Goal: Task Accomplishment & Management: Use online tool/utility

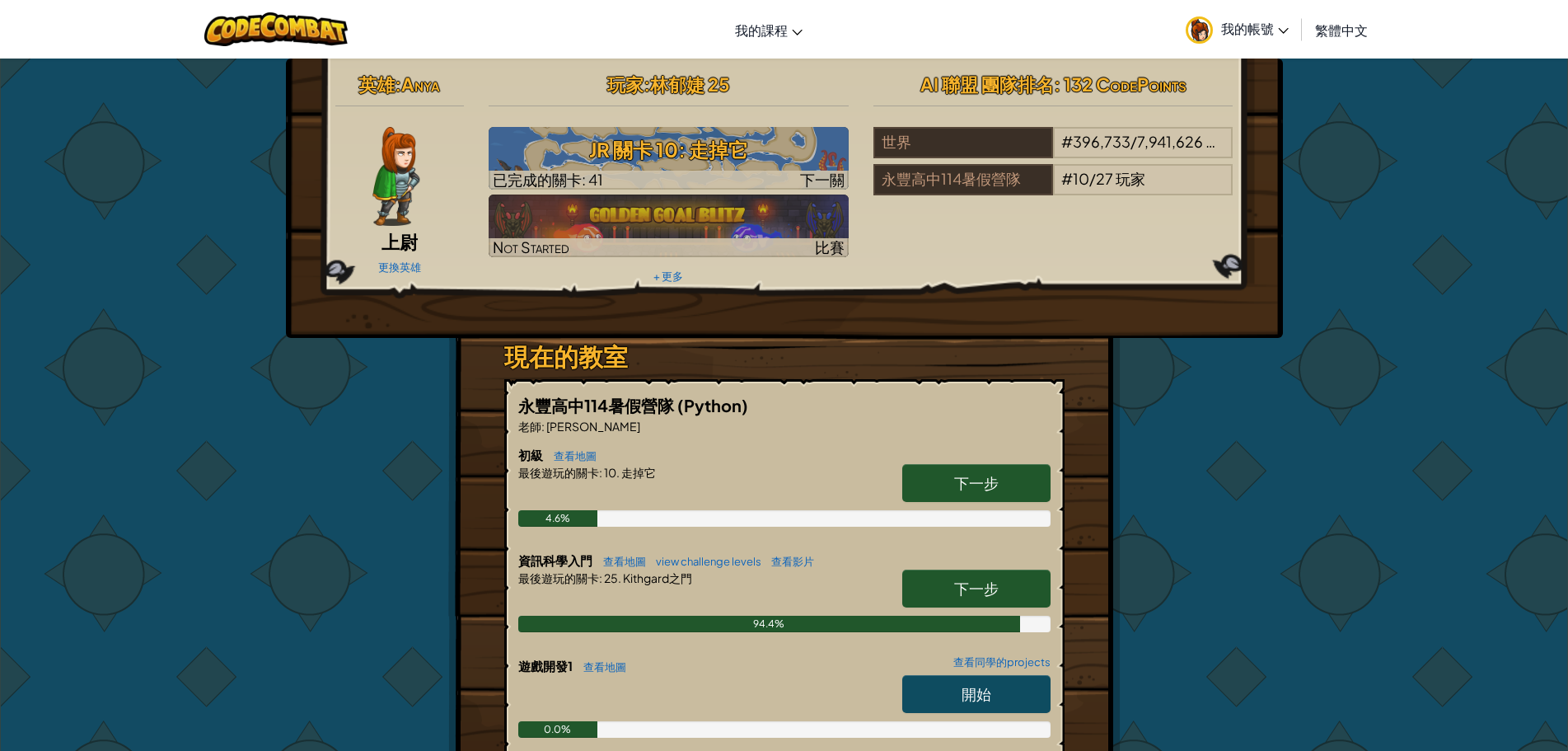
click at [948, 567] on h6 "資訊科學入門 查看地圖 view challenge levels 查看影片" at bounding box center [785, 561] width 532 height 18
click at [946, 576] on link "下一步" at bounding box center [976, 589] width 148 height 38
select select "zh-HANT"
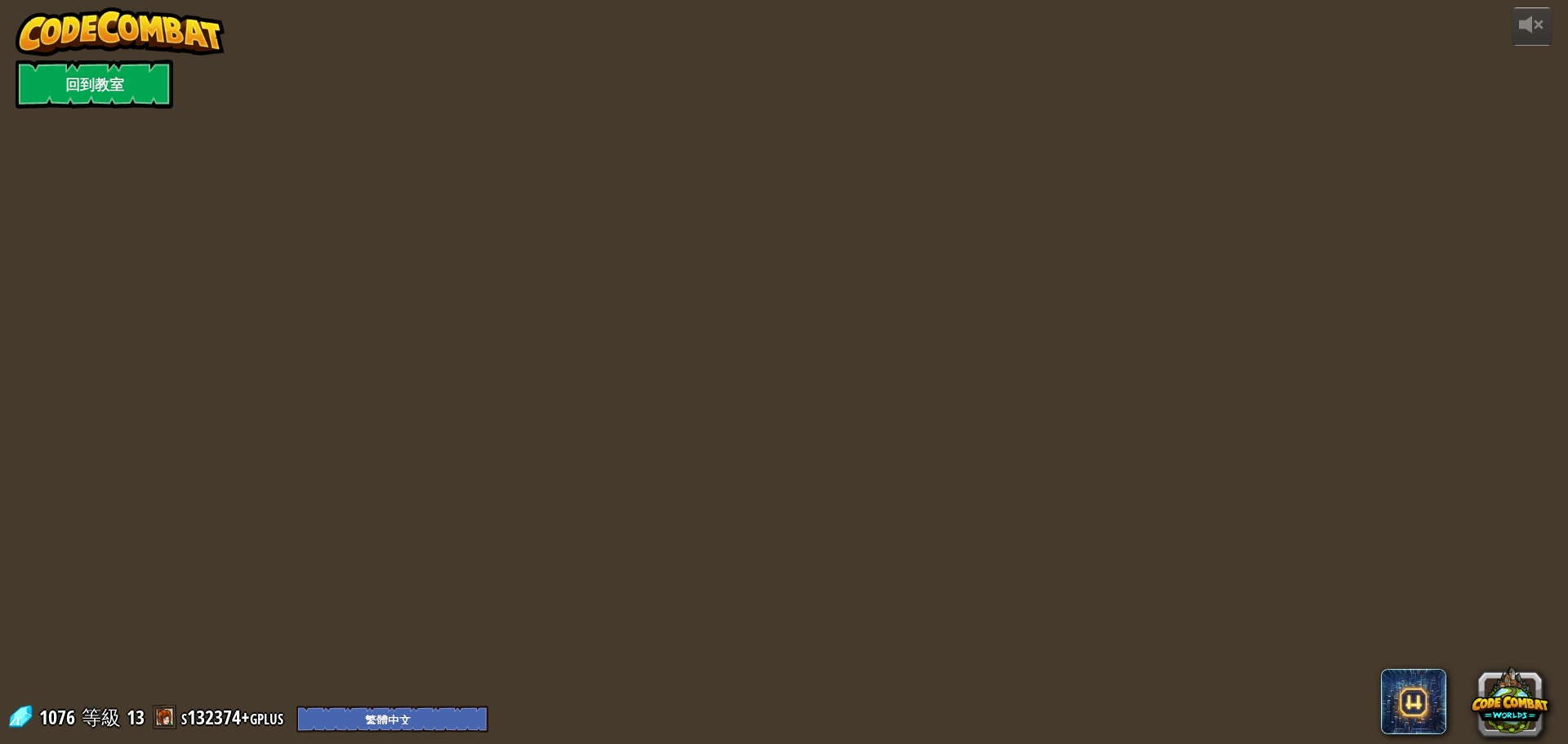
select select "zh-HANT"
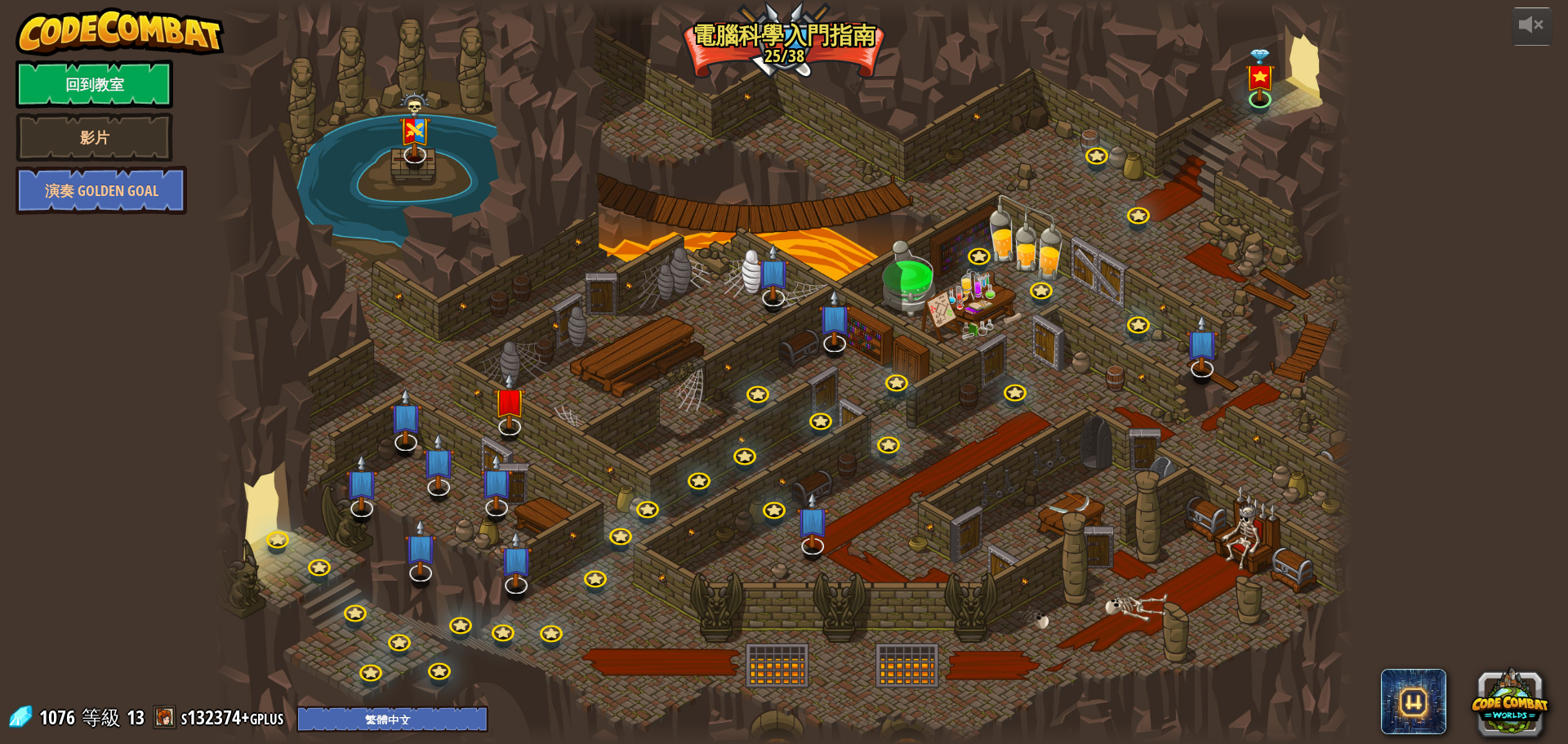
select select "zh-HANT"
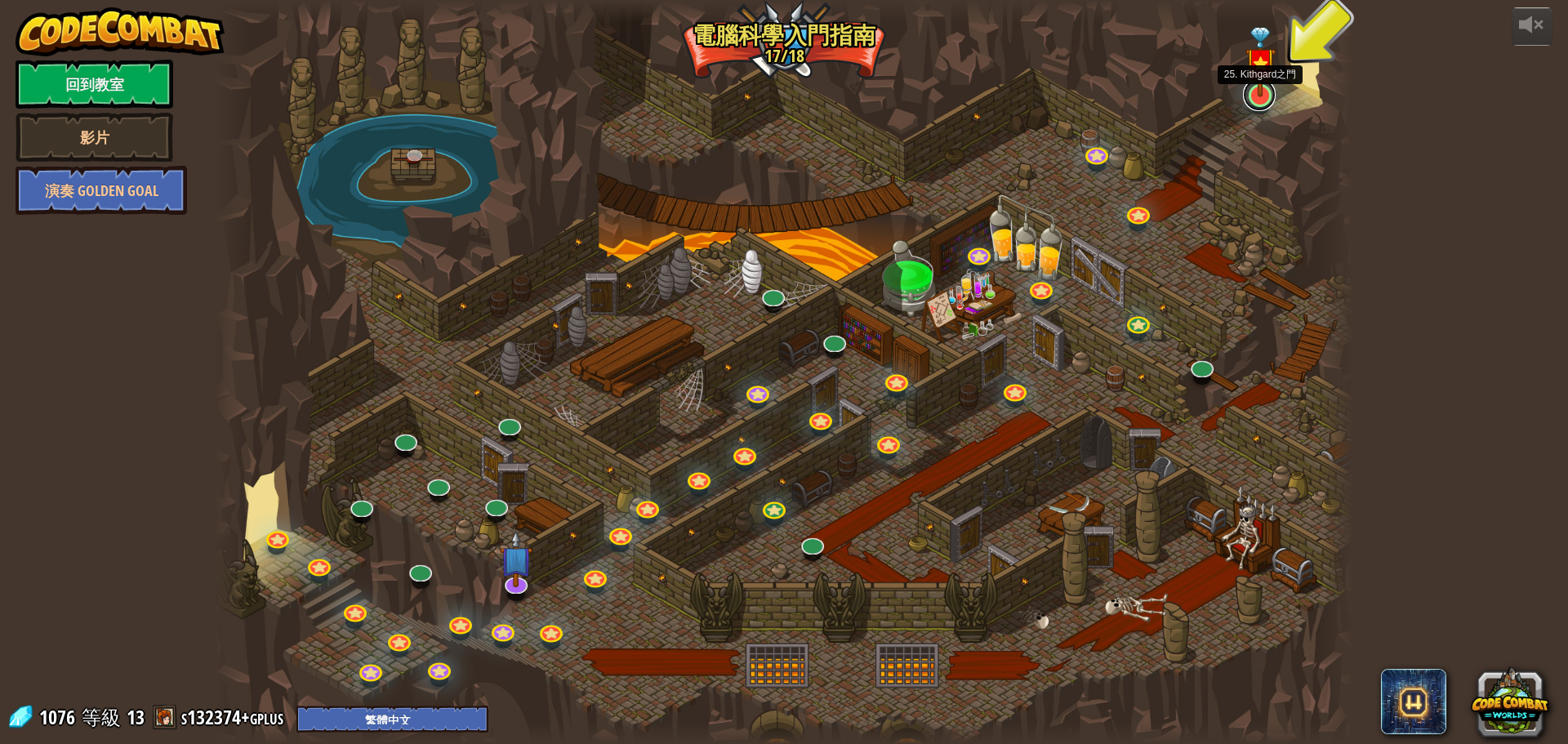
click at [1267, 99] on link at bounding box center [1259, 95] width 32 height 32
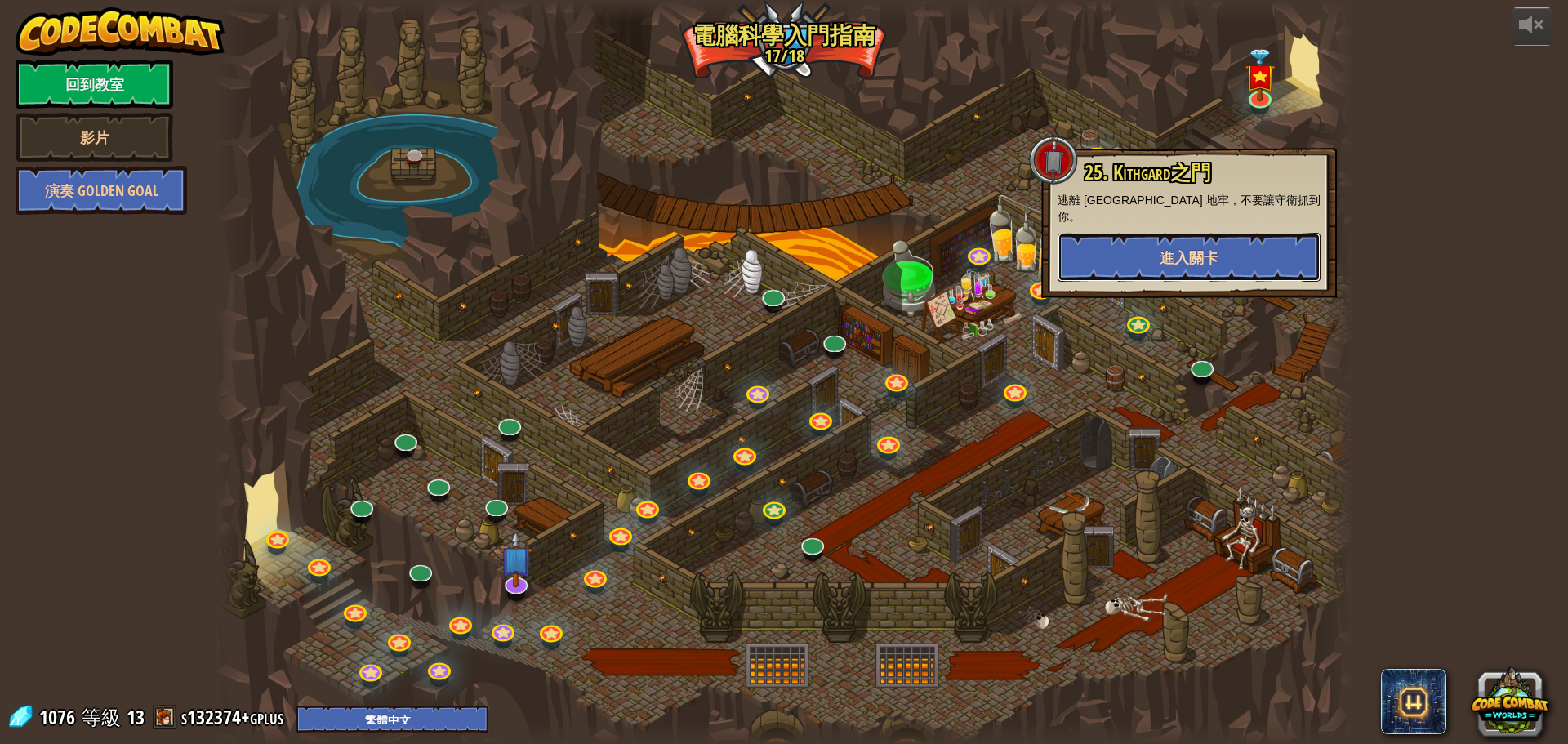
click at [1143, 238] on button "進入關卡" at bounding box center [1188, 257] width 263 height 49
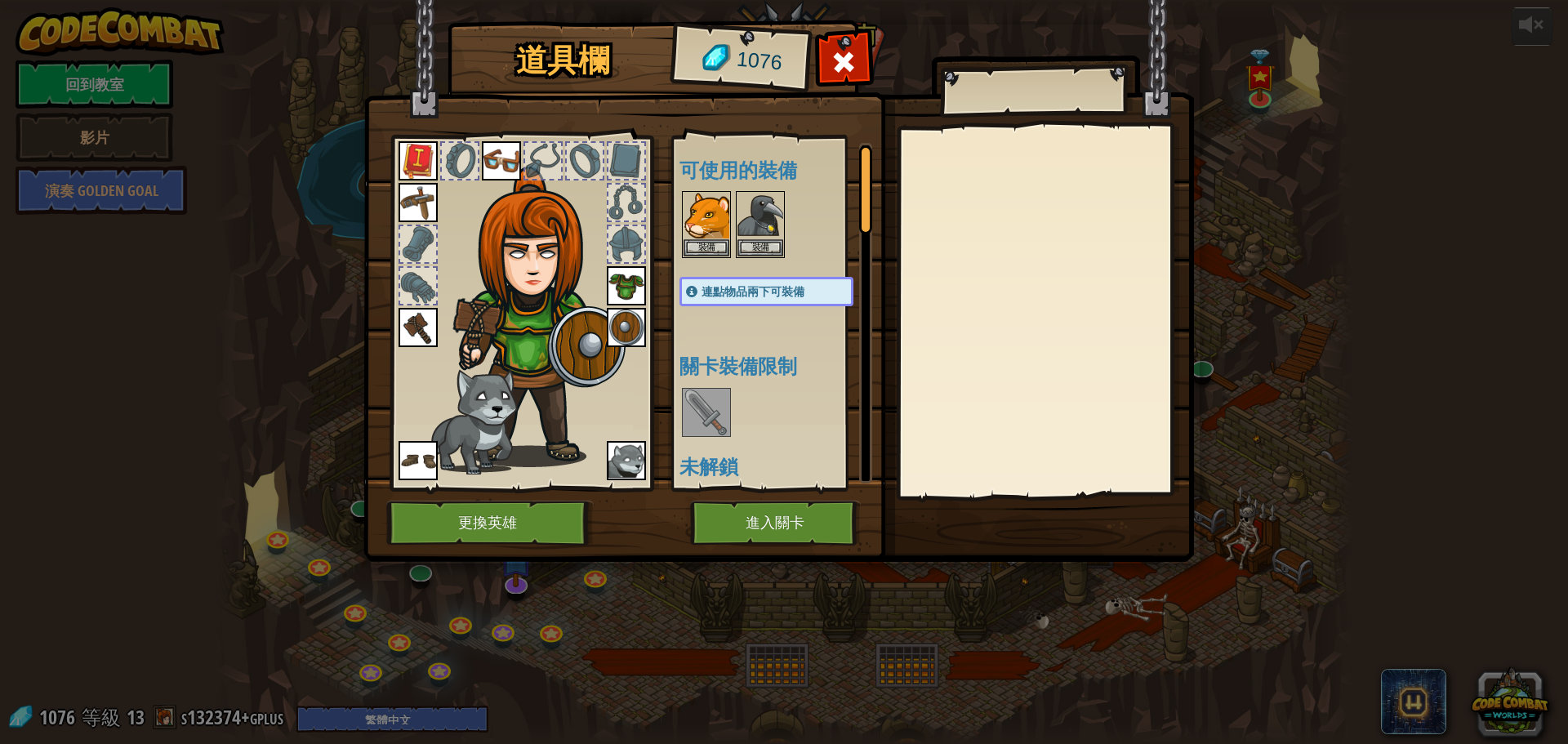
click at [624, 459] on img at bounding box center [626, 460] width 39 height 39
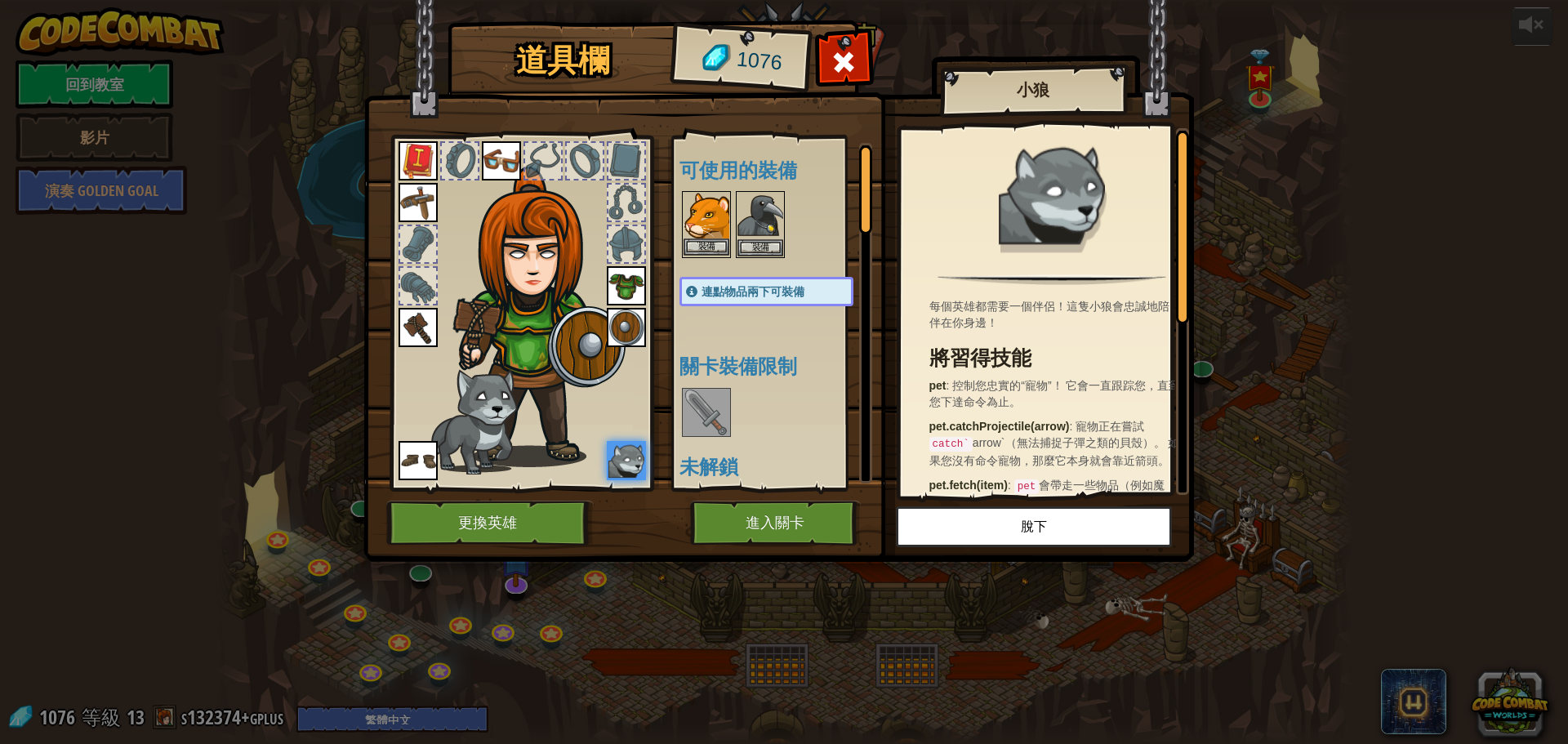
click at [720, 231] on img at bounding box center [706, 215] width 46 height 46
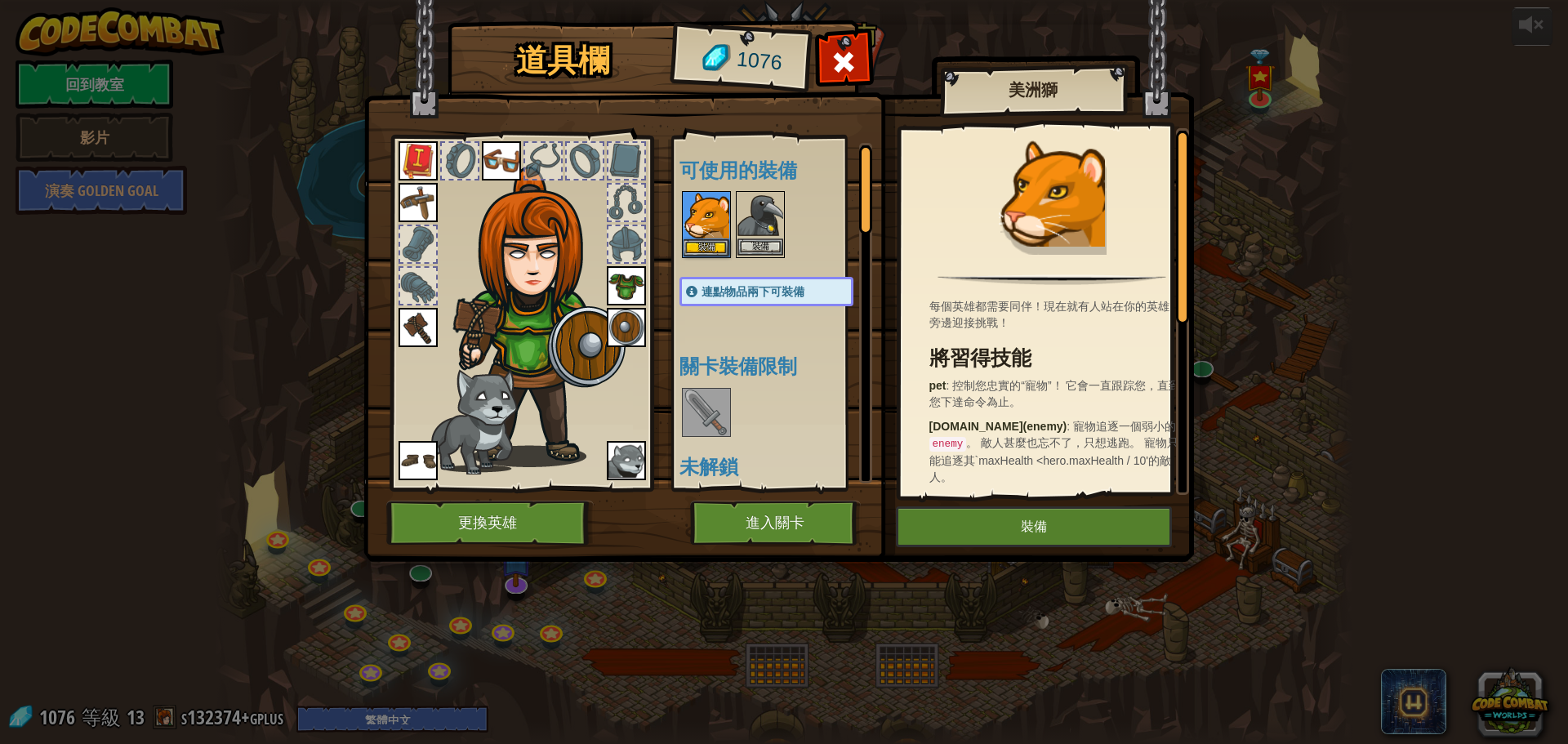
click at [761, 212] on img at bounding box center [760, 215] width 46 height 46
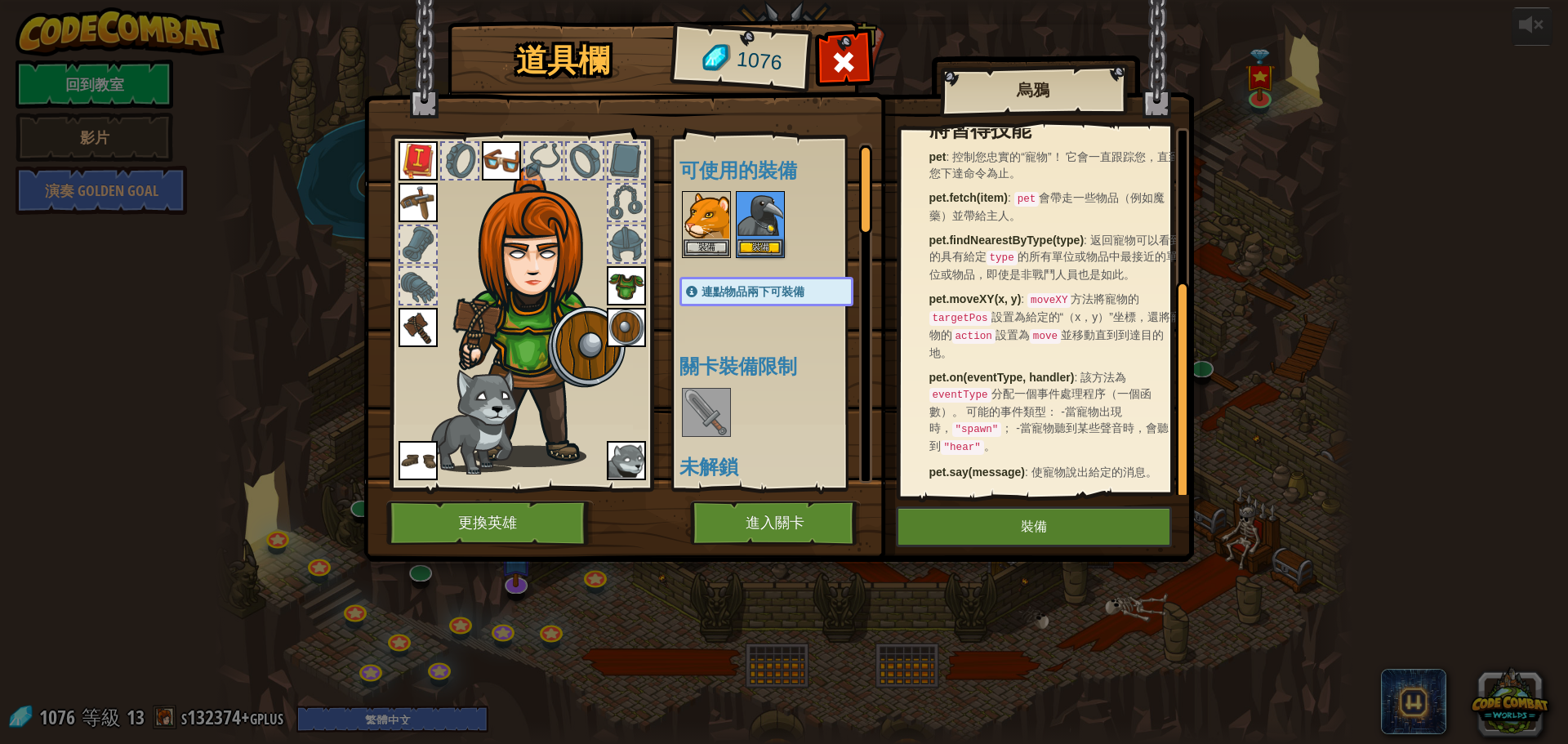
scroll to position [250, 0]
click at [623, 456] on img at bounding box center [626, 460] width 39 height 39
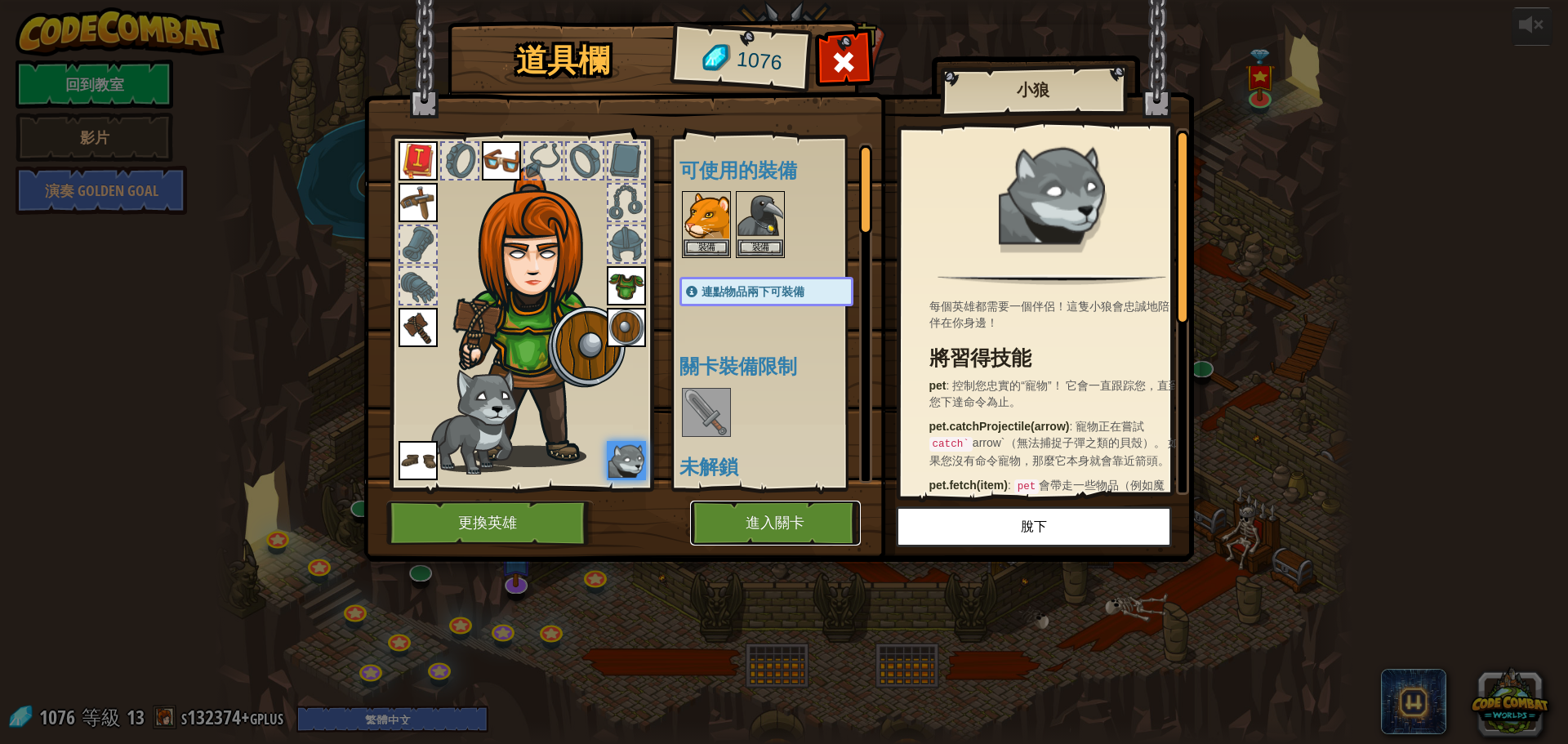
click at [754, 511] on button "進入關卡" at bounding box center [775, 523] width 171 height 45
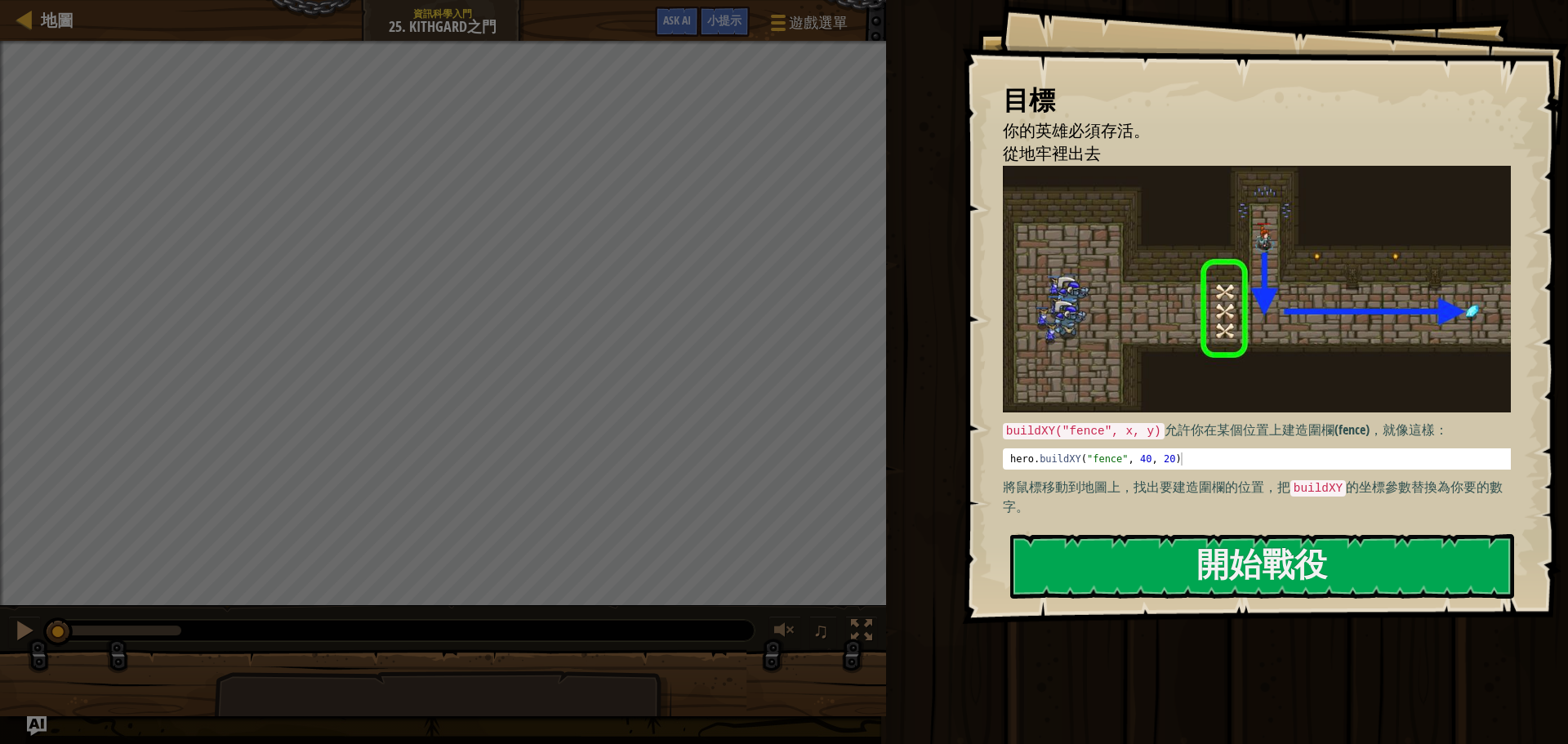
drag, startPoint x: 1198, startPoint y: 417, endPoint x: 1406, endPoint y: 421, distance: 208.0
click at [1406, 421] on p "buildXY("fence", x, y) 允許你在某個位置上建造圍欄(fence)，就像這樣：" at bounding box center [1263, 430] width 522 height 20
drag, startPoint x: 1406, startPoint y: 421, endPoint x: 1161, endPoint y: 421, distance: 245.0
click at [1161, 421] on p "buildXY("fence", x, y) 允許你在某個位置上建造圍欄(fence)，就像這樣：" at bounding box center [1263, 430] width 522 height 20
click at [1129, 571] on button "開始戰役" at bounding box center [1262, 567] width 504 height 65
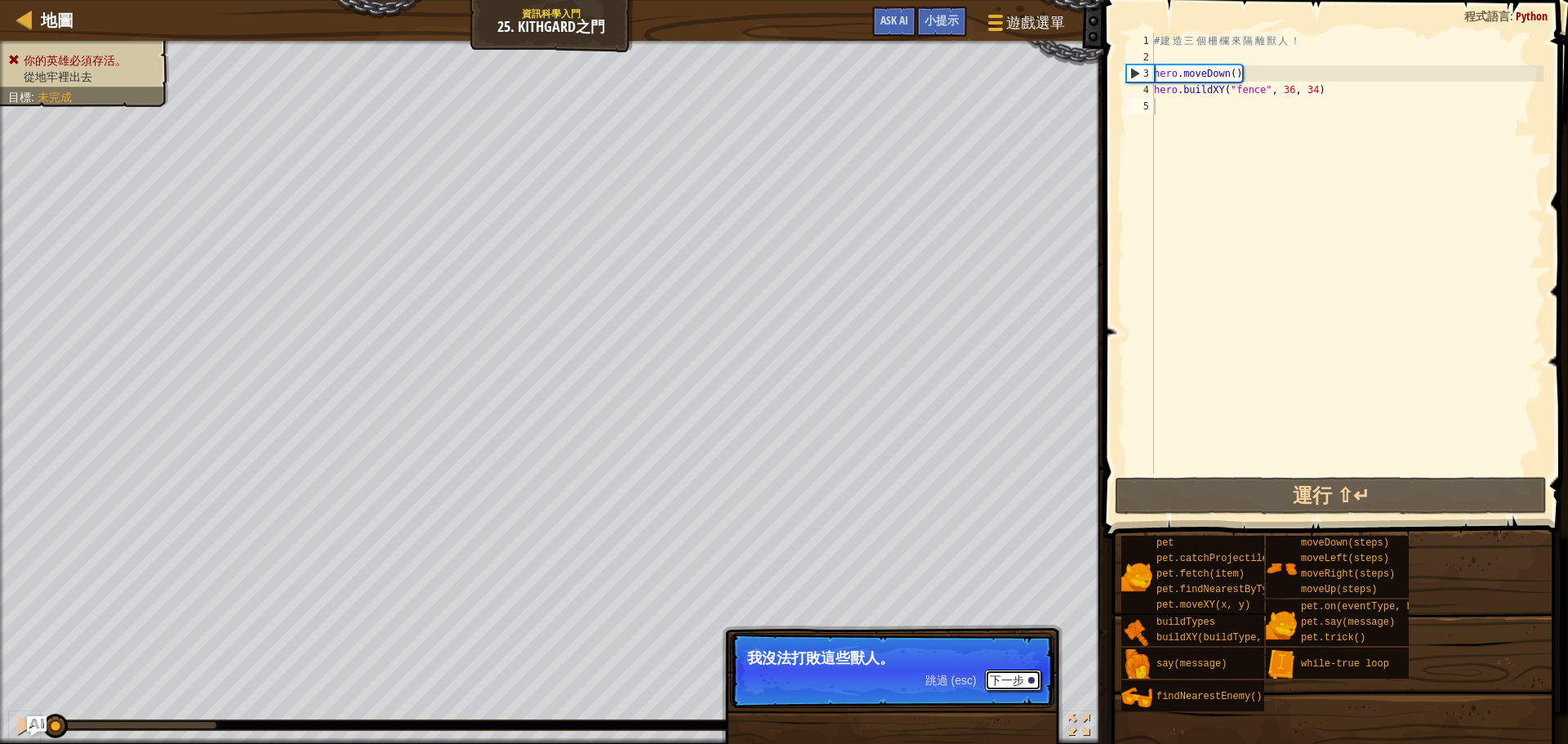
click at [998, 676] on button "下一步" at bounding box center [1013, 681] width 56 height 22
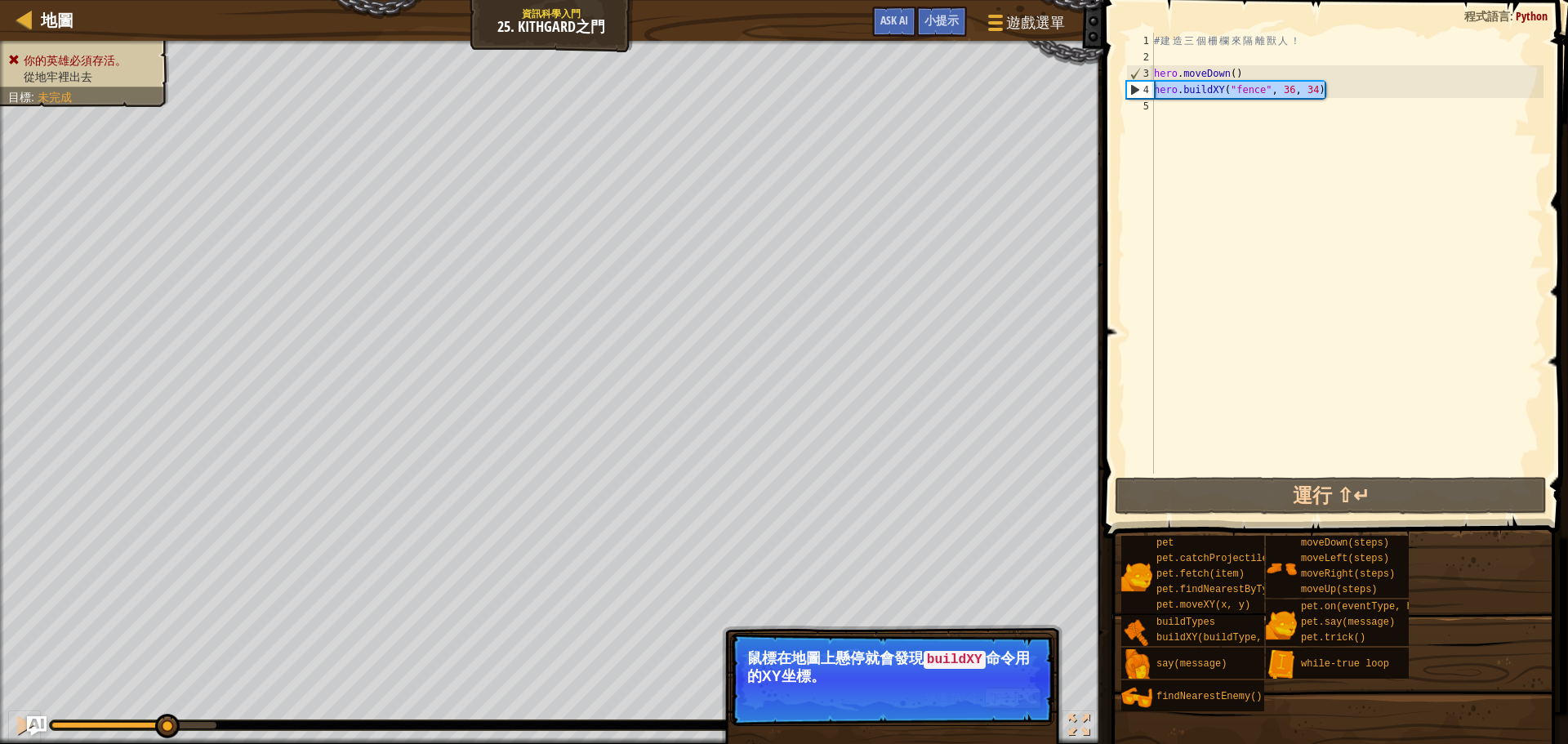
drag, startPoint x: 1340, startPoint y: 90, endPoint x: 1150, endPoint y: 94, distance: 190.0
click at [1150, 94] on div "1 2 3 4 5 # 建 造 三 個 柵 欄 來 隔 離 獸 人 ！ hero . moveDown ( ) hero . buildXY ( "fence…" at bounding box center [1333, 253] width 420 height 441
type textarea "hero.buildXY("fence", 36, 34)"
click at [1207, 114] on div "# 建 造 三 個 柵 欄 來 隔 離 獸 人 ！ hero . moveDown ( ) hero . buildXY ( "fence" , 36 , 3…" at bounding box center [1347, 269] width 393 height 474
paste textarea "hero.buildXY("fence", 36, 34)"
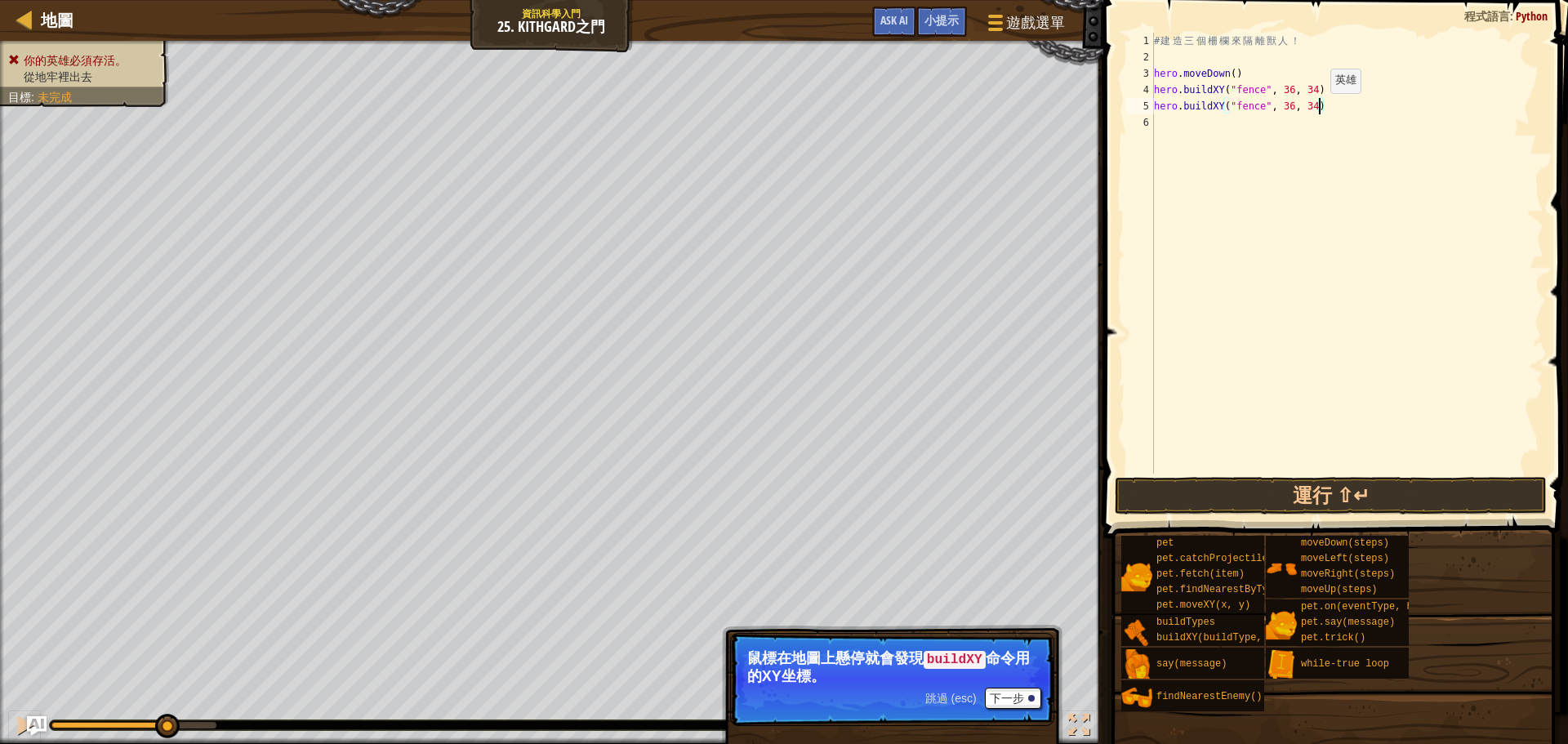
click at [1318, 109] on div "# 建 造 三 個 柵 欄 來 隔 離 獸 人 ！ hero . moveDown ( ) hero . buildXY ( "fence" , 36 , 3…" at bounding box center [1347, 269] width 393 height 474
click at [1409, 491] on button "運行 ⇧↵" at bounding box center [1330, 495] width 432 height 37
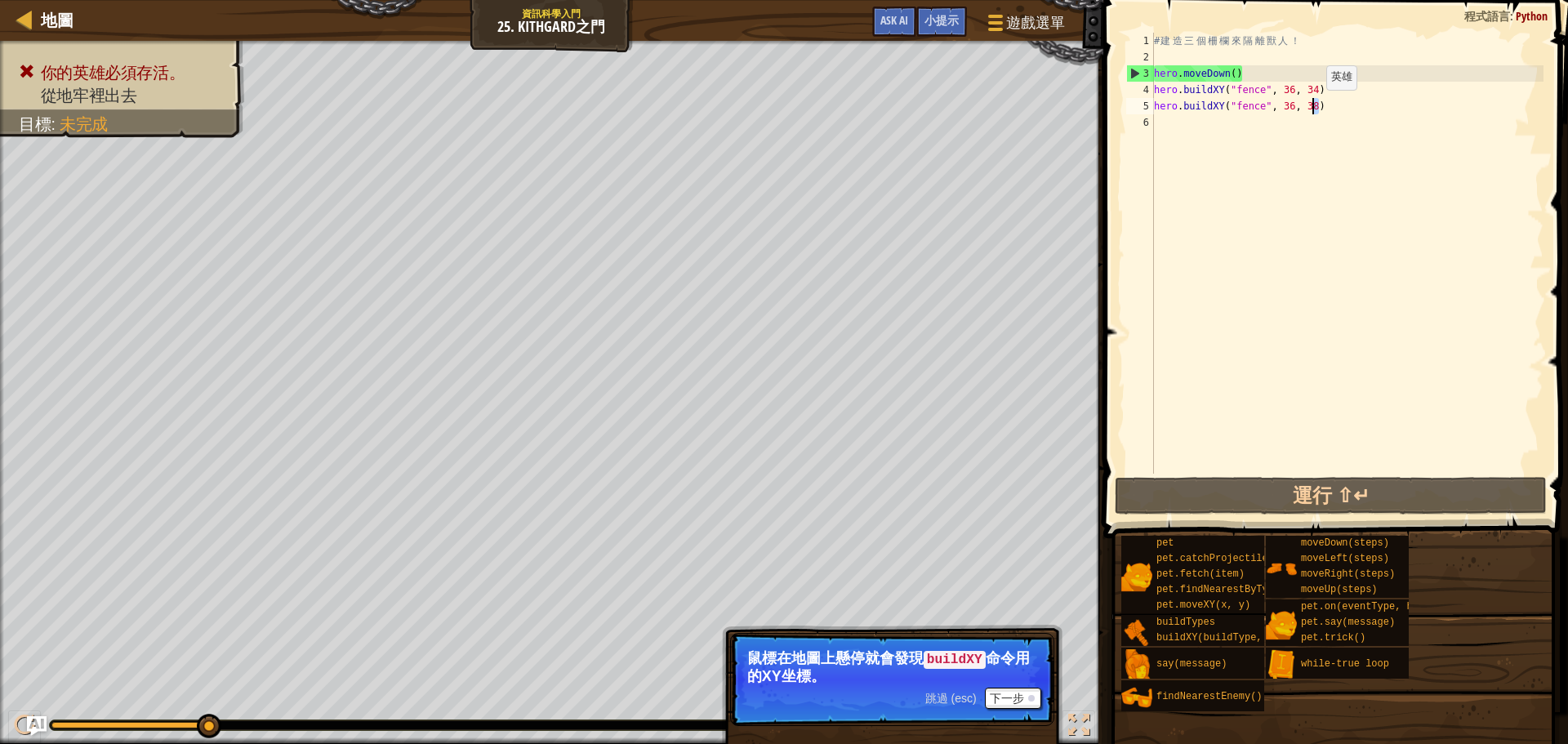
click at [1313, 106] on div "# 建 造 三 個 柵 欄 來 隔 離 獸 人 ！ hero . moveDown ( ) hero . buildXY ( "fence" , 36 , 3…" at bounding box center [1347, 269] width 393 height 474
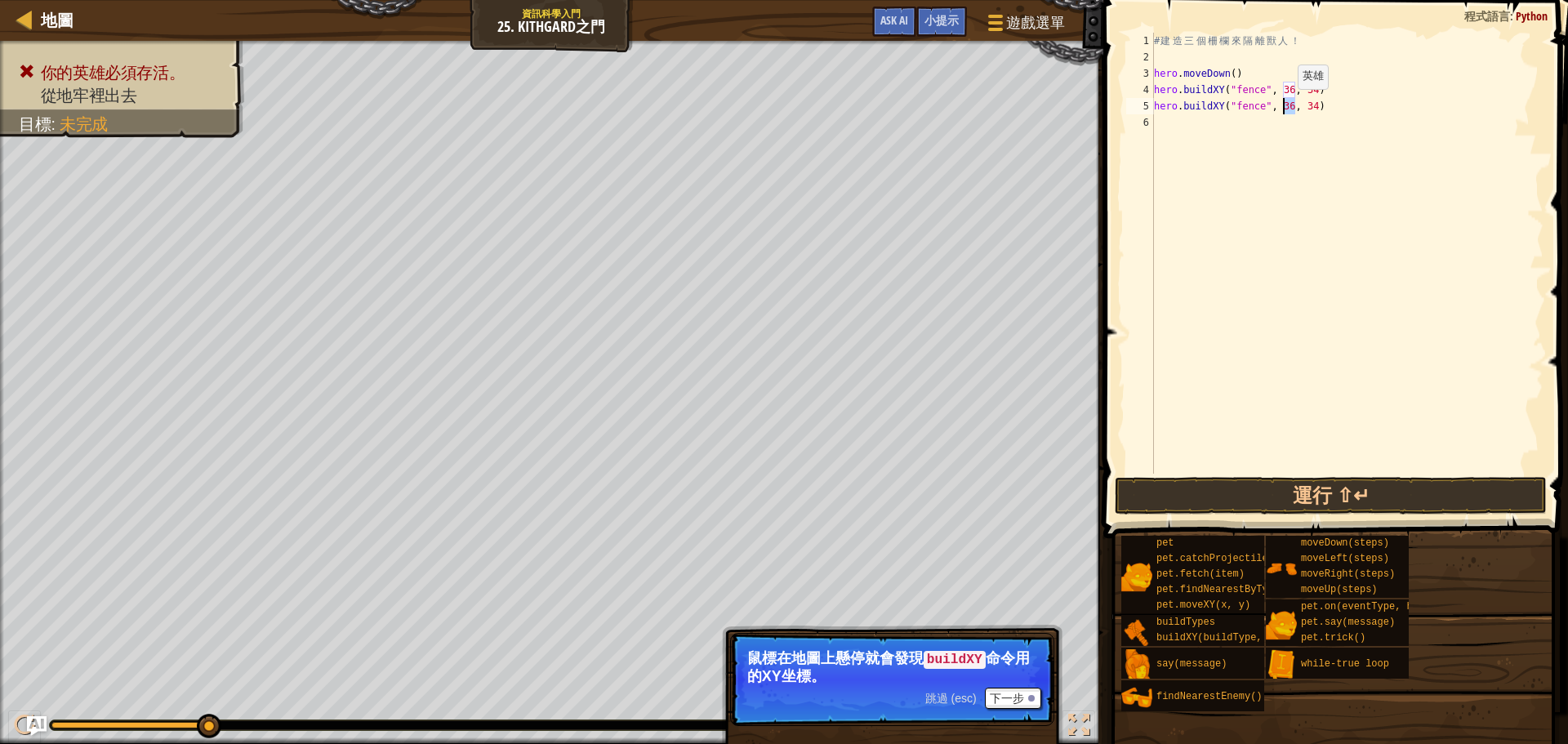
drag, startPoint x: 1293, startPoint y: 105, endPoint x: 1284, endPoint y: 105, distance: 9.0
click at [1284, 105] on div "# 建 造 三 個 柵 欄 來 隔 離 獸 人 ！ hero . moveDown ( ) hero . buildXY ( "fence" , 36 , 3…" at bounding box center [1347, 269] width 393 height 474
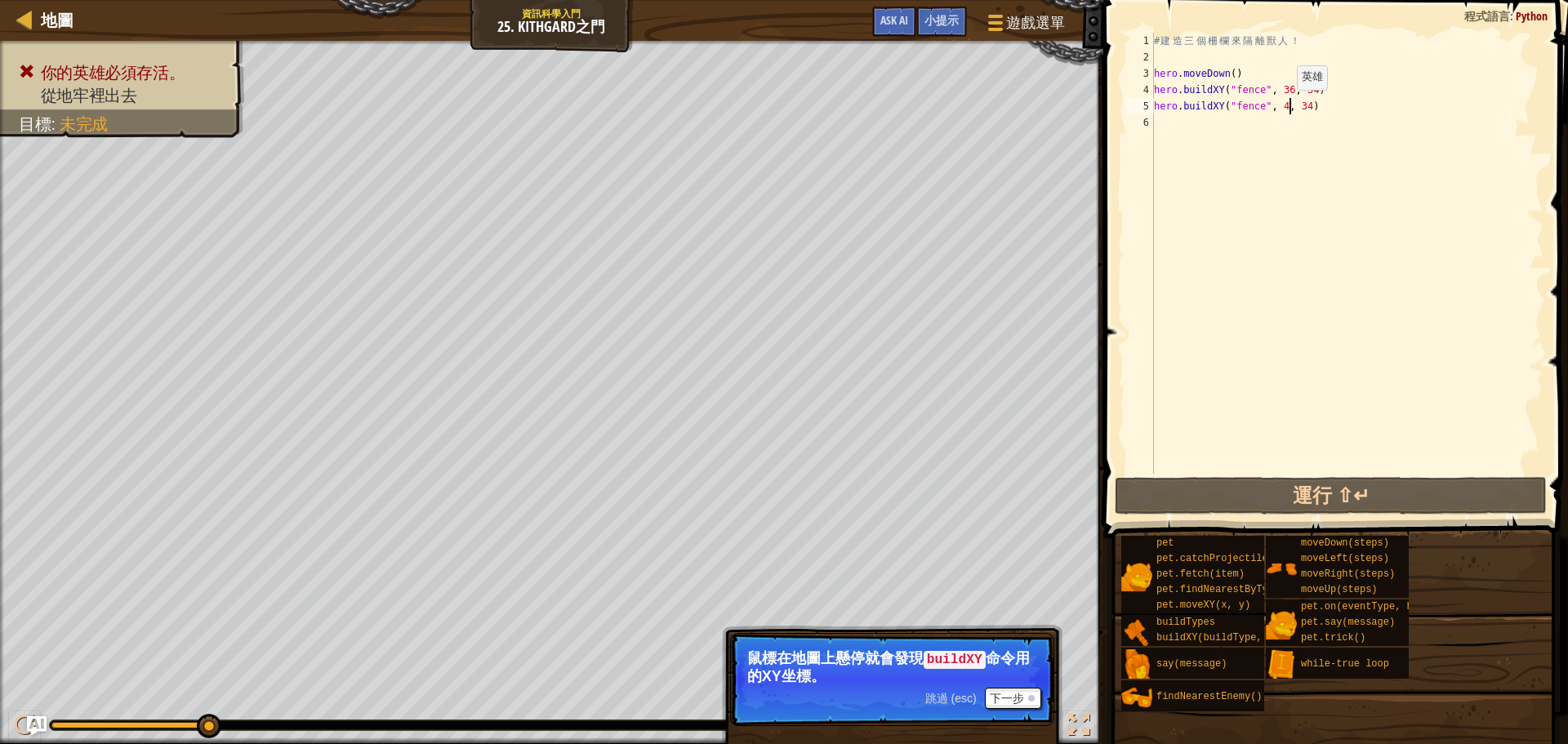
type textarea "0"
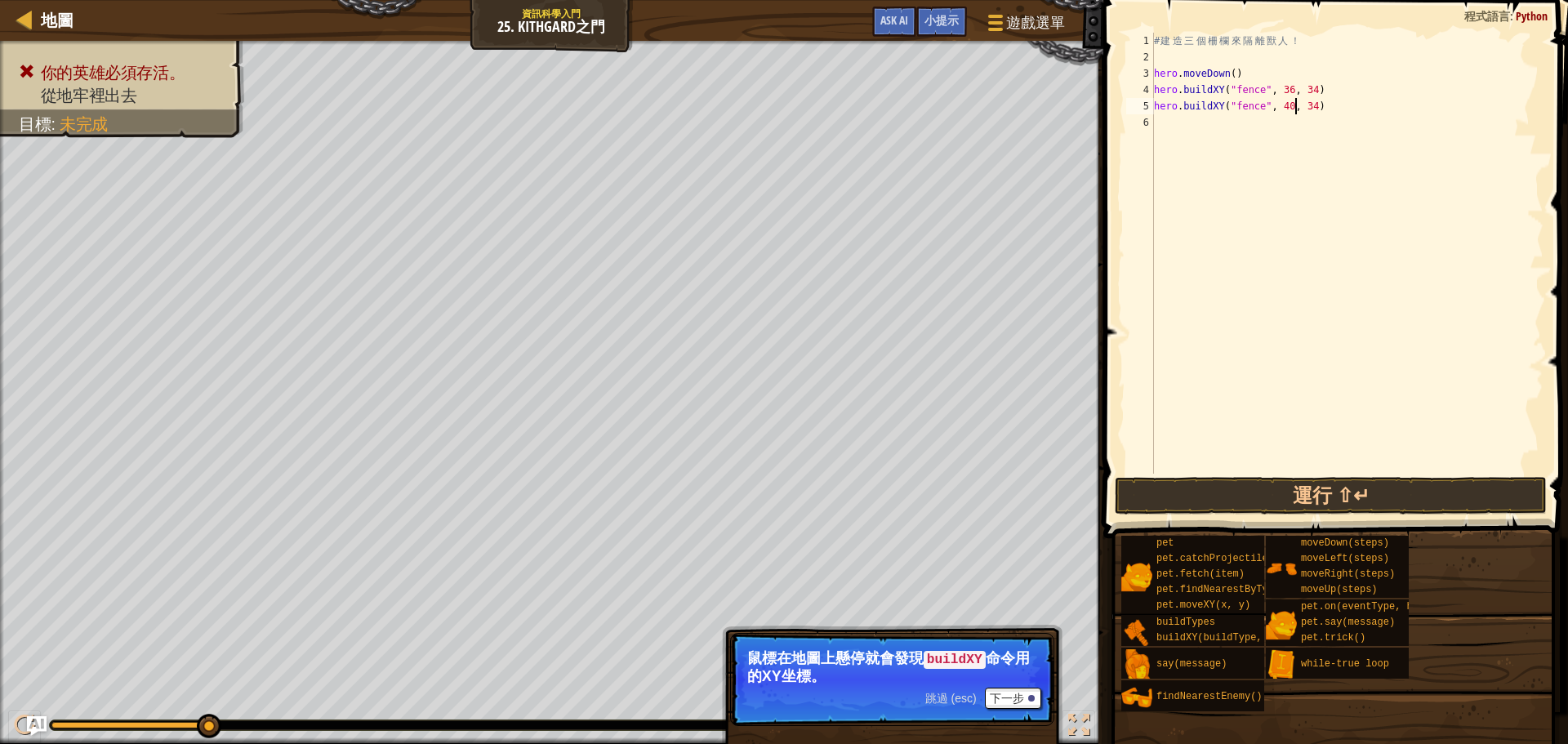
click at [1240, 122] on div "# 建 造 三 個 柵 欄 來 隔 離 獸 人 ！ hero . moveDown ( ) hero . buildXY ( "fence" , 36 , 3…" at bounding box center [1347, 269] width 393 height 474
paste textarea "hero.buildXY("fence", 36, 34)"
drag, startPoint x: 1294, startPoint y: 120, endPoint x: 1282, endPoint y: 123, distance: 12.4
click at [1282, 123] on div "# 建 造 三 個 柵 欄 來 隔 離 獸 人 ！ hero . moveDown ( ) hero . buildXY ( "fence" , 36 , 3…" at bounding box center [1347, 269] width 393 height 474
click at [1350, 494] on button "運行 ⇧↵" at bounding box center [1330, 495] width 432 height 37
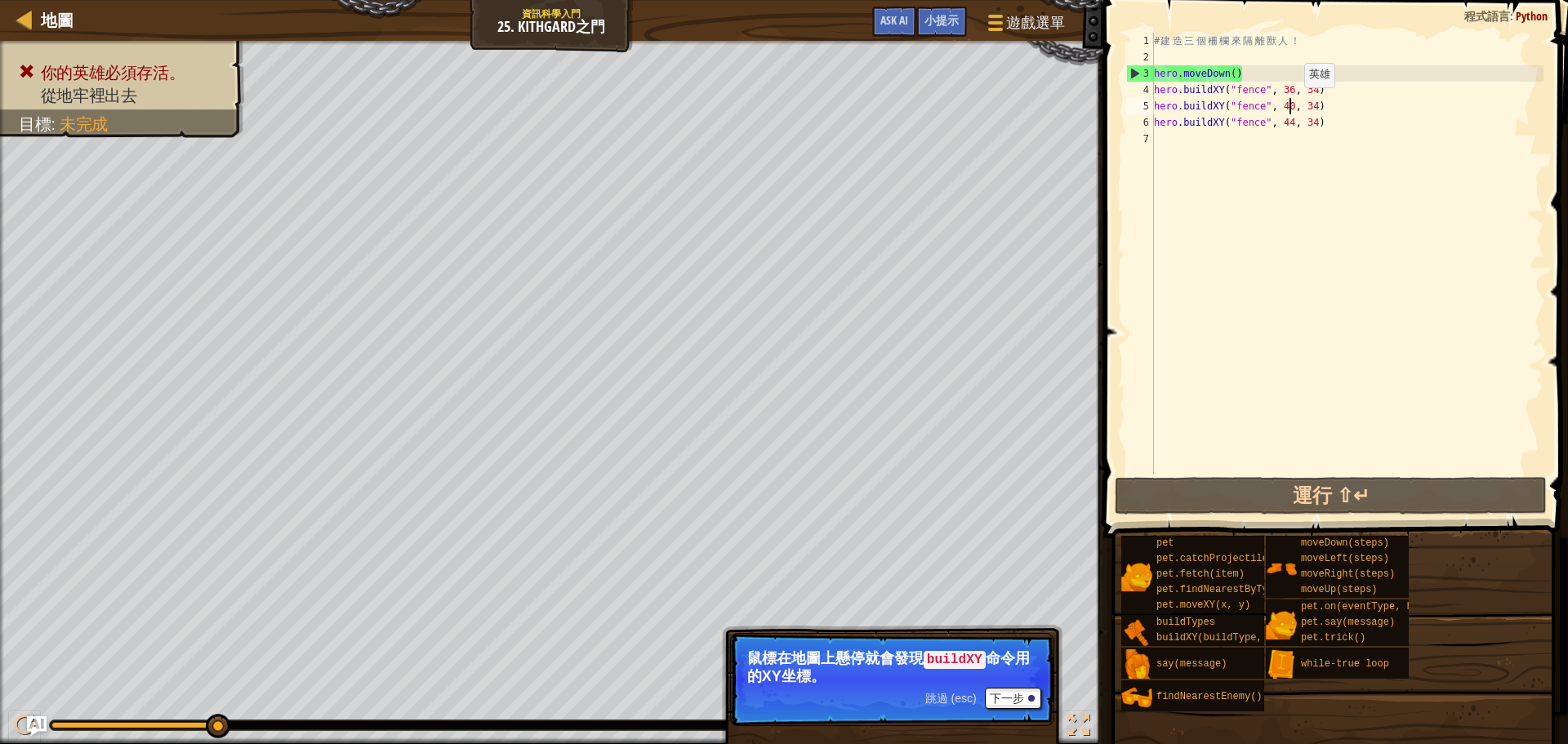
click at [1291, 104] on div "# 建 造 三 個 柵 欄 來 隔 離 獸 人 ！ hero . moveDown ( ) hero . buildXY ( "fence" , 36 , 3…" at bounding box center [1347, 269] width 393 height 474
click at [1298, 105] on div "# 建 造 三 個 柵 欄 來 隔 離 獸 人 ！ hero . moveDown ( ) hero . buildXY ( "fence" , 36 , 3…" at bounding box center [1347, 269] width 393 height 474
drag, startPoint x: 1295, startPoint y: 105, endPoint x: 1285, endPoint y: 105, distance: 10.0
click at [1285, 105] on div "# 建 造 三 個 柵 欄 來 隔 離 獸 人 ！ hero . moveDown ( ) hero . buildXY ( "fence" , 36 , 3…" at bounding box center [1347, 269] width 393 height 474
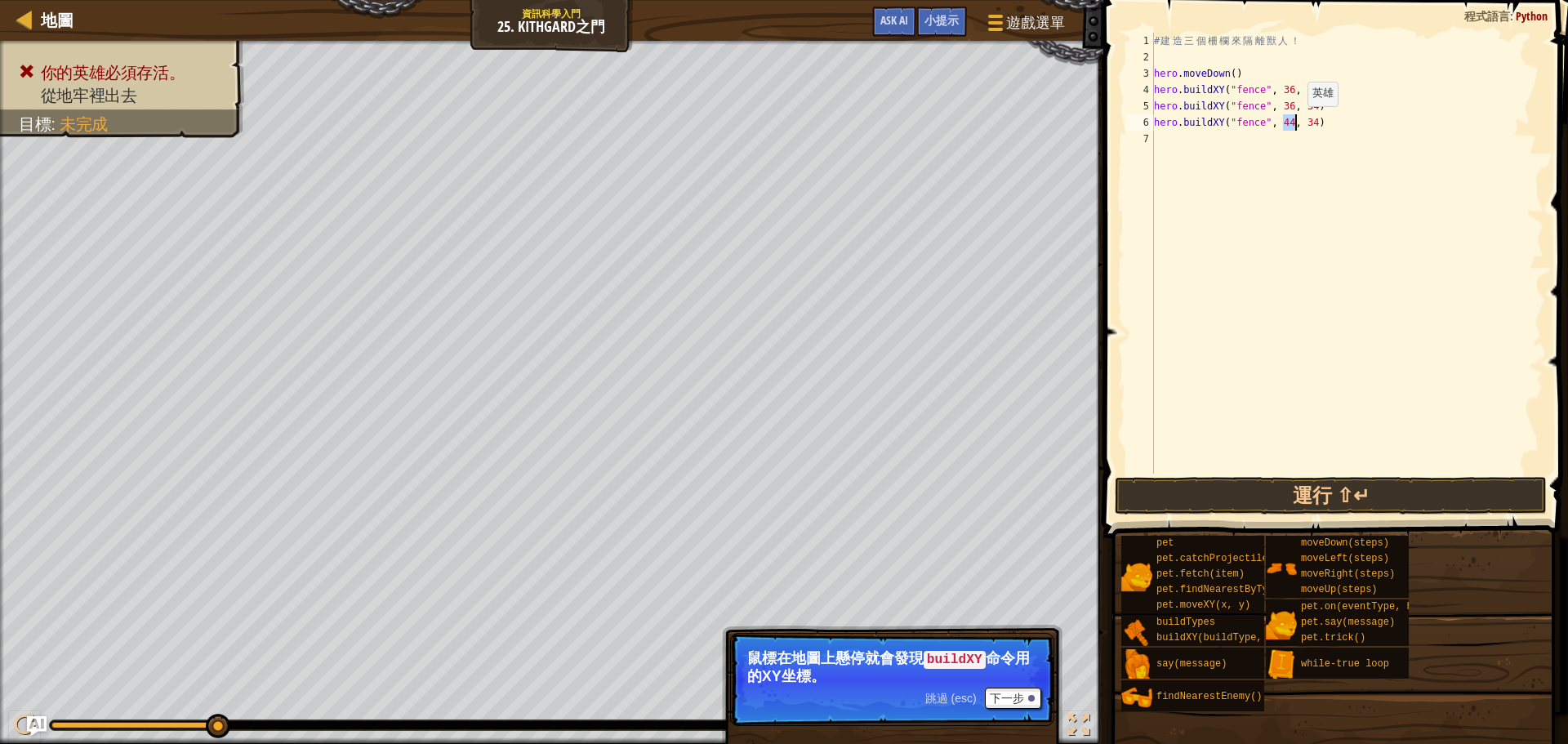
drag, startPoint x: 1281, startPoint y: 122, endPoint x: 1294, endPoint y: 123, distance: 13.0
click at [1294, 123] on div "# 建 造 三 個 柵 欄 來 隔 離 獸 人 ！ hero . moveDown ( ) hero . buildXY ( "fence" , 36 , 3…" at bounding box center [1347, 269] width 393 height 474
click at [1313, 108] on div "# 建 造 三 個 柵 欄 來 隔 離 獸 人 ！ hero . moveDown ( ) hero . buildXY ( "fence" , 36 , 3…" at bounding box center [1347, 269] width 393 height 474
click at [1313, 113] on div "# 建 造 三 個 柵 欄 來 隔 離 獸 人 ！ hero . moveDown ( ) hero . buildXY ( "fence" , 36 , 3…" at bounding box center [1347, 269] width 393 height 474
drag, startPoint x: 1319, startPoint y: 122, endPoint x: 1309, endPoint y: 123, distance: 10.0
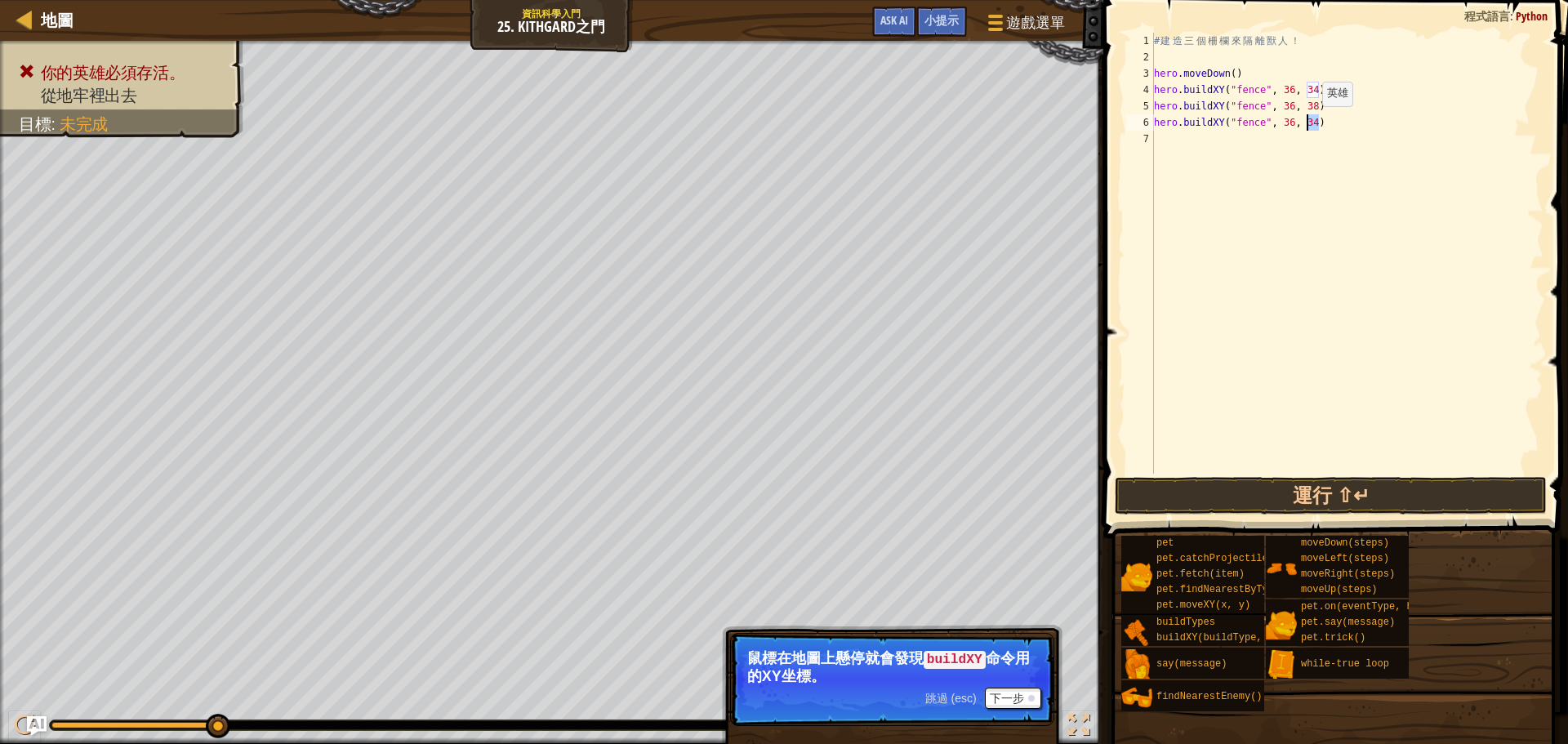
click at [1309, 123] on div "# 建 造 三 個 柵 欄 來 隔 離 獸 人 ！ hero . moveDown ( ) hero . buildXY ( "fence" , 36 , 3…" at bounding box center [1347, 269] width 393 height 474
click at [1269, 504] on button "運行 ⇧↵" at bounding box center [1330, 495] width 432 height 37
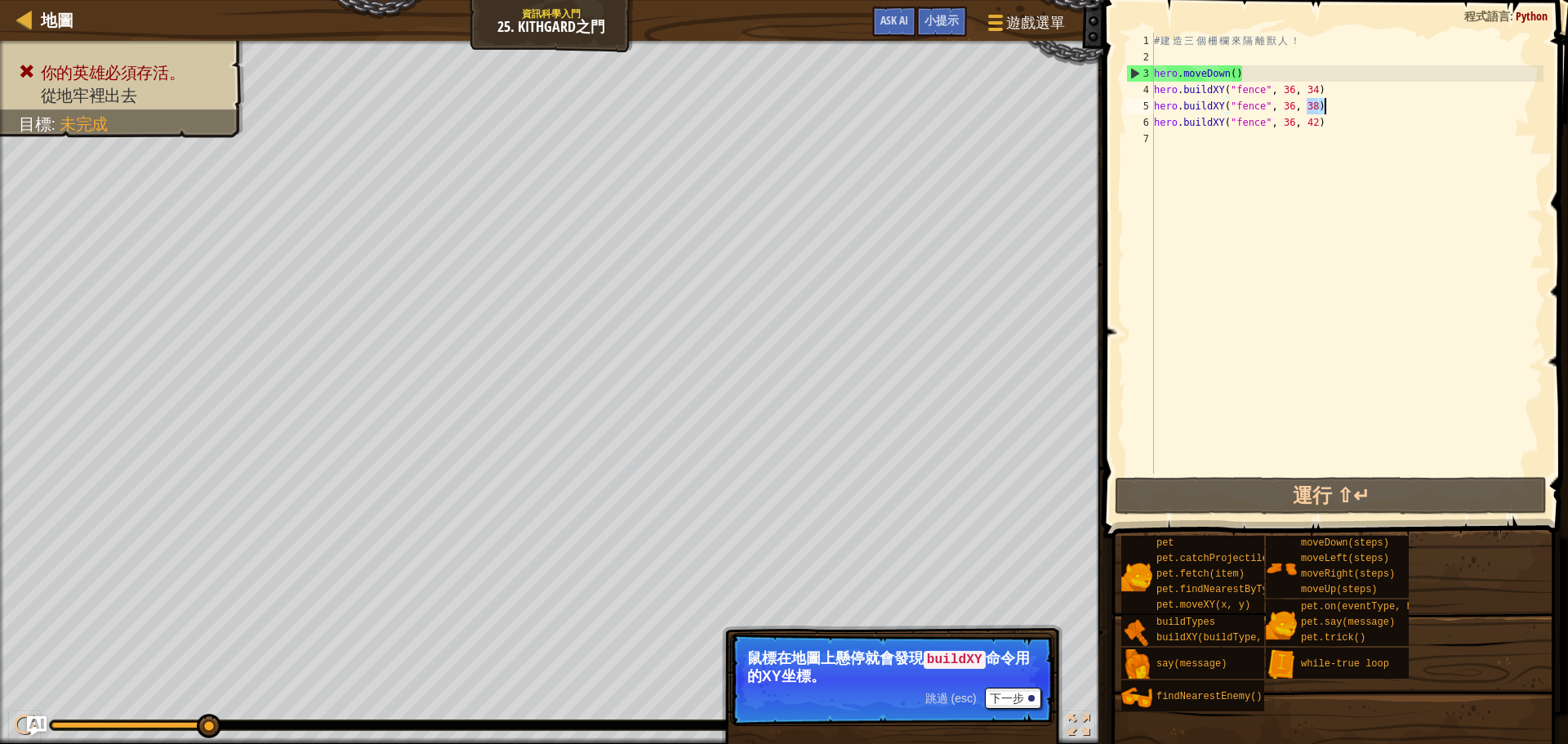
drag, startPoint x: 1308, startPoint y: 105, endPoint x: 1322, endPoint y: 107, distance: 14.1
click at [1322, 107] on div "# 建 造 三 個 柵 欄 來 隔 離 獸 人 ！ hero . moveDown ( ) hero . buildXY ( "fence" , 36 , 3…" at bounding box center [1347, 269] width 393 height 474
click at [1319, 104] on div "# 建 造 三 個 柵 欄 來 隔 離 獸 人 ！ hero . moveDown ( ) hero . buildXY ( "fence" , 36 , 3…" at bounding box center [1347, 253] width 393 height 441
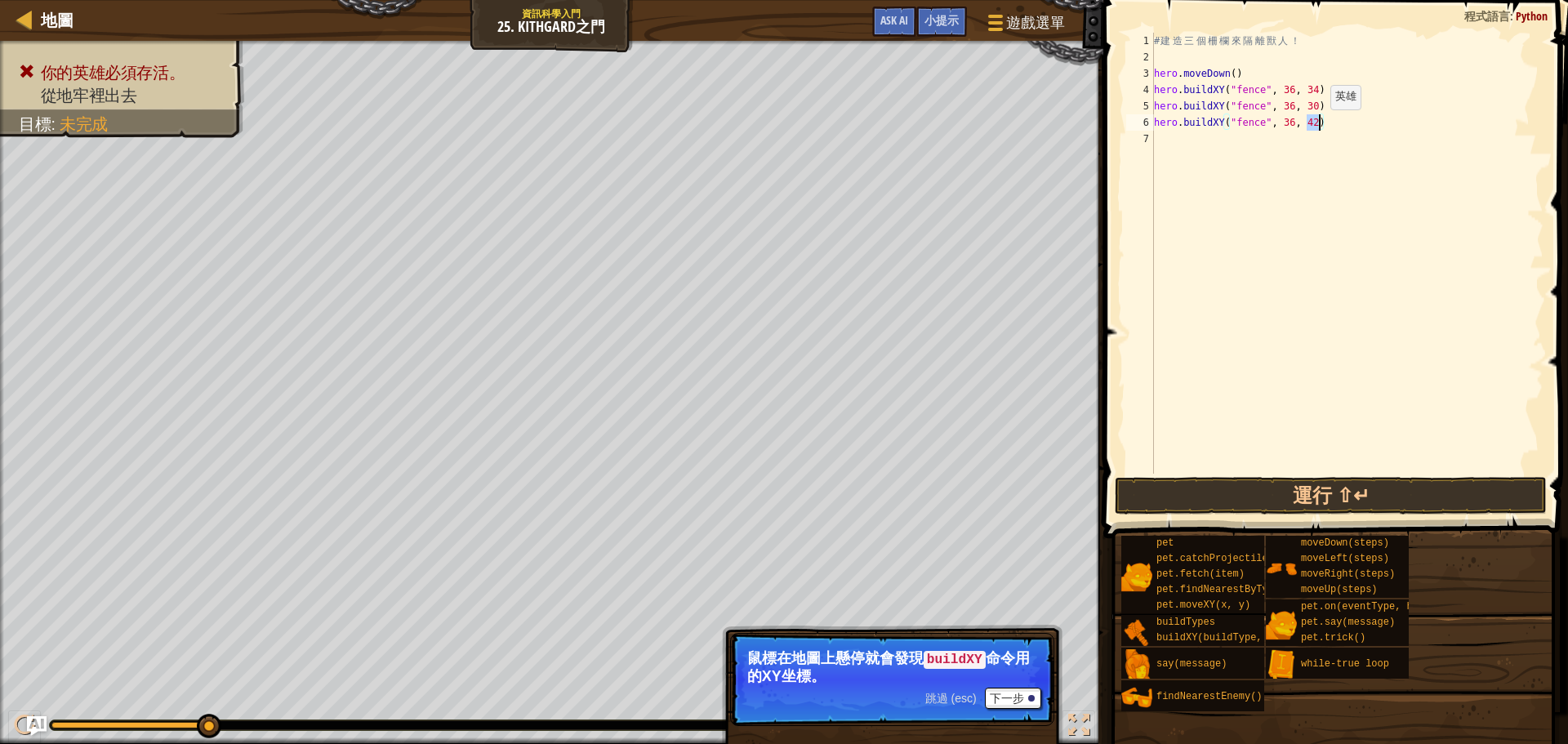
drag, startPoint x: 1308, startPoint y: 121, endPoint x: 1318, endPoint y: 126, distance: 11.2
click at [1318, 126] on div "# 建 造 三 個 柵 欄 來 隔 離 獸 人 ！ hero . moveDown ( ) hero . buildXY ( "fence" , 36 , 3…" at bounding box center [1347, 269] width 393 height 474
click at [1235, 498] on button "運行 ⇧↵" at bounding box center [1330, 495] width 432 height 37
type textarea "hero.buildXY("fence", 36, 26)"
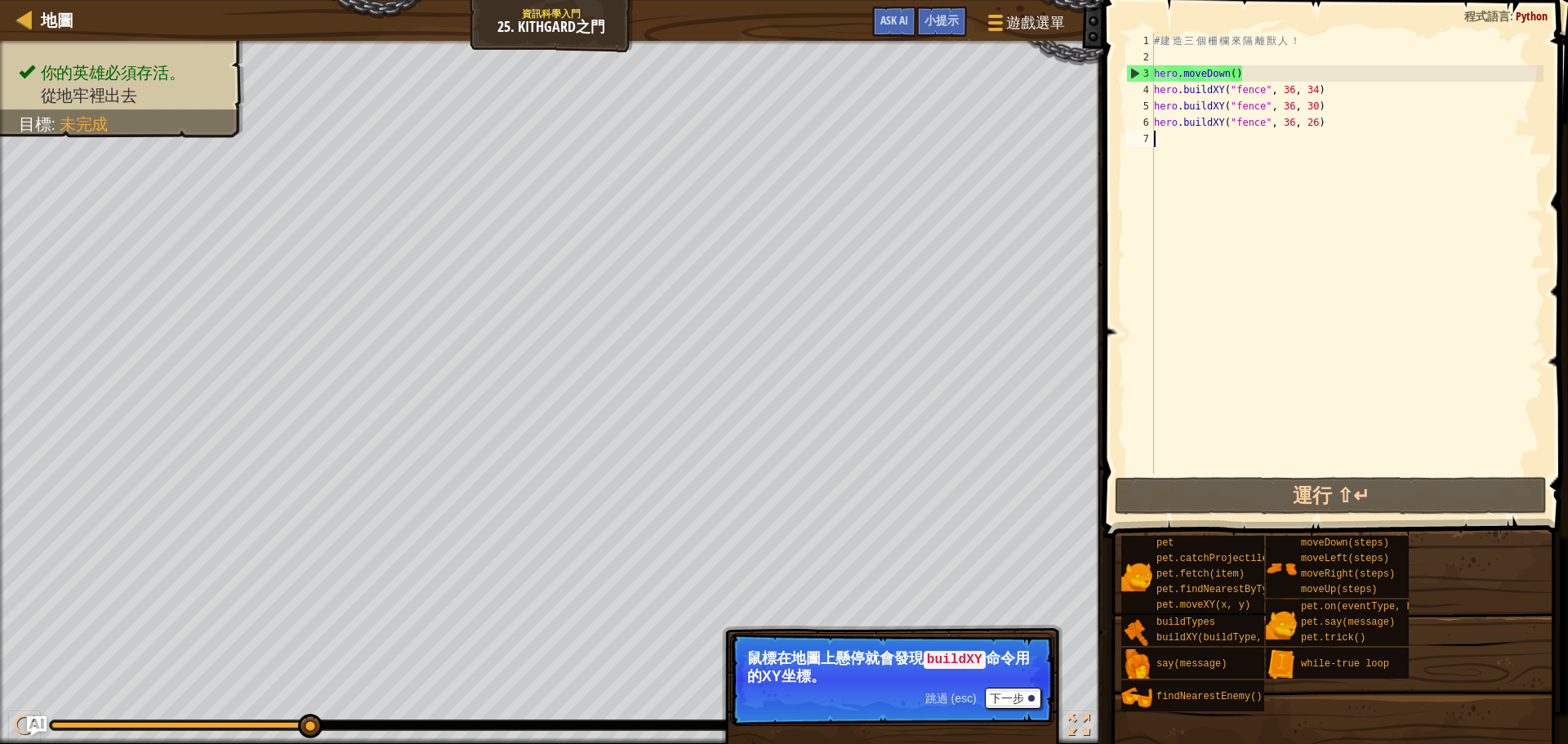
click at [1352, 138] on div "# 建 造 三 個 柵 欄 來 隔 離 獸 人 ！ hero . moveDown ( ) hero . buildXY ( "fence" , 36 , 3…" at bounding box center [1347, 269] width 393 height 474
type textarea "ㄍ"
type textarea "he"
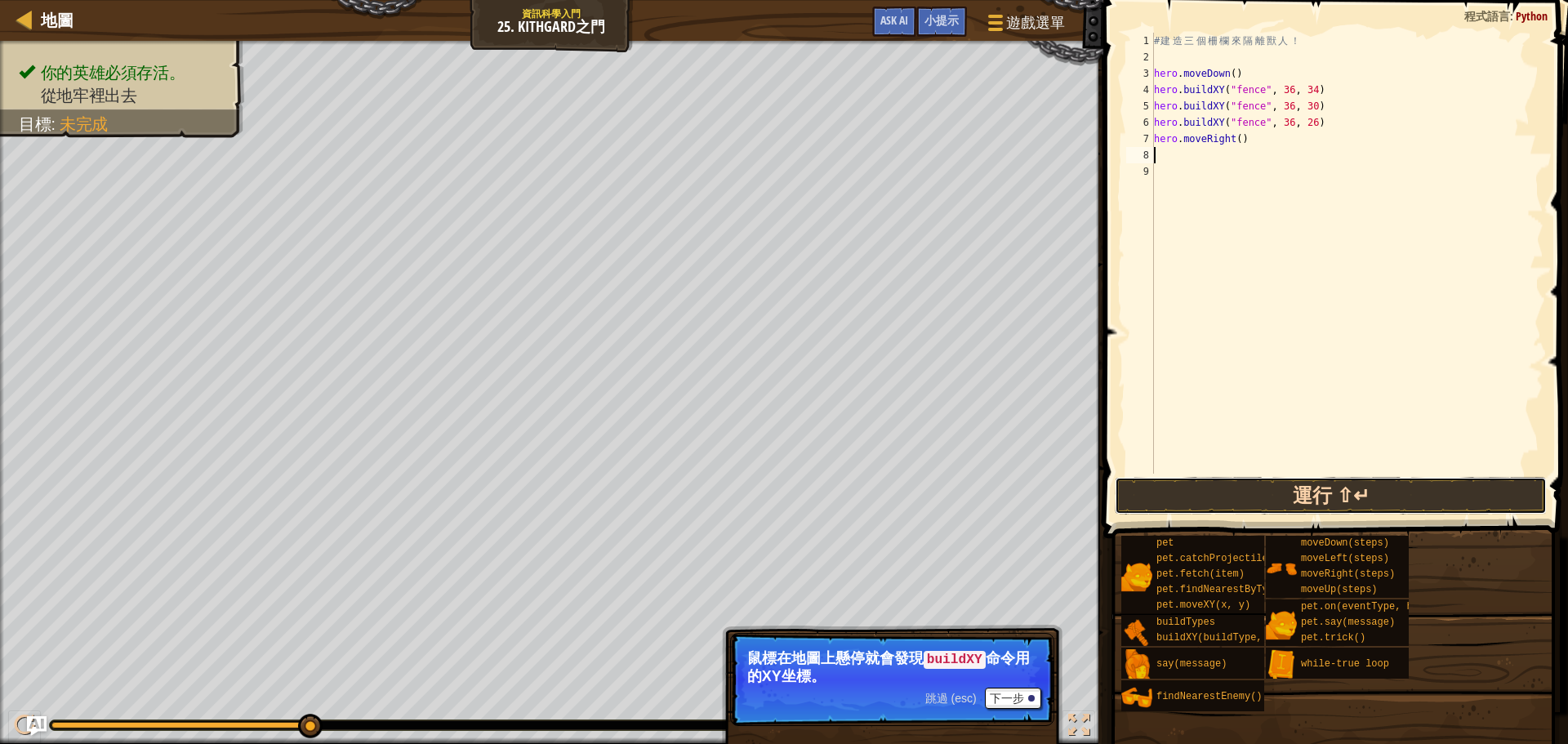
click at [1212, 484] on button "運行 ⇧↵" at bounding box center [1330, 495] width 432 height 37
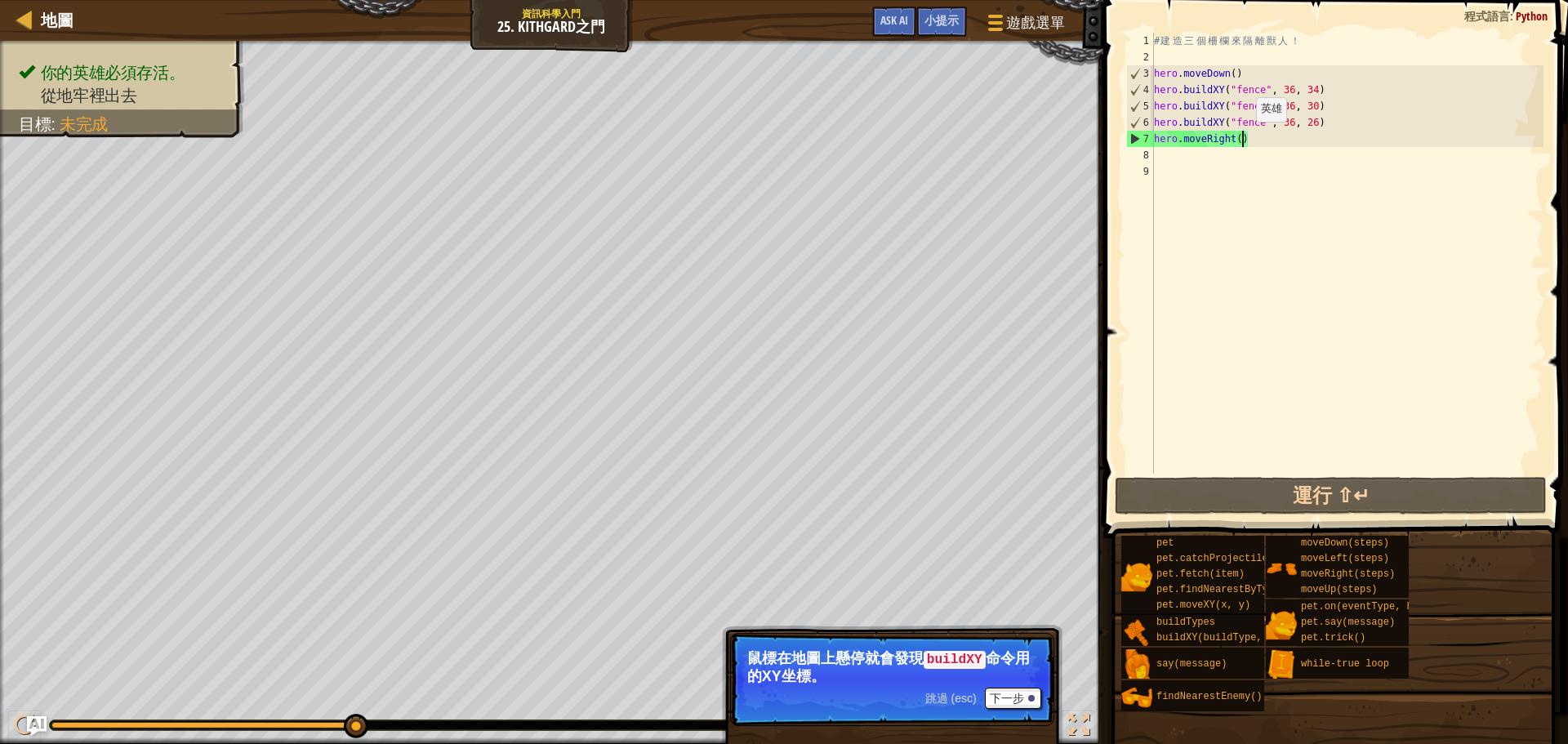
click at [1243, 138] on div "# 建 造 三 個 柵 欄 來 隔 離 獸 人 ！ hero . moveDown ( ) hero . buildXY ( "fence" , 36 , 3…" at bounding box center [1347, 269] width 393 height 474
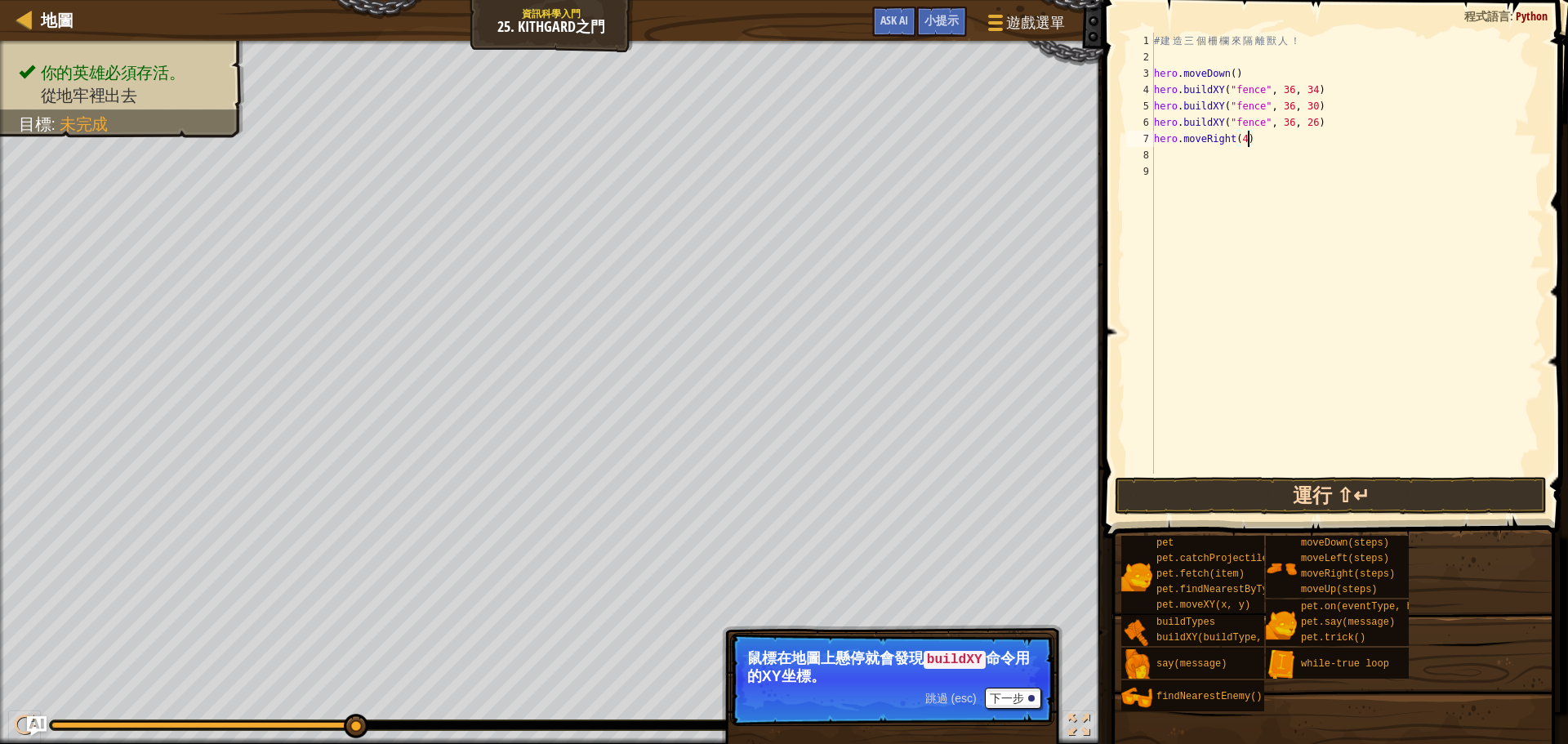
type textarea "hero.moveRight(4)"
click at [1287, 489] on button "運行 ⇧↵" at bounding box center [1330, 495] width 432 height 37
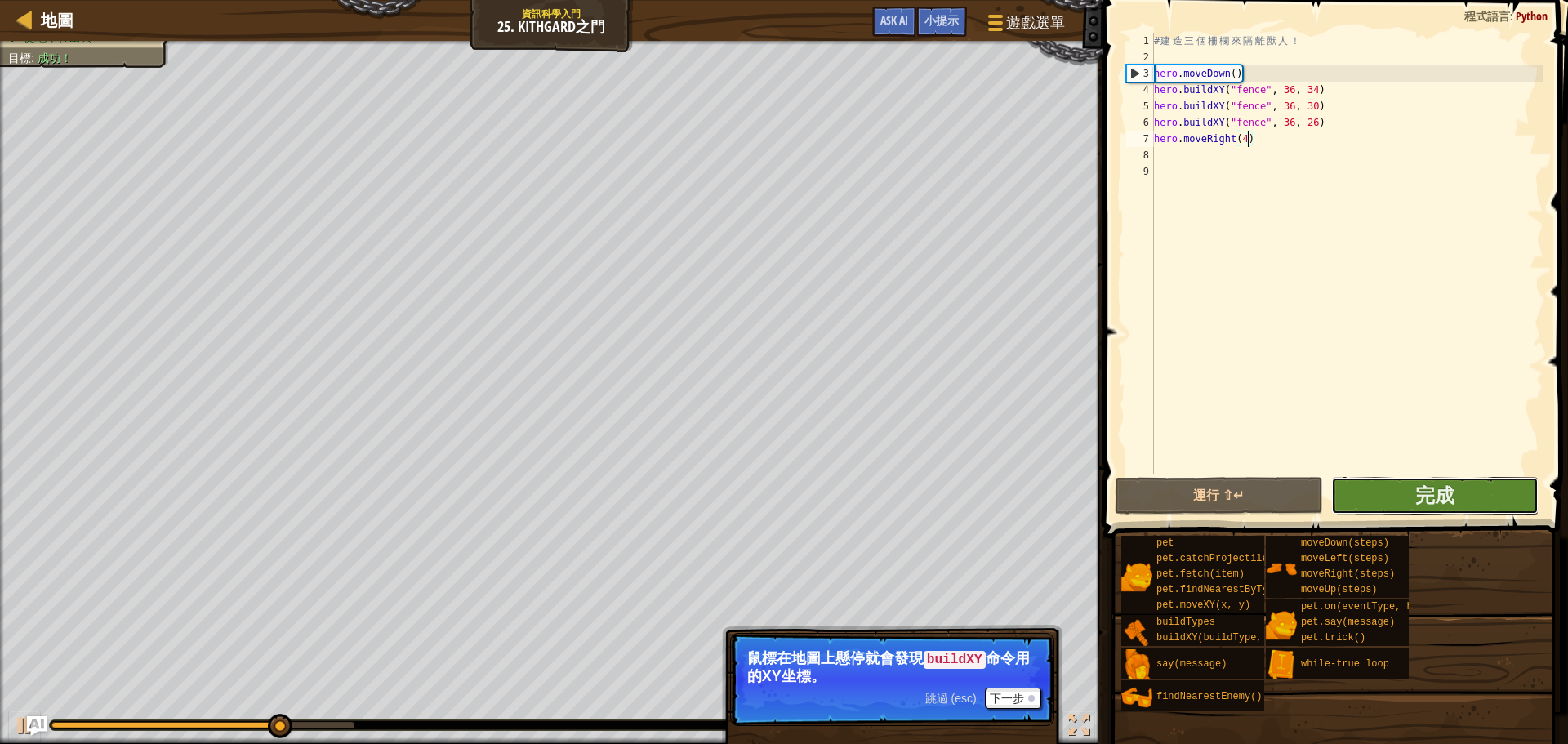
click at [1362, 491] on button "完成" at bounding box center [1435, 495] width 207 height 37
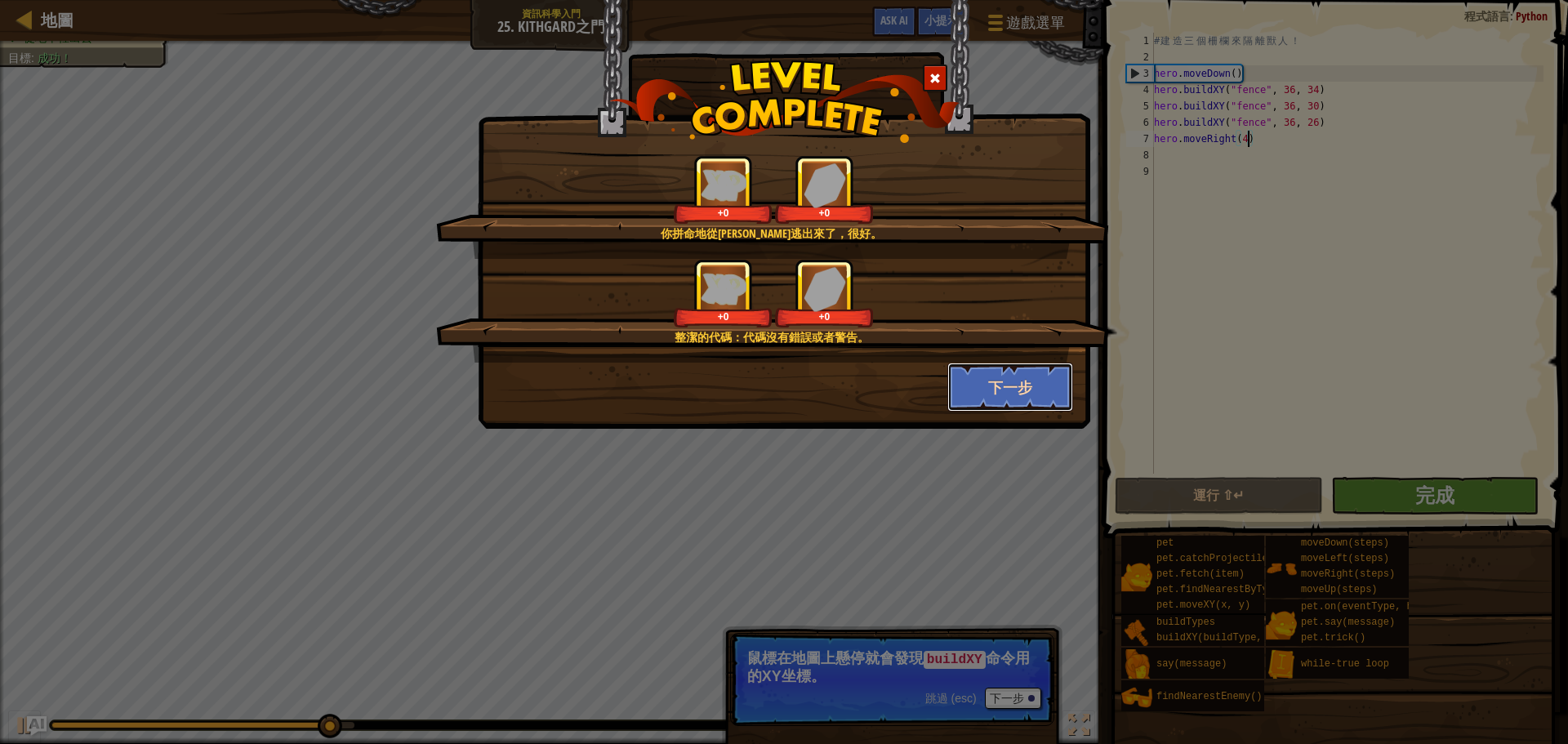
click at [986, 393] on button "下一步" at bounding box center [1011, 387] width 127 height 49
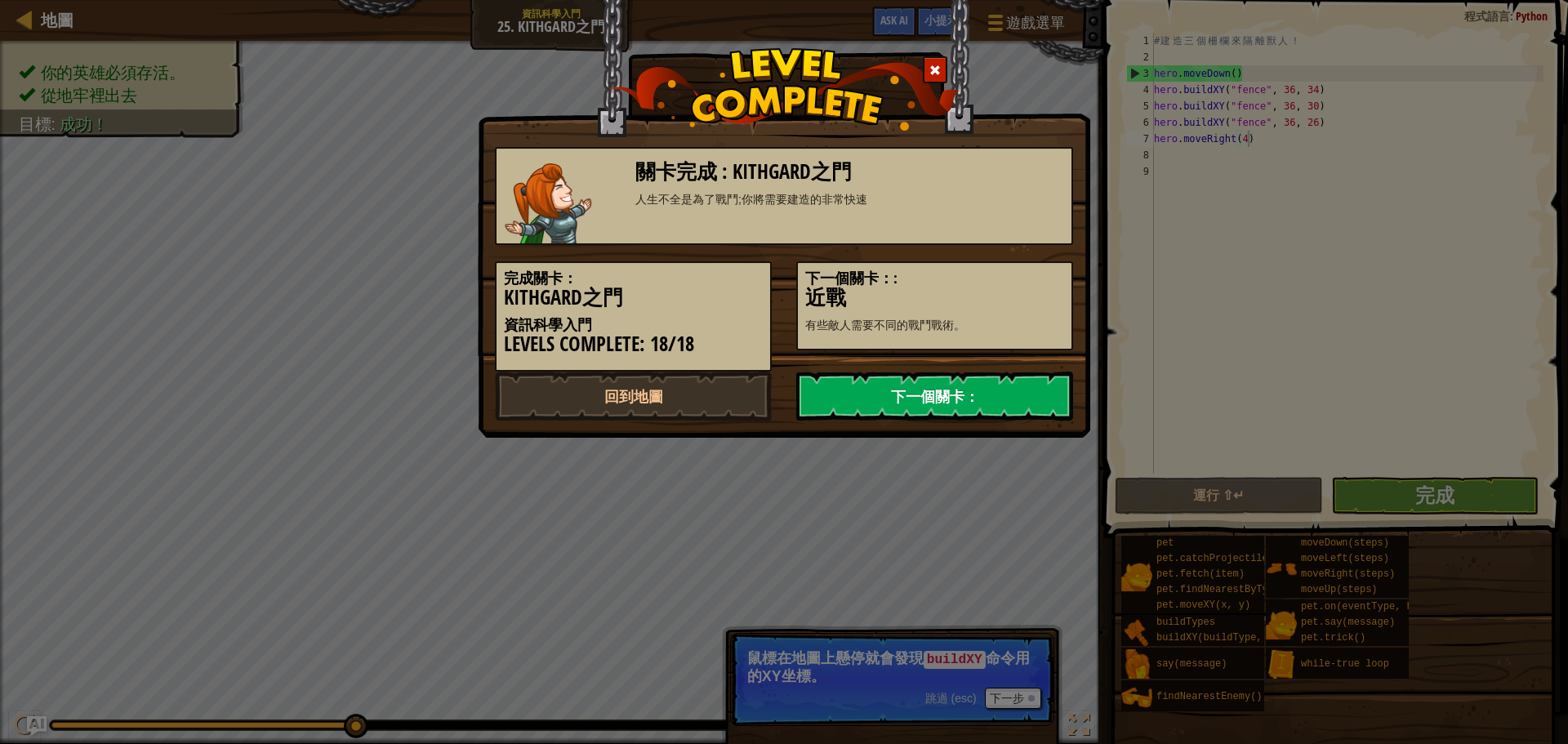
click at [986, 398] on link "下一個關卡：" at bounding box center [934, 396] width 277 height 49
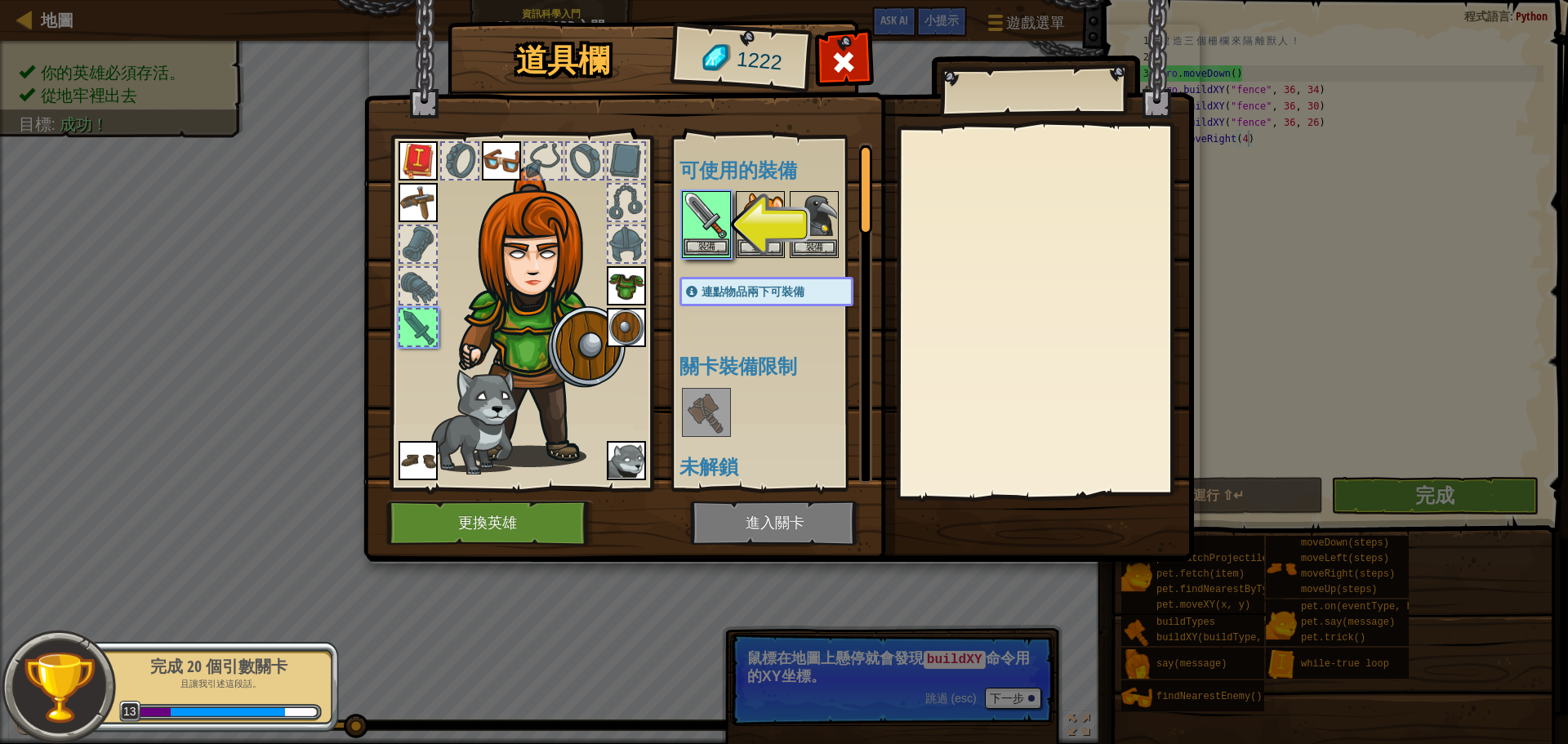
click at [697, 210] on img at bounding box center [706, 215] width 46 height 46
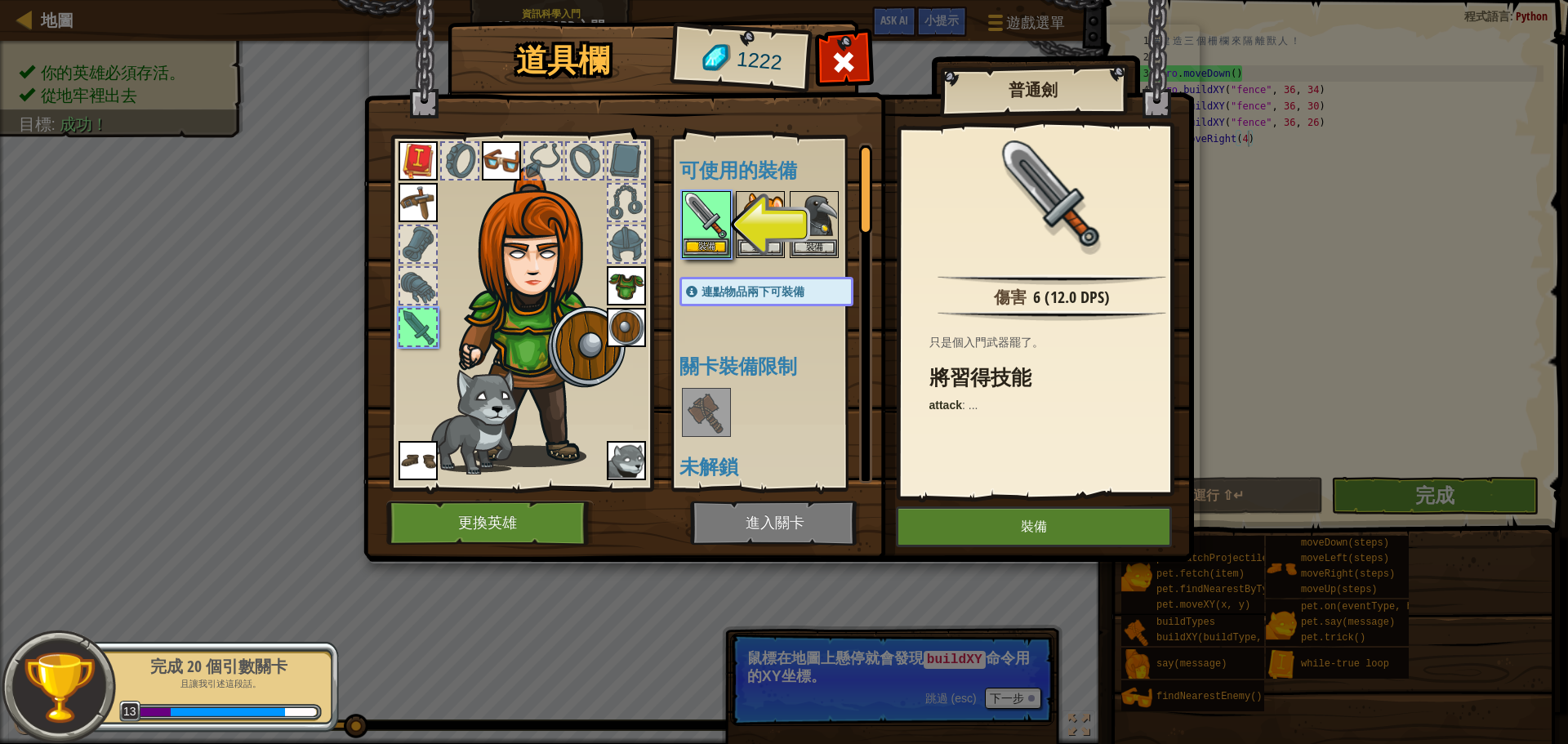
click at [697, 210] on img at bounding box center [706, 215] width 46 height 46
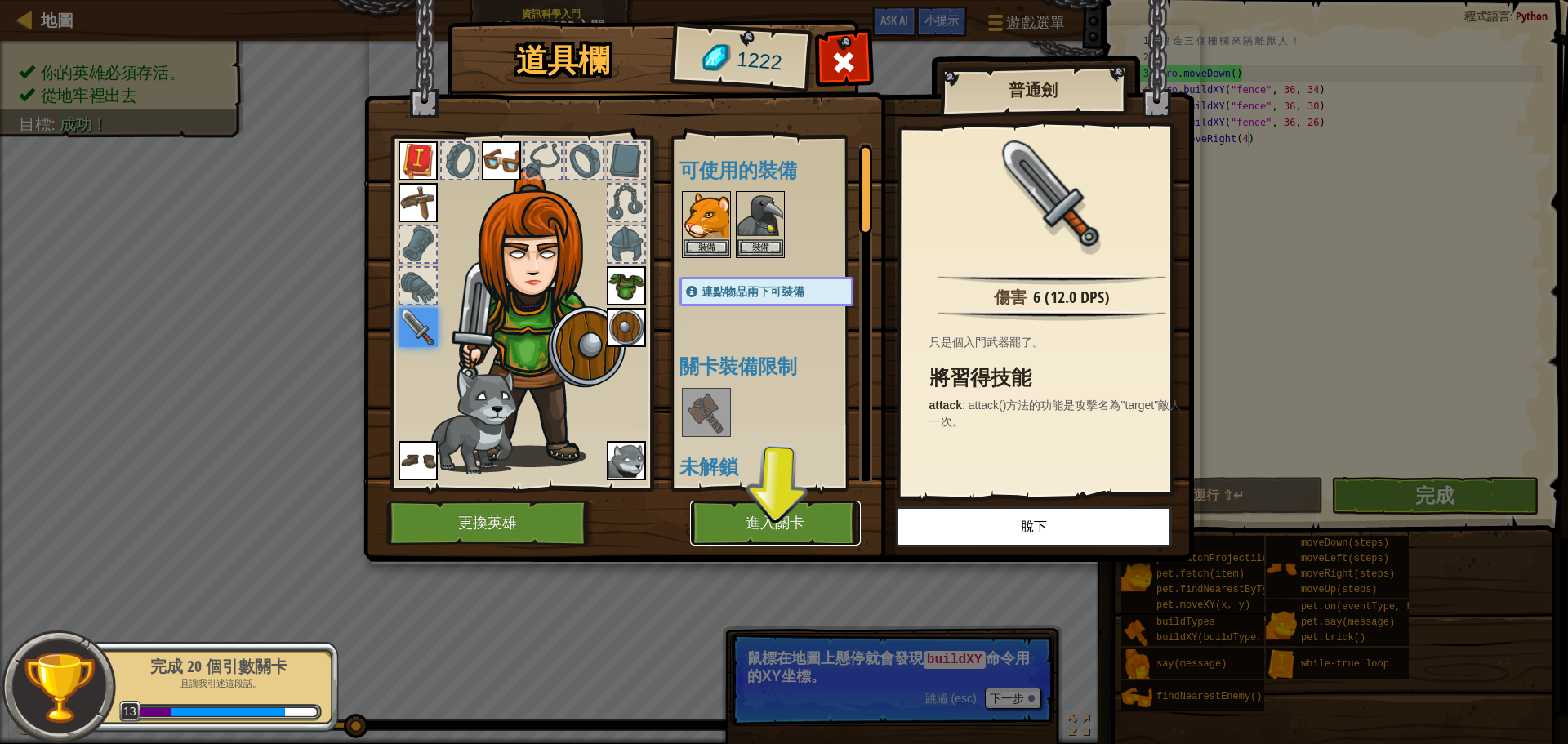
click at [779, 520] on button "進入關卡" at bounding box center [775, 523] width 171 height 45
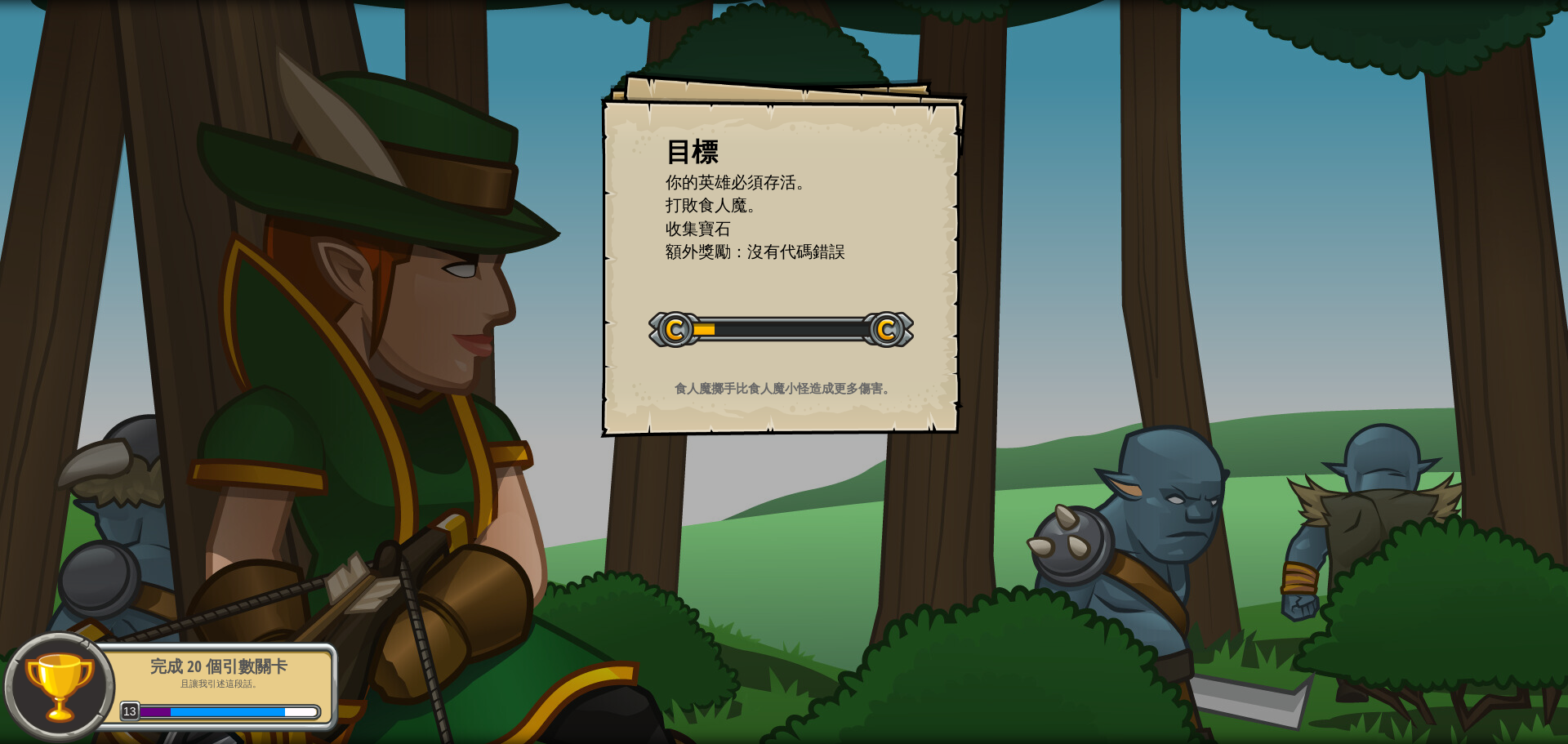
drag, startPoint x: 680, startPoint y: 127, endPoint x: 757, endPoint y: 290, distance: 180.3
click at [734, 290] on div "目標 你的英雄必須存活。 打敗食人魔。 收集寶石 額外獎勵：沒有代碼錯誤 開始戰役 從伺服器載入失敗 您將需要訂閱來開啟這關。 訂閱 您需要加入一個課程來遊玩…" at bounding box center [784, 254] width 367 height 367
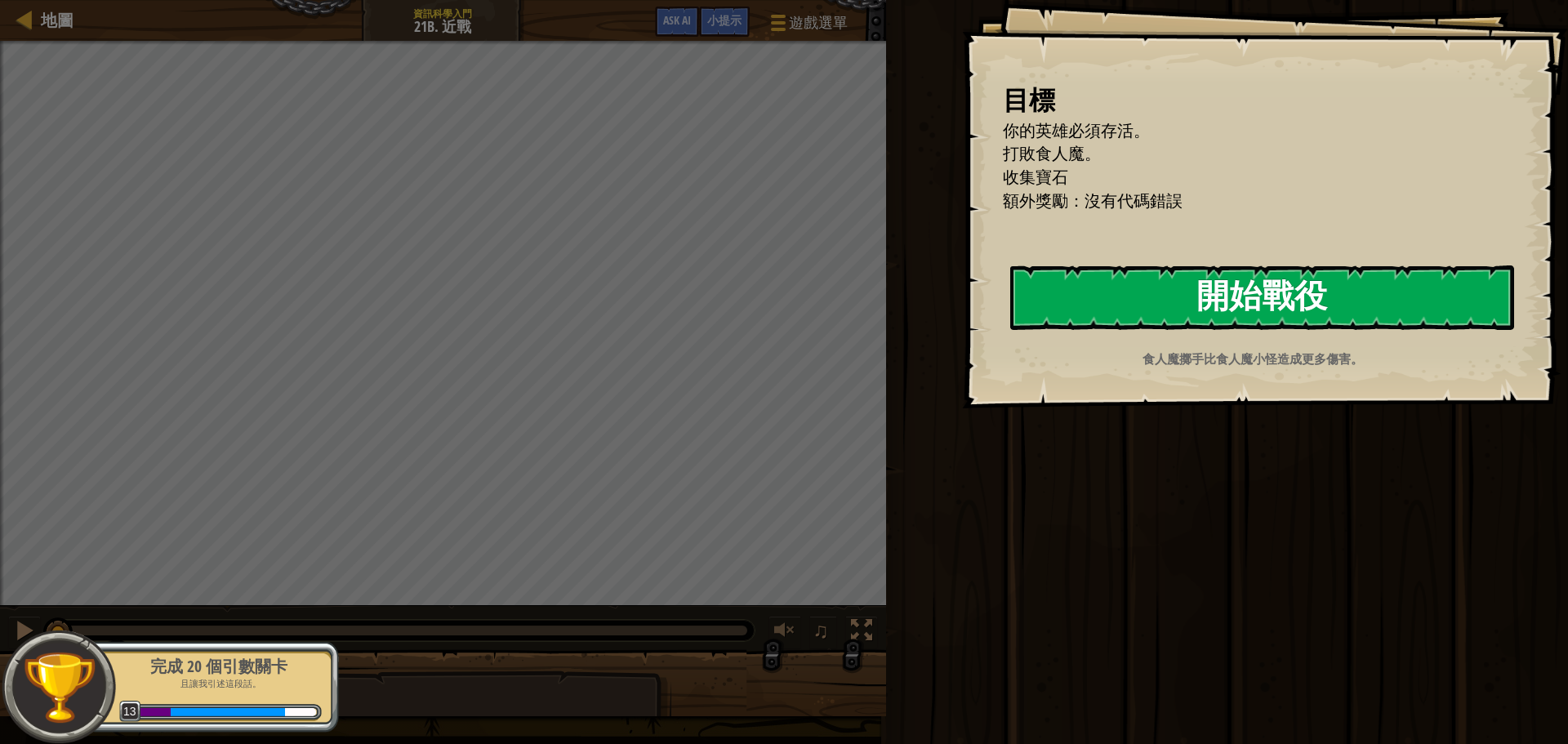
click at [1244, 295] on button "開始戰役" at bounding box center [1262, 298] width 504 height 65
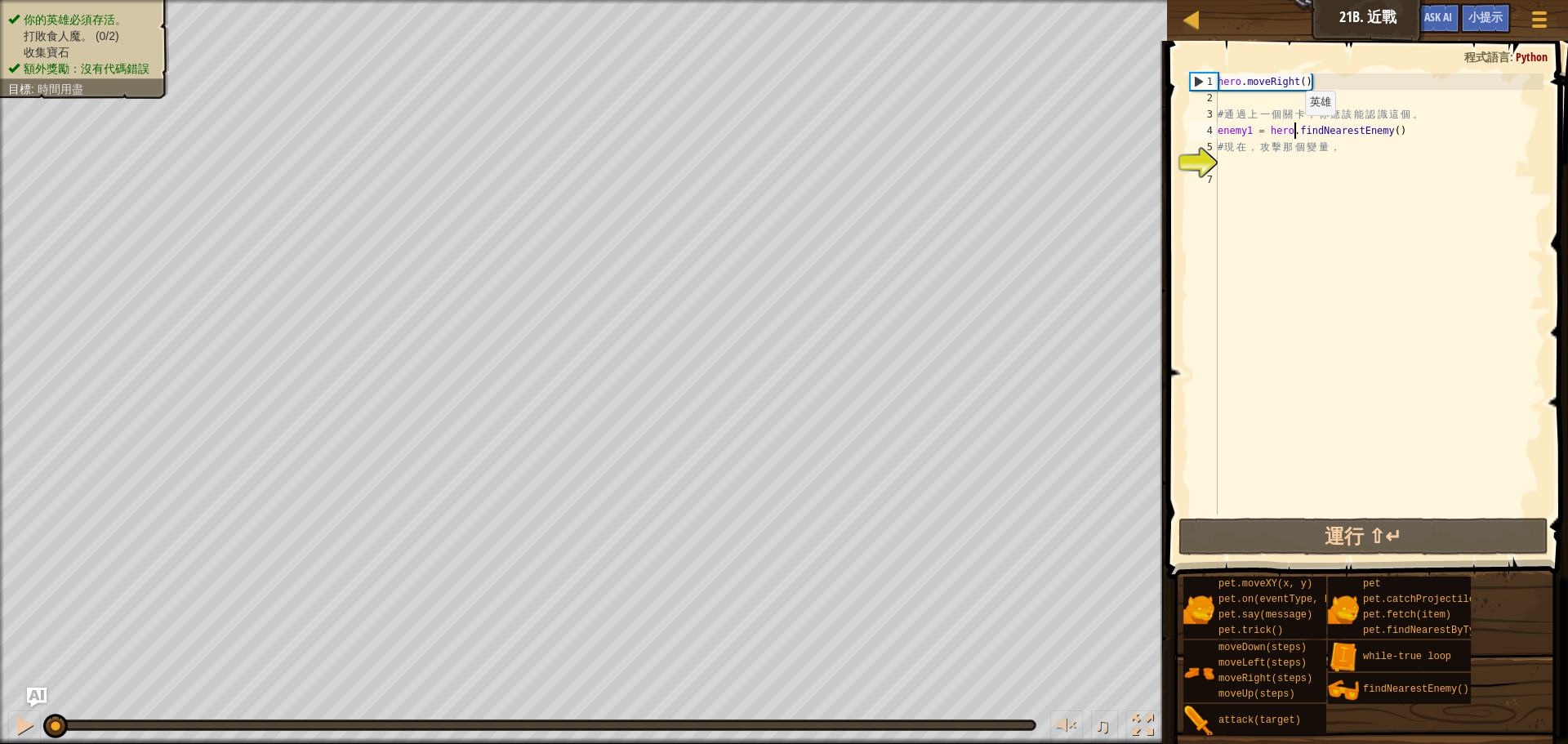
drag, startPoint x: 1292, startPoint y: 132, endPoint x: 1314, endPoint y: 132, distance: 22.0
click at [1293, 132] on div "hero . moveRight ( ) # 通 過 上 一 個 關 卡 ， 你 應 該 能 認 識 這 個 。 enemy1 = hero . findNe…" at bounding box center [1379, 310] width 329 height 474
click at [1390, 132] on div "hero . moveRight ( ) # 通 過 上 一 個 關 卡 ， 你 應 該 能 認 識 這 個 。 enemy1 = hero . findNe…" at bounding box center [1379, 310] width 329 height 474
click at [1319, 85] on div "hero . moveRight ( ) # 通 過 上 一 個 關 卡 ， 你 應 該 能 認 識 這 個 。 enemy1 = hero . findNe…" at bounding box center [1379, 310] width 329 height 474
type textarea "hero.moveRight()"
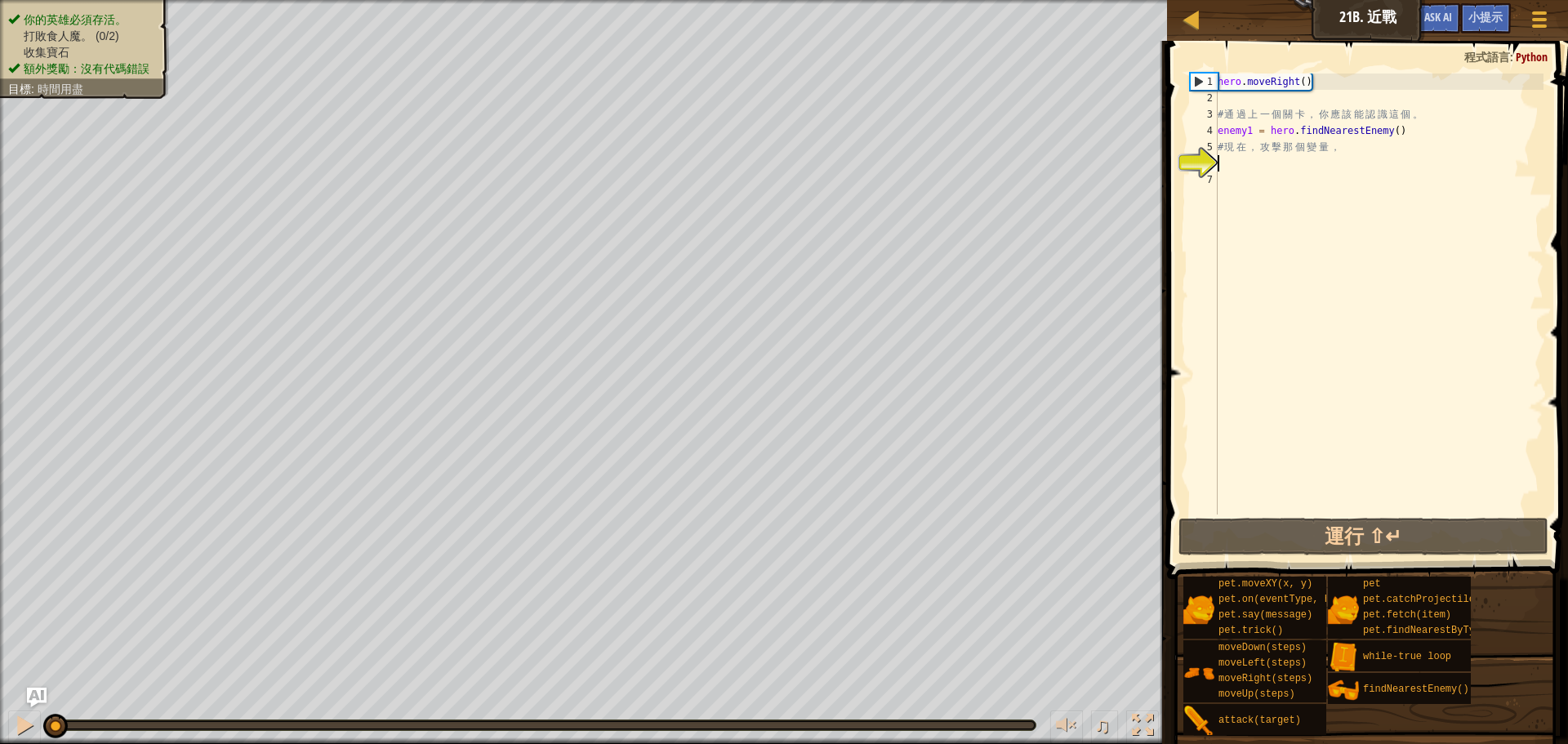
click at [1288, 166] on div "hero . moveRight ( ) # 通 過 上 一 個 關 卡 ， 你 應 該 能 認 識 這 個 。 enemy1 = hero . findNe…" at bounding box center [1379, 310] width 329 height 474
drag, startPoint x: 1412, startPoint y: 129, endPoint x: 1219, endPoint y: 135, distance: 193.1
click at [1219, 135] on div "hero . moveRight ( ) # 通 過 上 一 個 關 卡 ， 你 應 該 能 認 識 這 個 。 enemy1 = hero . findNe…" at bounding box center [1379, 310] width 329 height 474
click at [1229, 152] on div "hero . moveRight ( ) # 通 過 上 一 個 關 卡 ， 你 應 該 能 認 識 這 個 。 enemy1 = hero . findNe…" at bounding box center [1379, 310] width 329 height 474
type textarea "# 現在，攻擊那個變量，"
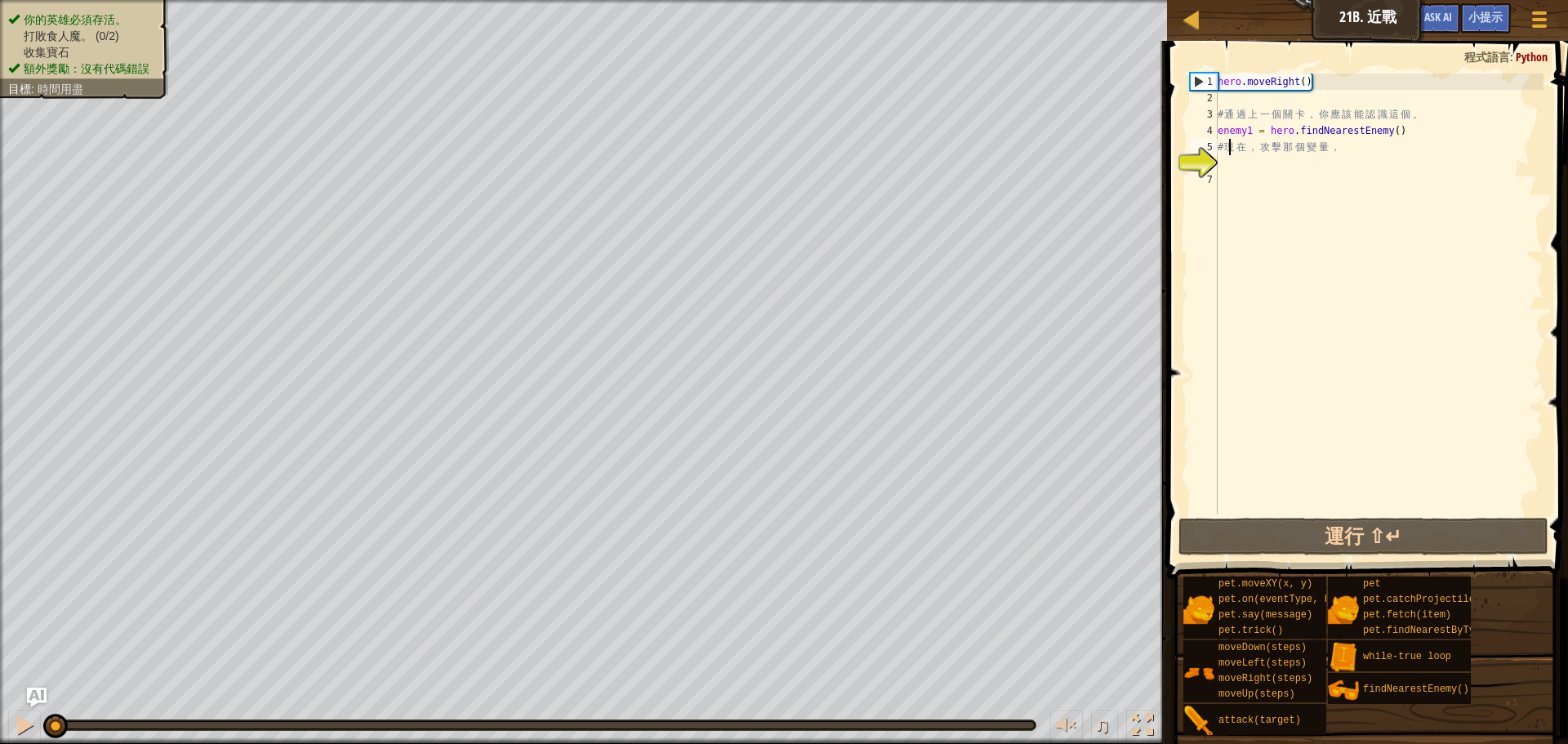
click at [1236, 171] on div "hero . moveRight ( ) # 通 過 上 一 個 關 卡 ， 你 應 該 能 認 識 這 個 。 enemy1 = hero . findNe…" at bounding box center [1379, 310] width 329 height 474
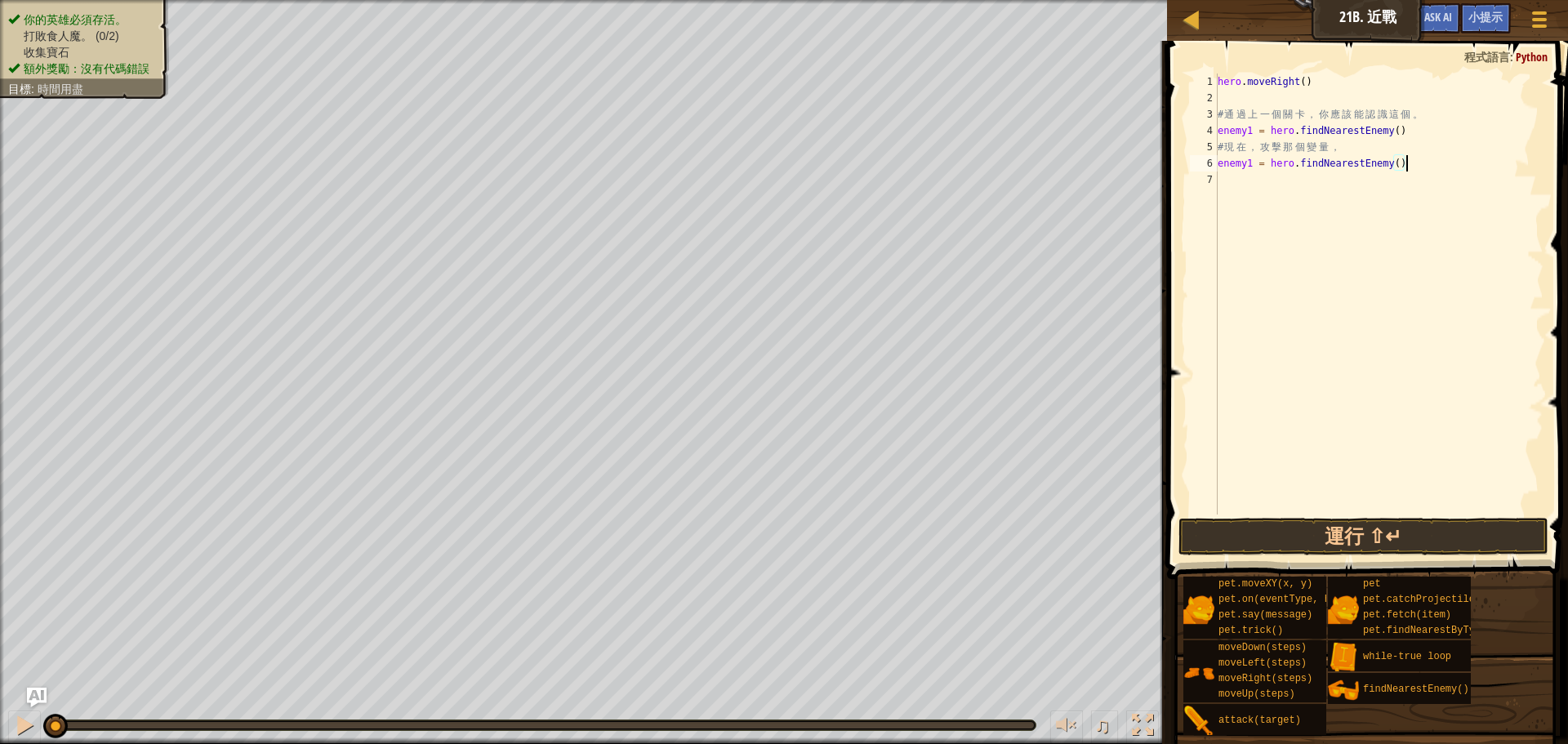
click at [1252, 158] on div "hero . moveRight ( ) # 通 過 上 一 個 關 卡 ， 你 應 該 能 認 識 這 個 。 enemy1 = hero . findNe…" at bounding box center [1379, 310] width 329 height 474
click at [1444, 532] on button "運行 ⇧↵" at bounding box center [1363, 536] width 370 height 37
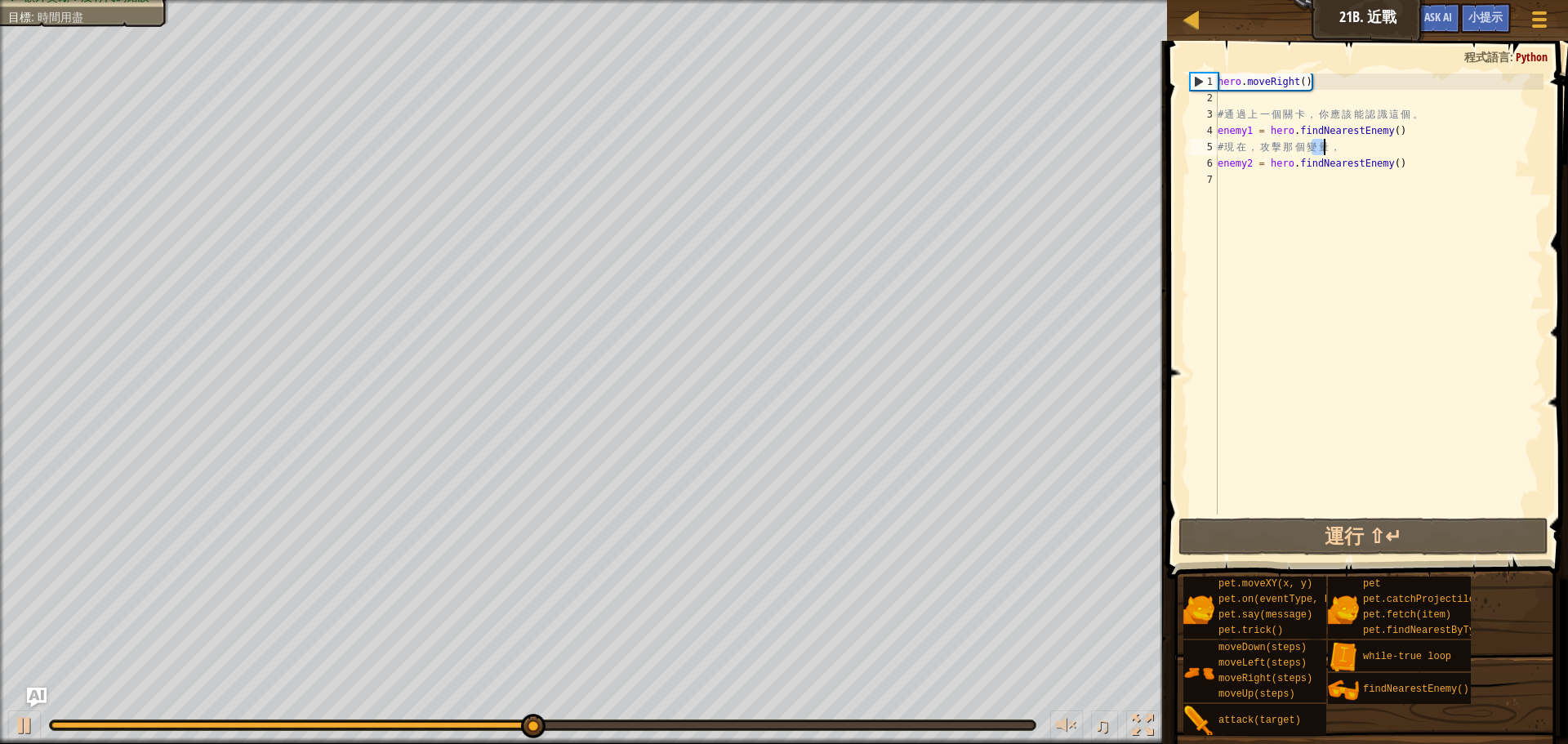
drag, startPoint x: 1314, startPoint y: 142, endPoint x: 1384, endPoint y: 163, distance: 73.1
click at [1337, 143] on div "hero . moveRight ( ) # 通 過 上 一 個 關 卡 ， 你 應 該 能 認 識 這 個 。 enemy1 = hero . findNe…" at bounding box center [1379, 310] width 329 height 474
type textarea "# 現在，攻擊那個變量，"
click at [1507, 212] on div "hero . moveRight ( ) # 通 過 上 一 個 關 卡 ， 你 應 該 能 認 識 這 個 。 enemy1 = hero . findNe…" at bounding box center [1379, 310] width 329 height 474
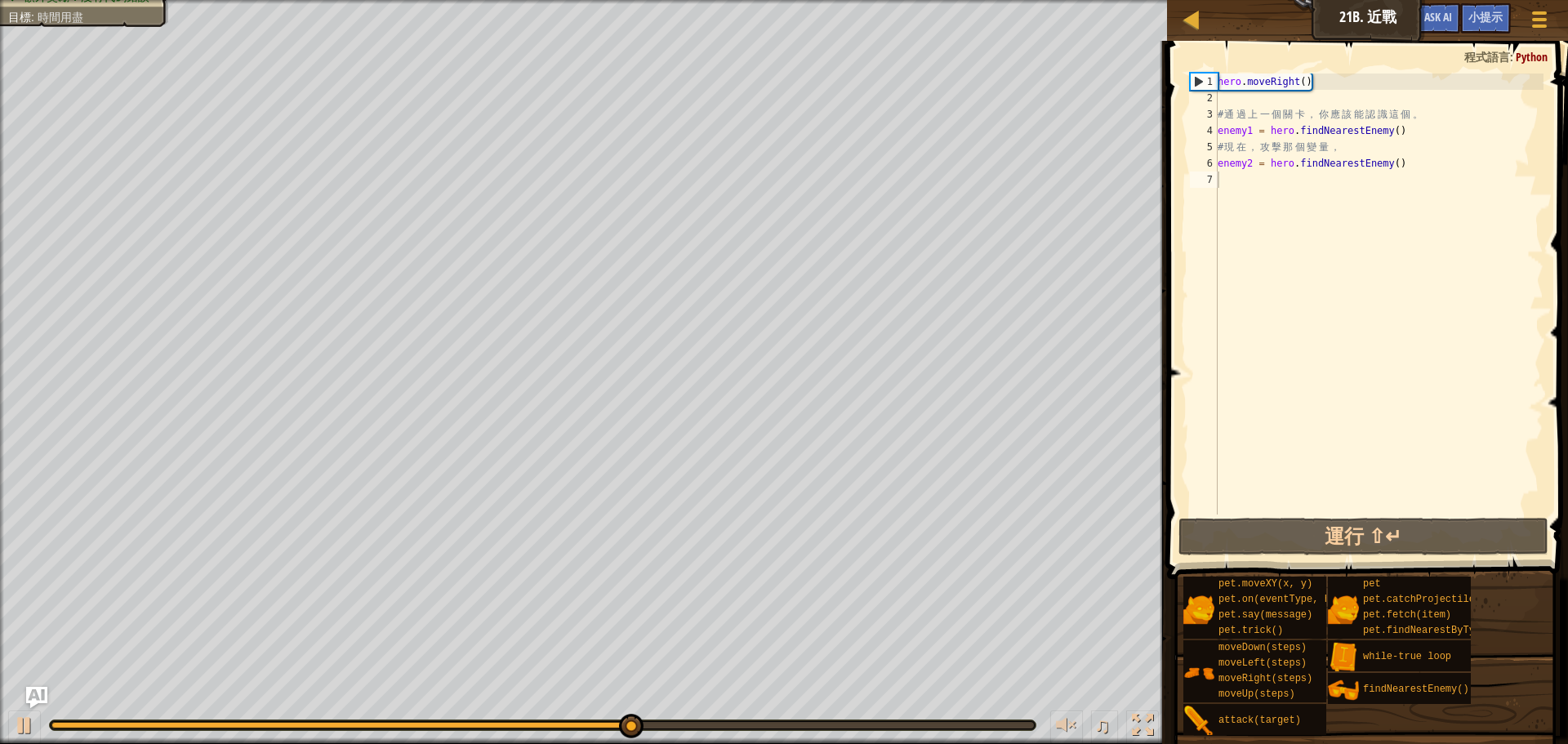
click at [32, 706] on img "Ask AI" at bounding box center [37, 698] width 22 height 22
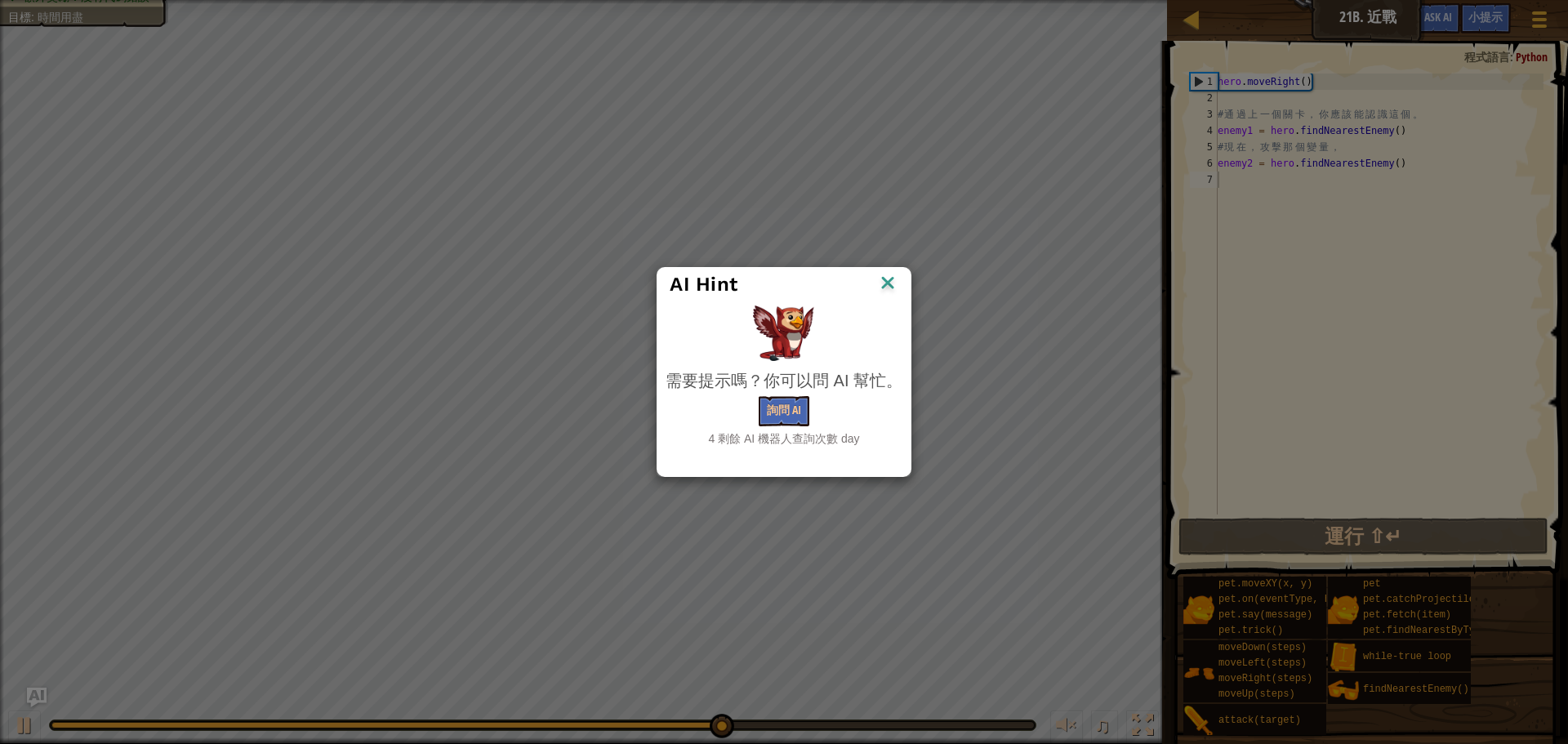
click at [891, 283] on img at bounding box center [888, 284] width 22 height 25
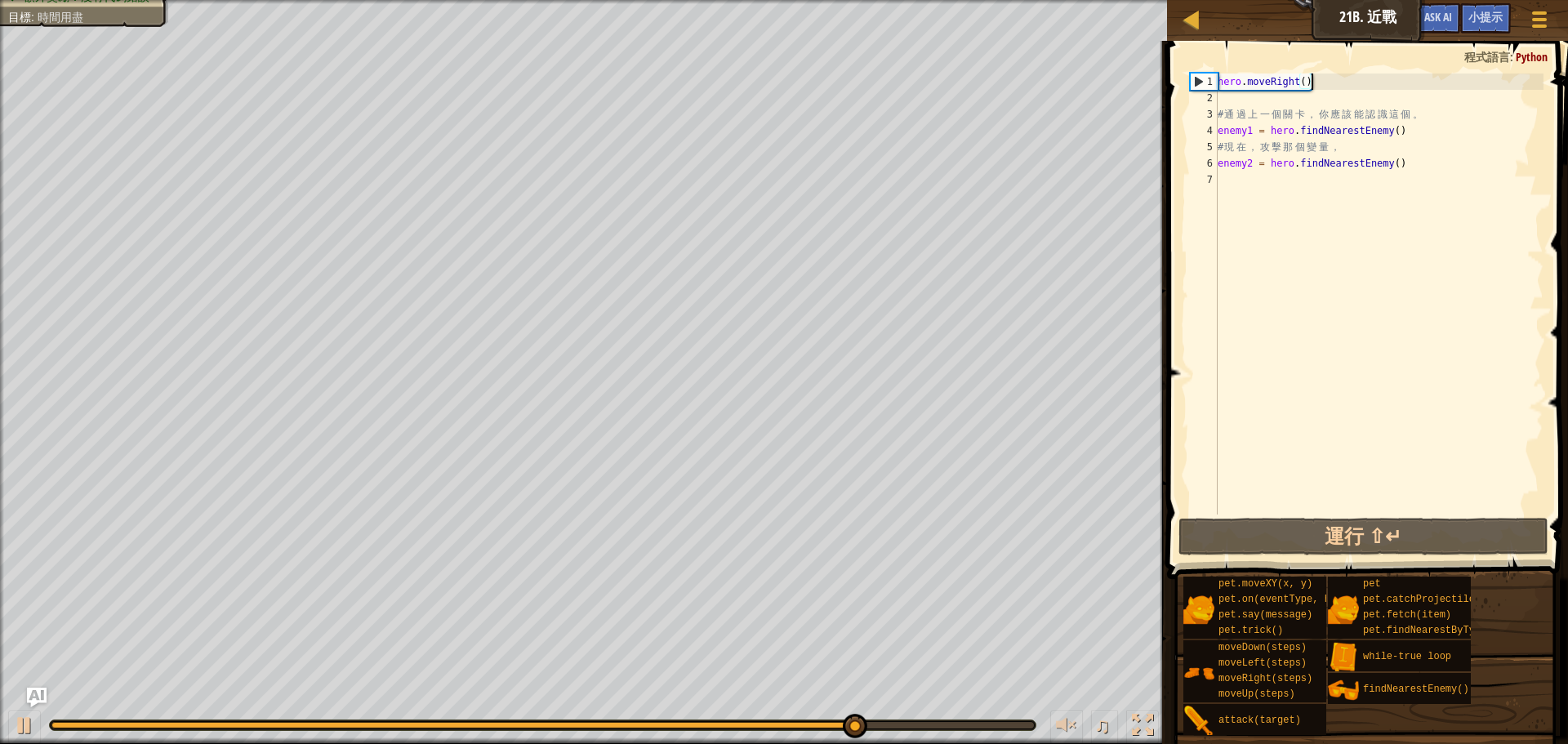
click at [1329, 81] on div "hero . moveRight ( ) # 通 過 上 一 個 關 卡 ， 你 應 該 能 認 識 這 個 。 enemy1 = hero . findNe…" at bounding box center [1379, 310] width 329 height 474
drag, startPoint x: 1304, startPoint y: 84, endPoint x: 1532, endPoint y: 84, distance: 228.0
click at [1307, 84] on div "hero . moveRight ( ) # 通 過 上 一 個 關 卡 ， 你 應 該 能 認 識 這 個 。 enemy1 = hero . findNe…" at bounding box center [1379, 310] width 329 height 474
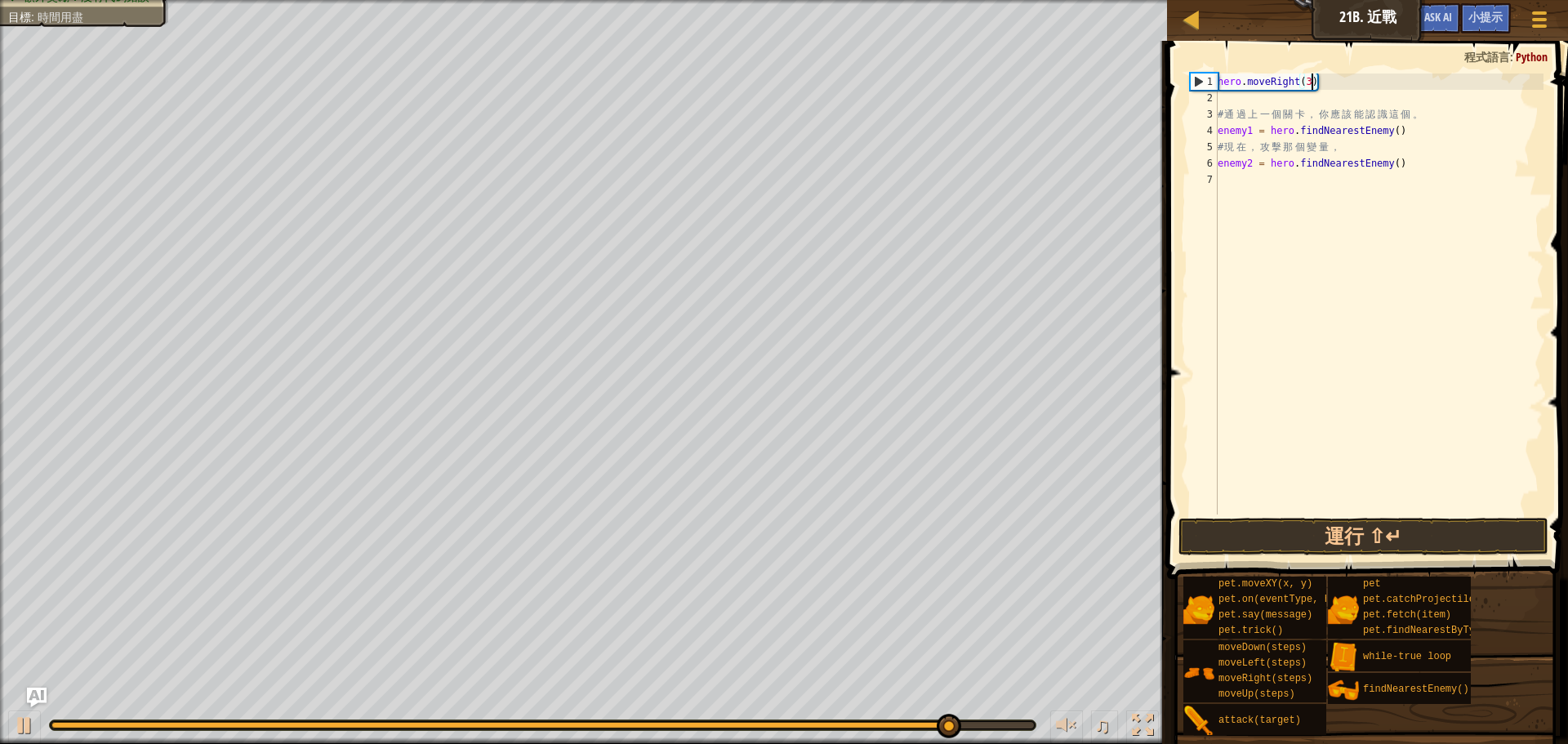
scroll to position [7, 7]
click at [1481, 523] on button "運行 ⇧↵" at bounding box center [1363, 536] width 370 height 37
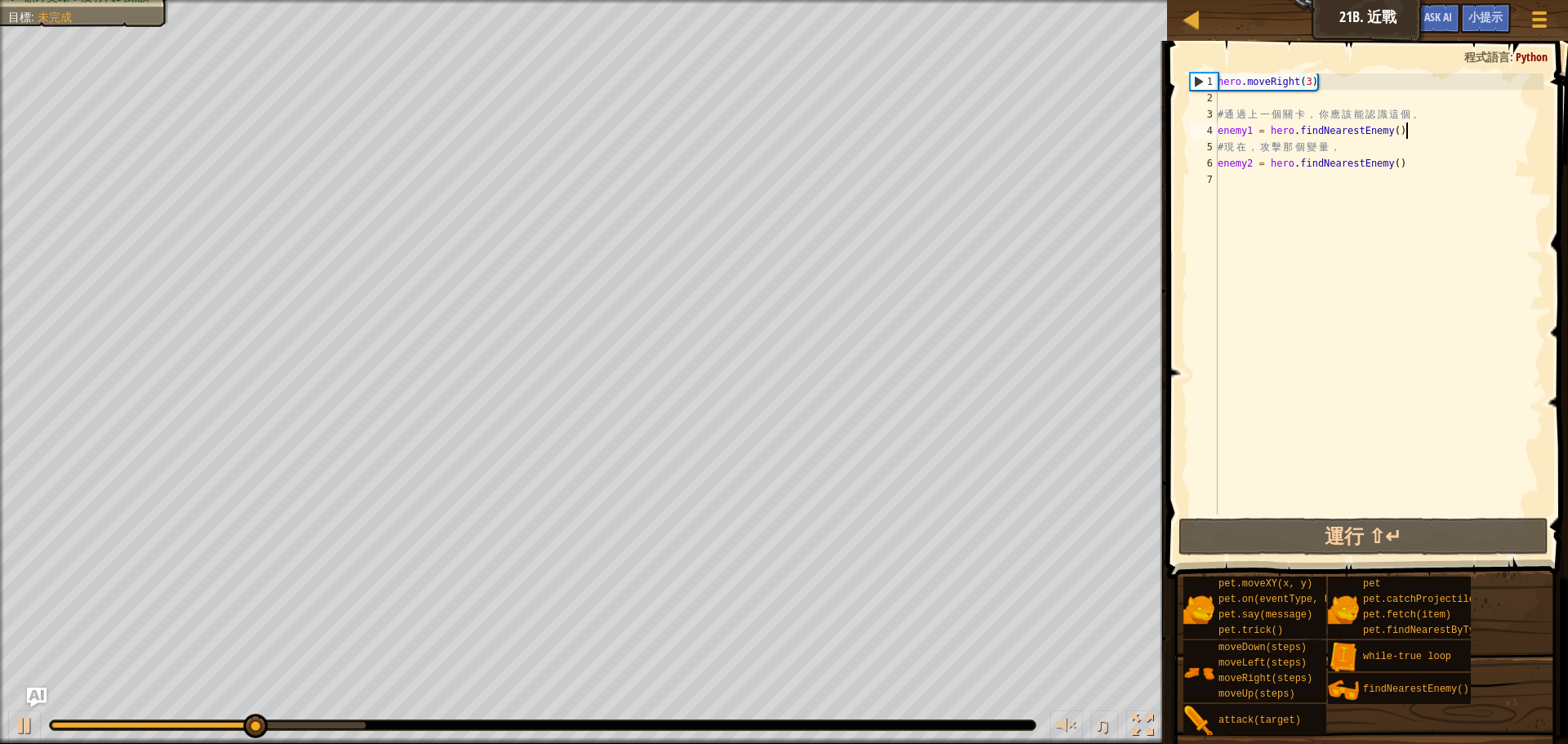
click at [1414, 126] on div "hero . moveRight ( 3 ) # 通 過 上 一 個 關 卡 ， 你 應 該 能 認 識 這 個 。 enemy1 = hero . find…" at bounding box center [1379, 310] width 329 height 474
type textarea "enemy1 = hero.findNearestEnemy()"
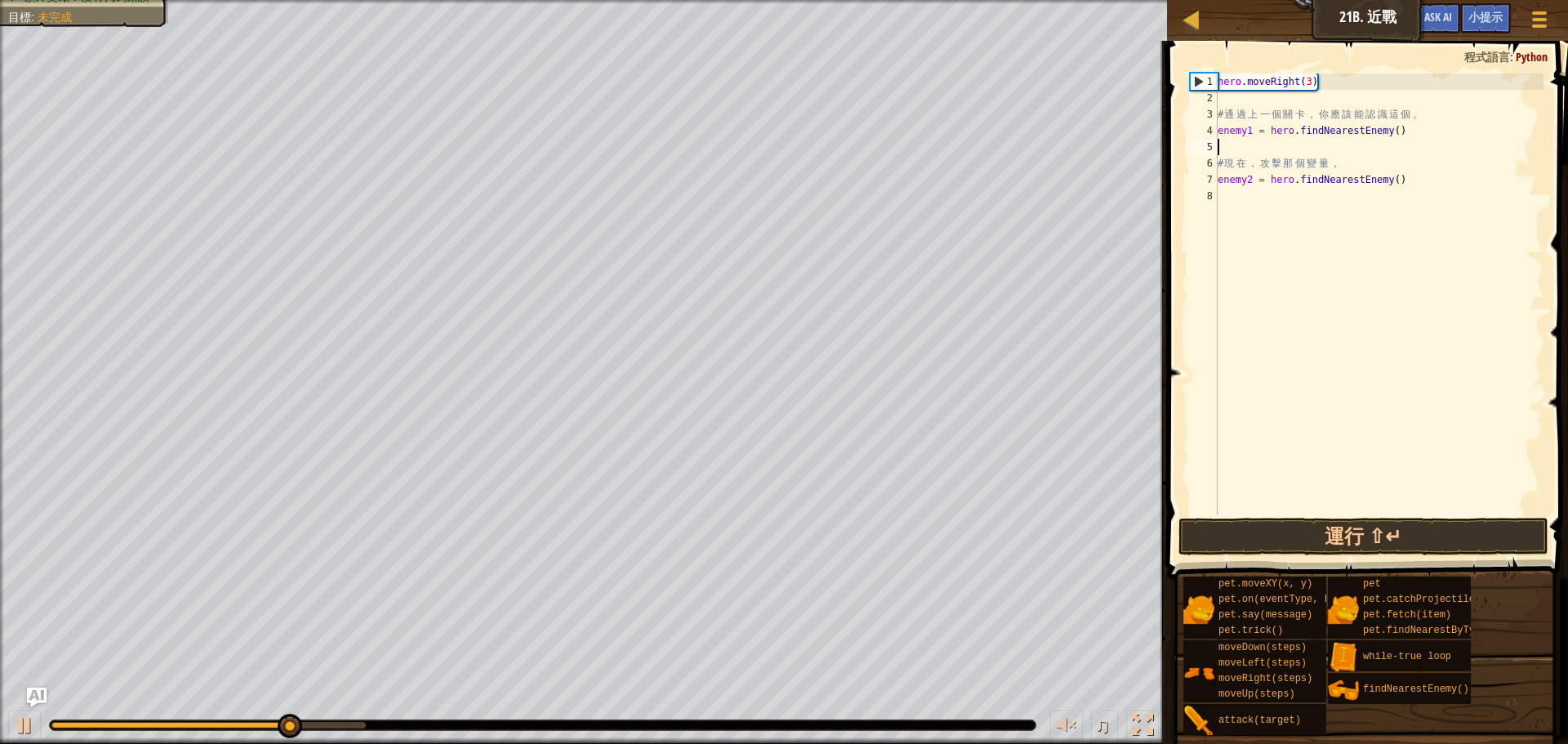
scroll to position [7, 0]
click at [1392, 158] on div "hero . moveRight ( 3 ) # 通 過 上 一 個 關 卡 ， 你 應 該 能 認 識 這 個 。 enemy1 = hero . find…" at bounding box center [1379, 310] width 329 height 474
click at [1438, 185] on div "hero . moveRight ( 3 ) # 通 過 上 一 個 關 卡 ， 你 應 該 能 認 識 這 個 。 enemy1 = hero . find…" at bounding box center [1379, 310] width 329 height 474
type textarea "enemy2 = hero.findNearestEnemy()"
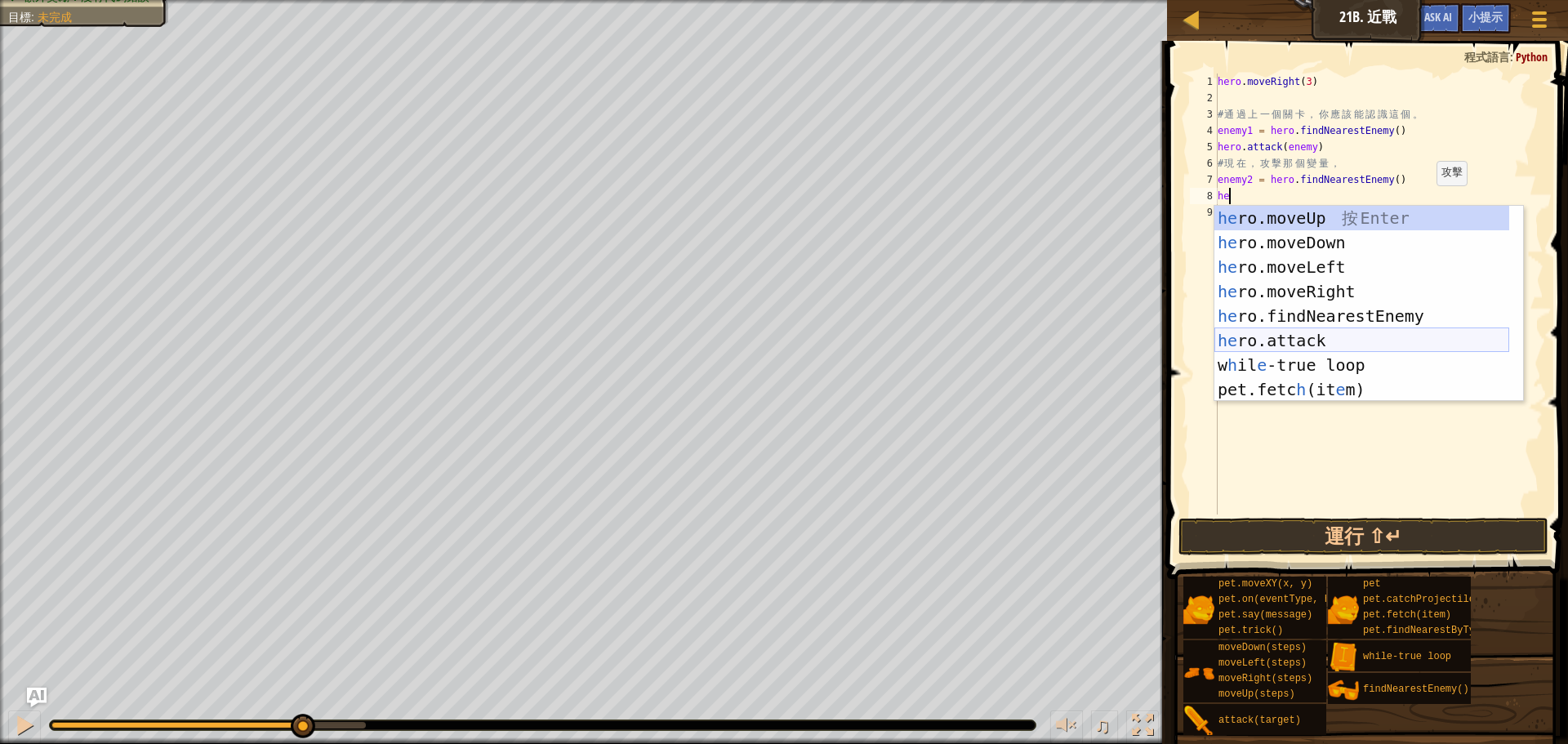
click at [1340, 346] on div "he ro.moveUp 按 Enter he ro.moveDown 按 Enter he ro.moveLeft 按 Enter he ro.moveRi…" at bounding box center [1362, 328] width 295 height 245
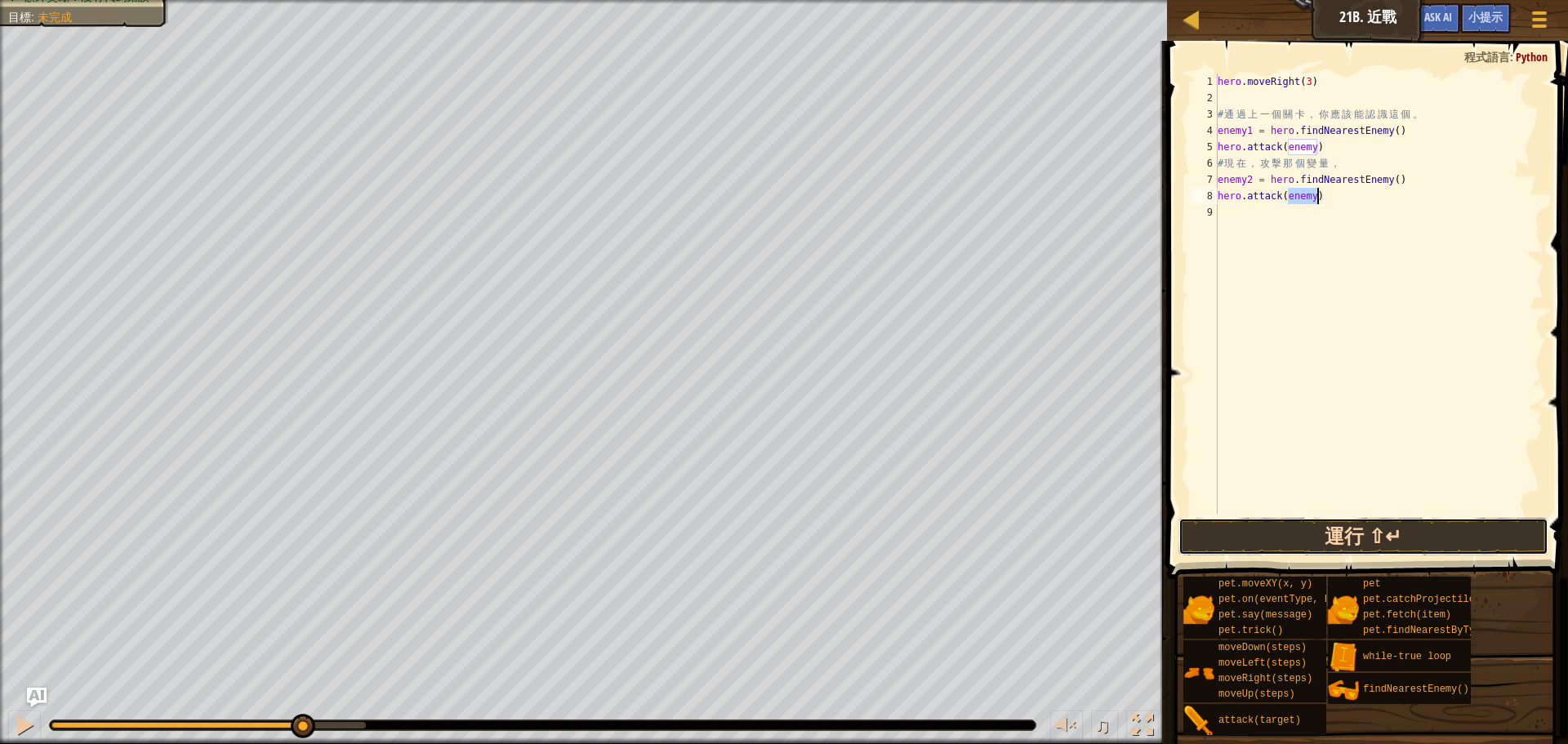
click at [1335, 523] on button "運行 ⇧↵" at bounding box center [1363, 536] width 370 height 37
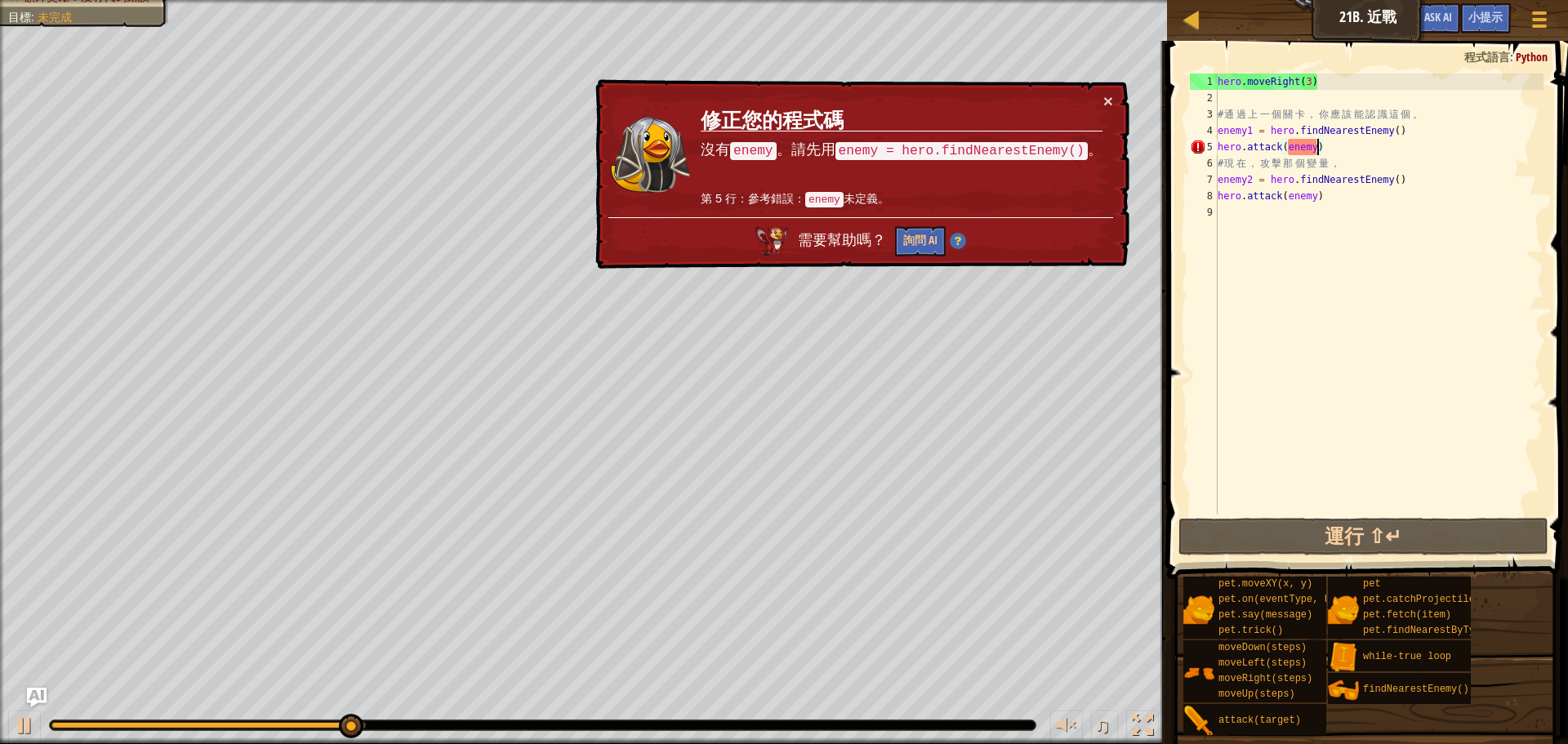
click at [1318, 146] on div "hero . moveRight ( 3 ) # 通 過 上 一 個 關 卡 ， 你 應 該 能 認 識 這 個 。 enemy1 = hero . find…" at bounding box center [1379, 310] width 329 height 474
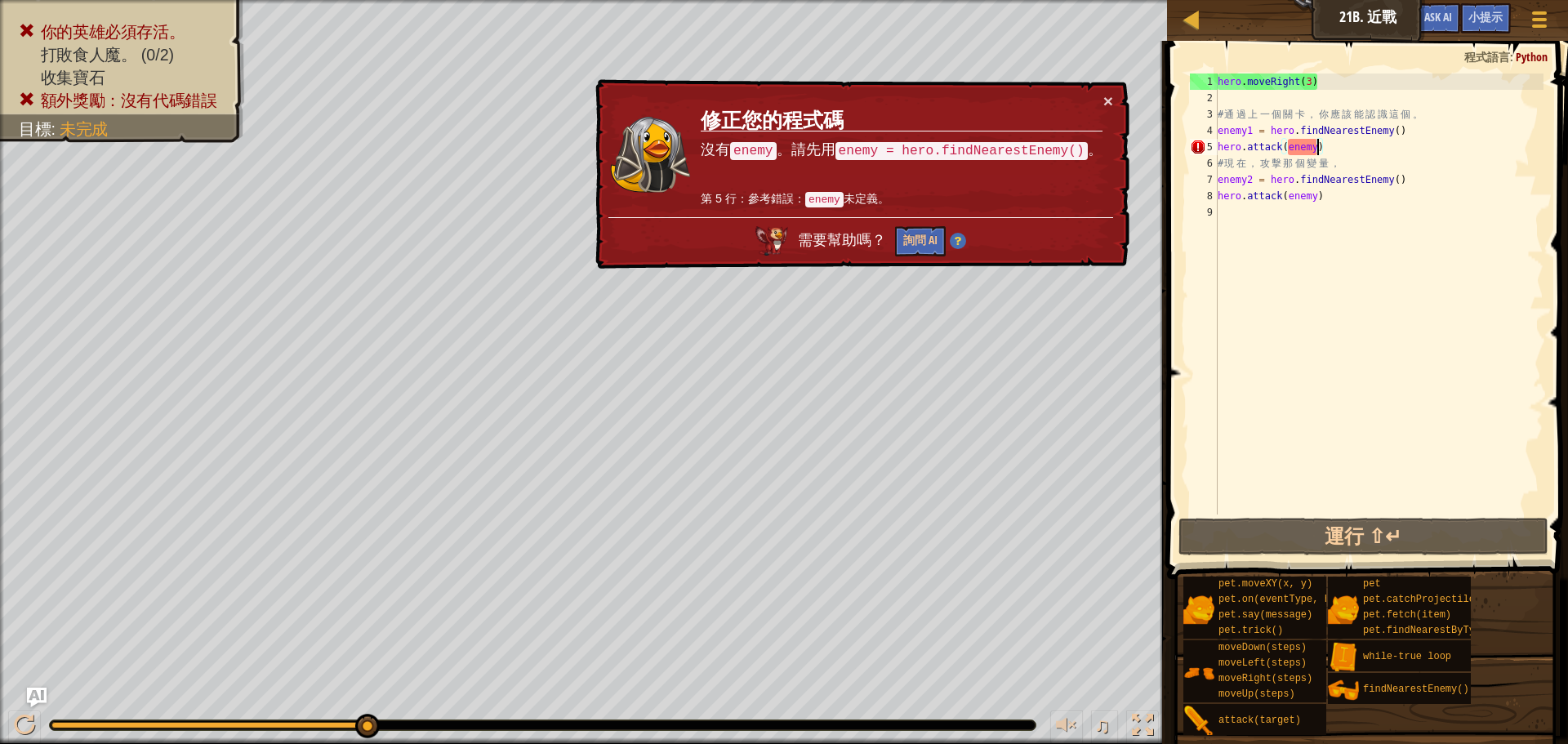
scroll to position [7, 8]
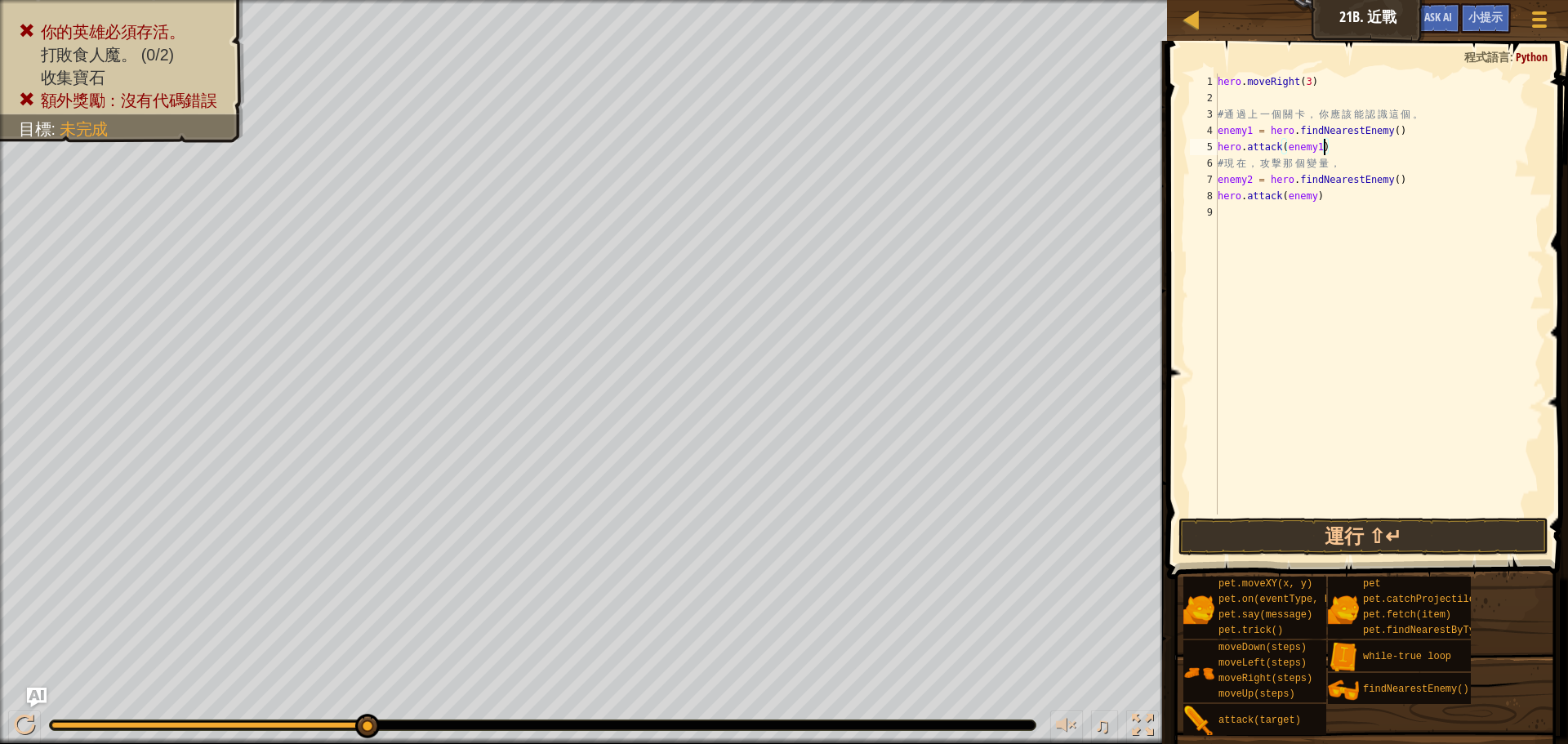
click at [1318, 188] on div "hero . moveRight ( 3 ) # 通 過 上 一 個 關 卡 ， 你 應 該 能 認 識 這 個 。 enemy1 = hero . find…" at bounding box center [1379, 310] width 329 height 474
click at [1361, 528] on button "運行 ⇧↵" at bounding box center [1363, 536] width 370 height 37
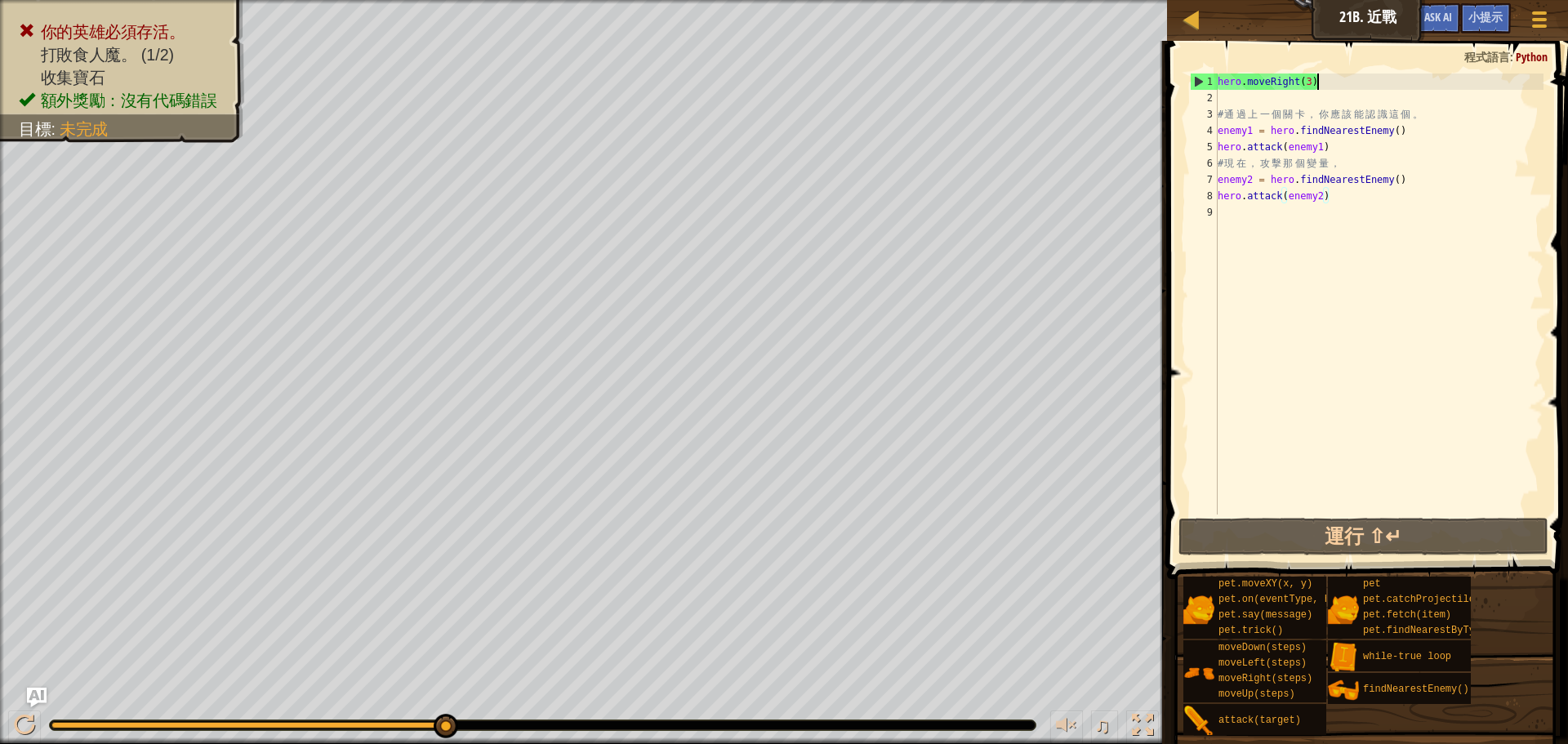
click at [1328, 81] on div "hero . moveRight ( 3 ) # 通 過 上 一 個 關 卡 ， 你 應 該 能 認 識 這 個 。 enemy1 = hero . find…" at bounding box center [1379, 310] width 329 height 474
type textarea "hero.moveRight(3)"
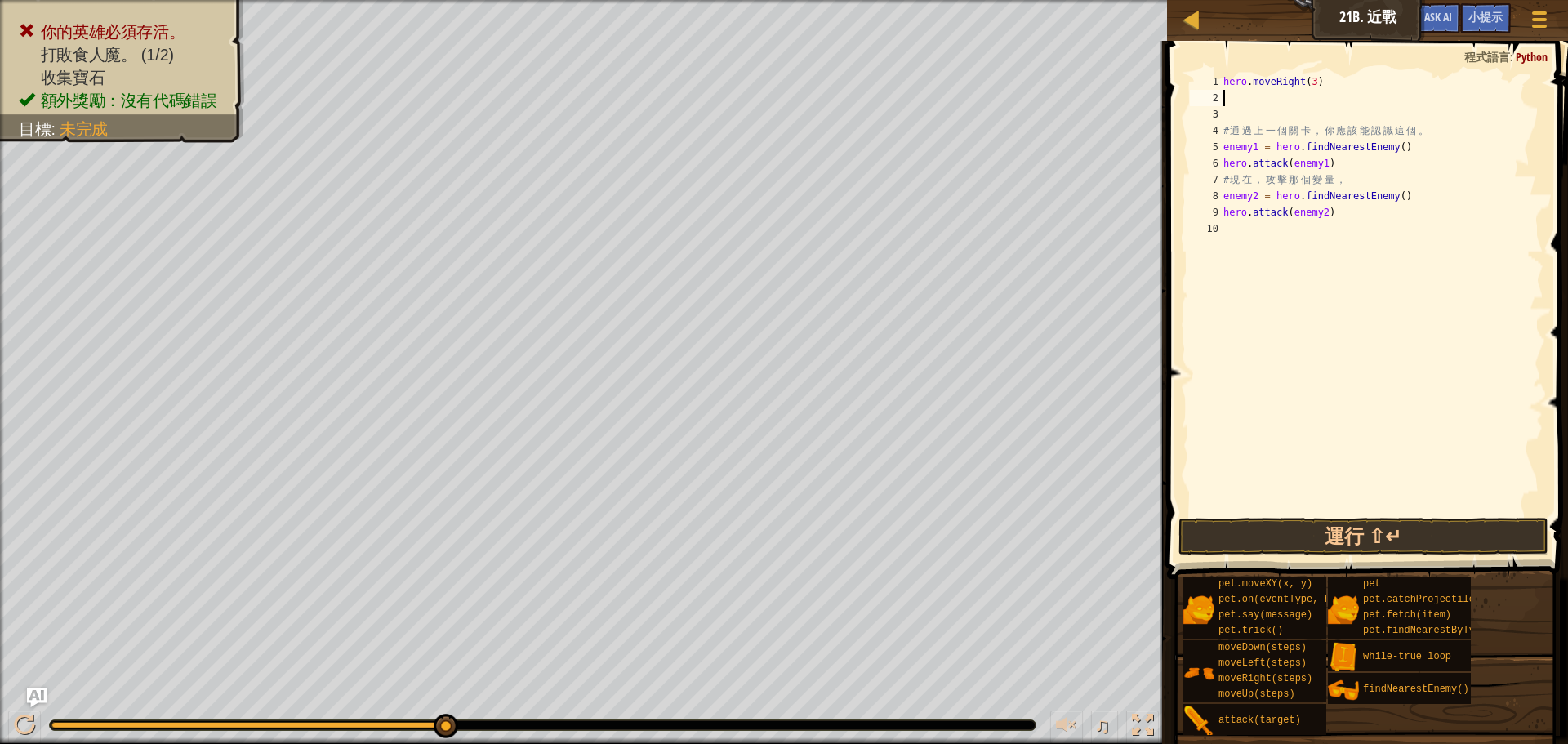
type textarea "h"
click at [1294, 91] on div "hero . moveRight ( 3 ) hero . moveUp ( ) # 通 過 上 一 個 關 卡 ， 你 應 該 能 認 識 這 個 。 en…" at bounding box center [1381, 310] width 324 height 474
type textarea "hero.moveUp(2)"
click at [1274, 537] on button "運行 ⇧↵" at bounding box center [1363, 536] width 370 height 37
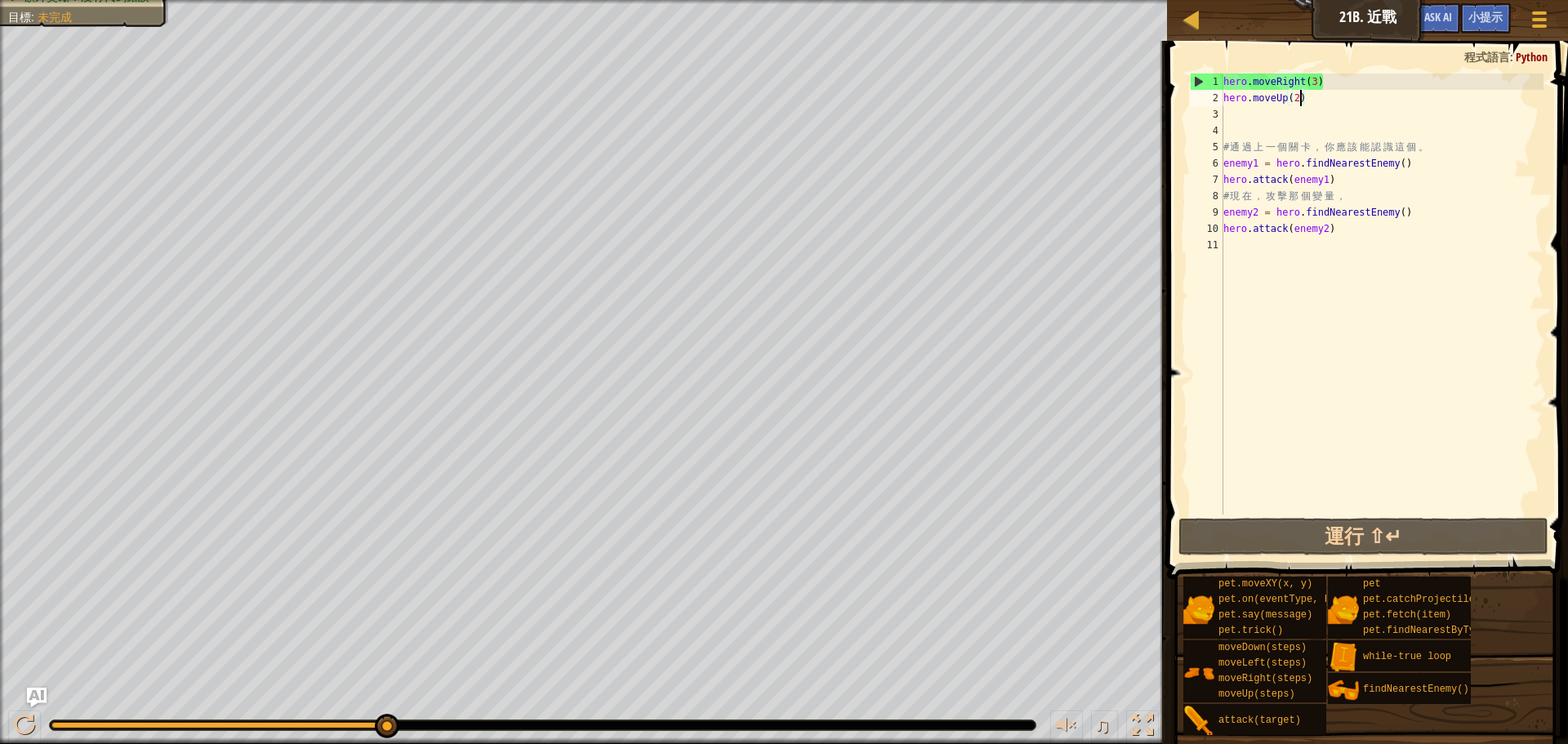
click at [1228, 134] on div "hero . moveRight ( 3 ) hero . moveUp ( 2 ) # 通 過 上 一 個 關 卡 ， 你 應 該 能 認 識 這 個 。 …" at bounding box center [1381, 310] width 324 height 474
click at [1224, 144] on div "hero . moveRight ( 3 ) hero . moveUp ( 2 ) # 通 過 上 一 個 關 卡 ， 你 應 該 能 認 識 這 個 。 …" at bounding box center [1381, 310] width 324 height 474
type textarea "# 通過上一個關卡，你應該能認識這個。"
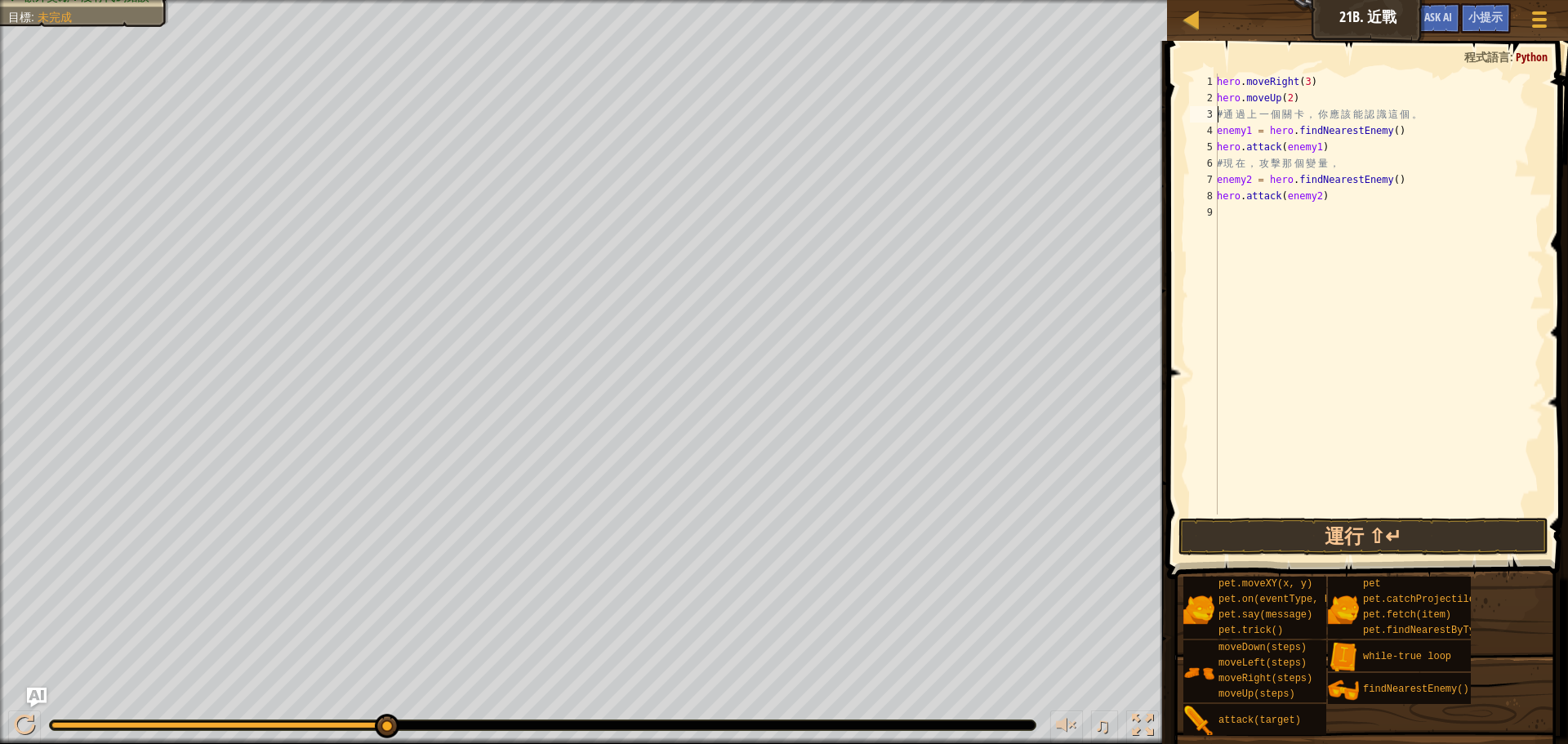
click at [1297, 329] on div "hero . moveRight ( 3 ) hero . moveUp ( 2 ) # 通 過 上 一 個 關 卡 ， 你 應 該 能 認 識 這 個 。 …" at bounding box center [1379, 310] width 330 height 474
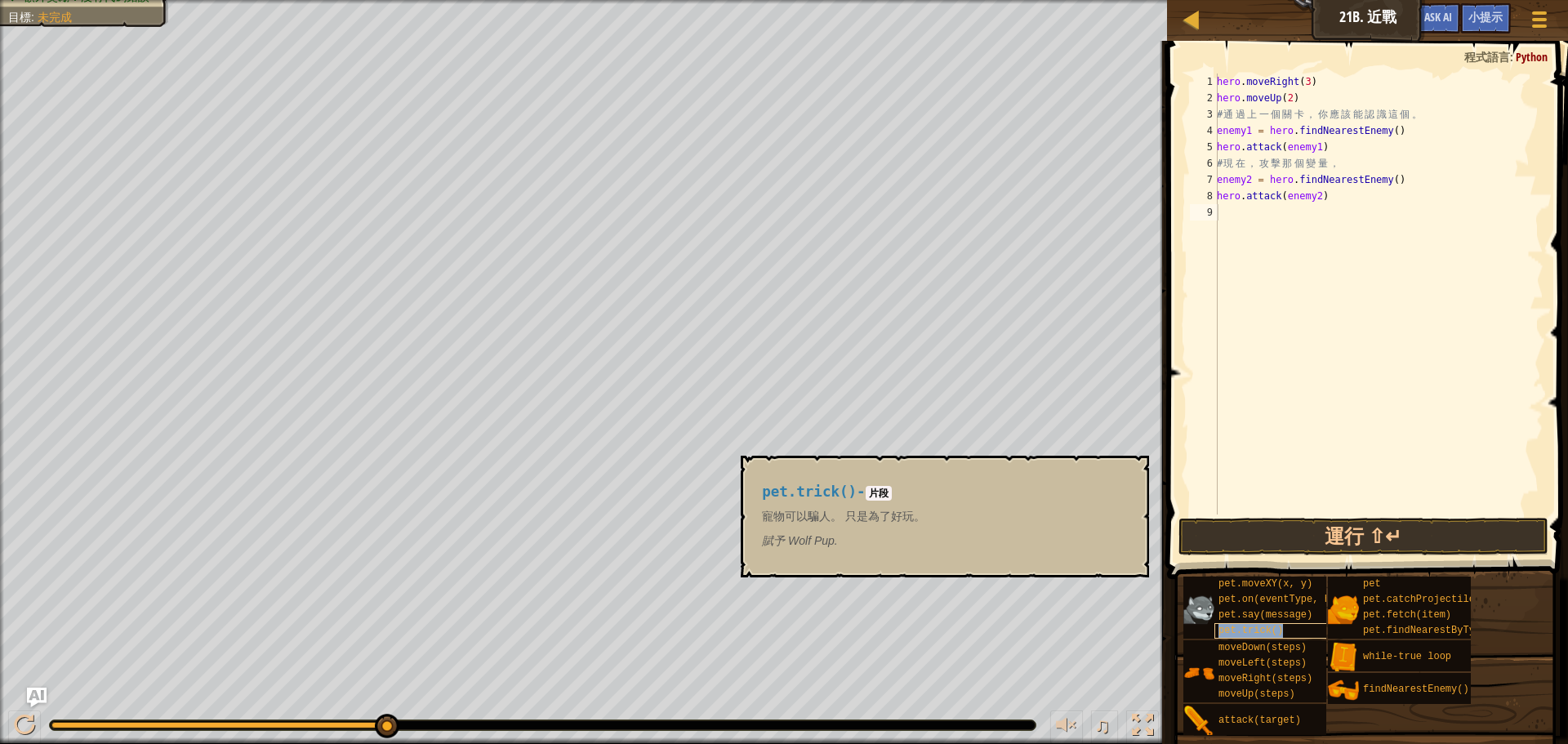
click at [1235, 623] on div "pet.trick()" at bounding box center [1293, 630] width 157 height 16
click at [1232, 611] on span "pet.say(message)" at bounding box center [1265, 615] width 94 height 12
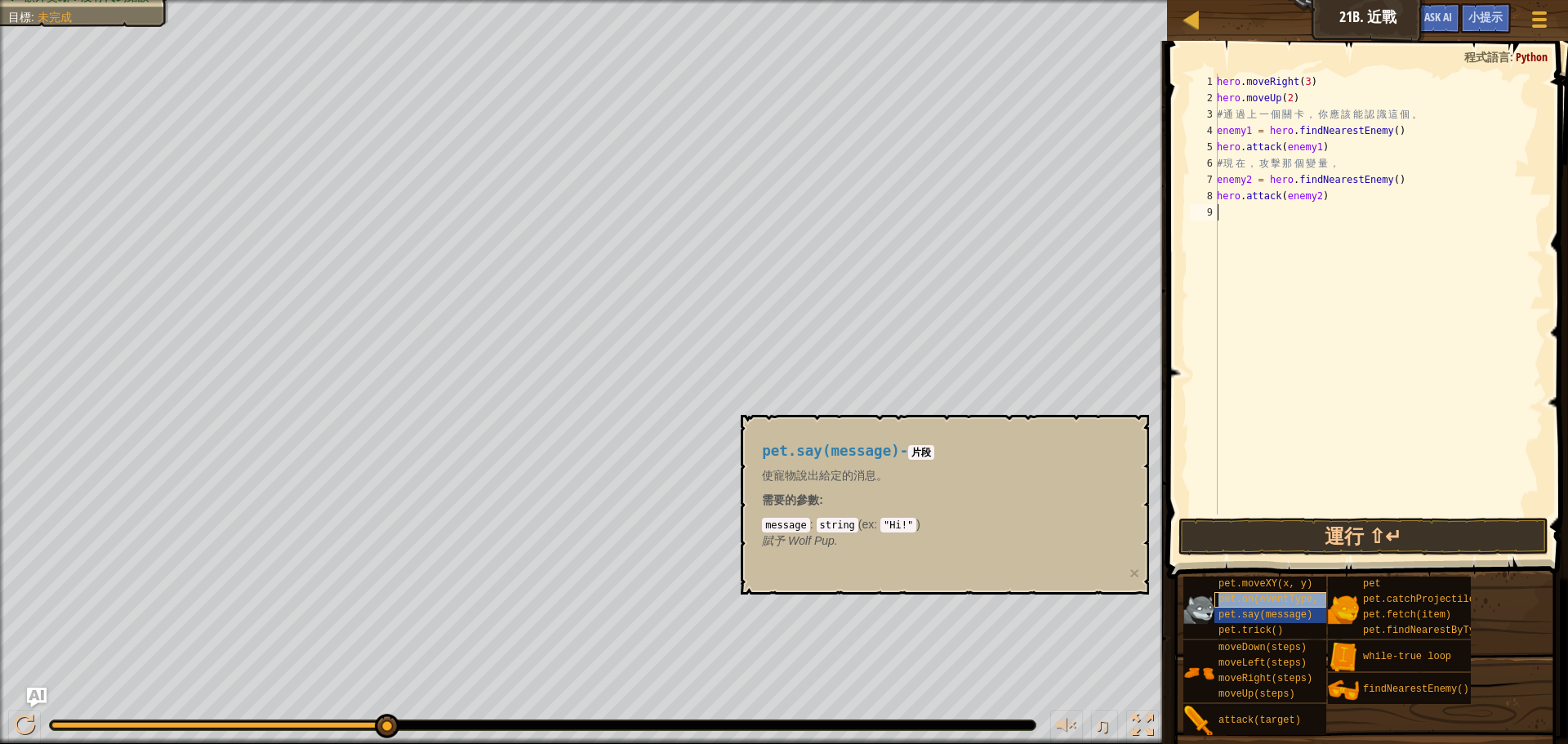
click at [1232, 596] on span "pet.on(eventType, handler)" at bounding box center [1295, 600] width 153 height 12
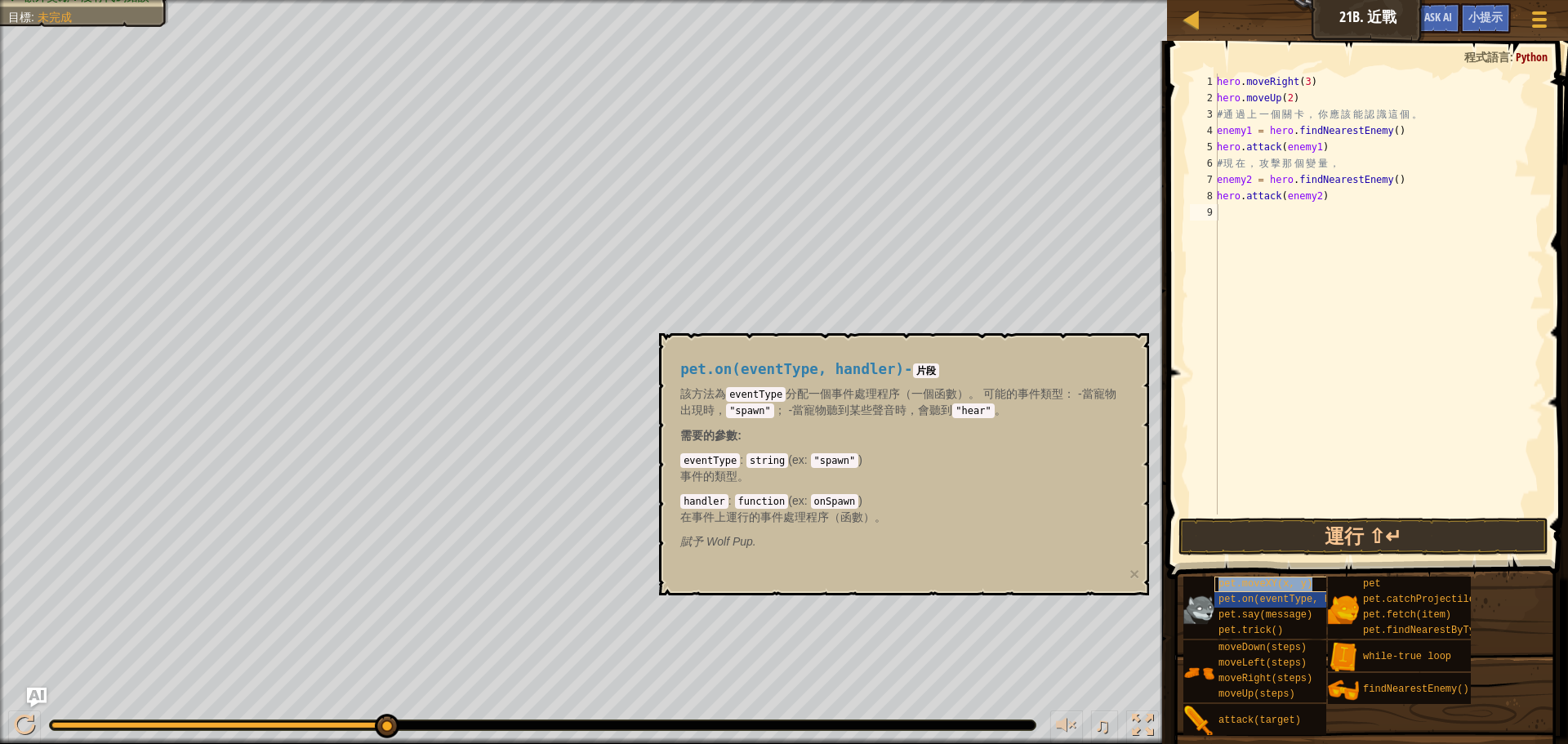
click at [1232, 586] on span "pet.moveXY(x, y)" at bounding box center [1265, 584] width 94 height 12
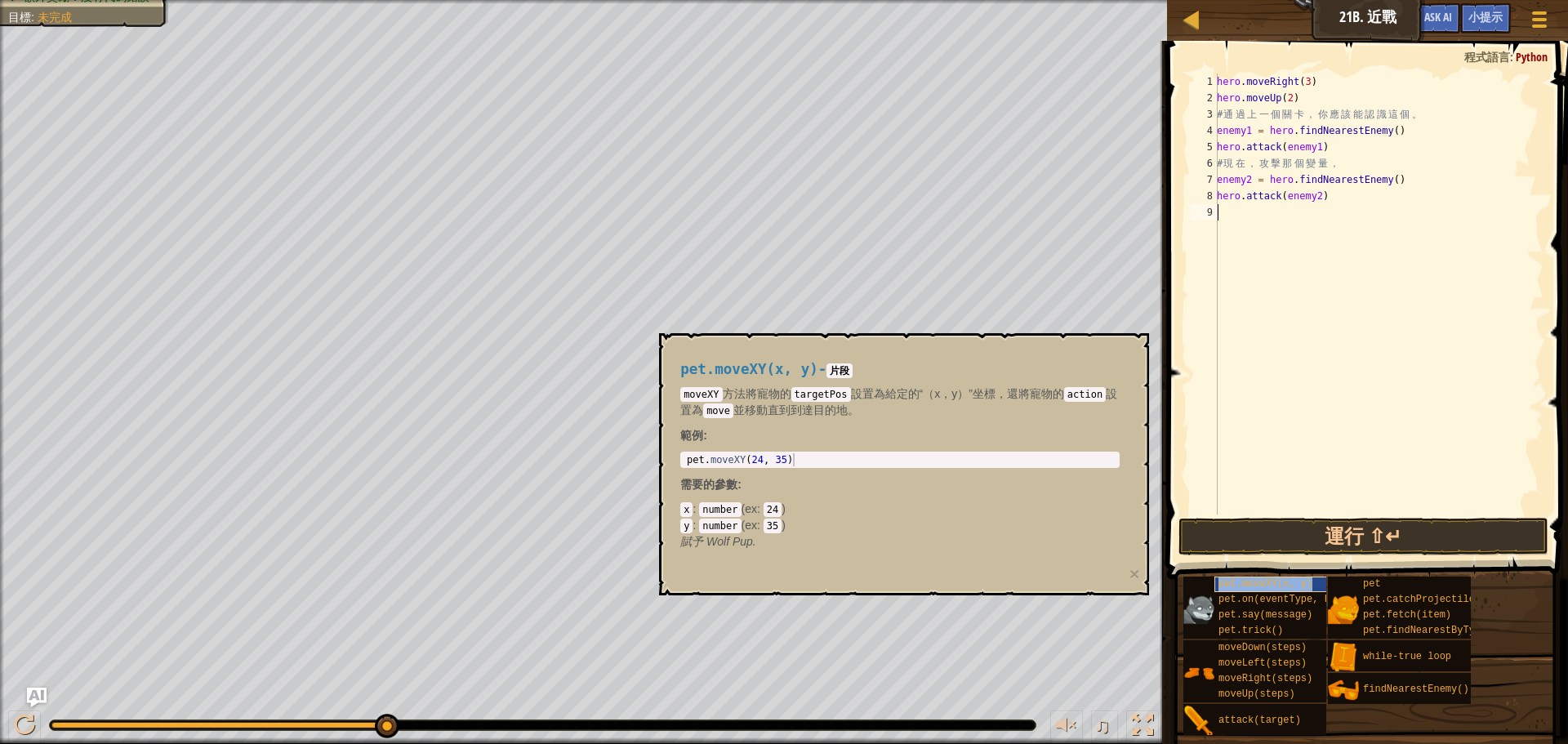
click at [1265, 586] on span "pet.moveXY(x, y)" at bounding box center [1265, 584] width 94 height 12
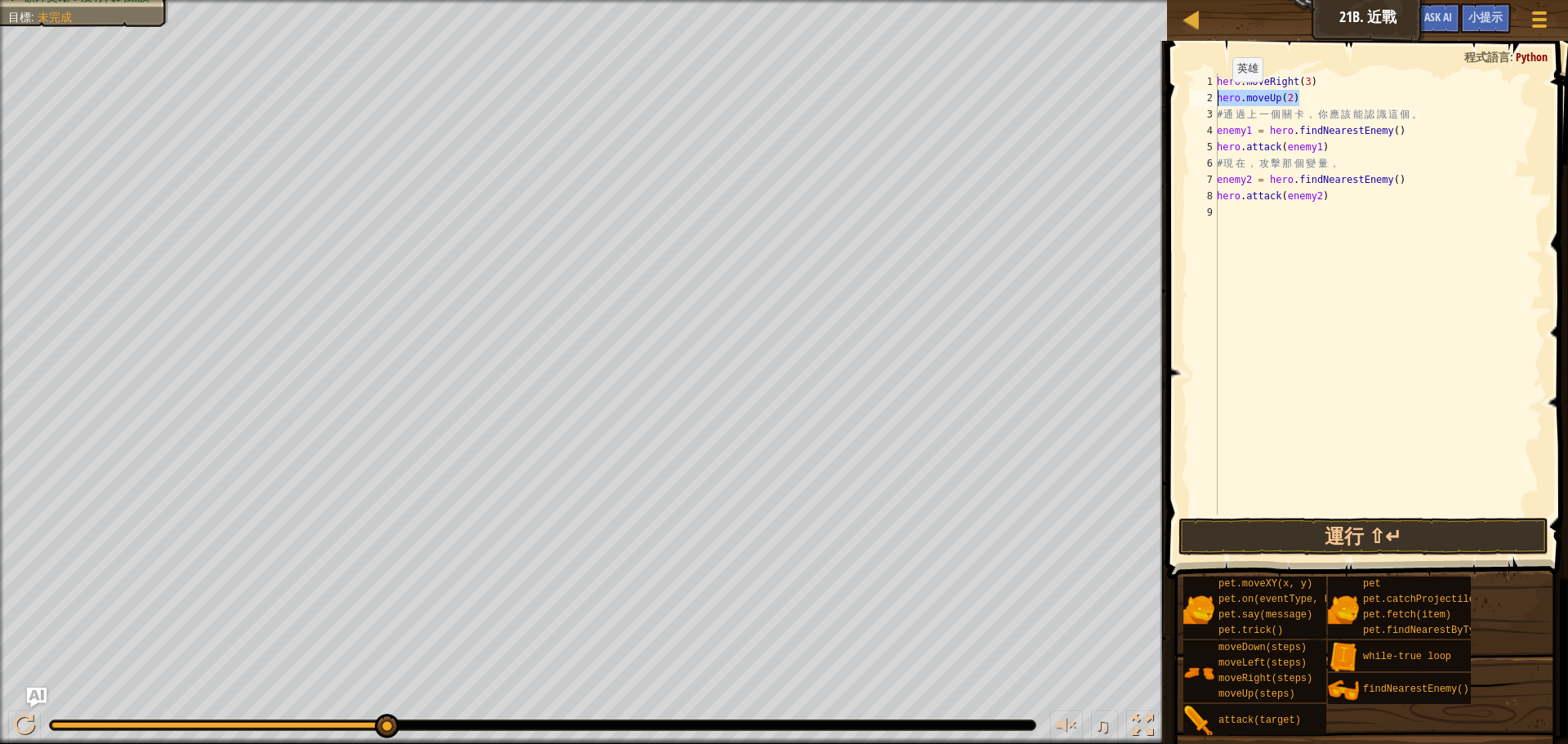
drag, startPoint x: 1303, startPoint y: 95, endPoint x: 1214, endPoint y: 98, distance: 89.1
click at [1214, 98] on div "1 2 3 4 5 6 7 8 9 hero . moveRight ( 3 ) hero . moveUp ( 2 ) # 通 過 上 一 個 關 卡 ， …" at bounding box center [1365, 294] width 357 height 441
type textarea "hero.moveUp(2)"
click at [1217, 113] on div "3" at bounding box center [1203, 114] width 27 height 17
click at [1215, 114] on div "3" at bounding box center [1203, 114] width 27 height 17
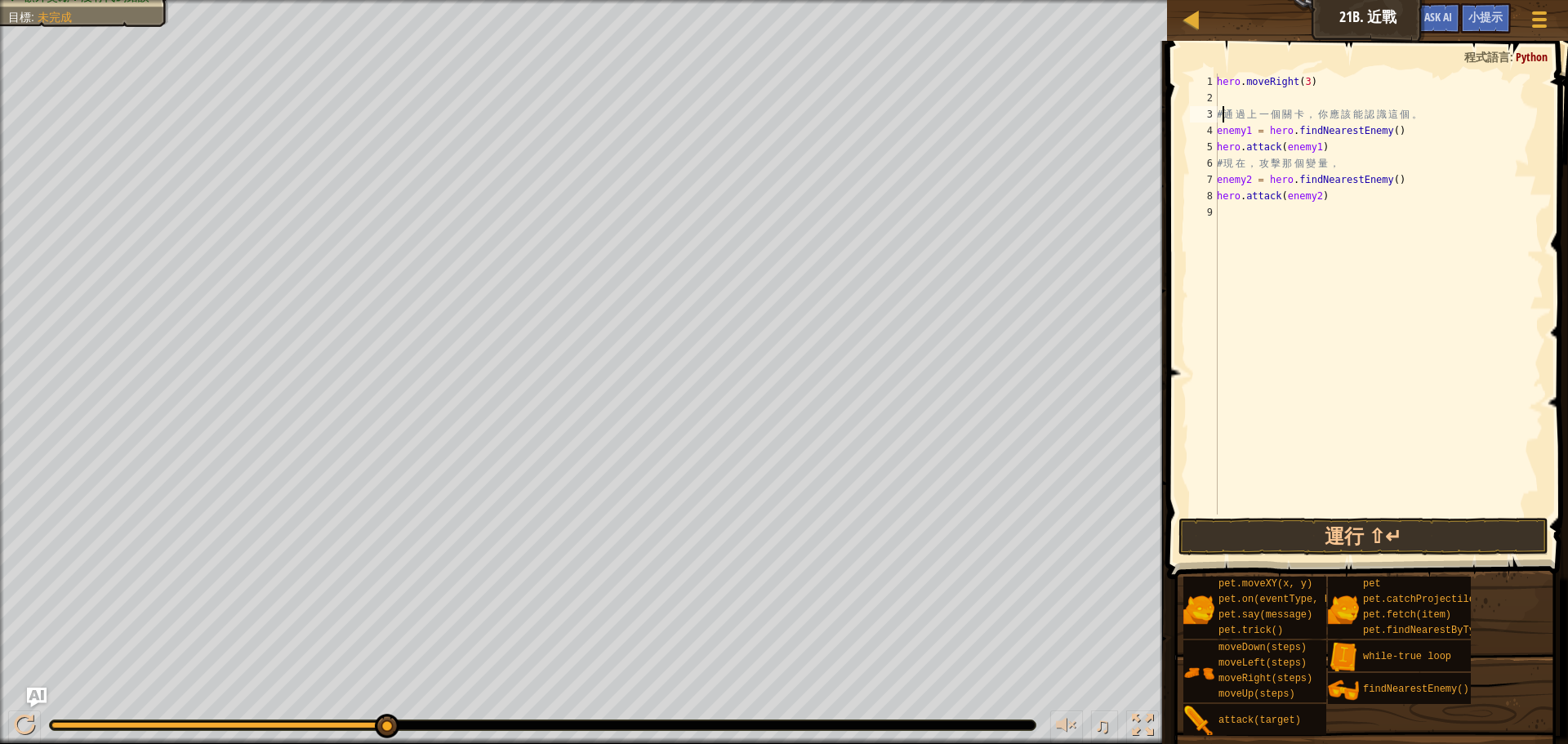
click at [1220, 112] on div "hero . moveRight ( 3 ) # 通 過 上 一 個 關 卡 ， 你 應 該 能 認 識 這 個 。 enemy1 = hero . find…" at bounding box center [1379, 310] width 330 height 474
click at [1219, 111] on div "hero . moveRight ( 3 ) # 通 過 上 一 個 關 卡 ， 你 應 該 能 認 識 這 個 。 enemy1 = hero . find…" at bounding box center [1379, 310] width 330 height 474
click at [1235, 526] on button "運行 ⇧↵" at bounding box center [1363, 536] width 370 height 37
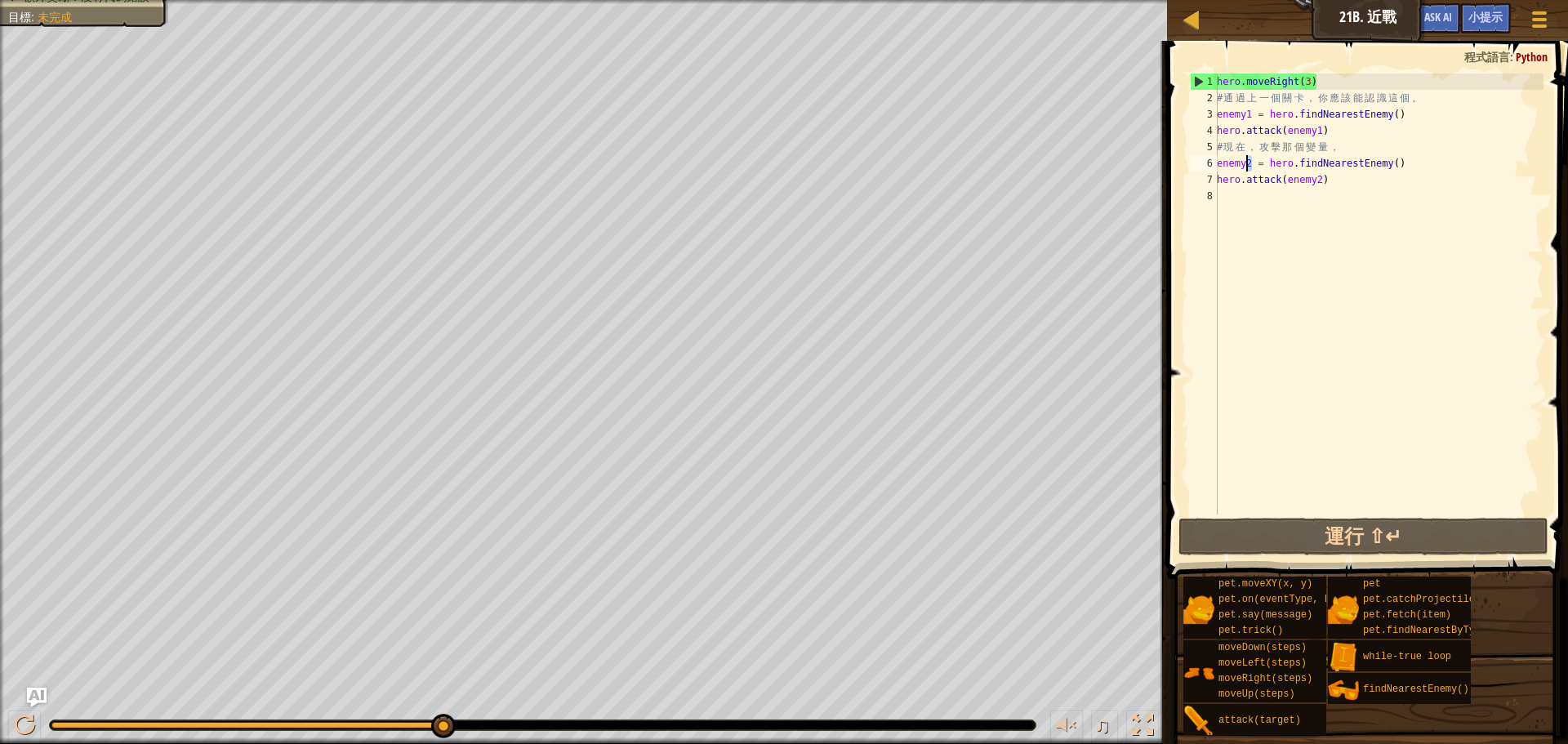
click at [1248, 164] on div "hero . moveRight ( 3 ) # 通 過 上 一 個 關 卡 ， 你 應 該 能 認 識 這 個 。 enemy1 = hero . find…" at bounding box center [1379, 310] width 330 height 474
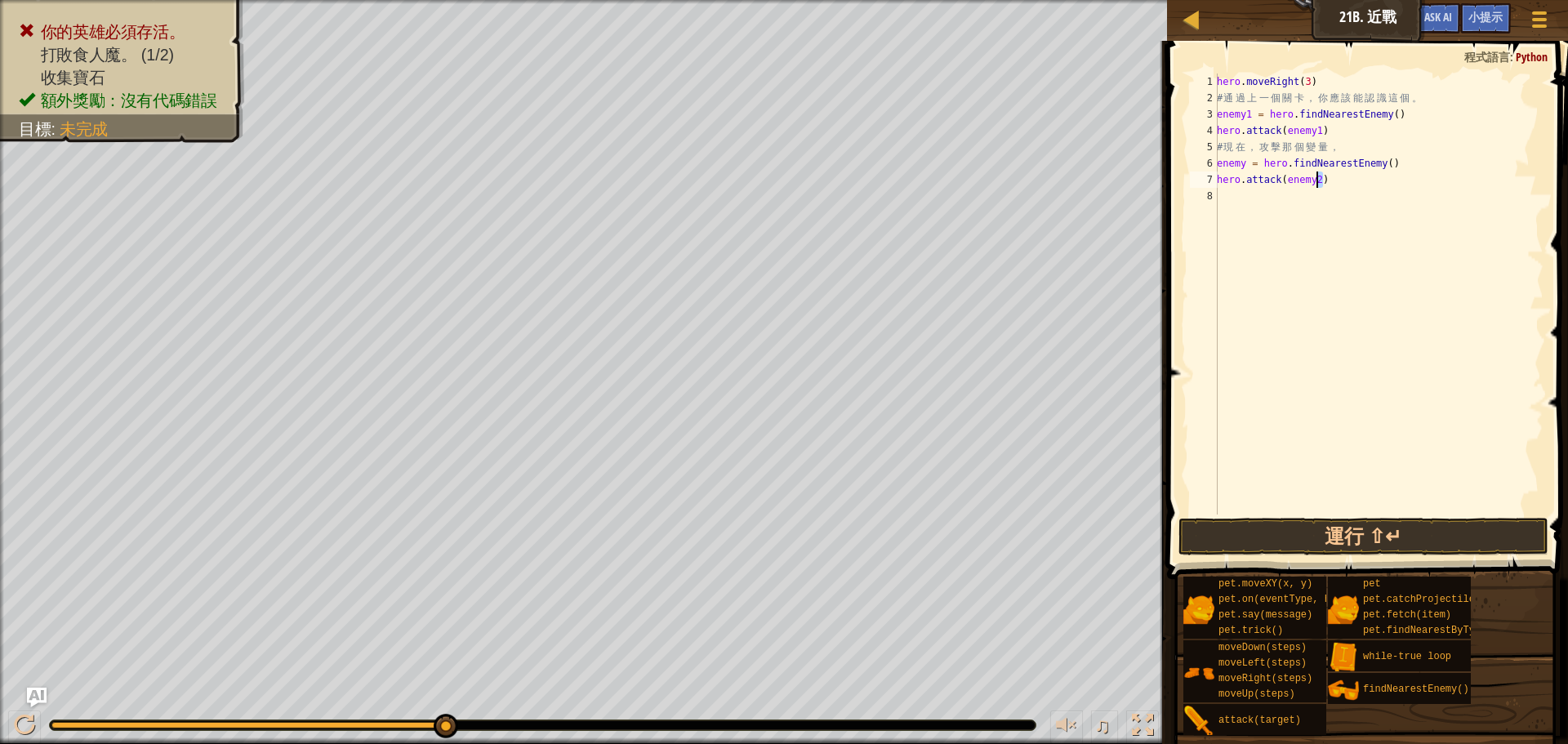
click at [1318, 183] on div "hero . moveRight ( 3 ) # 通 過 上 一 個 關 卡 ， 你 應 該 能 認 識 這 個 。 enemy1 = hero . find…" at bounding box center [1379, 310] width 330 height 474
type textarea "hero.attack(enemy)"
click at [1391, 537] on button "運行 ⇧↵" at bounding box center [1363, 536] width 370 height 37
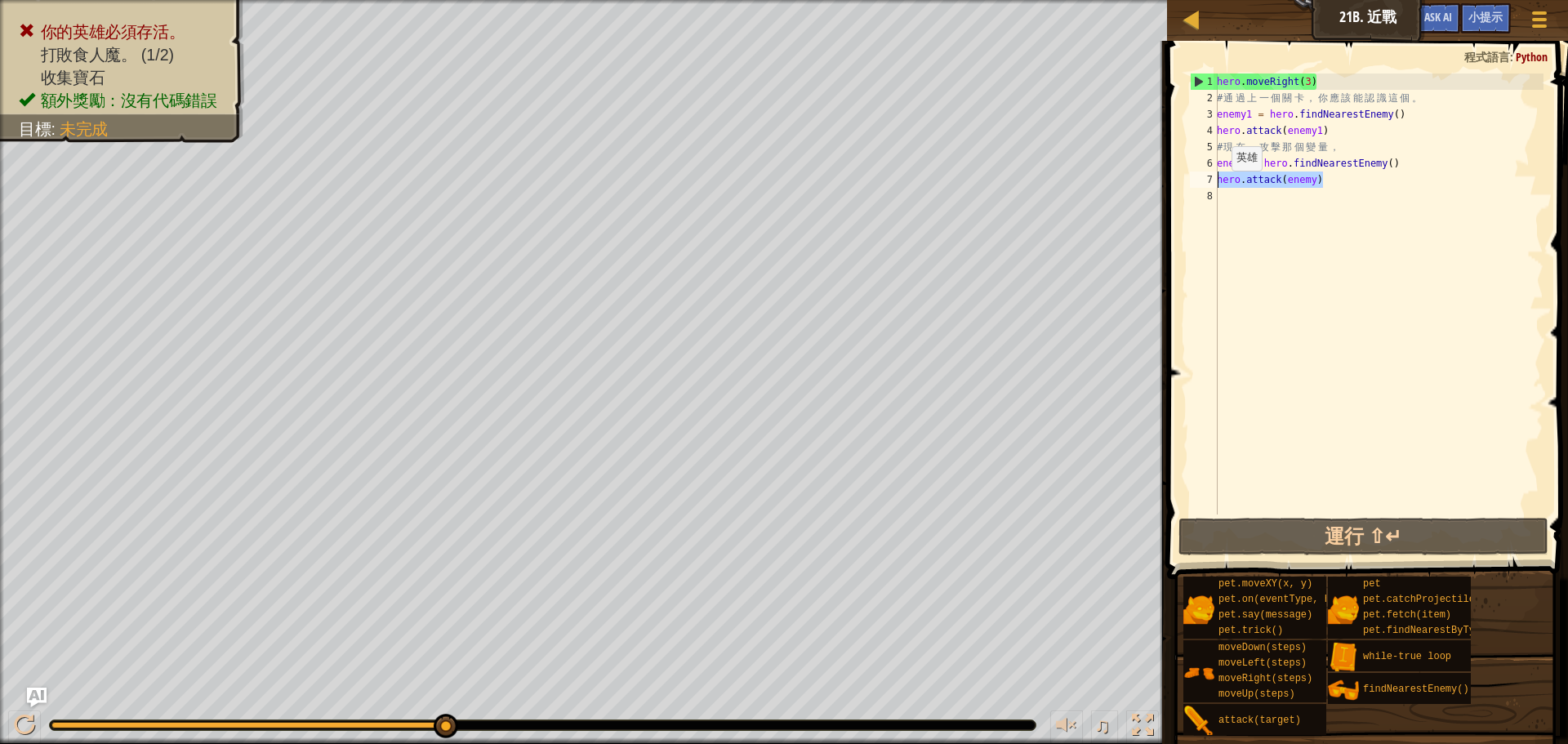
drag, startPoint x: 1331, startPoint y: 177, endPoint x: 1215, endPoint y: 183, distance: 116.2
click at [1215, 183] on div "hero.attack(enemy) 1 2 3 4 5 6 7 8 hero . moveRight ( 3 ) # 通 過 上 一 個 關 卡 ， 你 應…" at bounding box center [1365, 294] width 357 height 441
click at [1245, 194] on div "hero . moveRight ( 3 ) # 通 過 上 一 個 關 卡 ， 你 應 該 能 認 識 這 個 。 enemy1 = hero . find…" at bounding box center [1379, 310] width 330 height 474
paste textarea "hero.attack(enemy)"
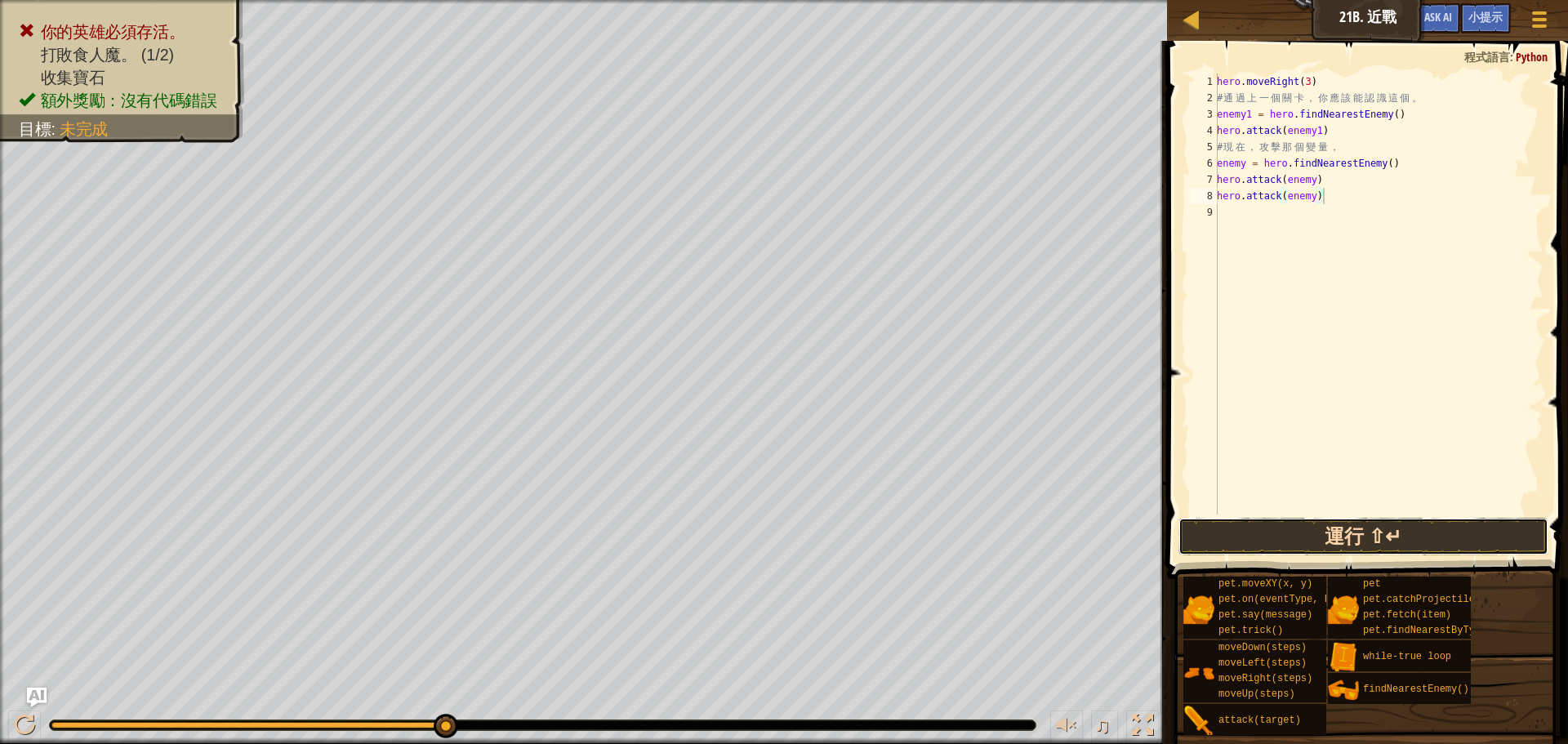
click at [1248, 537] on button "運行 ⇧↵" at bounding box center [1363, 536] width 370 height 37
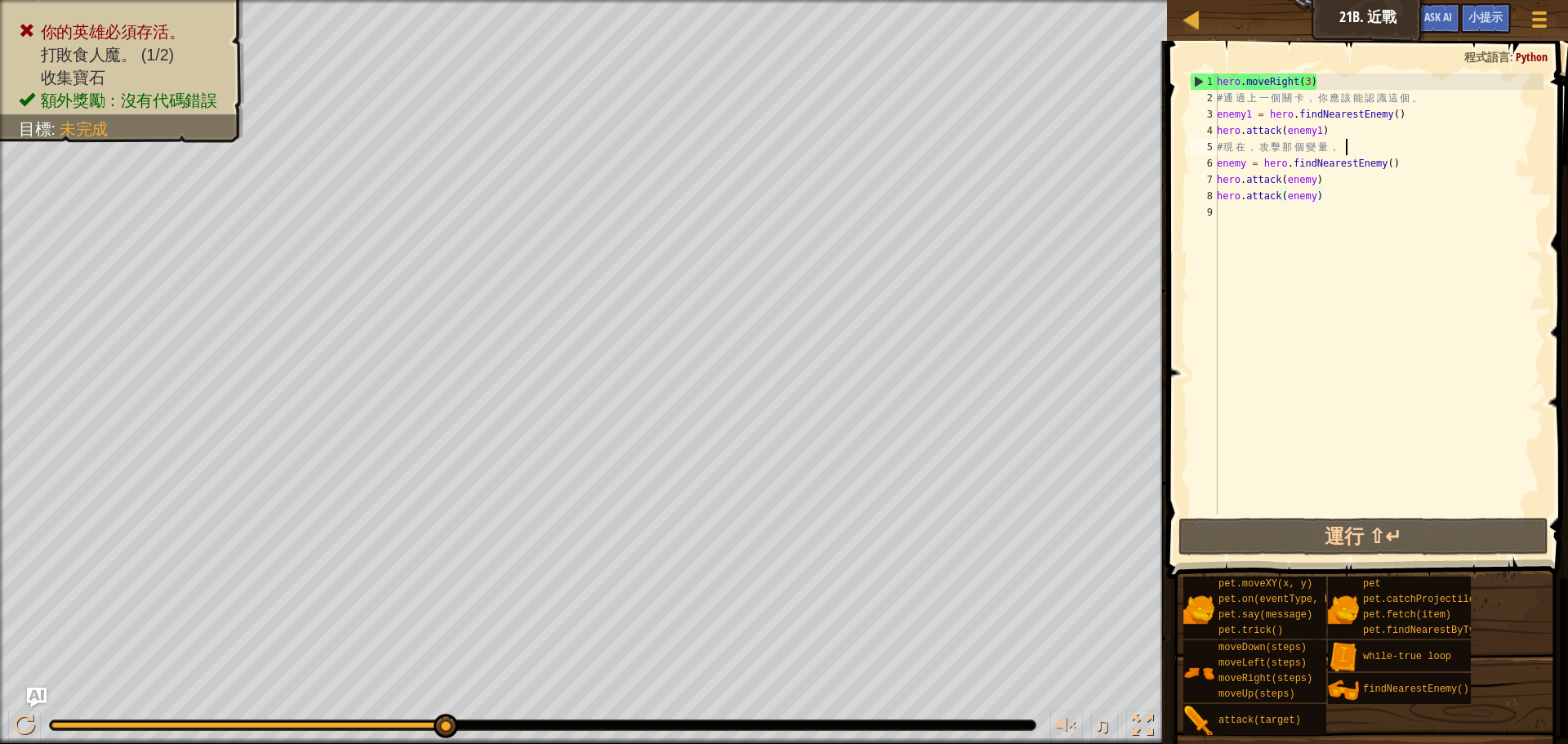
click at [1350, 146] on div "hero . moveRight ( 3 ) # 通 過 上 一 個 關 卡 ， 你 應 該 能 認 識 這 個 。 enemy1 = hero . find…" at bounding box center [1379, 310] width 330 height 474
type textarea "# 現在，攻擊那個變量，"
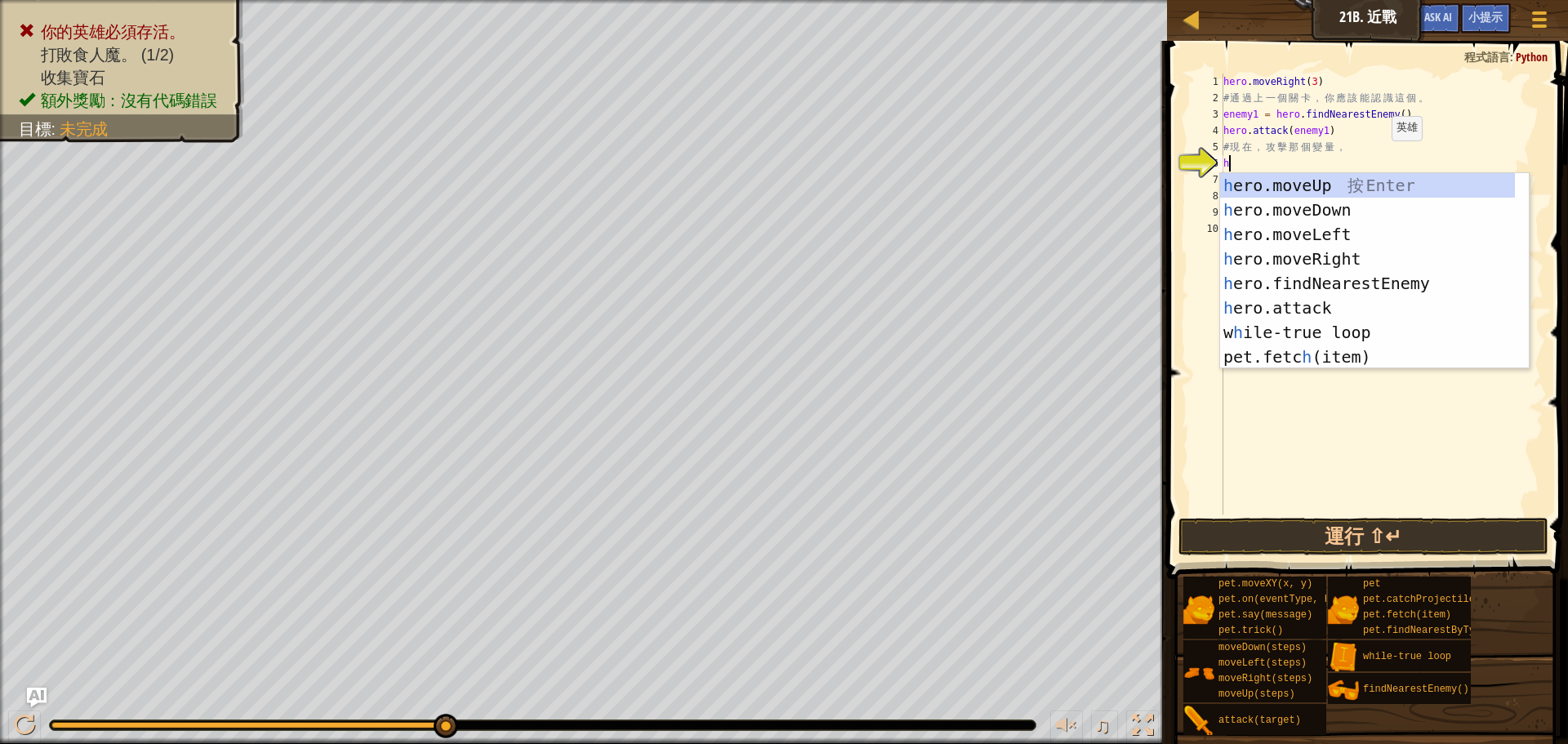
type textarea "he"
click at [1375, 184] on div "he ro.moveUp 按 Enter he ro.moveDown 按 Enter he ro.moveLeft 按 Enter he ro.moveRi…" at bounding box center [1367, 295] width 295 height 245
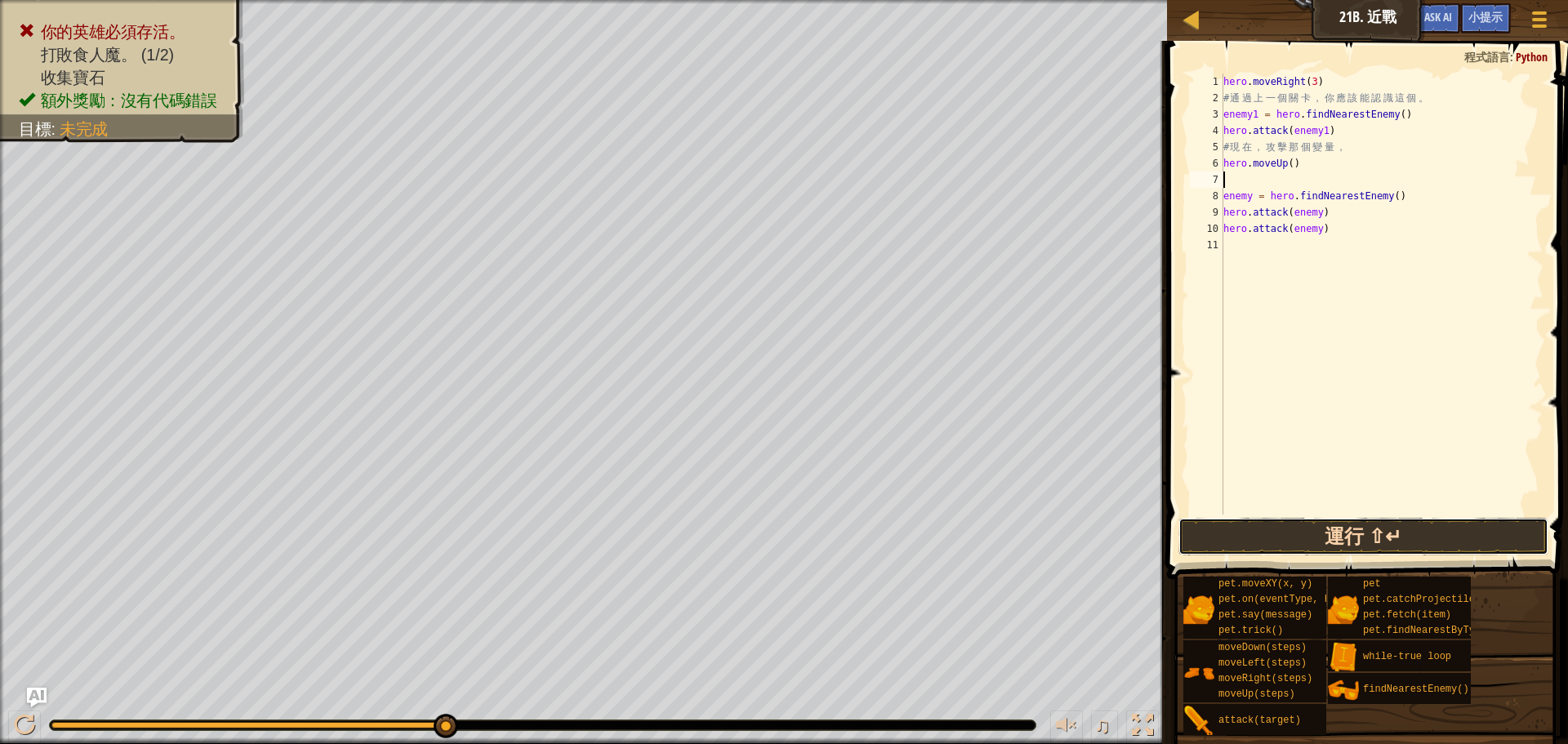
click at [1306, 528] on button "運行 ⇧↵" at bounding box center [1363, 536] width 370 height 37
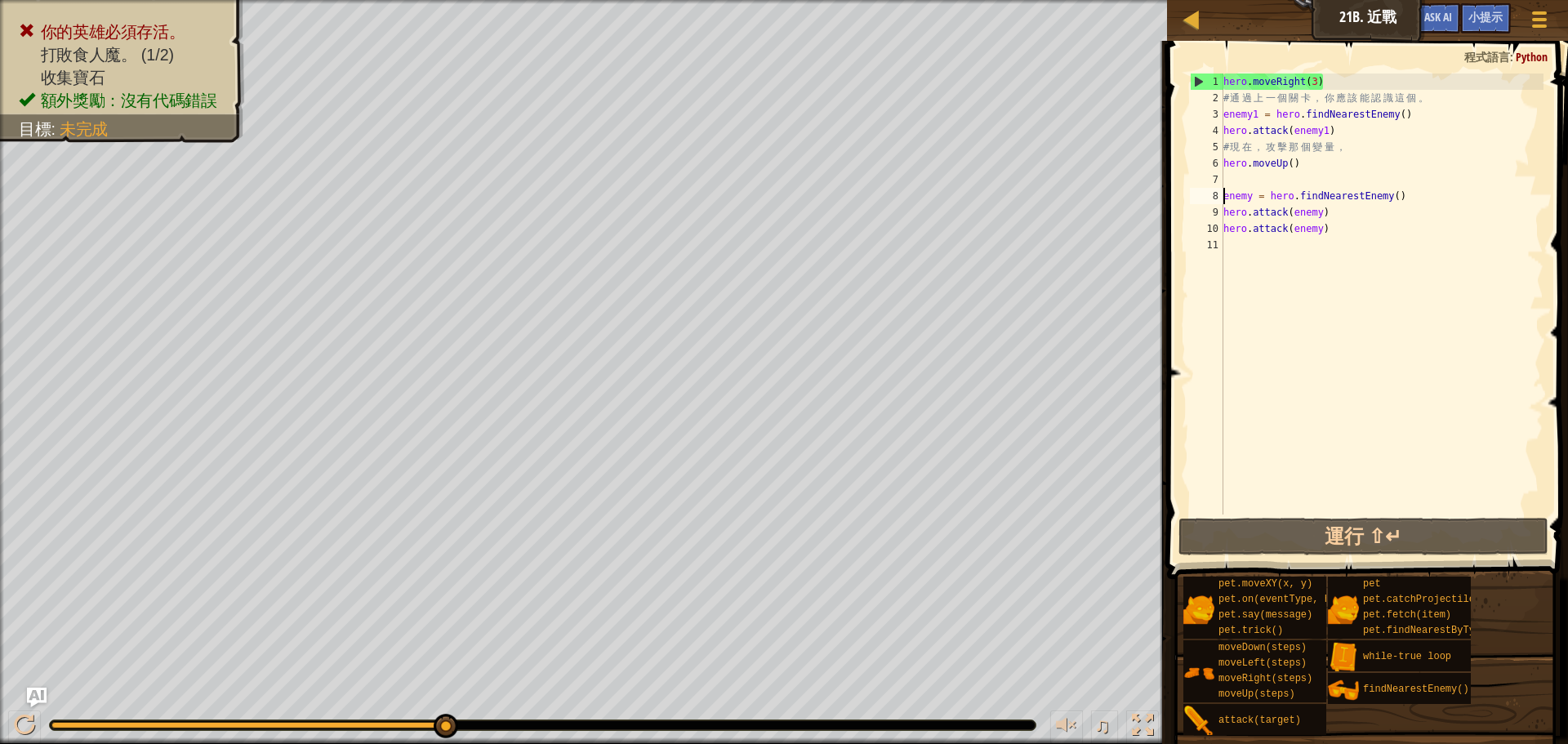
click at [1224, 195] on div "hero . moveRight ( 3 ) # 通 過 上 一 個 關 卡 ， 你 應 該 能 認 識 這 個 。 enemy1 = hero . find…" at bounding box center [1381, 310] width 324 height 474
type textarea "enemy = hero.findNearestEnemy()"
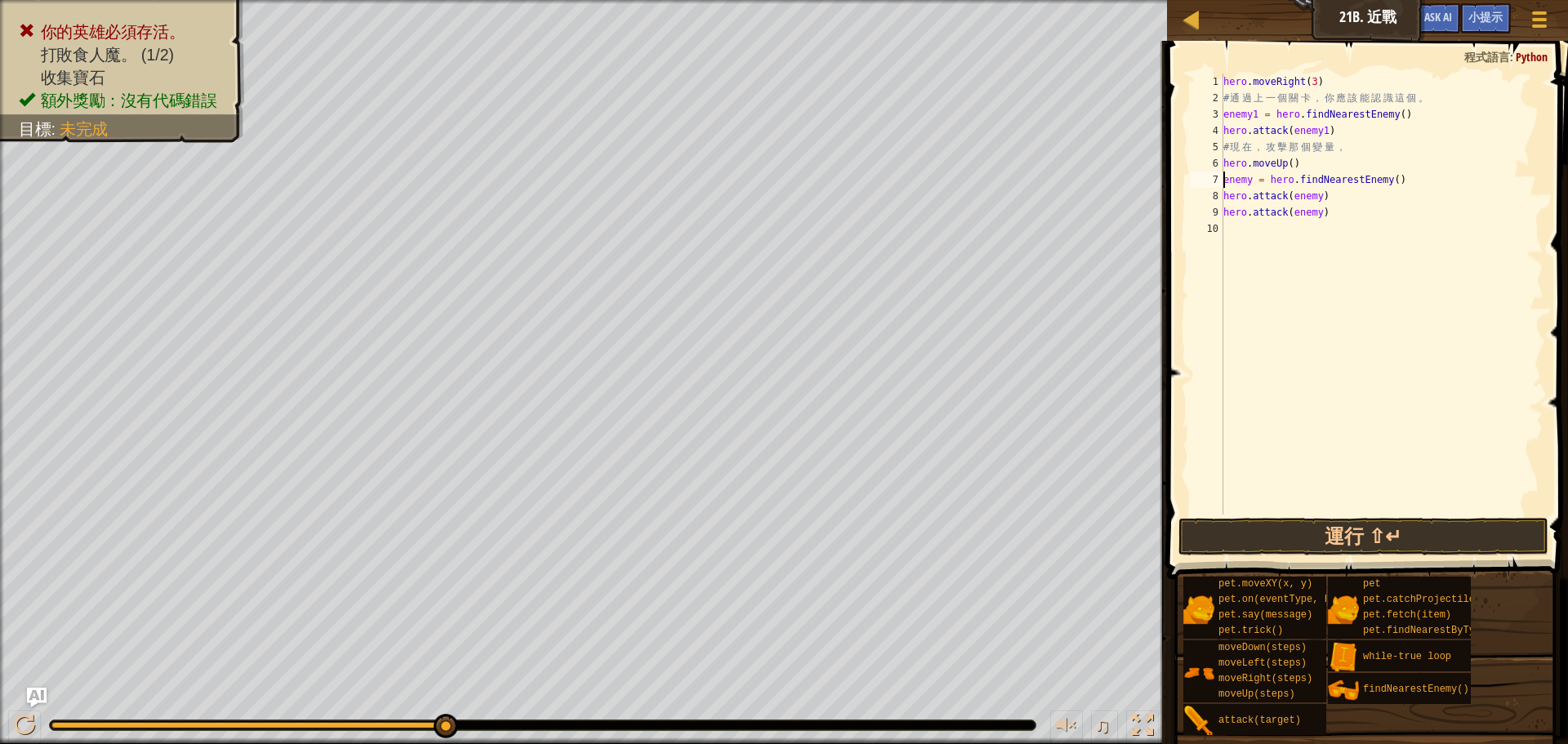
click at [1361, 234] on div "hero . moveRight ( 3 ) # 通 過 上 一 個 關 卡 ， 你 應 該 能 認 識 這 個 。 enemy1 = hero . find…" at bounding box center [1381, 310] width 324 height 474
click at [1107, 727] on span "♫" at bounding box center [1103, 726] width 17 height 25
drag, startPoint x: 452, startPoint y: 732, endPoint x: 680, endPoint y: 723, distance: 228.2
click at [656, 732] on div "♫" at bounding box center [583, 721] width 1167 height 49
drag, startPoint x: 1360, startPoint y: 93, endPoint x: 1435, endPoint y: 96, distance: 75.1
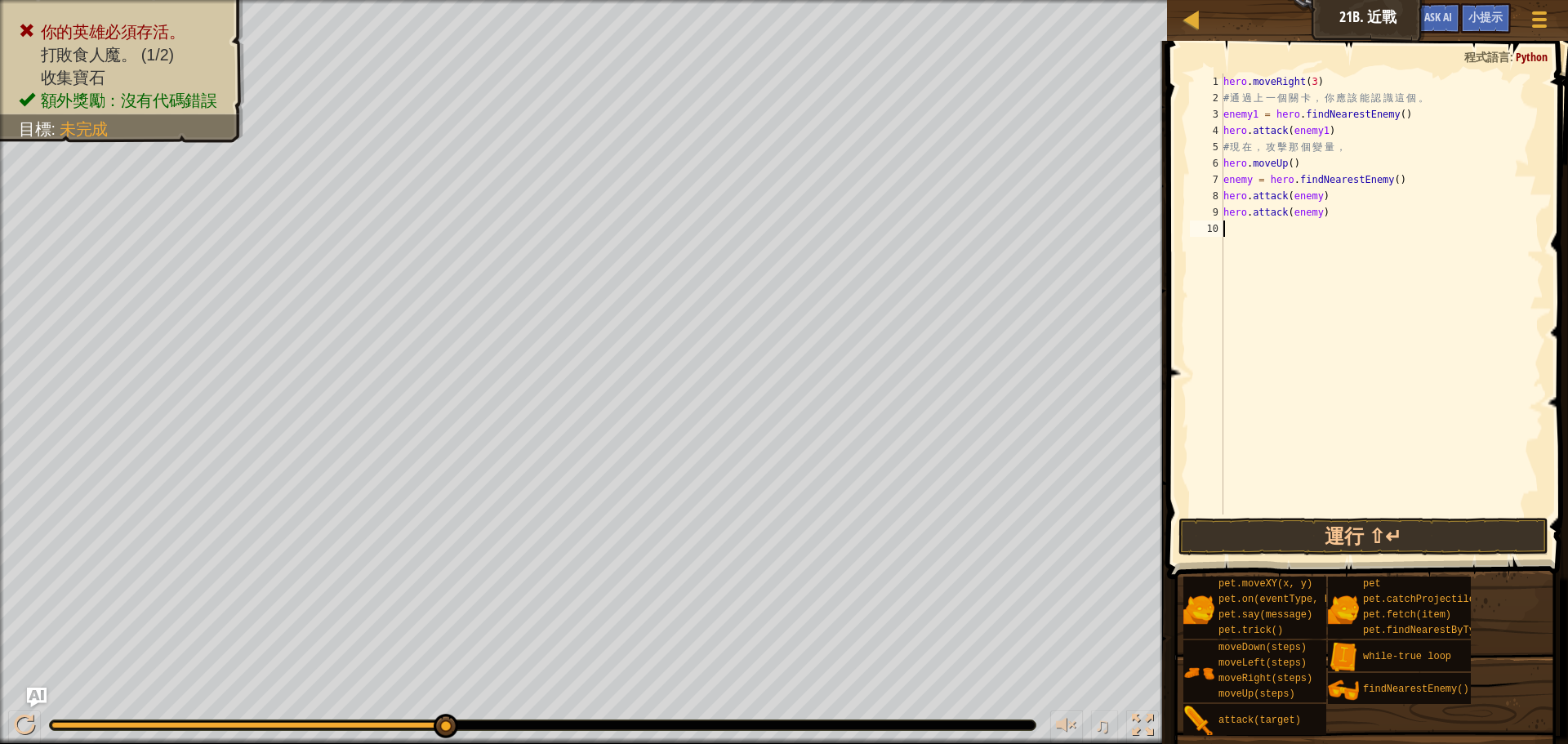
click at [1420, 93] on div "hero . moveRight ( 3 ) # 通 過 上 一 個 關 卡 ， 你 應 該 能 認 識 這 個 。 enemy1 = hero . find…" at bounding box center [1381, 310] width 324 height 474
click at [1449, 125] on div "hero . moveRight ( 3 ) # 通 過 上 一 個 關 卡 ， 你 應 該 能 認 識 這 個 。 enemy1 = hero . find…" at bounding box center [1381, 310] width 324 height 474
drag, startPoint x: 1354, startPoint y: 125, endPoint x: 1356, endPoint y: 137, distance: 12.2
click at [1355, 135] on div "hero . moveRight ( 3 ) # 通 過 上 一 個 關 卡 ， 你 應 該 能 認 識 這 個 。 enemy1 = hero . find…" at bounding box center [1381, 310] width 324 height 474
click at [1375, 189] on div "hero . moveRight ( 3 ) # 通 過 上 一 個 關 卡 ， 你 應 該 能 認 識 這 個 。 enemy1 = hero . find…" at bounding box center [1381, 310] width 324 height 474
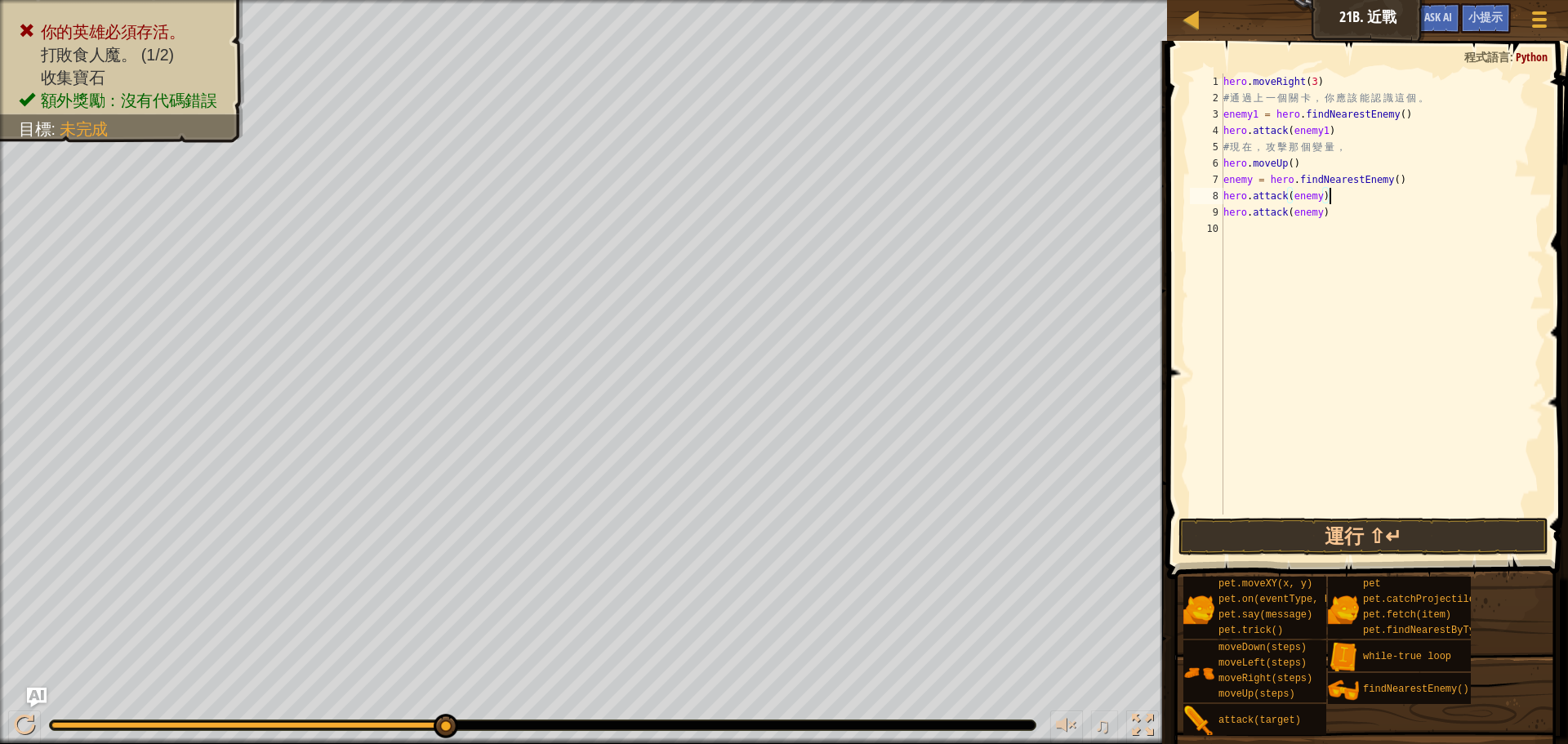
click at [1350, 150] on div "hero . moveRight ( 3 ) # 通 過 上 一 個 關 卡 ， 你 應 該 能 認 識 這 個 。 enemy1 = hero . find…" at bounding box center [1381, 310] width 324 height 474
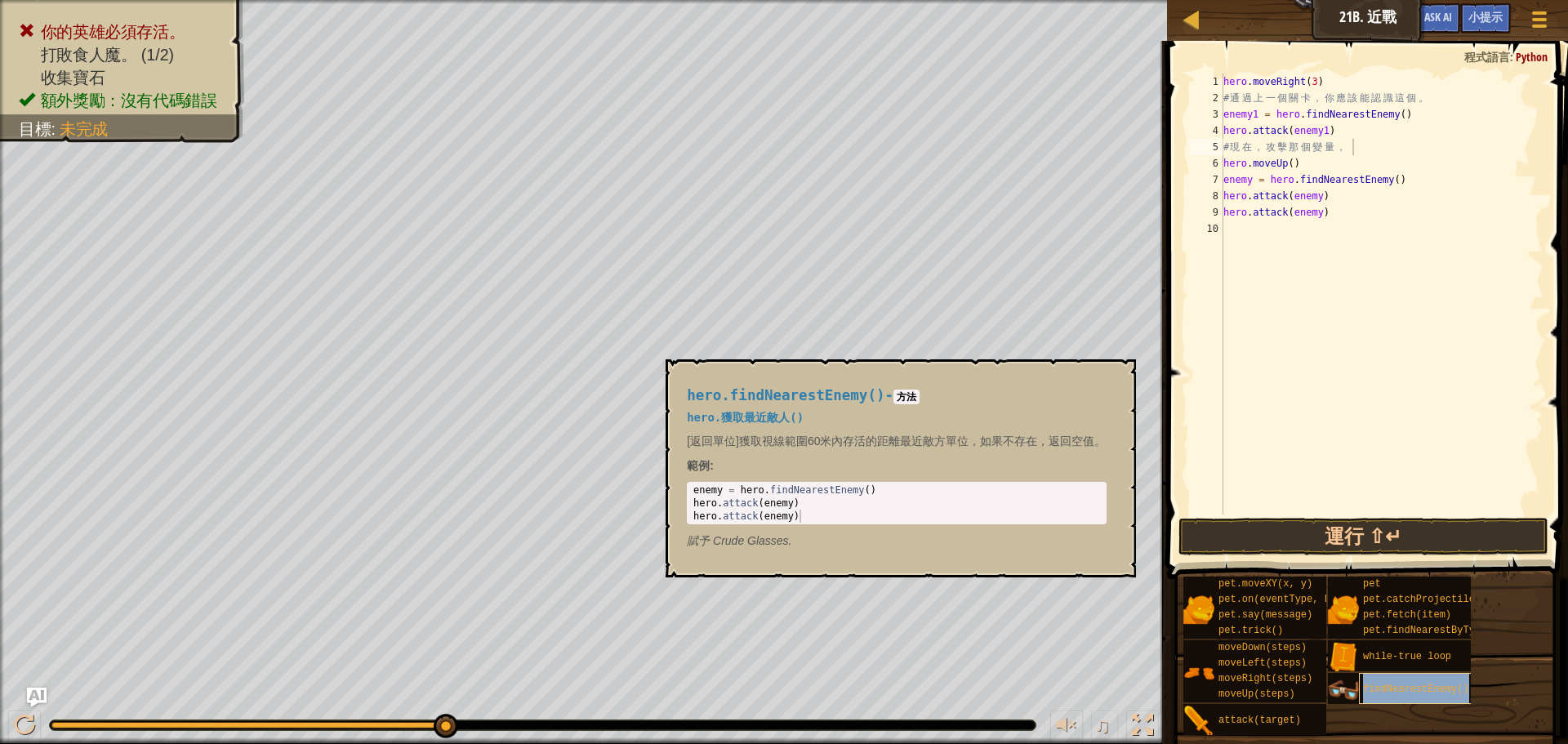
click at [1402, 693] on span "findNearestEnemy()" at bounding box center [1416, 689] width 106 height 12
click at [1307, 160] on div "hero . moveRight ( 3 ) # 通 過 上 一 個 關 卡 ， 你 應 該 能 認 識 這 個 。 enemy1 = hero . find…" at bounding box center [1381, 310] width 324 height 474
click at [1360, 196] on div "hero . moveRight ( 3 ) # 通 過 上 一 個 關 卡 ， 你 應 該 能 認 識 這 個 。 enemy1 = hero . find…" at bounding box center [1381, 310] width 324 height 474
type textarea "hero.attack(enemy)"
click at [1363, 212] on div "hero . moveRight ( 3 ) # 通 過 上 一 個 關 卡 ， 你 應 該 能 認 識 這 個 。 enemy1 = hero . find…" at bounding box center [1381, 310] width 324 height 474
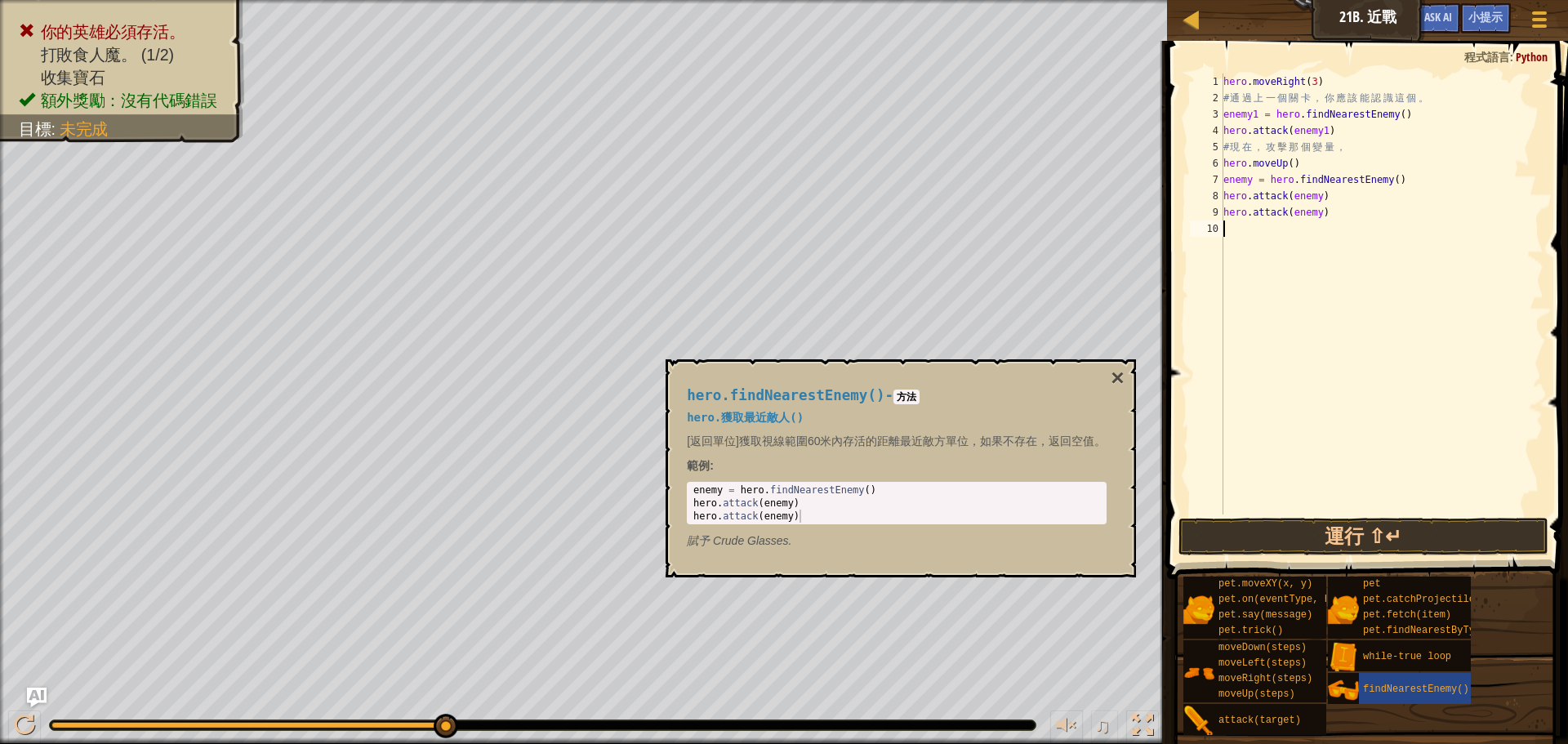
click at [1361, 252] on div "hero . moveRight ( 3 ) # 通 過 上 一 個 關 卡 ， 你 應 該 能 認 識 這 個 。 enemy1 = hero . find…" at bounding box center [1381, 310] width 324 height 474
click at [1412, 542] on button "運行 ⇧↵" at bounding box center [1363, 536] width 370 height 37
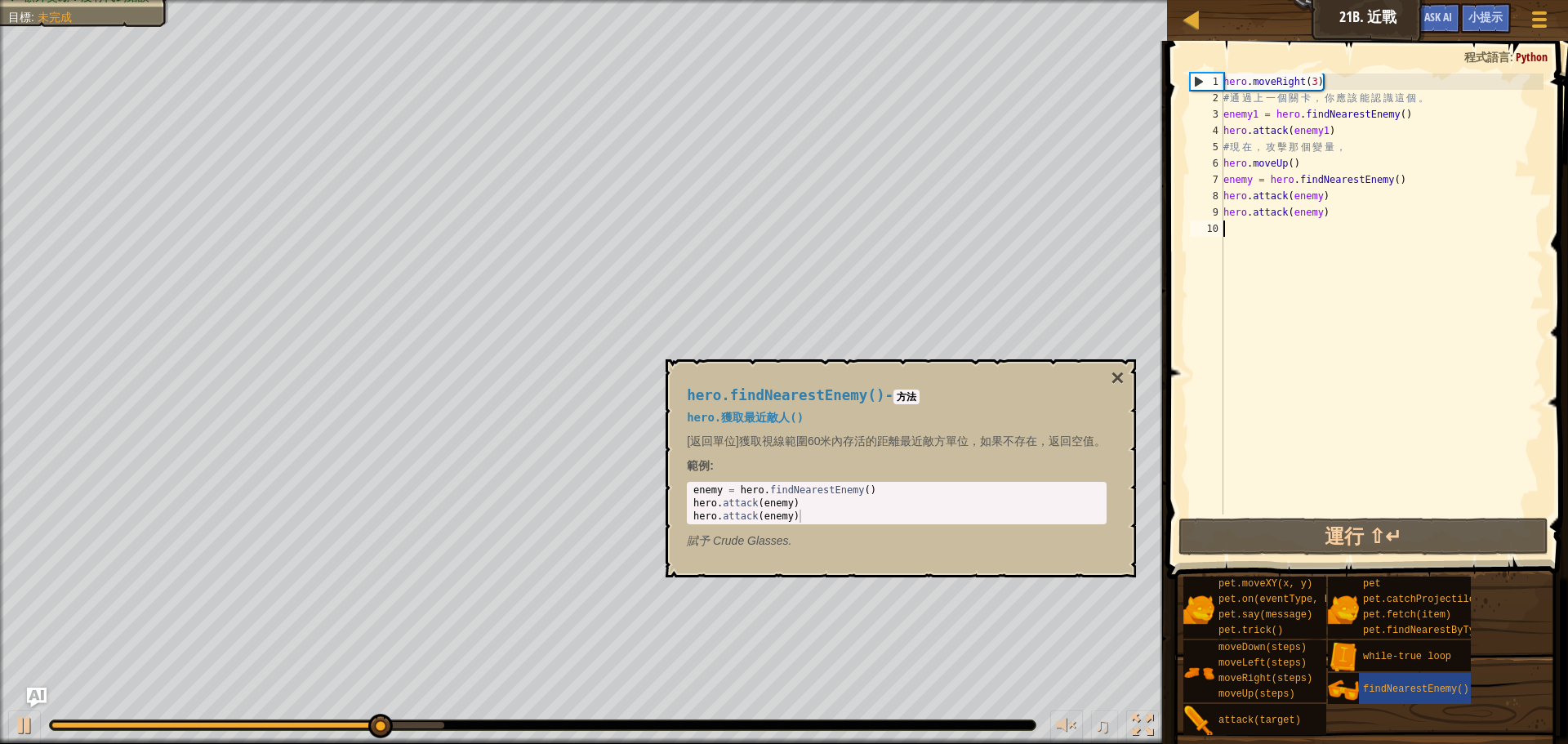
click at [1124, 380] on div "hero.findNearestEnemy() - 方法 hero.獲取最近敵人() [返回單位]獲取視線範圍60米內存活的距離最近敵方單位，如果不存在，返回…" at bounding box center [901, 468] width 469 height 218
click at [1117, 378] on button "×" at bounding box center [1117, 378] width 13 height 23
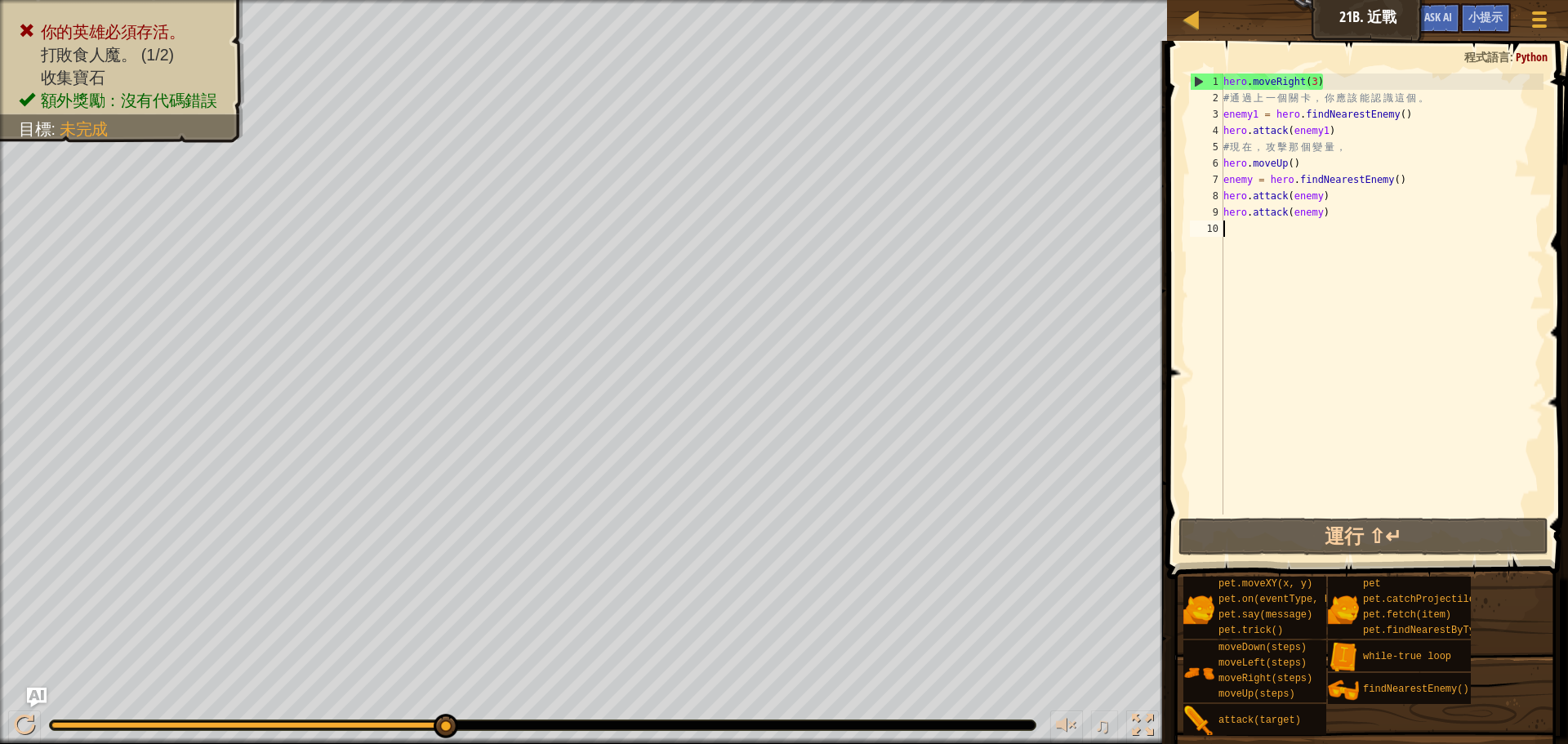
click at [1303, 169] on div "hero . moveRight ( 3 ) # 通 過 上 一 個 關 卡 ， 你 應 該 能 認 識 這 個 。 enemy1 = hero . find…" at bounding box center [1381, 310] width 324 height 474
type textarea "hero.moveUp()"
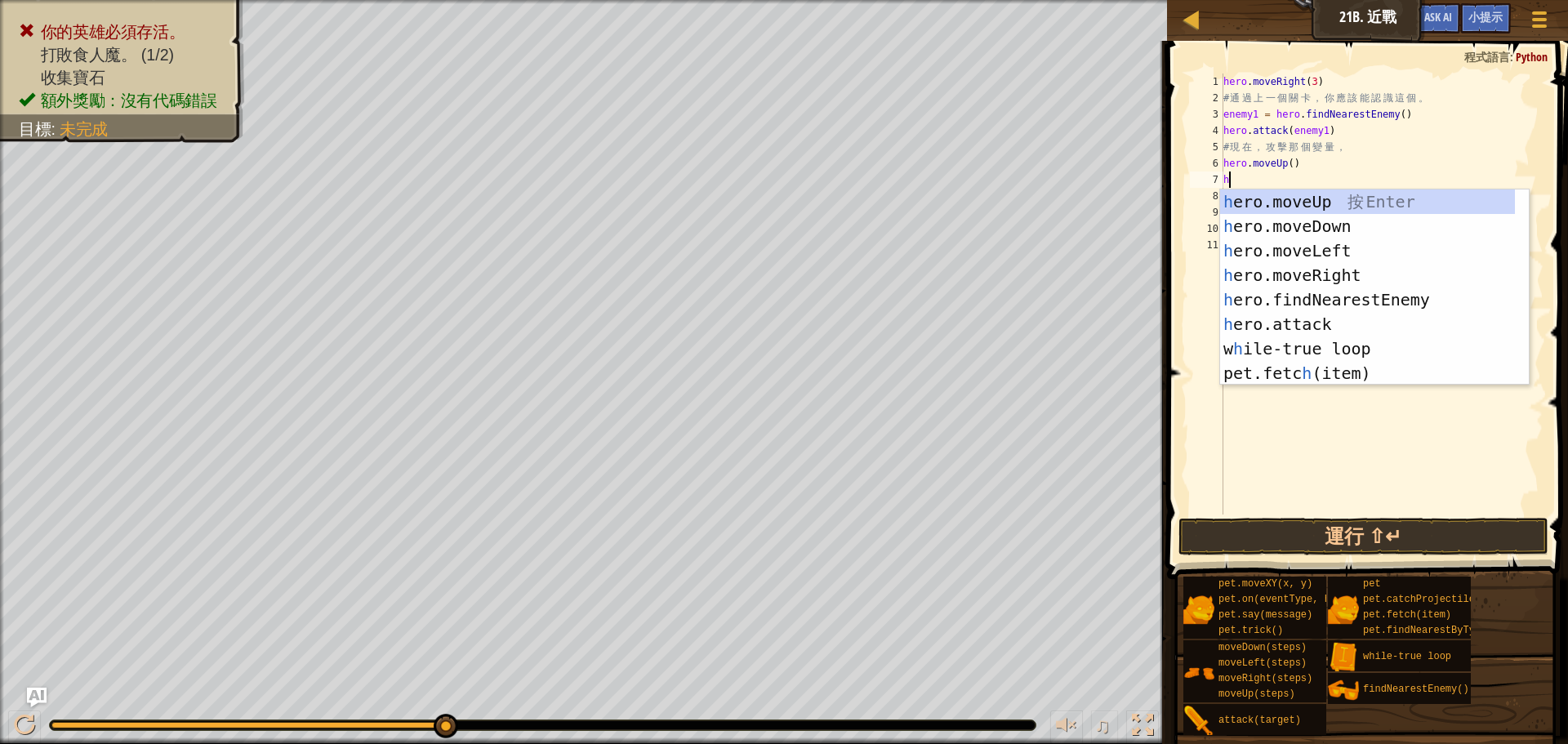
type textarea "he"
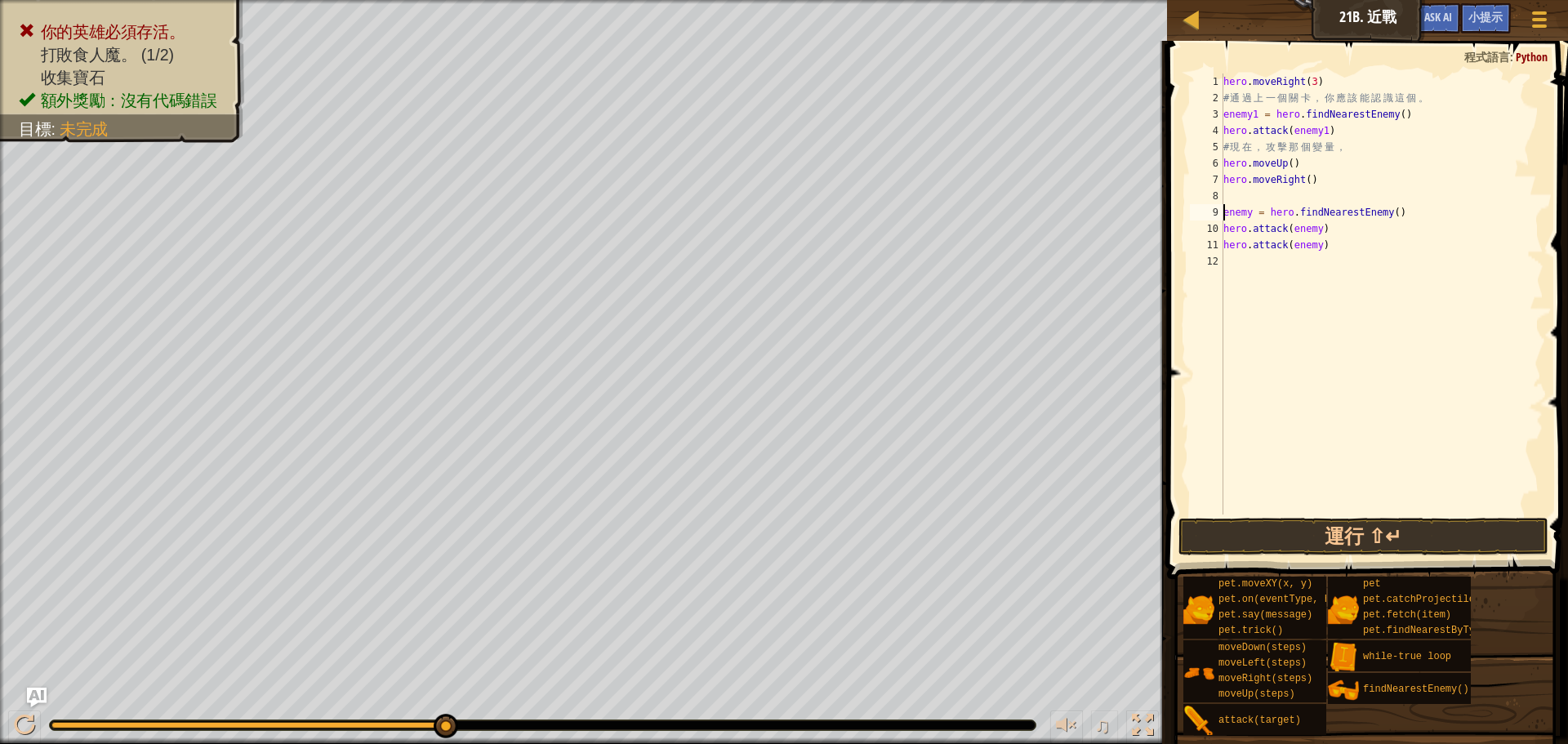
click at [1225, 210] on div "hero . moveRight ( 3 ) # 通 過 上 一 個 關 卡 ， 你 應 該 能 認 識 這 個 。 enemy1 = hero . find…" at bounding box center [1381, 310] width 324 height 474
click at [1340, 528] on button "運行 ⇧↵" at bounding box center [1363, 536] width 370 height 37
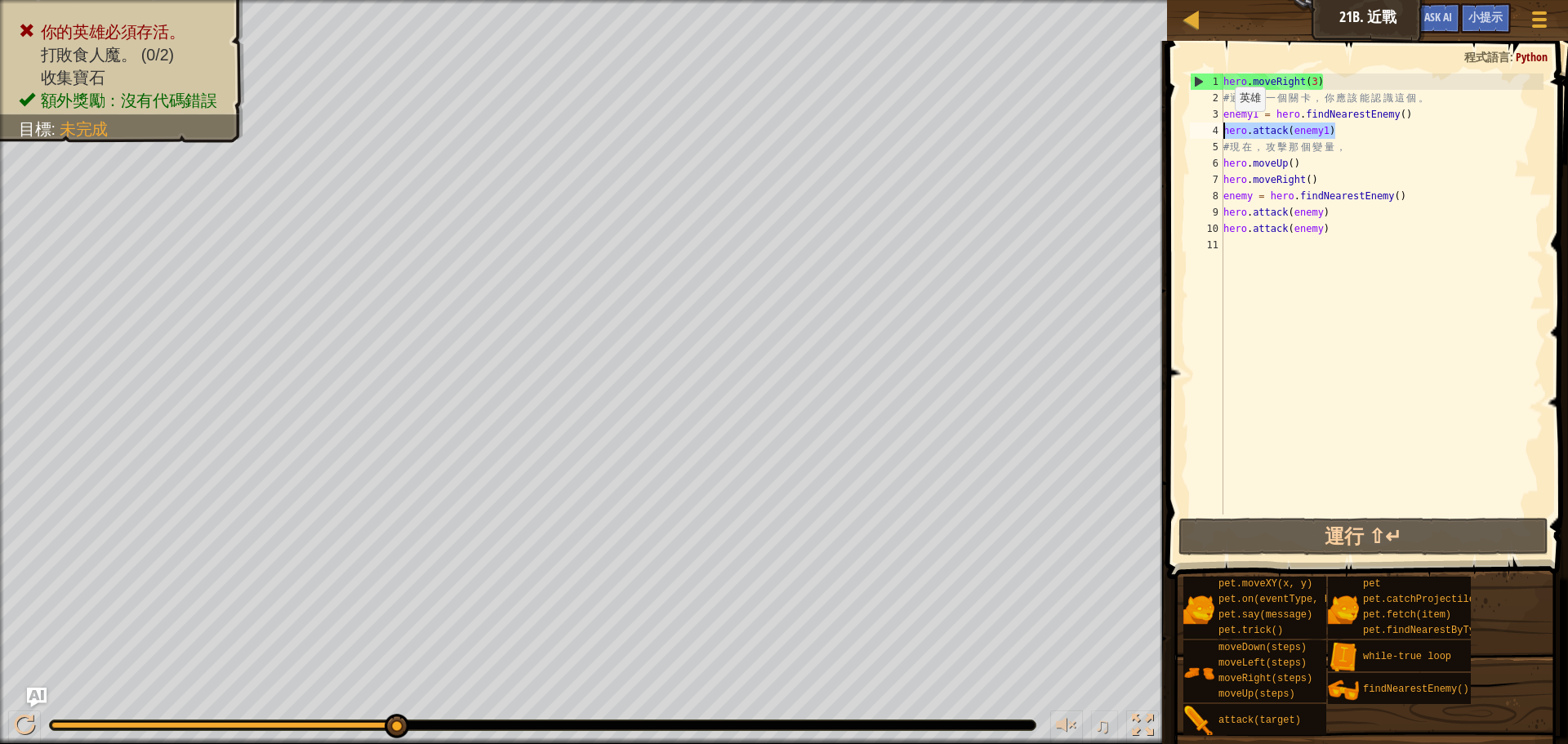
drag, startPoint x: 1336, startPoint y: 128, endPoint x: 1207, endPoint y: 125, distance: 129.0
click at [1207, 125] on div "enemy = hero.findNearestEnemy() 1 2 3 4 5 6 7 8 9 10 11 hero . moveRight ( 3 ) …" at bounding box center [1365, 294] width 357 height 441
type textarea "hero.attack(enemy1)"
click at [1342, 129] on div "hero . moveRight ( 3 ) # 通 過 上 一 個 關 卡 ， 你 應 該 能 認 識 這 個 。 enemy1 = hero . find…" at bounding box center [1381, 294] width 323 height 441
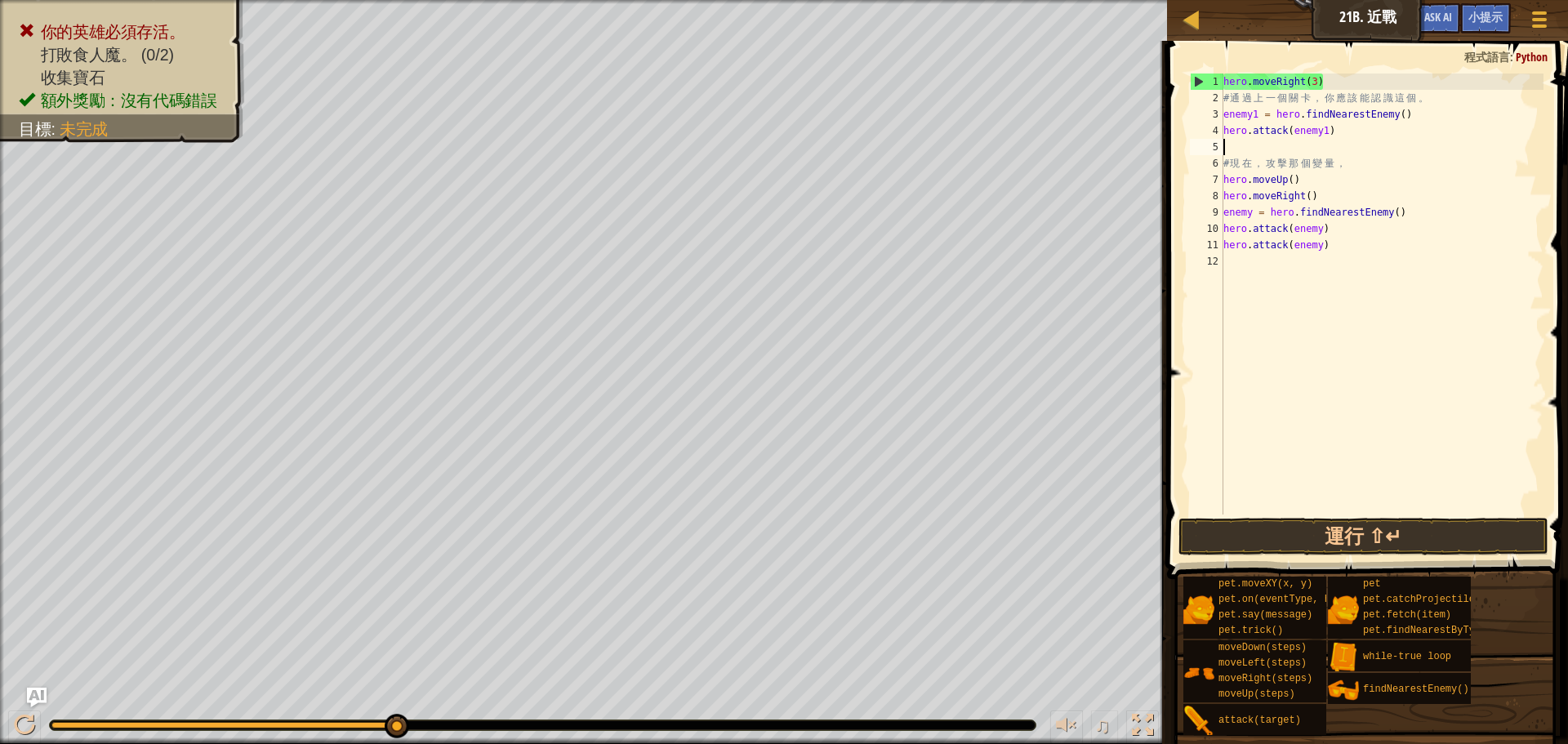
paste textarea "hero.attack(enemy1)"
type textarea "hero.attack(enemy1)"
click at [1401, 514] on div "hero . moveRight ( 3 ) # 通 過 上 一 個 關 卡 ， 你 應 該 能 認 識 這 個 。 enemy1 = hero . find…" at bounding box center [1381, 310] width 324 height 474
click at [1368, 547] on button "運行 ⇧↵" at bounding box center [1363, 536] width 370 height 37
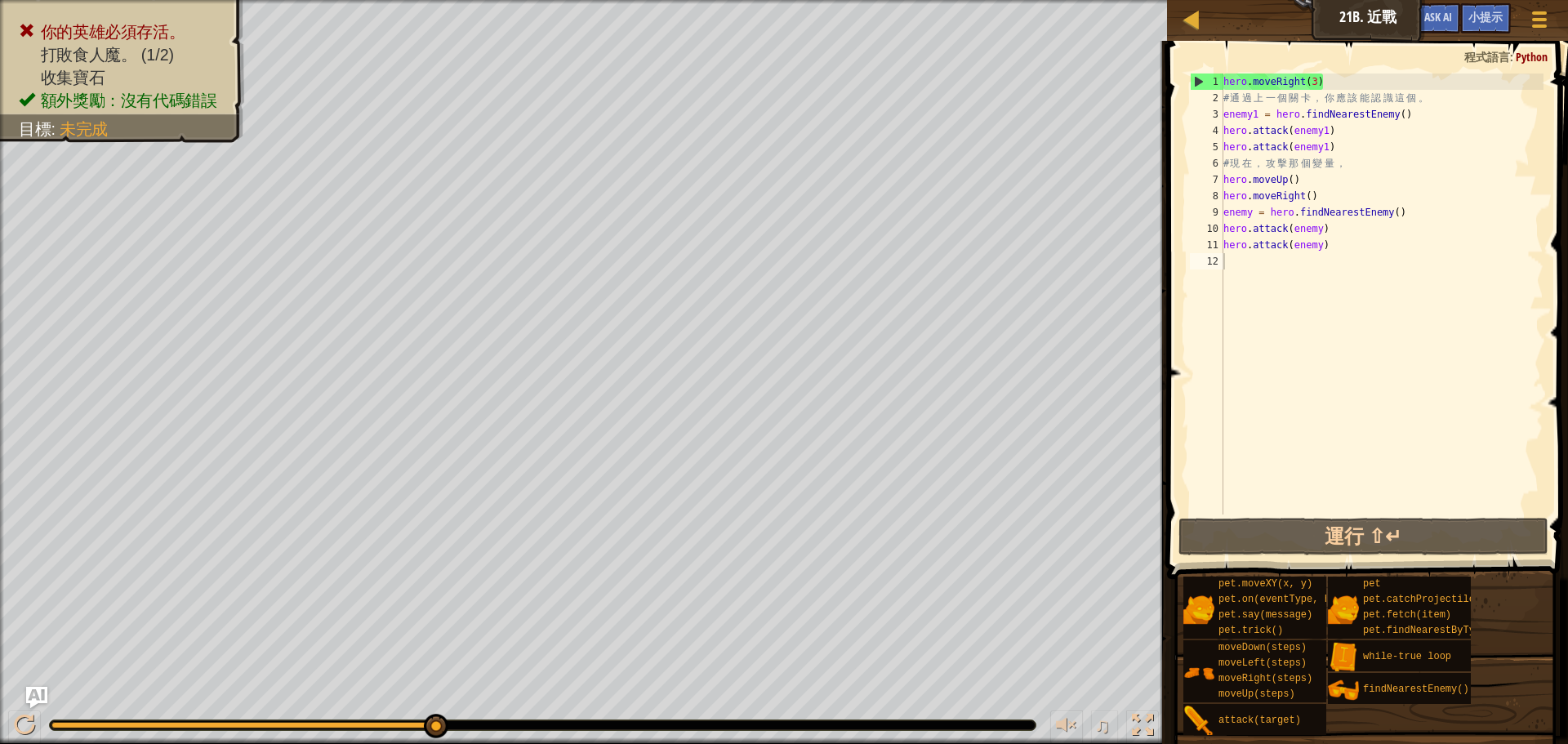
click at [43, 700] on img "Ask AI" at bounding box center [37, 698] width 22 height 22
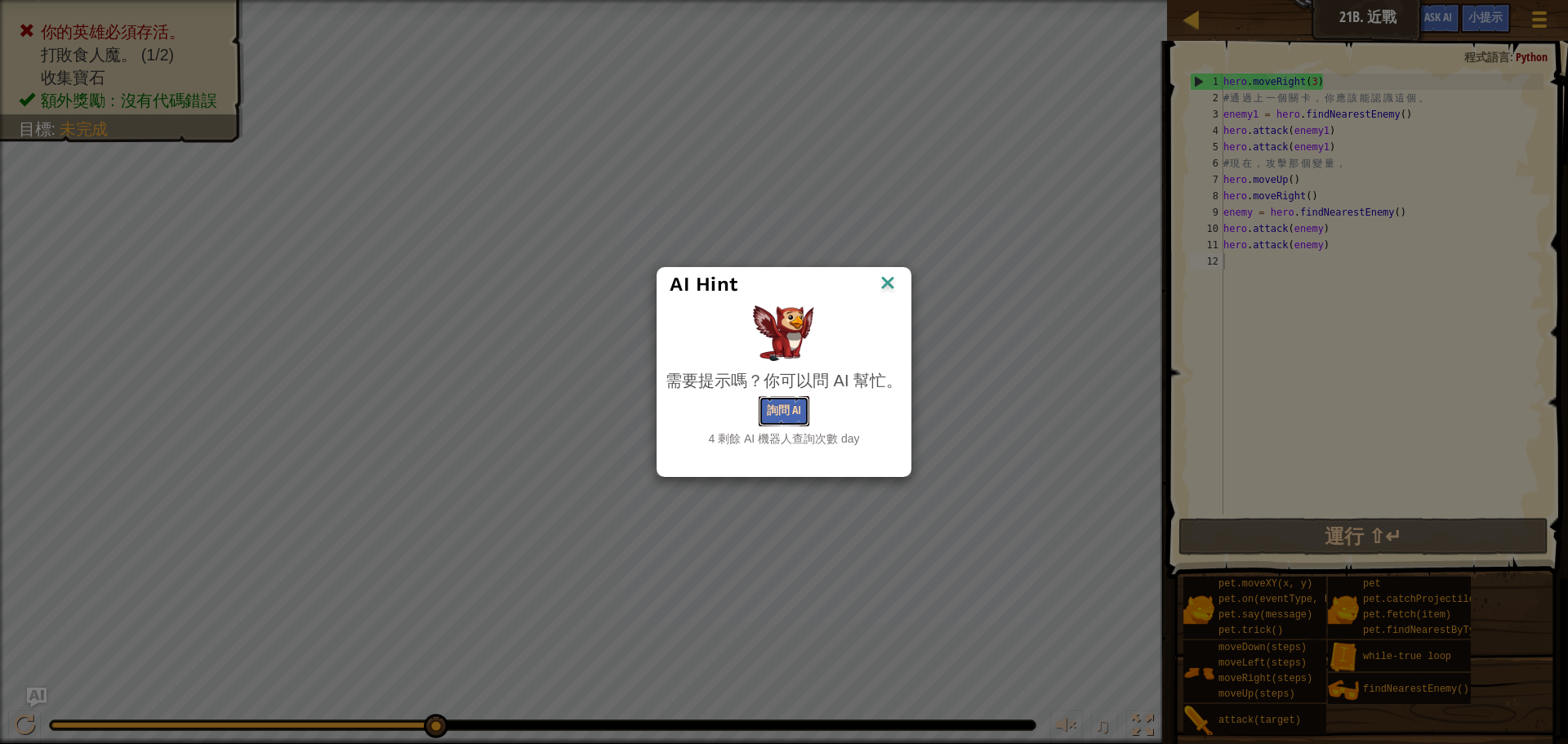
click at [764, 404] on button "詢問 AI" at bounding box center [784, 411] width 51 height 30
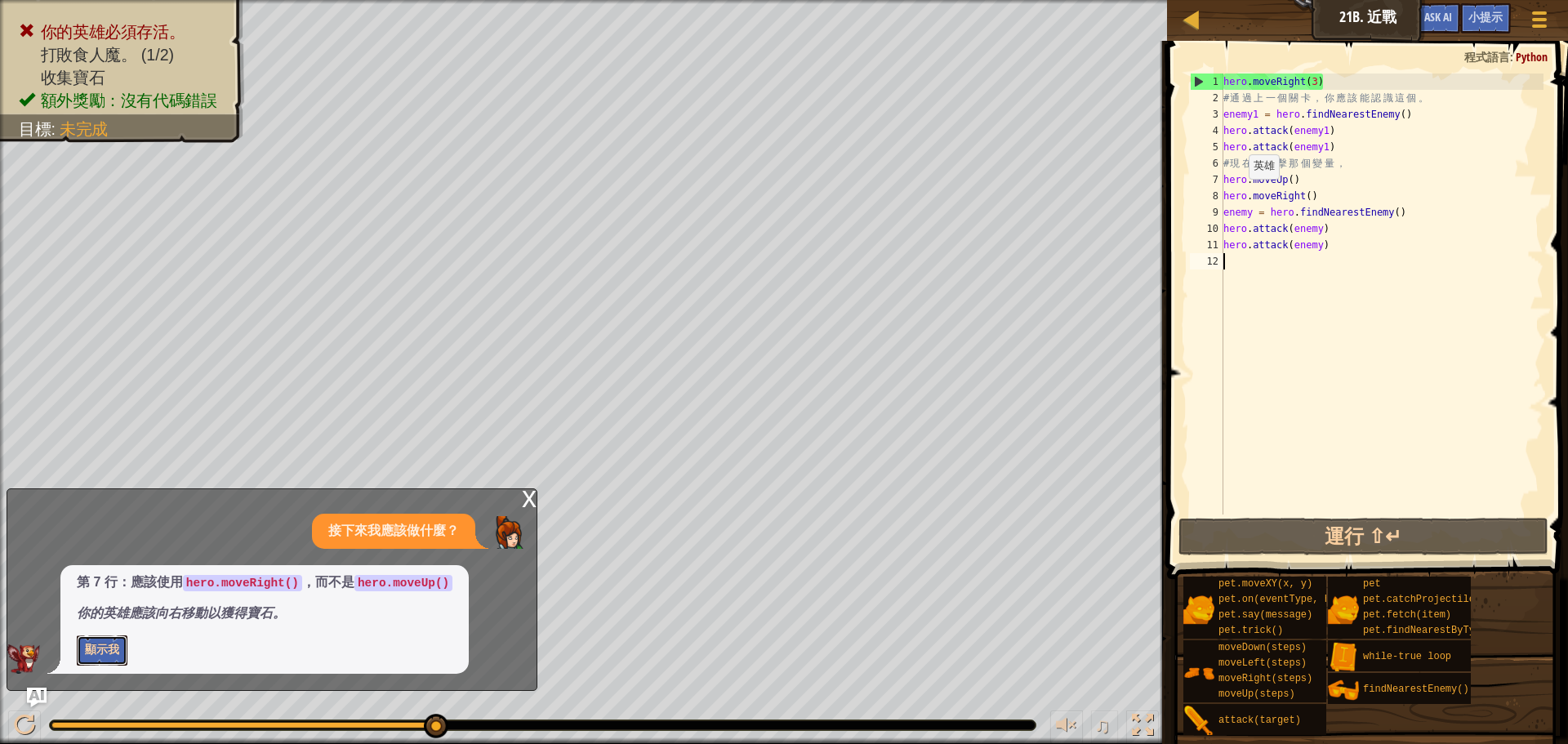
click at [85, 646] on button "顯示我" at bounding box center [102, 650] width 51 height 30
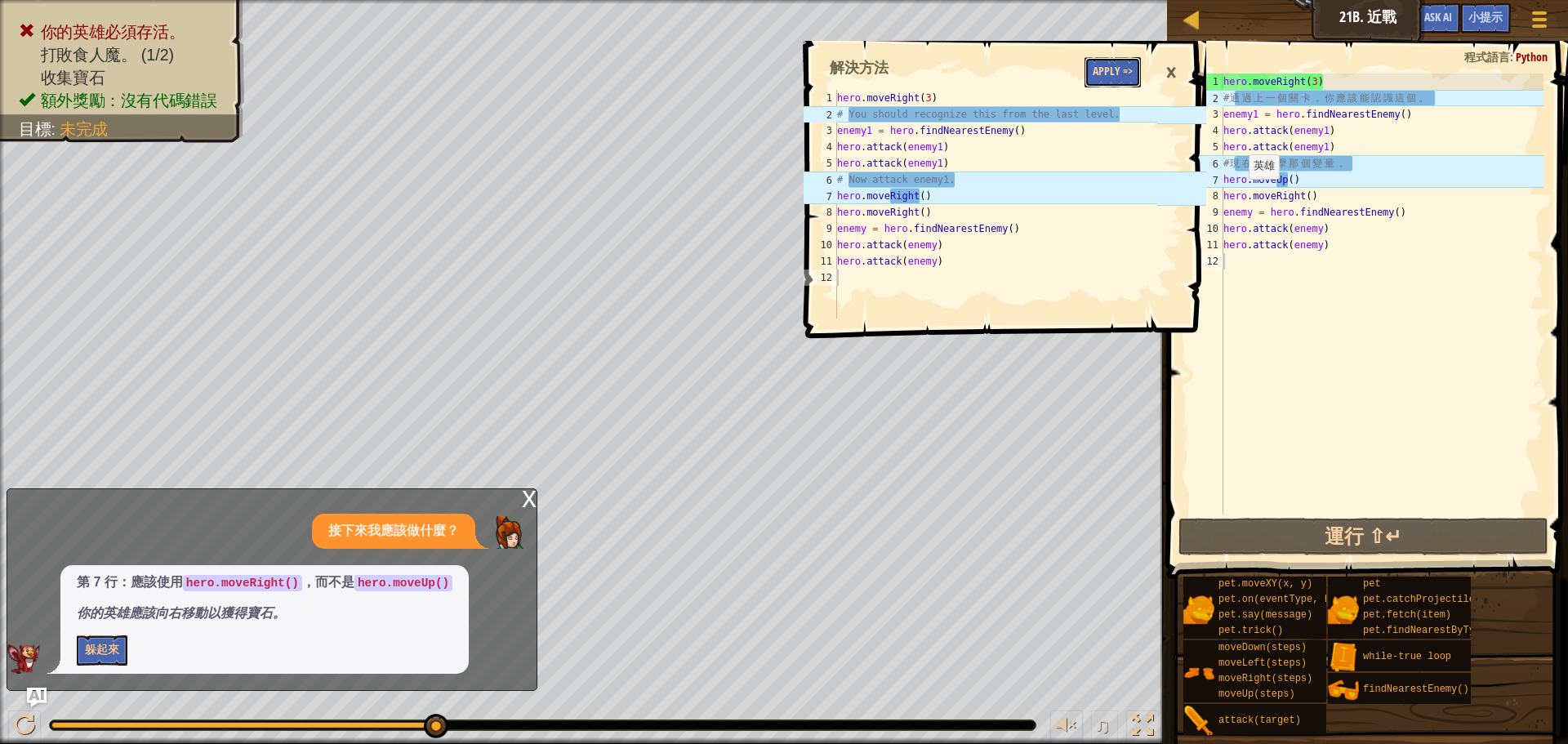
click at [1119, 75] on button "Apply =>" at bounding box center [1113, 72] width 56 height 30
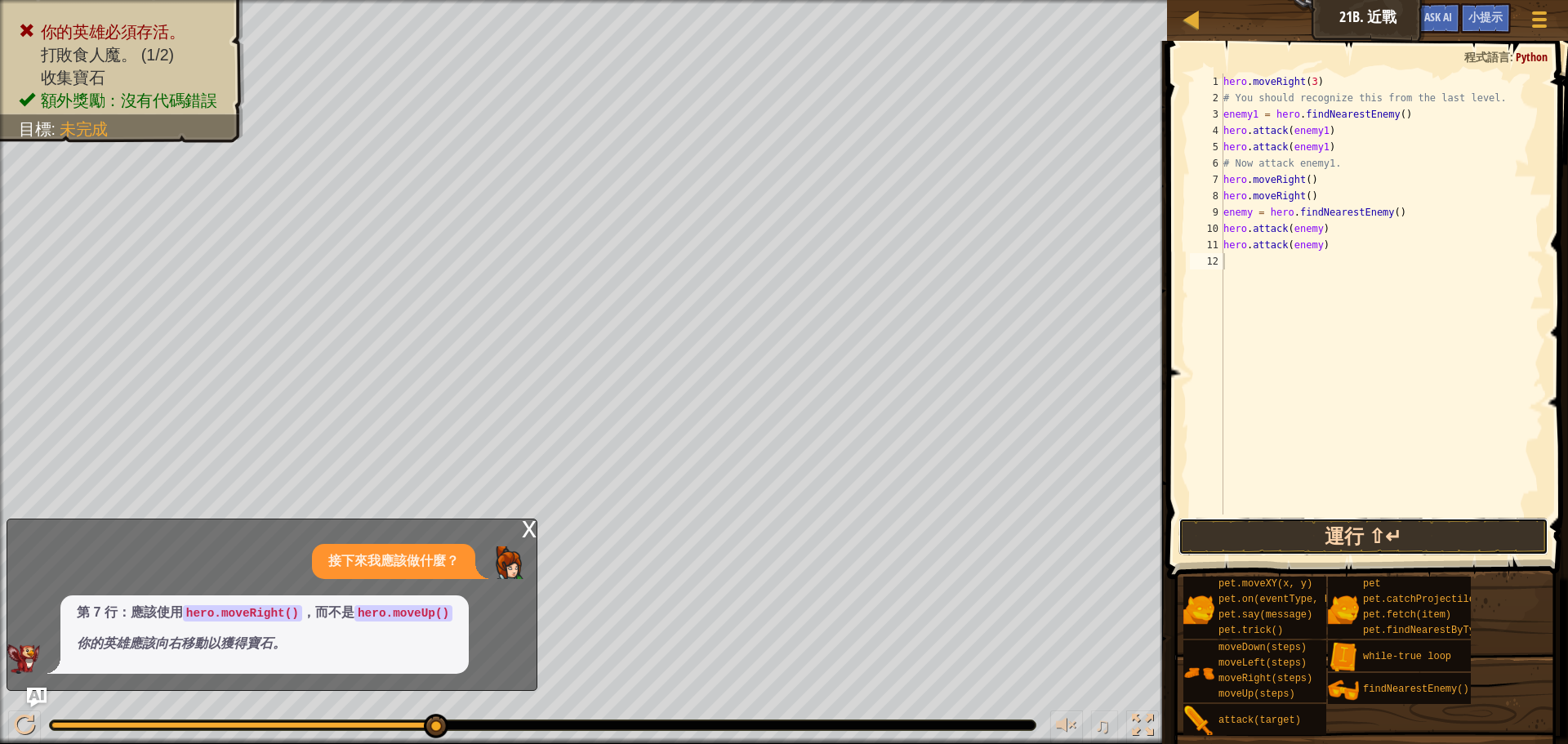
click at [1246, 540] on button "運行 ⇧↵" at bounding box center [1363, 536] width 370 height 37
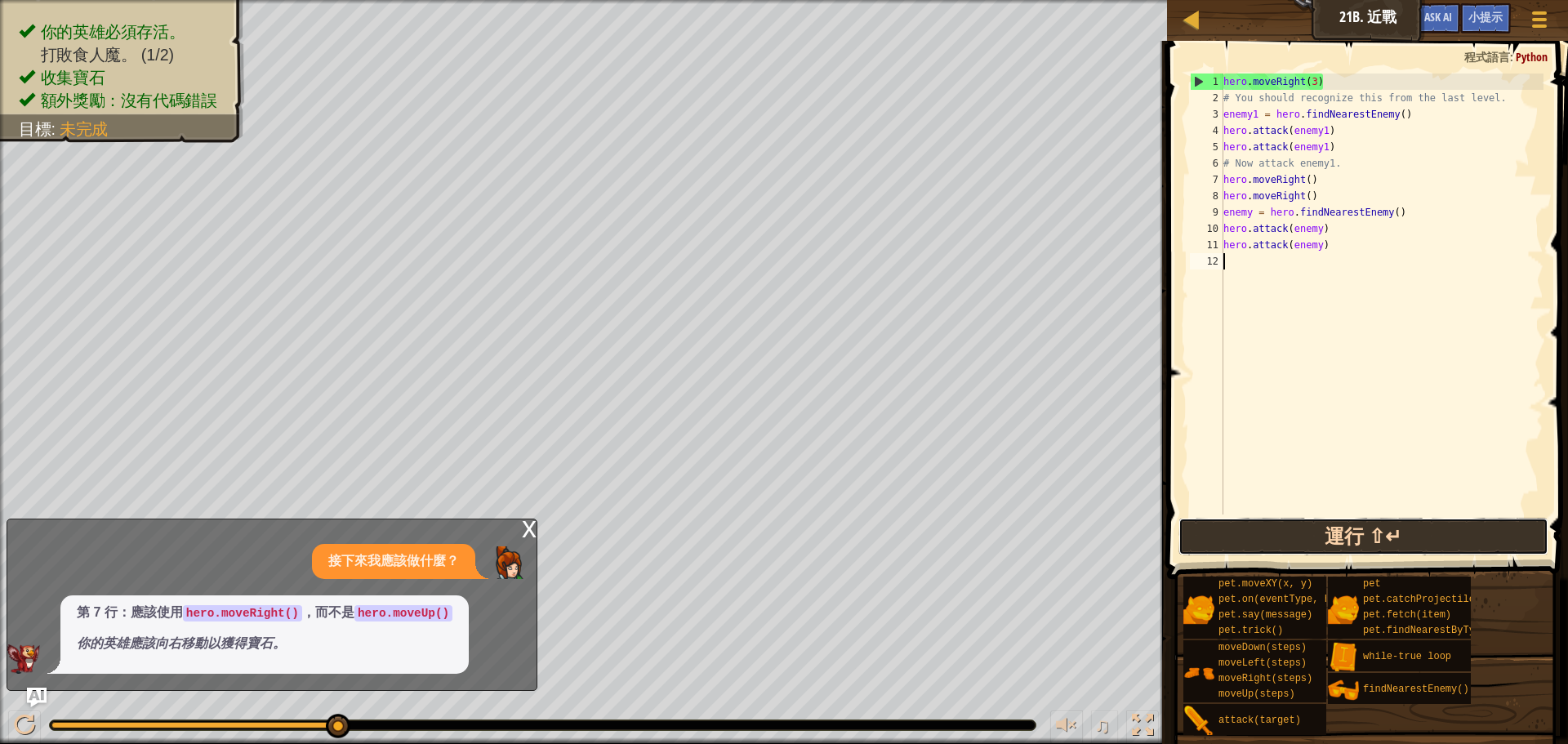
click at [1273, 519] on button "運行 ⇧↵" at bounding box center [1363, 536] width 370 height 37
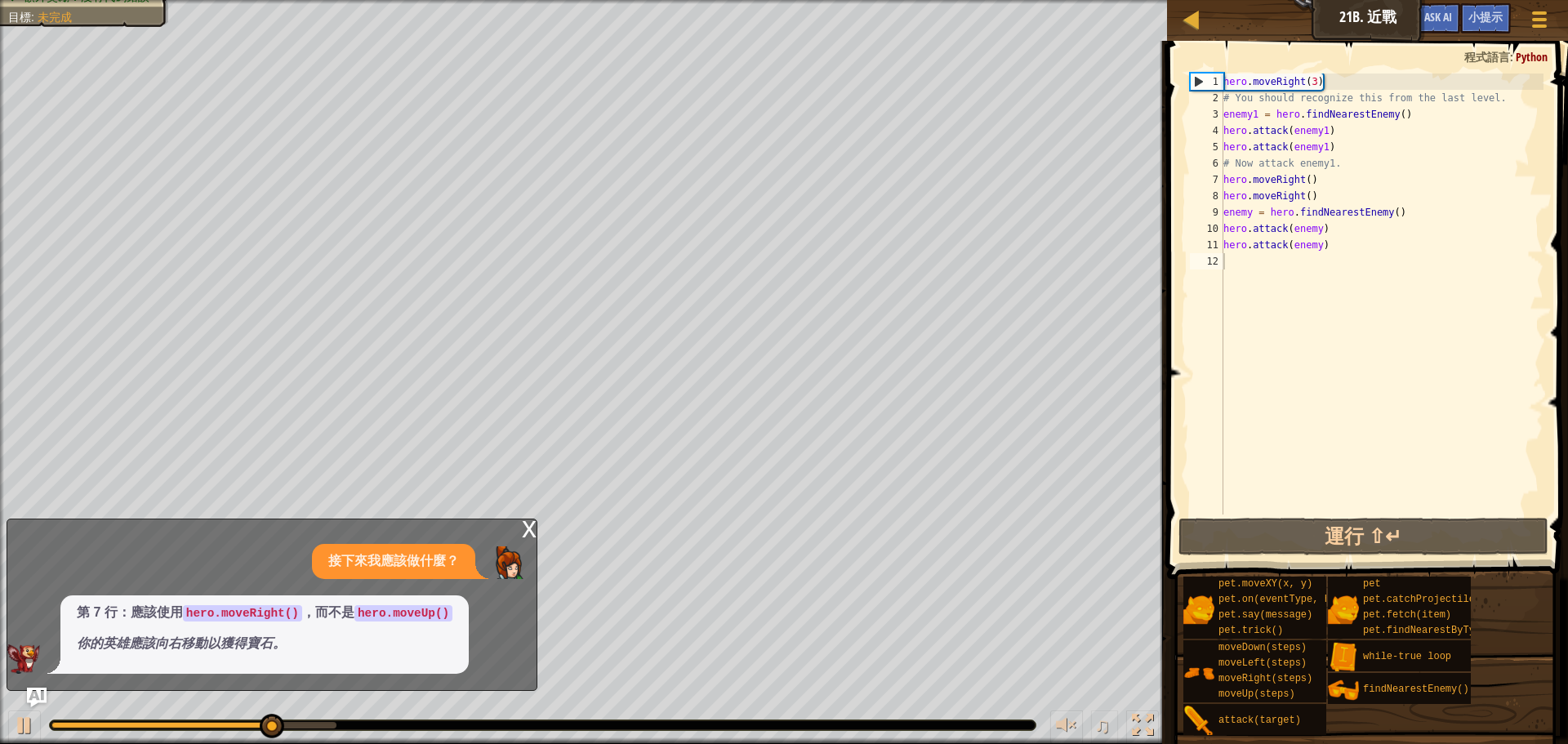
click at [529, 523] on div "x" at bounding box center [529, 528] width 15 height 17
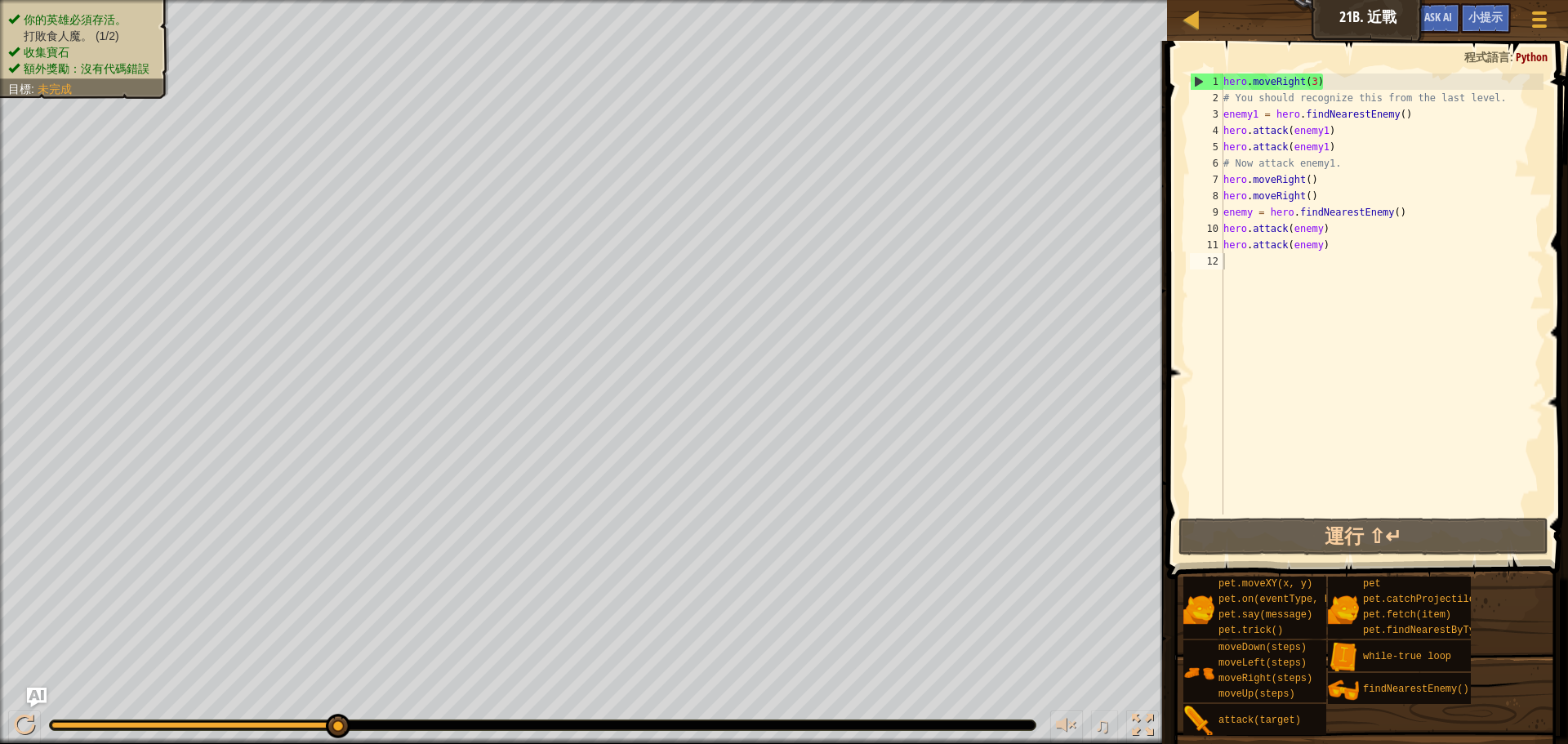
click at [72, 12] on ul "你的英雄必須存活。 打敗食人魔。 (1/2) 收集寶石 額外獎勵：沒有代碼錯誤" at bounding box center [85, 44] width 153 height 66
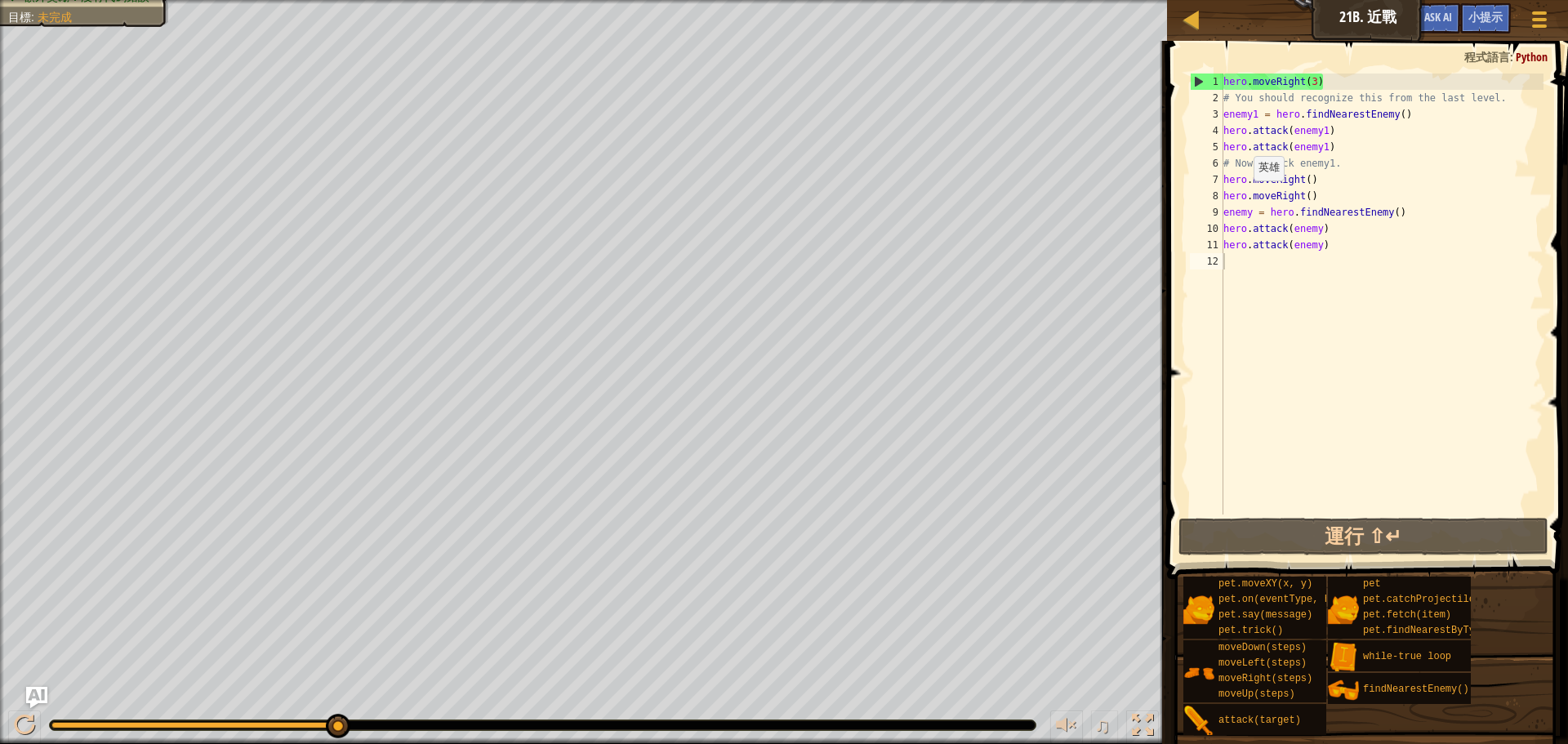
click at [38, 694] on img "Ask AI" at bounding box center [37, 698] width 22 height 22
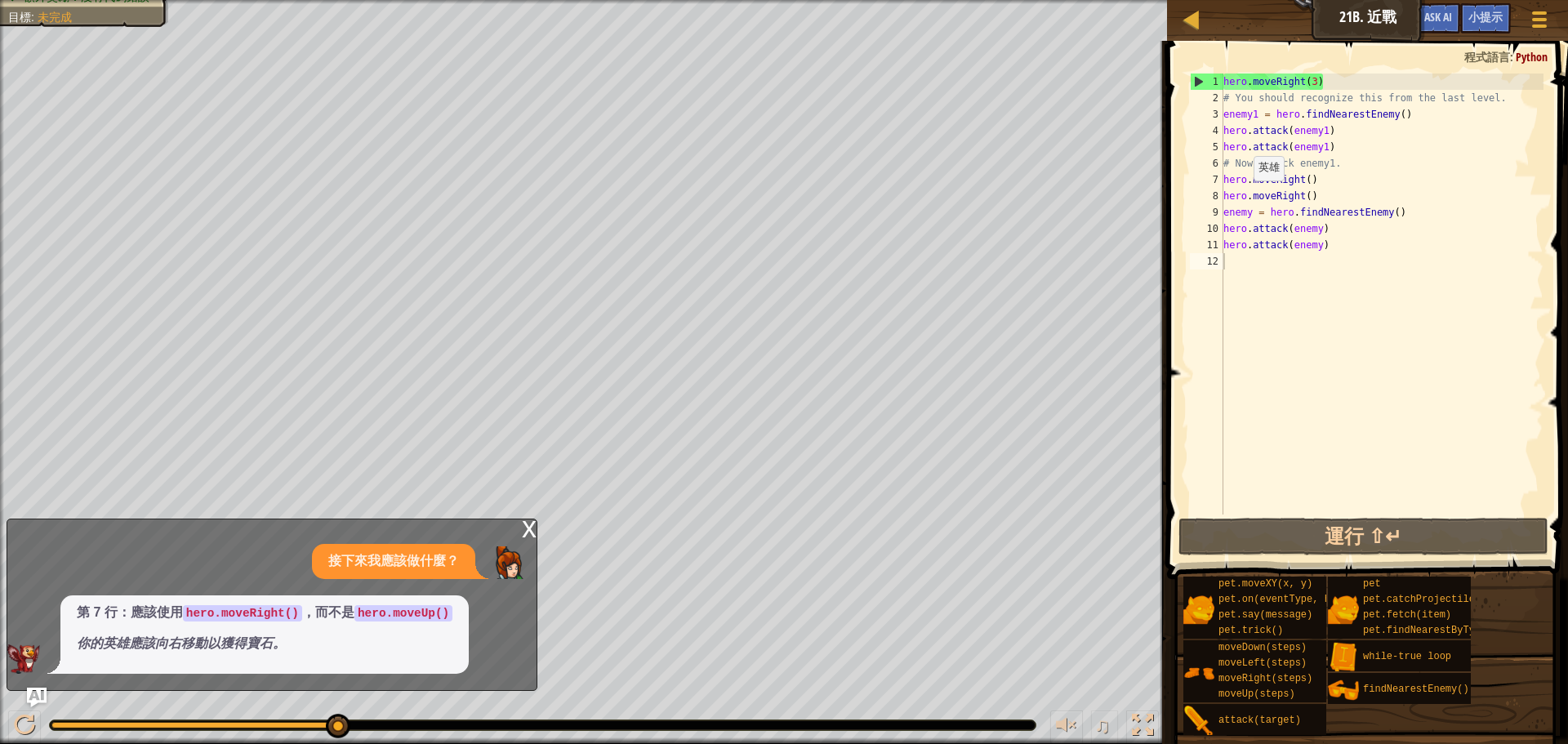
click at [206, 638] on em "你的英雄應該向右移動以獲得寶石。" at bounding box center [182, 643] width 209 height 14
drag, startPoint x: 222, startPoint y: 640, endPoint x: 230, endPoint y: 626, distance: 16.1
click at [230, 626] on span "第 7 行：應該使用 hero.moveRight() ，而不是 hero.moveUp() 你的英雄應該向右移動以獲得寶石。" at bounding box center [265, 629] width 376 height 50
click at [529, 536] on div "x" at bounding box center [529, 528] width 15 height 17
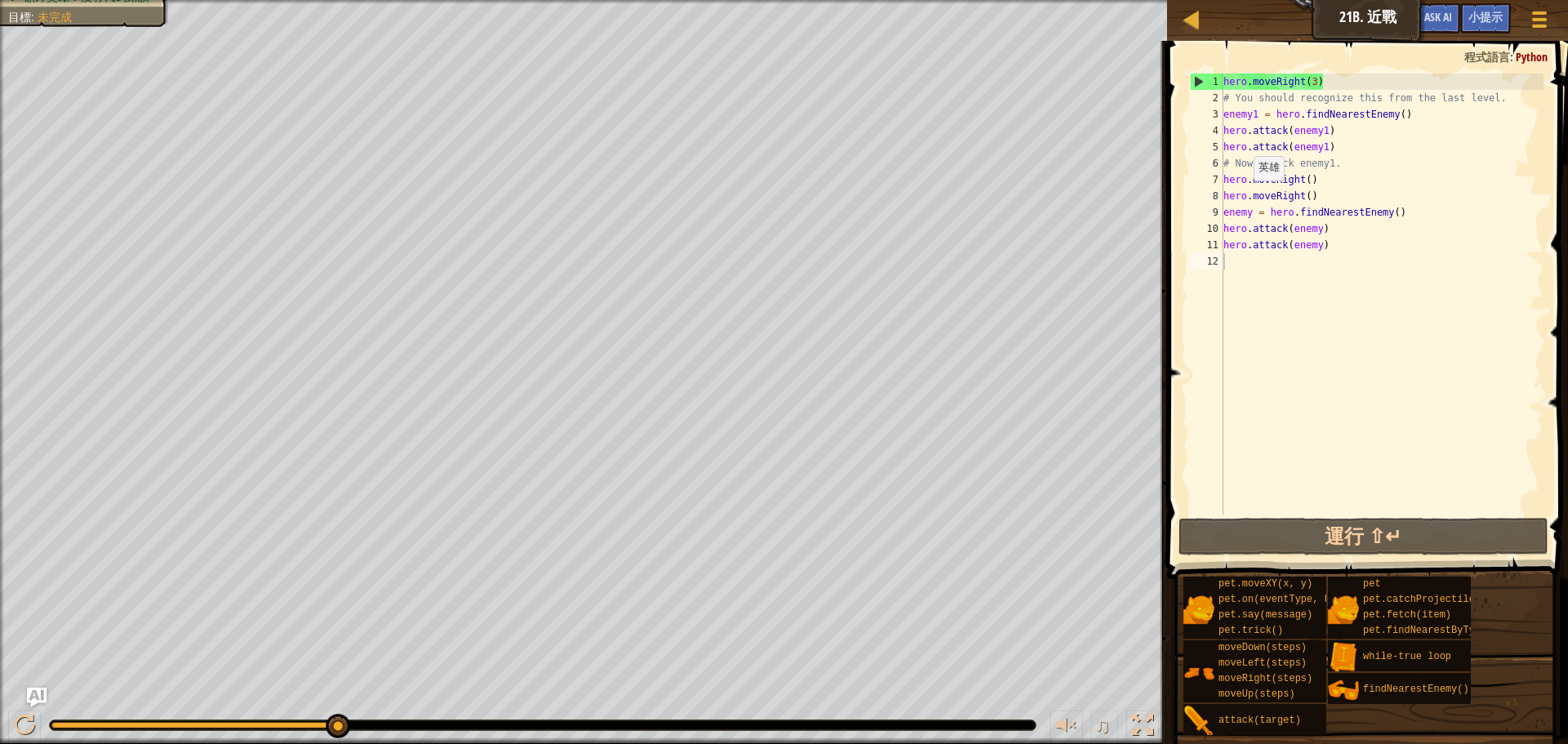
click at [25, 701] on div "♫" at bounding box center [583, 721] width 1167 height 49
click at [1502, 14] on span "小提示" at bounding box center [1485, 17] width 34 height 16
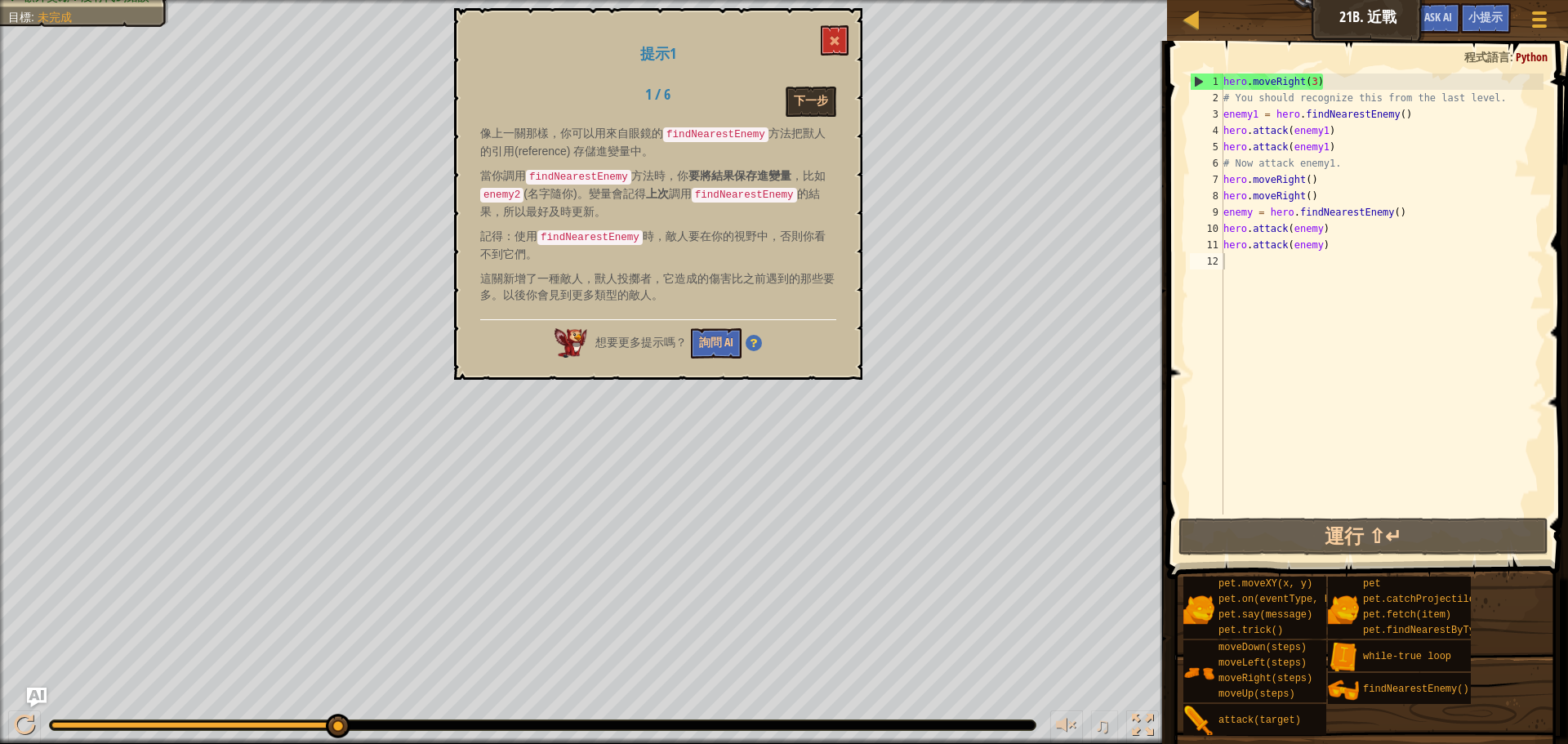
drag, startPoint x: 587, startPoint y: 125, endPoint x: 632, endPoint y: 147, distance: 50.1
click at [632, 147] on p "像上一關那樣，你可以用來自眼鏡的 findNearestEnemy 方法把獸人的引用(reference) 存儲進變量中。" at bounding box center [658, 142] width 356 height 34
click at [702, 131] on code "findNearestEnemy" at bounding box center [716, 135] width 105 height 15
drag, startPoint x: 507, startPoint y: 176, endPoint x: 534, endPoint y: 176, distance: 27.0
click at [513, 176] on p "當你調用 findNearestEnemy 方法時，你 要將結果保存進變量 ，比如 enemy2 (名字隨你)。變量會記得 上次 調用 findNearest…" at bounding box center [658, 193] width 356 height 52
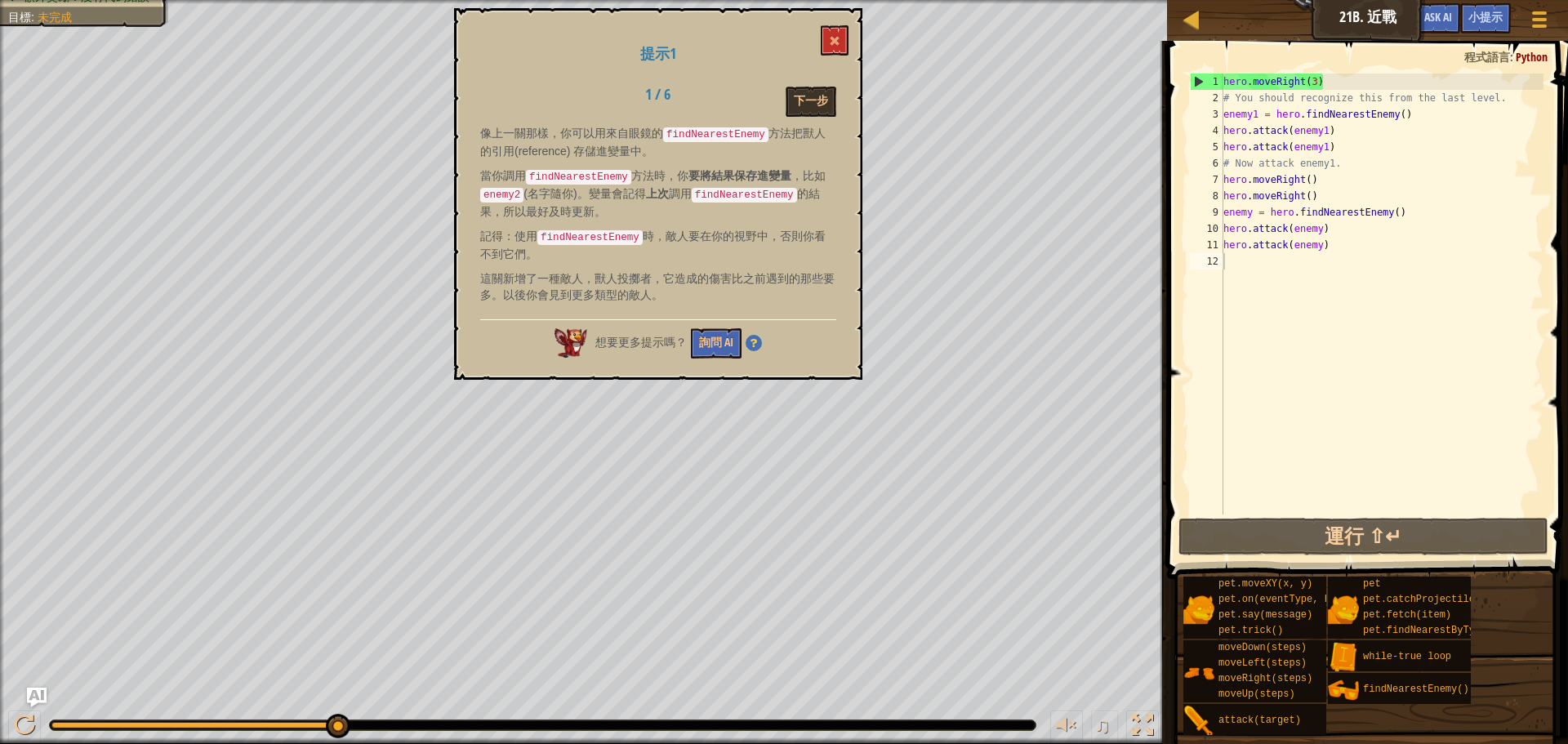
click at [740, 175] on strong "要將結果保存進變量" at bounding box center [740, 176] width 103 height 13
click at [753, 335] on img at bounding box center [754, 343] width 17 height 17
click at [754, 335] on img at bounding box center [754, 343] width 17 height 17
click at [527, 168] on p "當你調用 findNearestEnemy 方法時，你 要將結果保存進變量 ，比如 enemy2 (名字隨你)。變量會記得 上次 調用 findNearest…" at bounding box center [658, 193] width 356 height 52
click at [1254, 212] on div "hero . moveRight ( 3 ) # You should recognize this from the last level. enemy1 …" at bounding box center [1381, 310] width 323 height 474
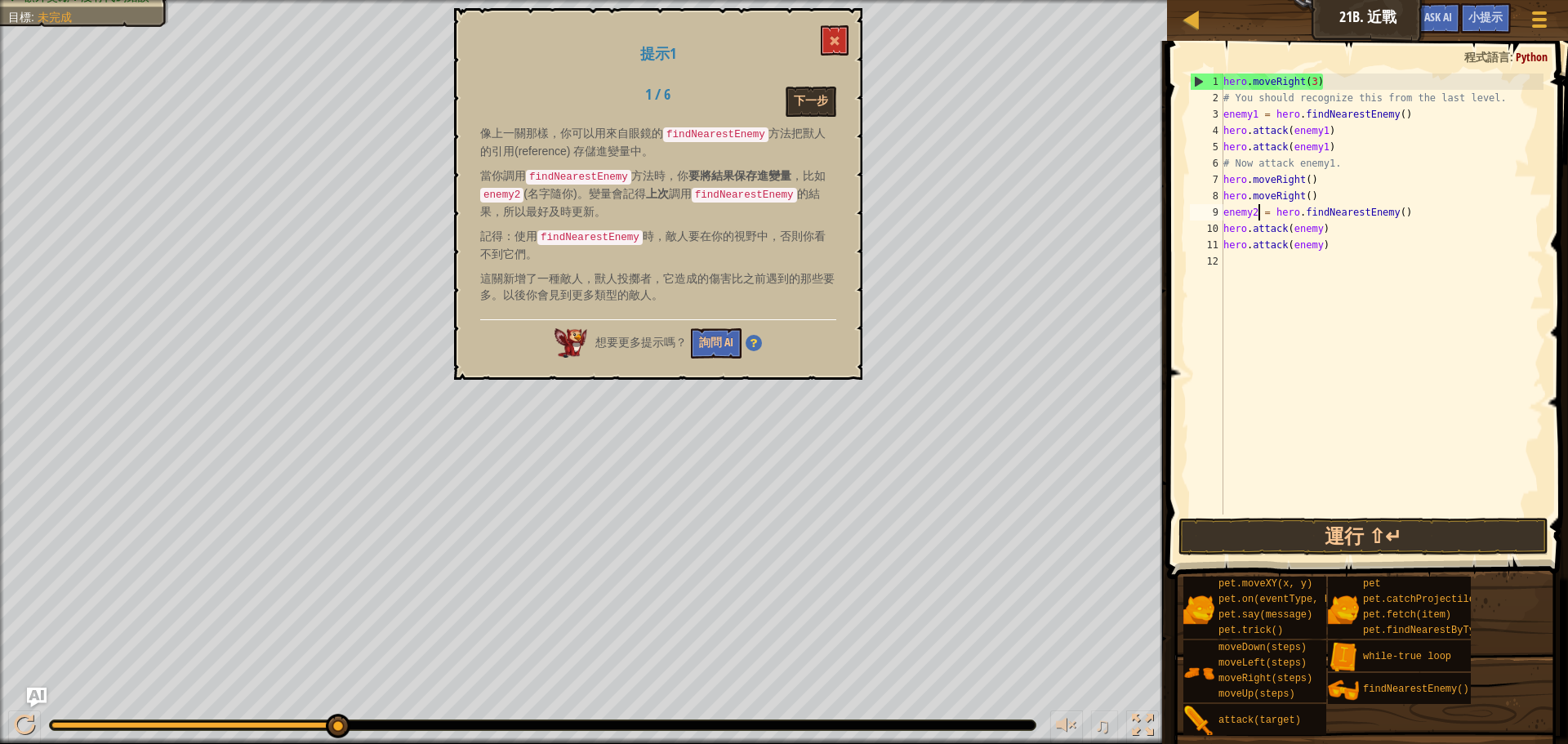
scroll to position [7, 3]
click at [1322, 224] on div "hero . moveRight ( 3 ) # You should recognize this from the last level. enemy1 …" at bounding box center [1381, 310] width 323 height 474
click at [1325, 243] on div "hero . moveRight ( 3 ) # You should recognize this from the last level. enemy1 …" at bounding box center [1381, 310] width 323 height 474
click at [1386, 541] on button "運行 ⇧↵" at bounding box center [1363, 536] width 370 height 37
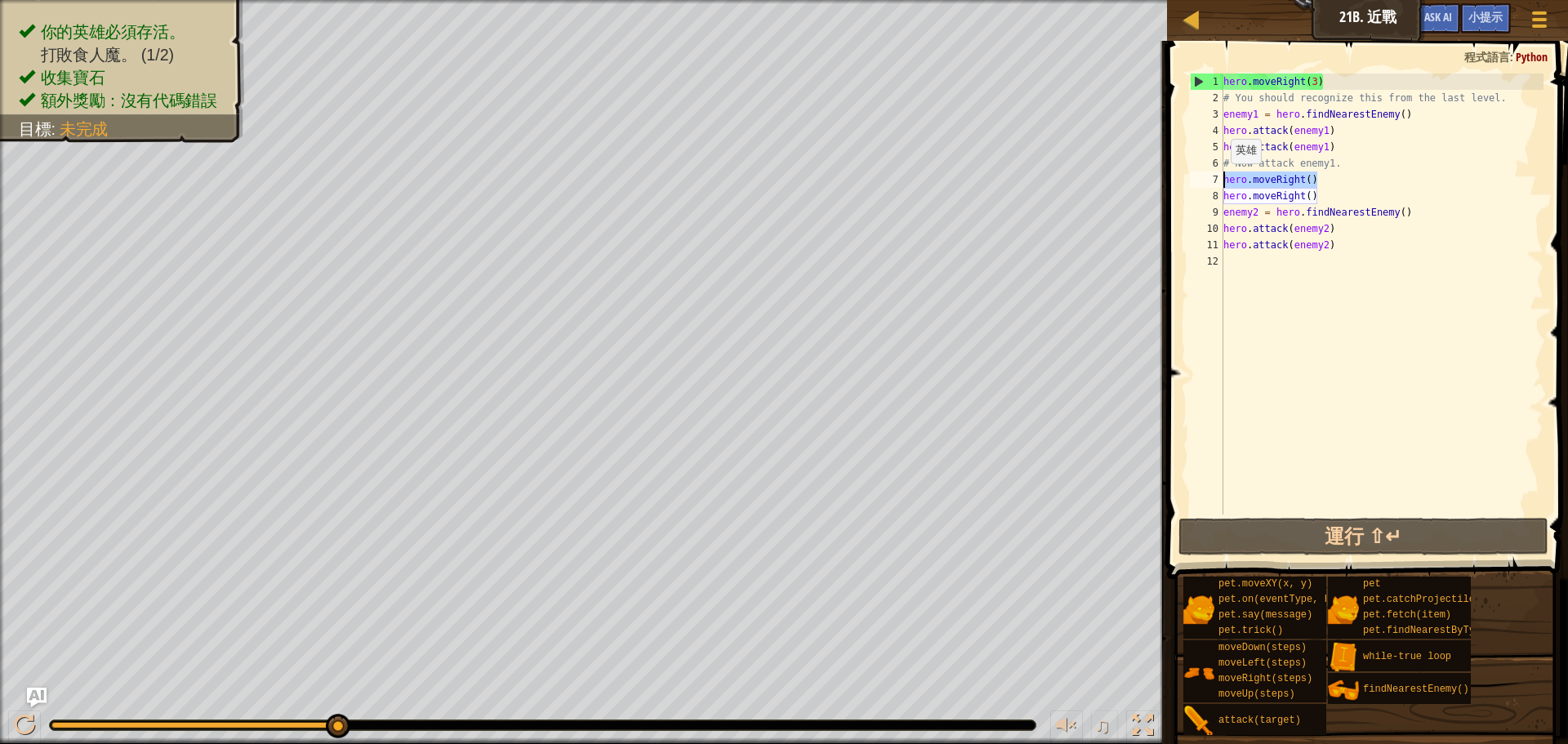
drag, startPoint x: 1321, startPoint y: 180, endPoint x: 1223, endPoint y: 180, distance: 98.0
click at [1223, 180] on div "hero . moveRight ( 3 ) # You should recognize this from the last level. enemy1 …" at bounding box center [1381, 310] width 323 height 474
type textarea "hero.moveRight()"
click at [1329, 177] on div "hero . moveRight ( 3 ) # You should recognize this from the last level. enemy1 …" at bounding box center [1381, 294] width 323 height 441
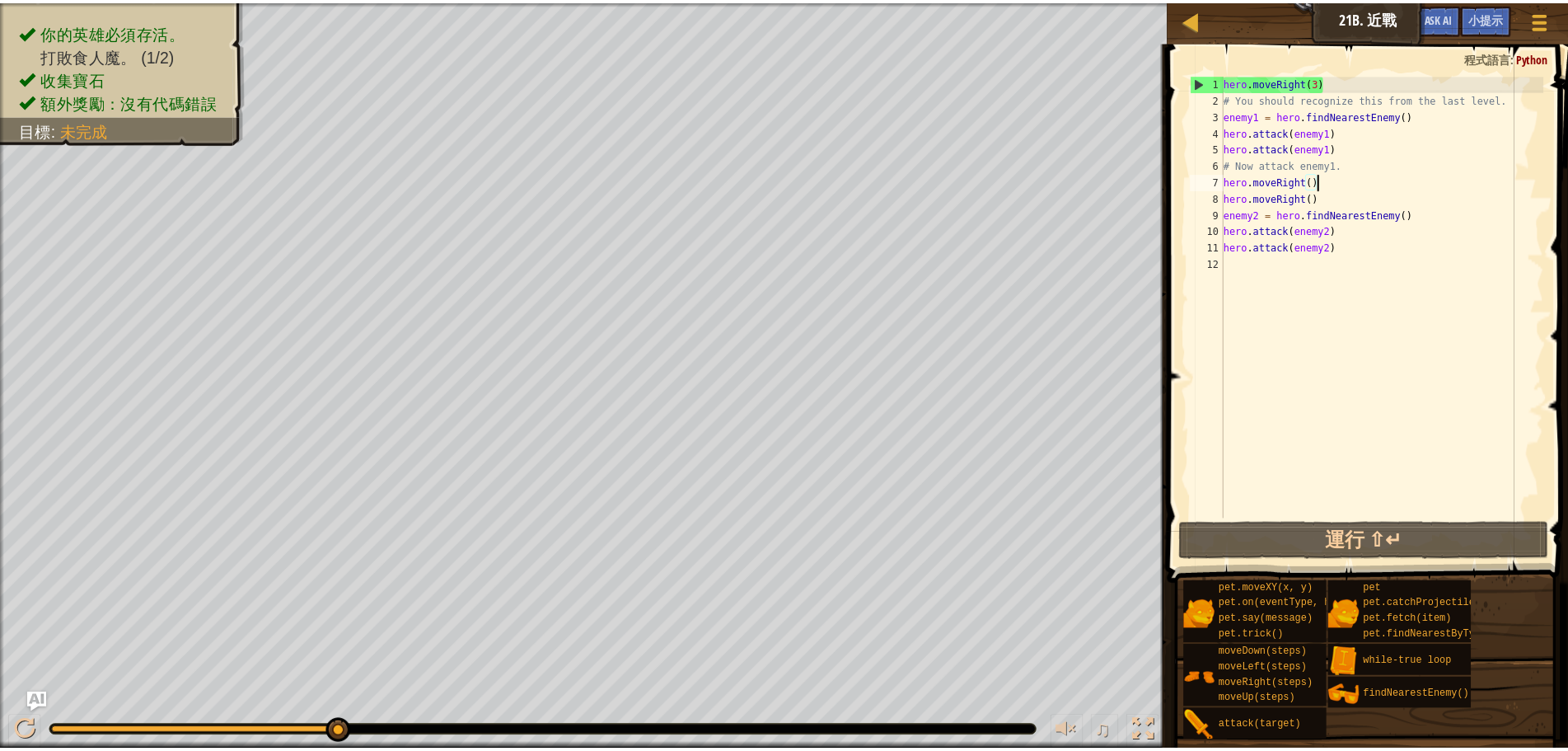
scroll to position [8, 0]
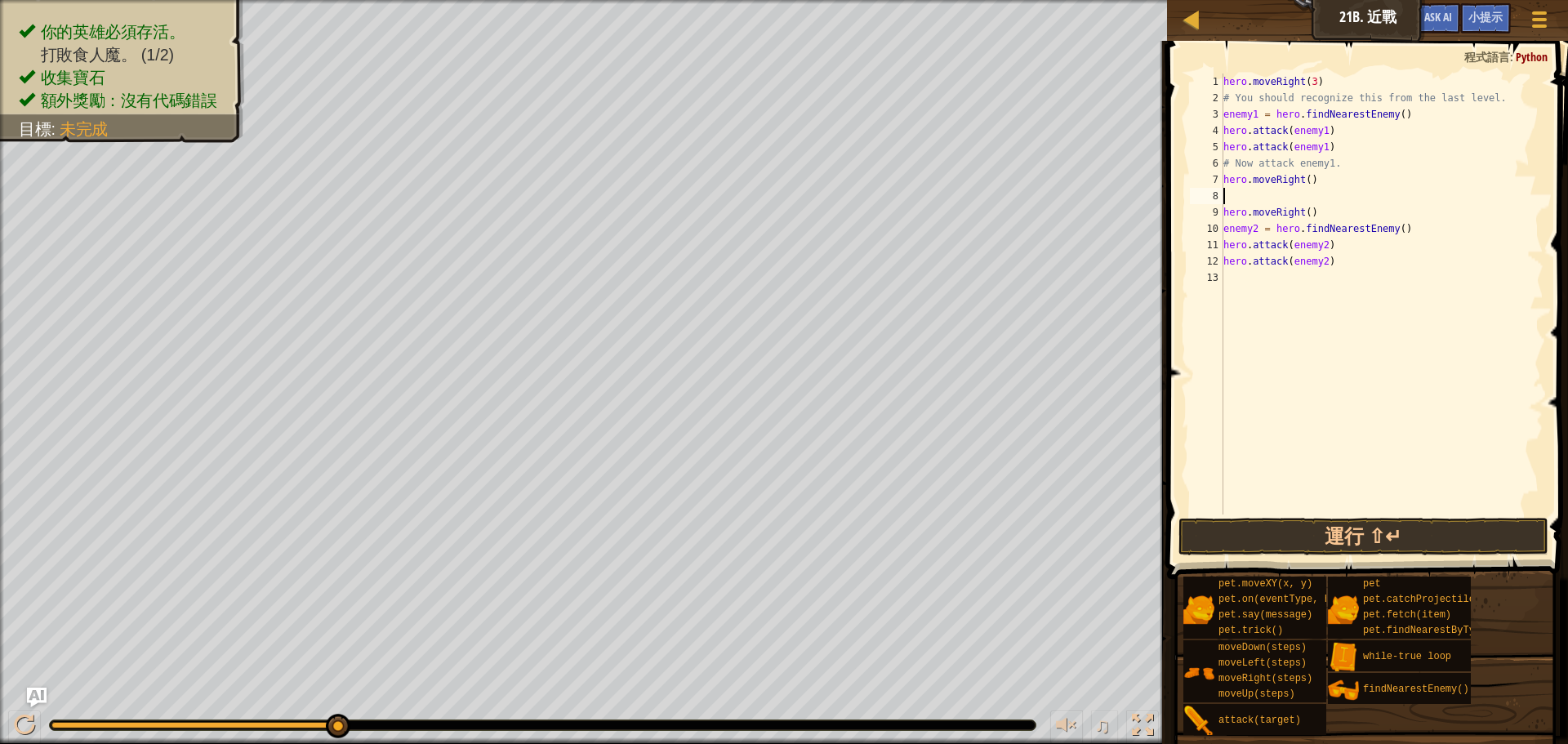
type textarea "he"
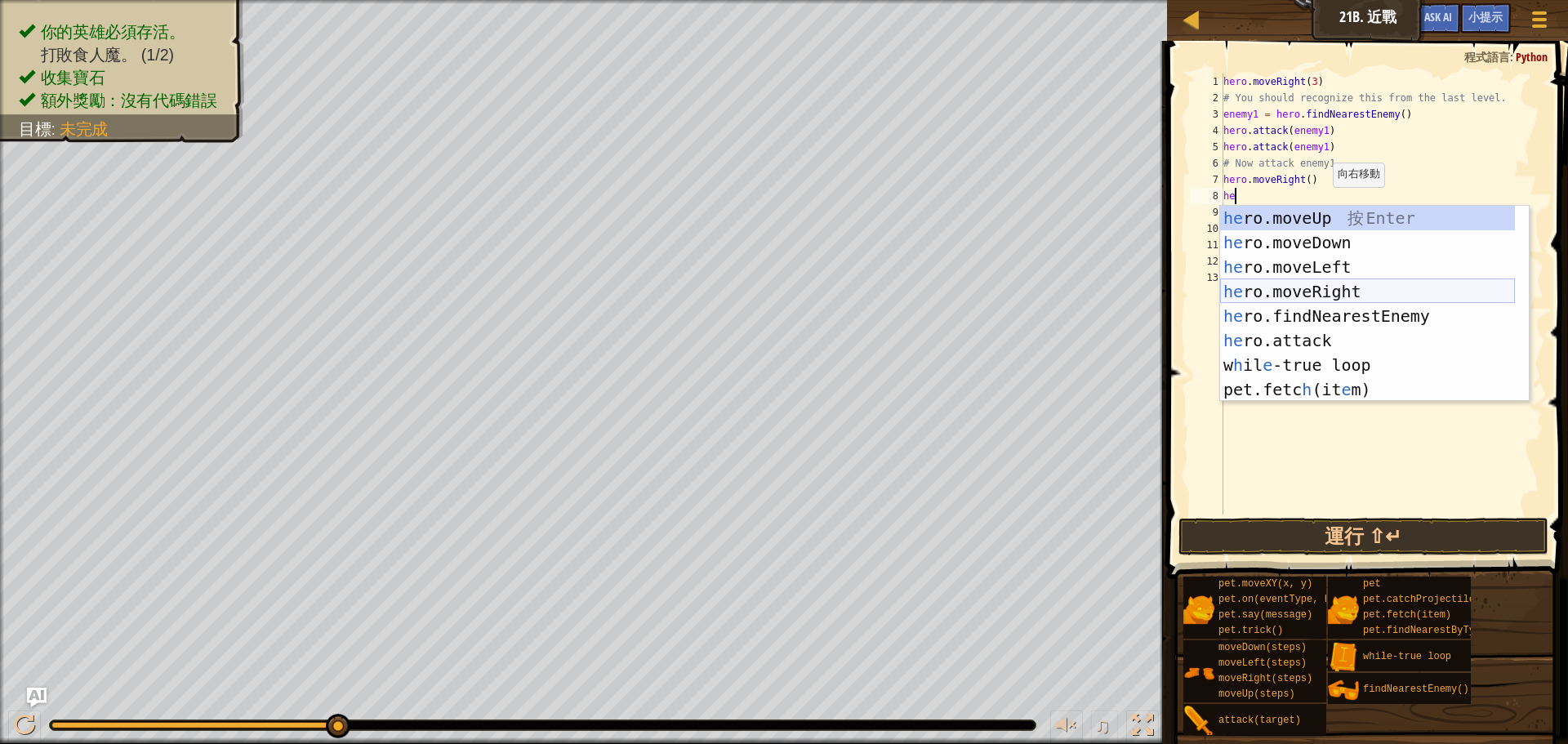
click at [1329, 287] on div "he ro.moveUp 按 Enter he ro.moveDown 按 Enter he ro.moveLeft 按 Enter he ro.moveRi…" at bounding box center [1367, 328] width 295 height 245
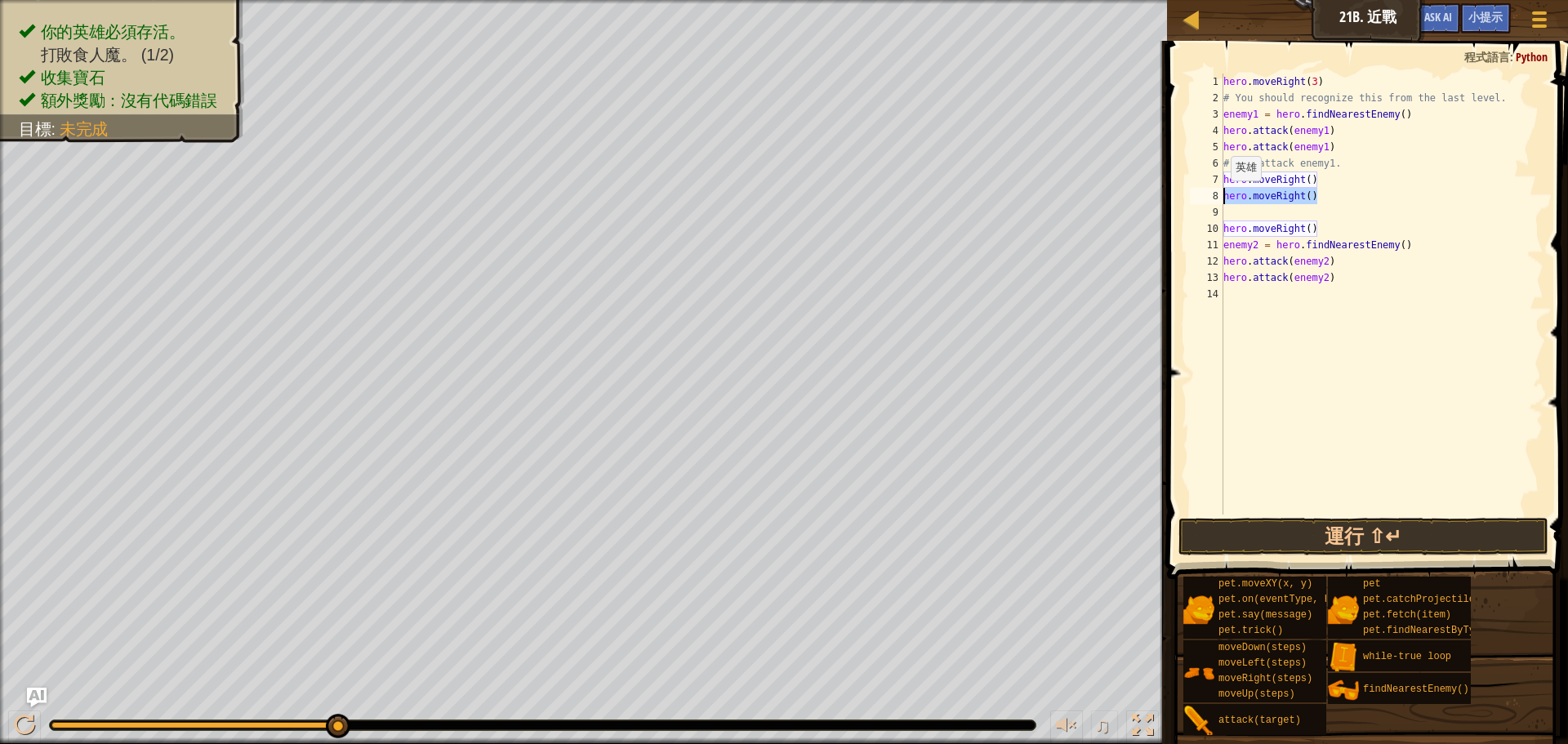
drag, startPoint x: 1328, startPoint y: 194, endPoint x: 1222, endPoint y: 197, distance: 106.0
click at [1222, 197] on div "1 2 3 4 5 6 7 8 9 10 11 12 13 14 hero . moveRight ( 3 ) # You should recognize …" at bounding box center [1365, 294] width 357 height 441
type textarea "he"
click at [1224, 530] on button "運行 ⇧↵" at bounding box center [1363, 536] width 370 height 37
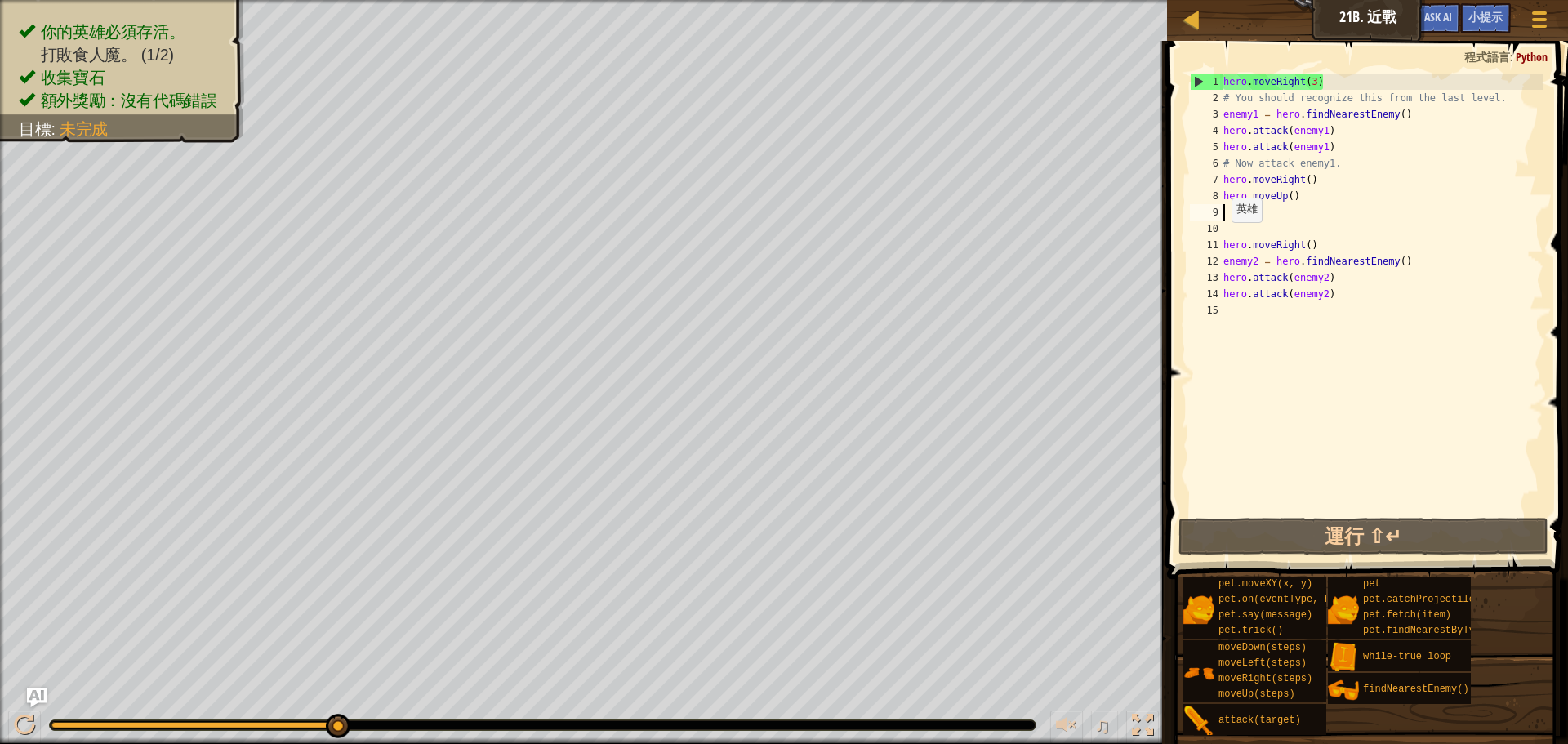
click at [1221, 239] on div "11" at bounding box center [1206, 246] width 33 height 17
type textarea "hero.moveRight()"
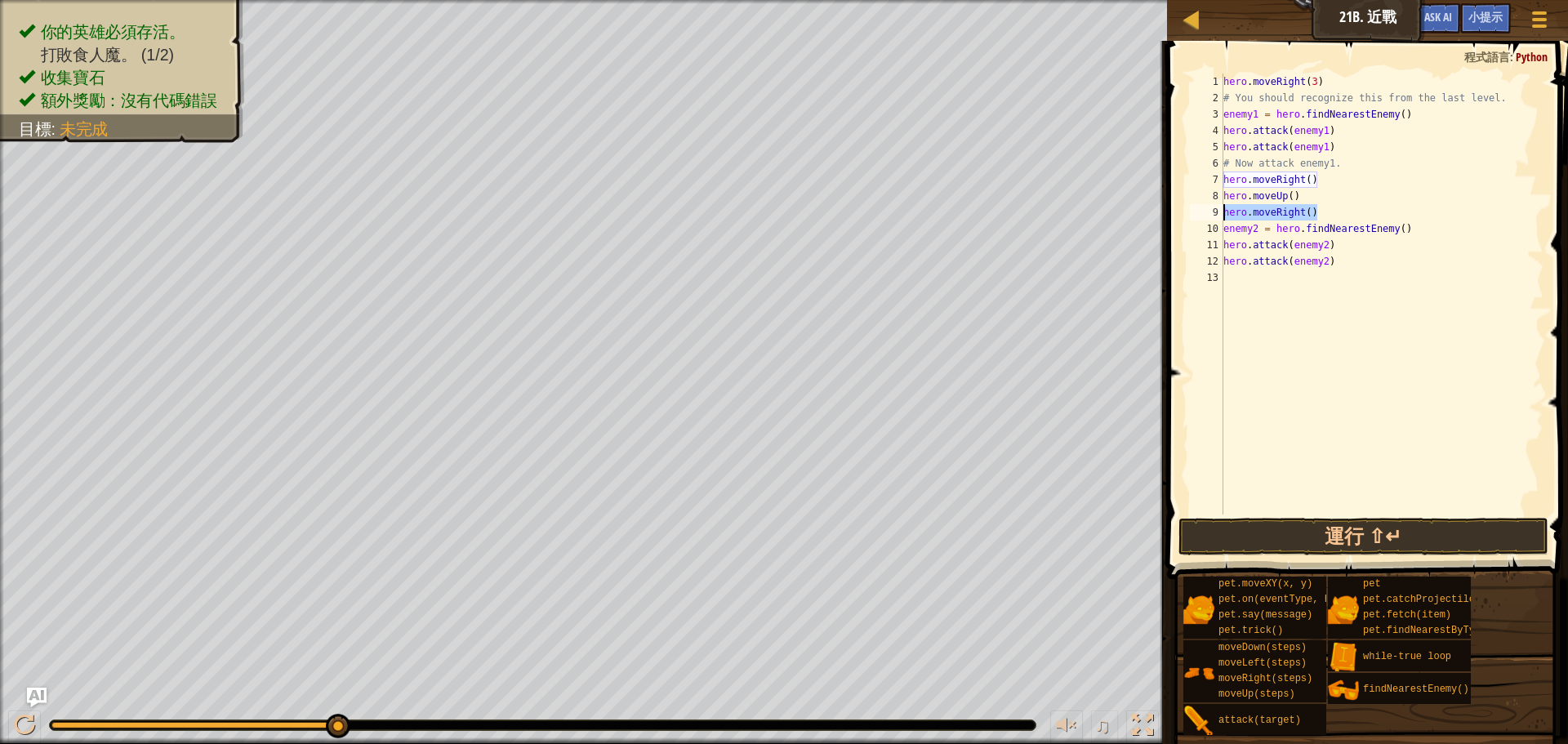
drag, startPoint x: 1320, startPoint y: 212, endPoint x: 1217, endPoint y: 212, distance: 103.0
click at [1217, 212] on div "hero.moveRight() 1 2 3 4 5 6 7 8 9 10 11 12 13 hero . moveRight ( 3 ) # You sho…" at bounding box center [1365, 294] width 357 height 441
drag, startPoint x: 1316, startPoint y: 181, endPoint x: 1220, endPoint y: 178, distance: 96.0
click at [1220, 178] on div "hero.moveRight() 1 2 3 4 5 6 7 8 9 10 11 12 13 hero . moveRight ( 3 ) # You sho…" at bounding box center [1365, 294] width 357 height 441
click at [1224, 197] on div "hero . moveRight ( 3 ) # You should recognize this from the last level. enemy1 …" at bounding box center [1381, 310] width 323 height 474
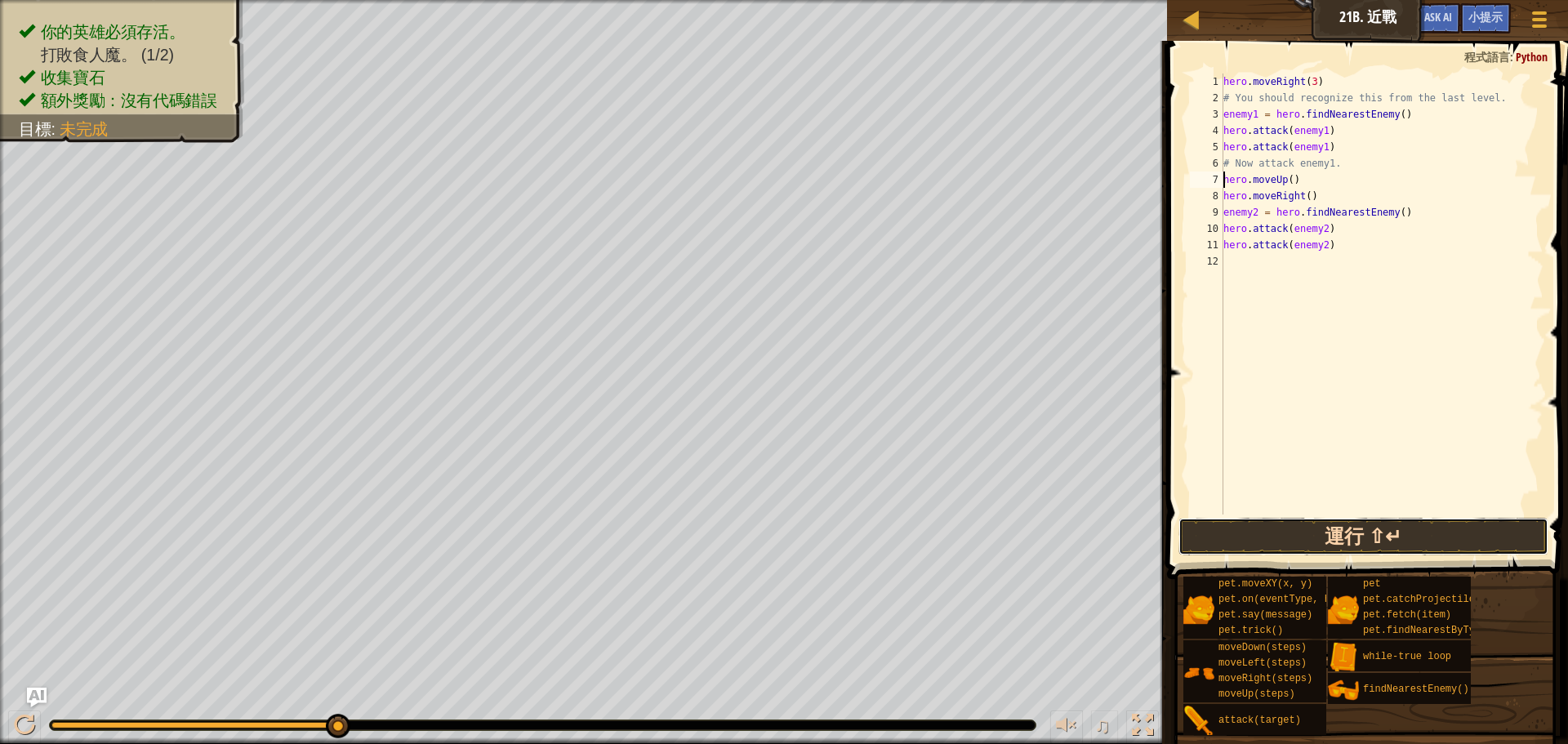
click at [1321, 528] on button "運行 ⇧↵" at bounding box center [1363, 536] width 370 height 37
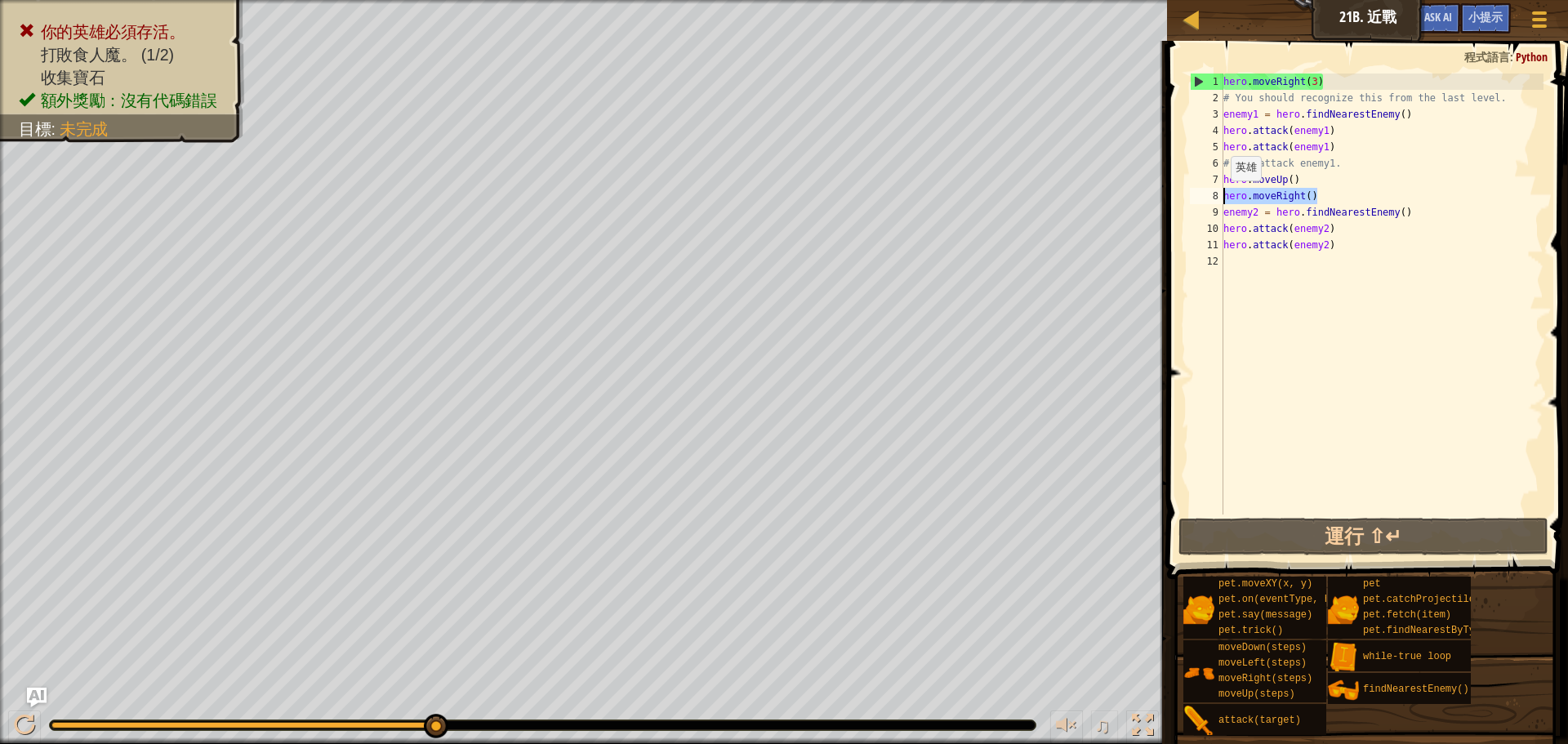
drag, startPoint x: 1319, startPoint y: 195, endPoint x: 1223, endPoint y: 197, distance: 96.0
click at [1223, 197] on div "hero . moveRight ( 3 ) # You should recognize this from the last level. enemy1 …" at bounding box center [1381, 310] width 323 height 474
type textarea "hero.moveRight()"
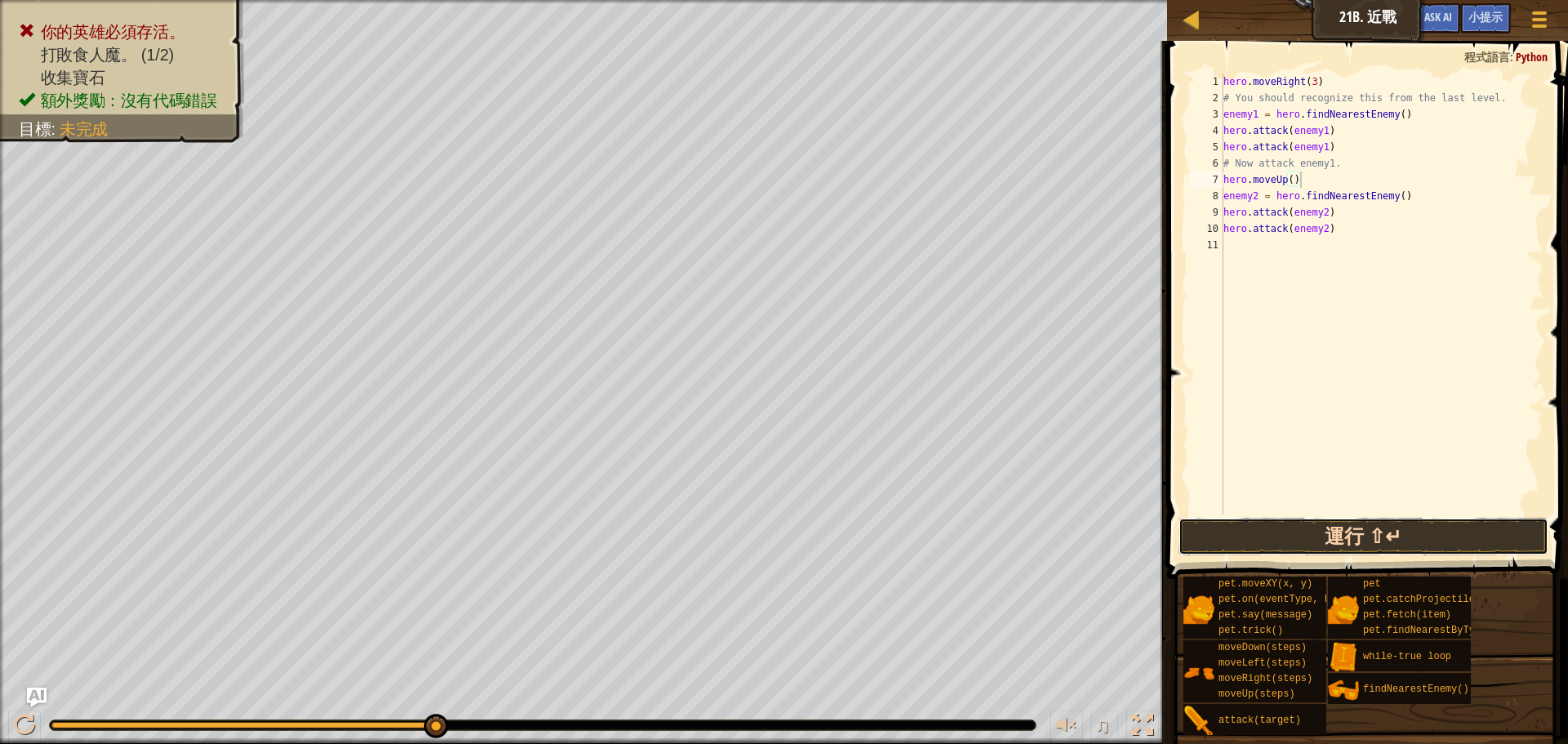
click at [1289, 535] on button "運行 ⇧↵" at bounding box center [1363, 536] width 370 height 37
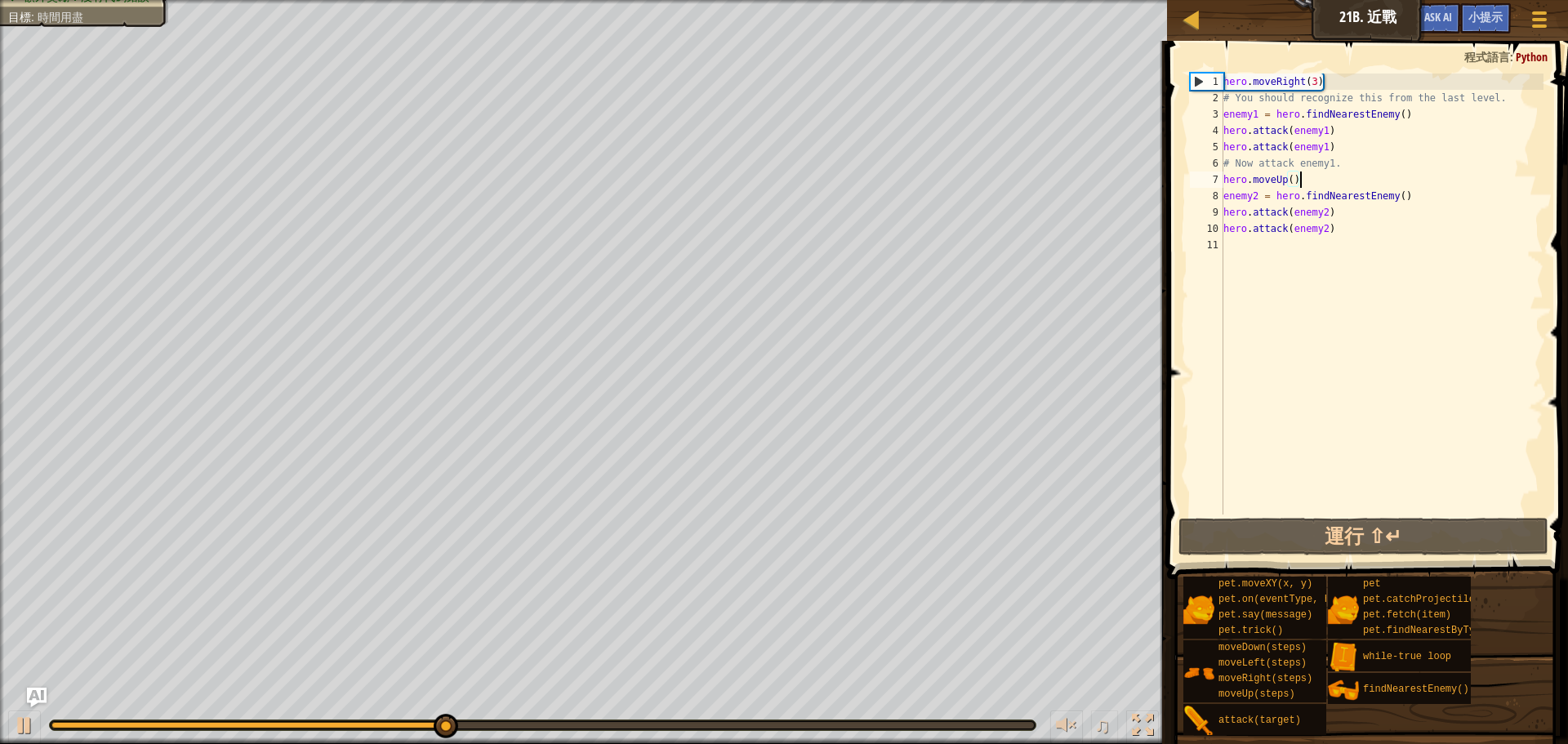
click at [1347, 227] on div "hero . moveRight ( 3 ) # You should recognize this from the last level. enemy1 …" at bounding box center [1381, 310] width 323 height 474
type textarea "hero.attack(enemy2)"
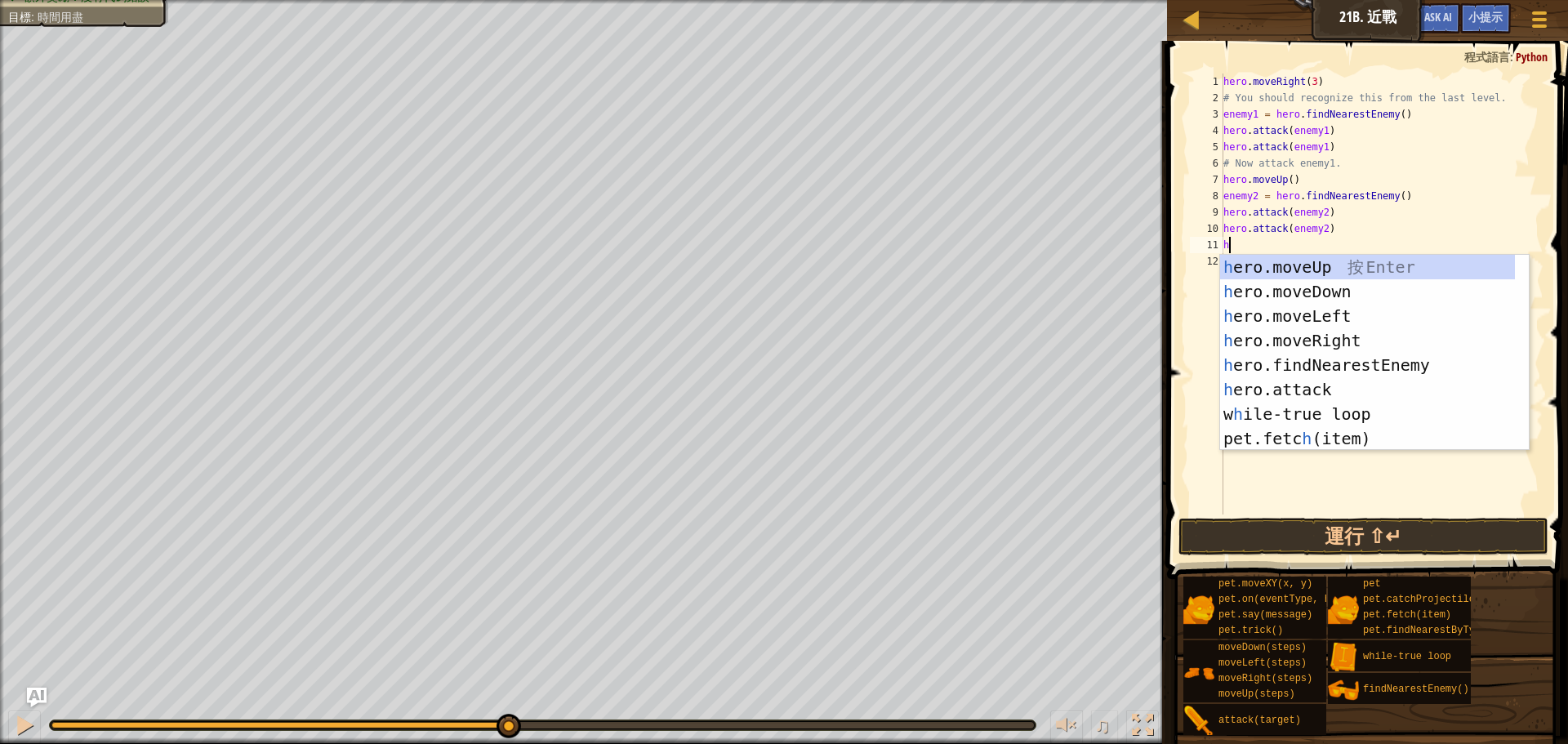
type textarea "he"
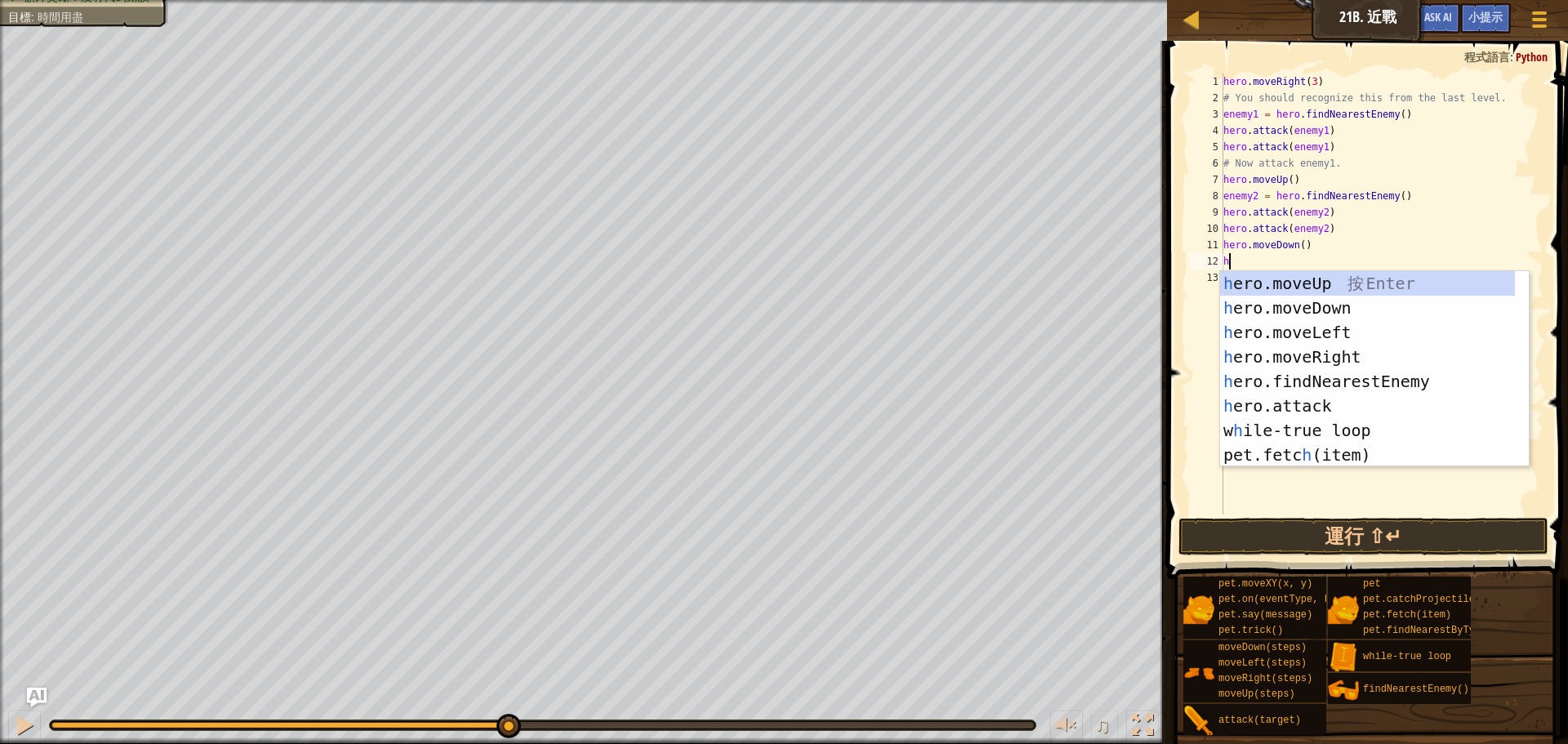
type textarea "he"
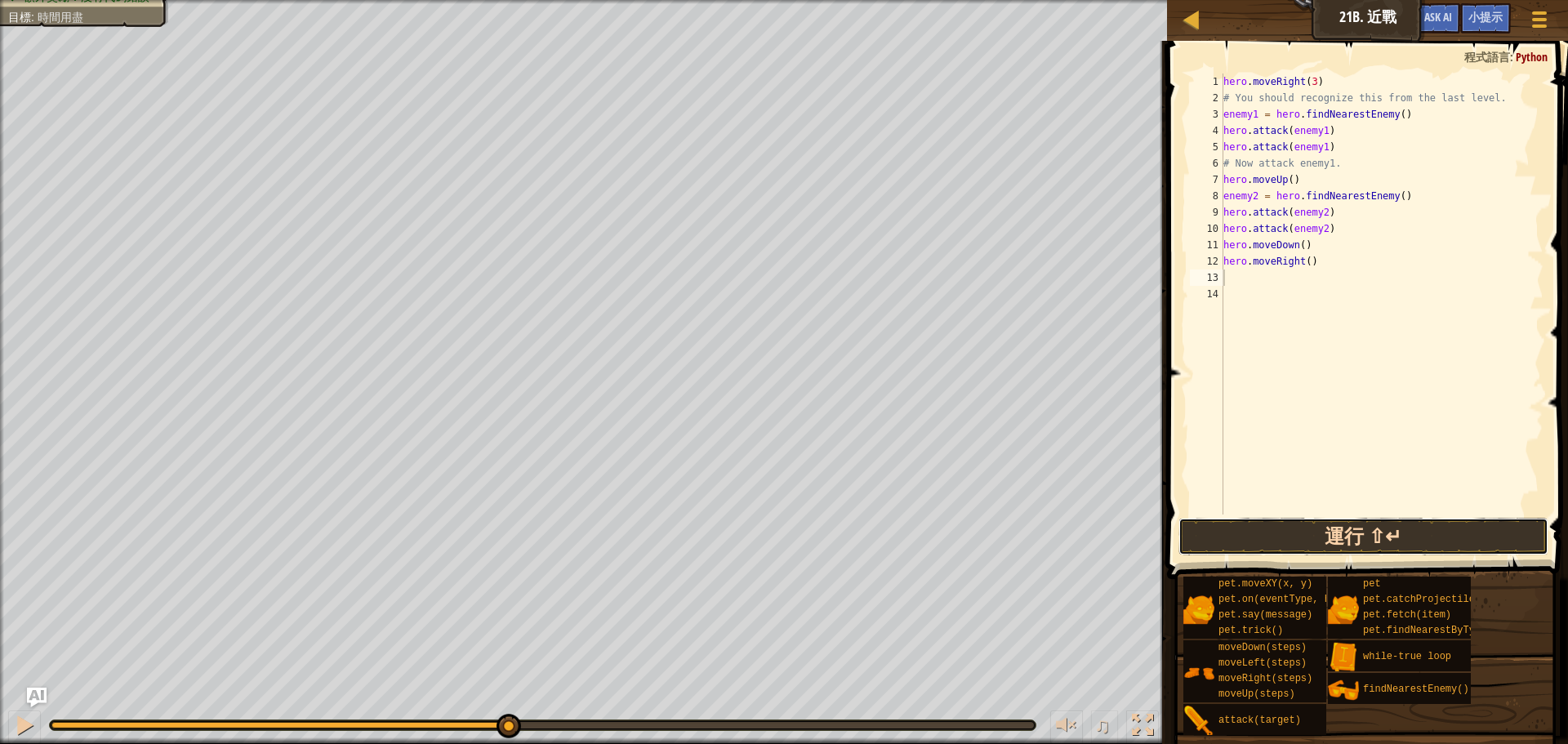
click at [1374, 540] on button "運行 ⇧↵" at bounding box center [1363, 536] width 370 height 37
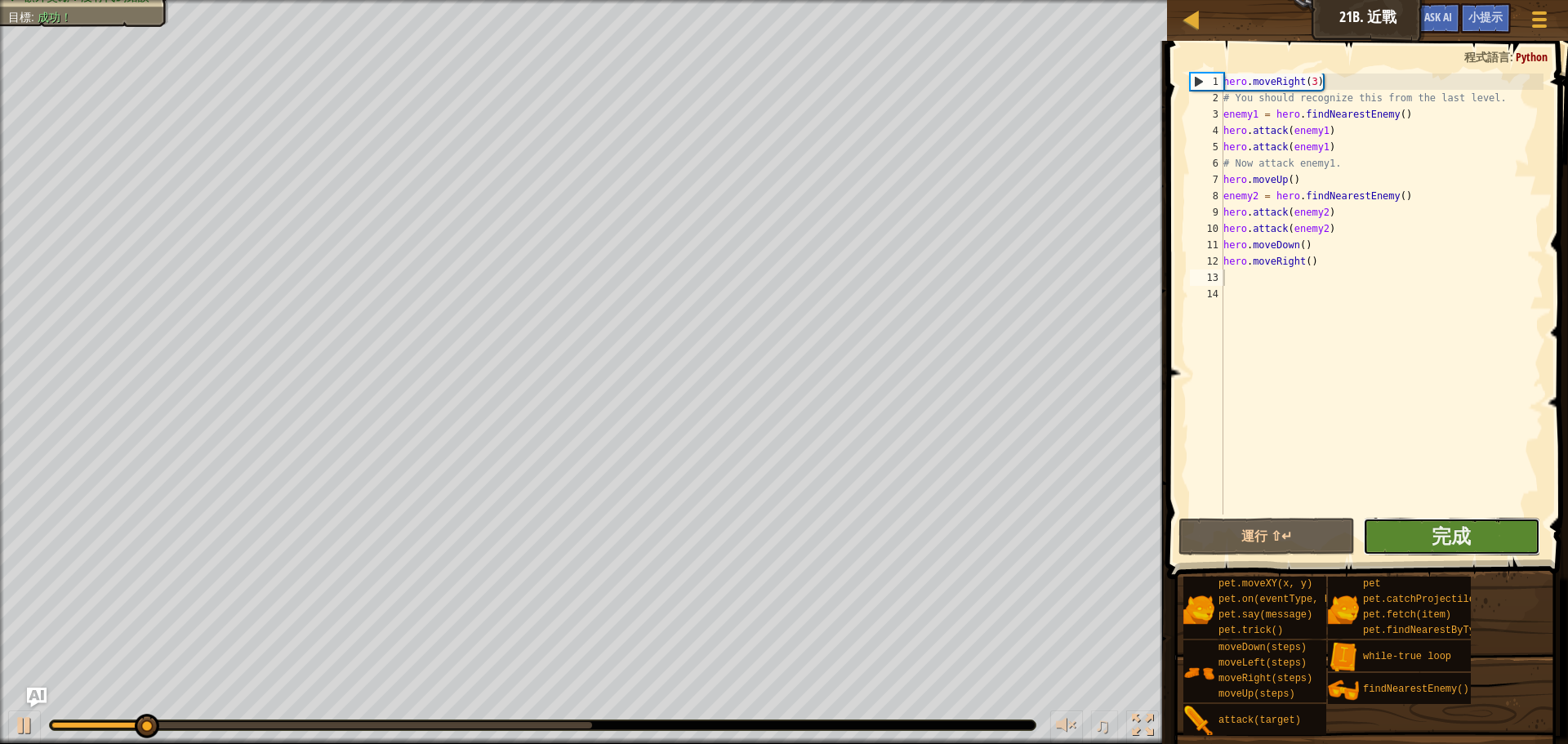
click at [1371, 543] on button "完成" at bounding box center [1451, 536] width 177 height 37
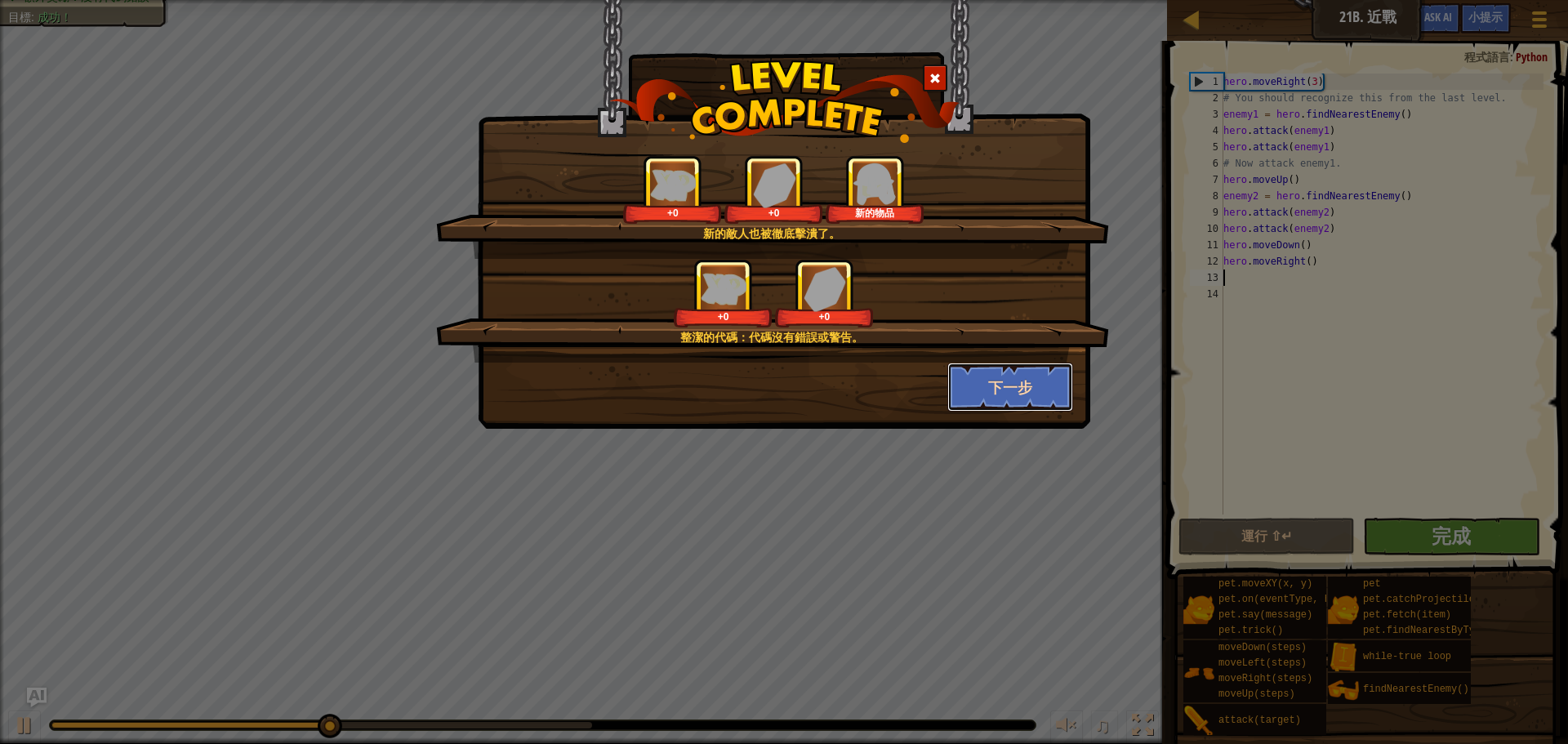
click at [1048, 391] on button "下一步" at bounding box center [1011, 387] width 127 height 49
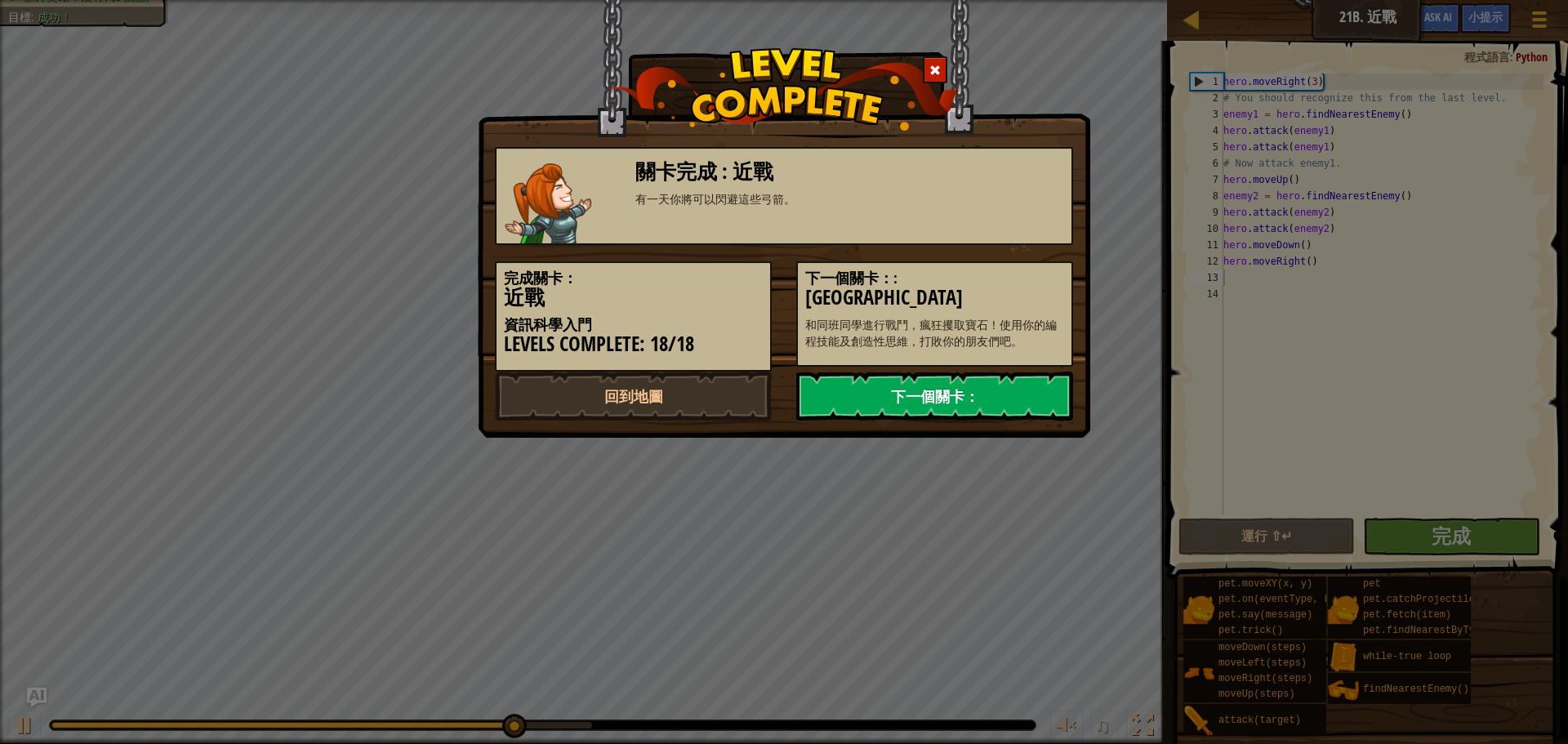
click at [1046, 391] on link "下一個關卡：" at bounding box center [934, 396] width 277 height 49
click at [917, 394] on link "下一個關卡：" at bounding box center [934, 396] width 277 height 49
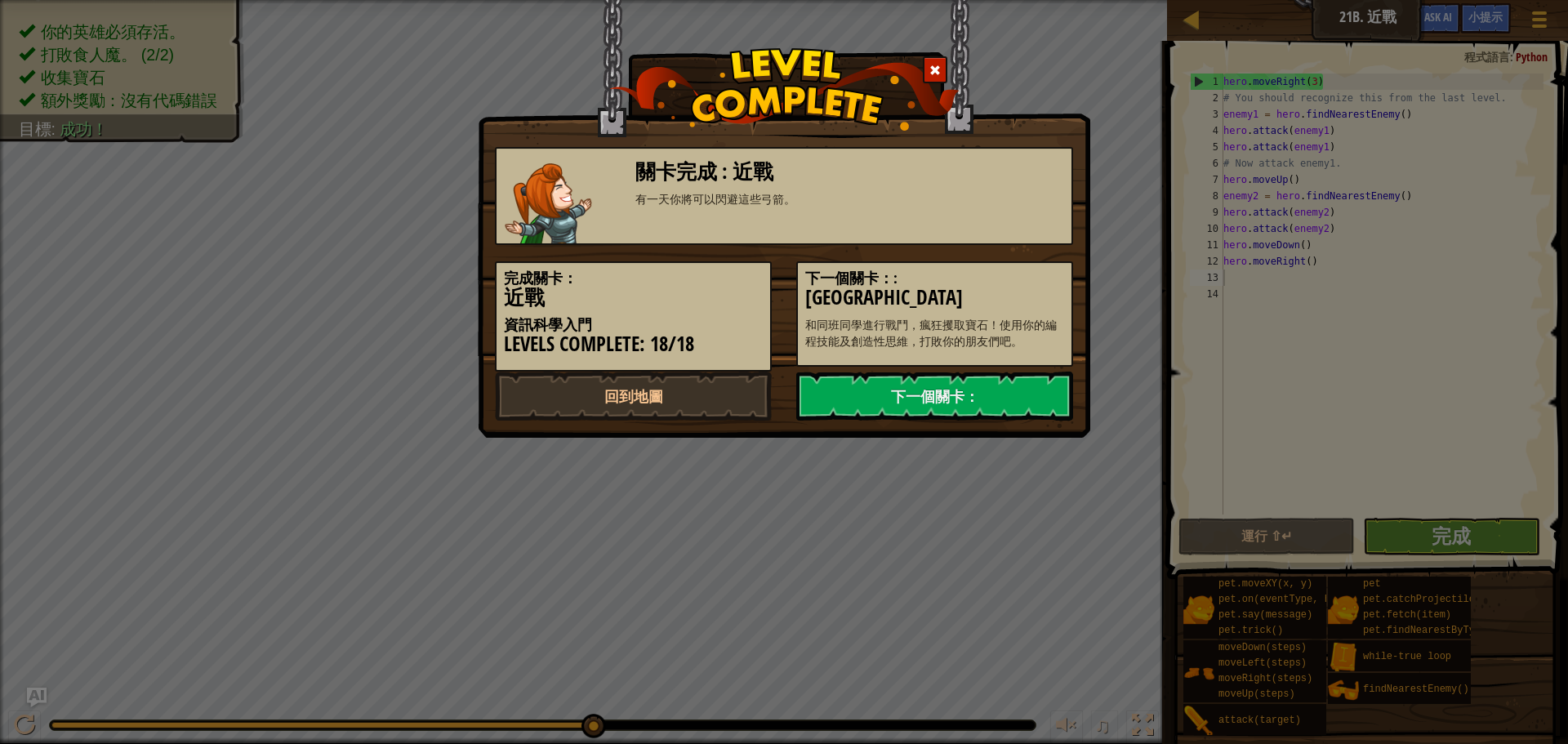
click at [868, 370] on div "完成關卡： 近戰 資訊科學入門 Levels Complete: 18/18 下一個關卡：: Wakka Maul競技場 和同班同學進行戰鬥，瘋狂攫取寶石！使…" at bounding box center [784, 308] width 603 height 127
click at [866, 390] on link "下一個關卡：" at bounding box center [934, 396] width 277 height 49
click at [865, 390] on link "下一個關卡：" at bounding box center [934, 396] width 277 height 49
click at [605, 387] on link "回到地圖" at bounding box center [634, 396] width 277 height 49
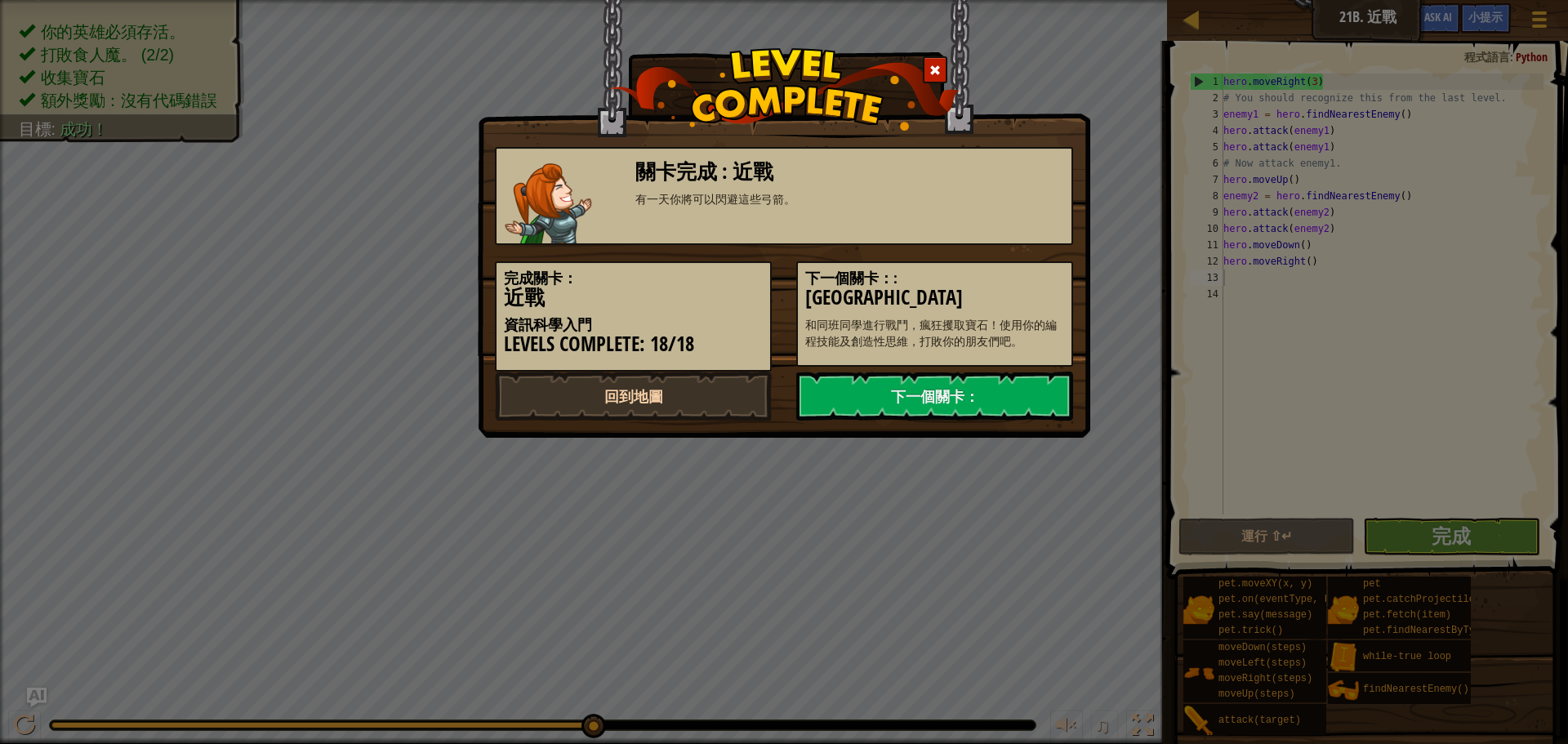
select select "zh-HANT"
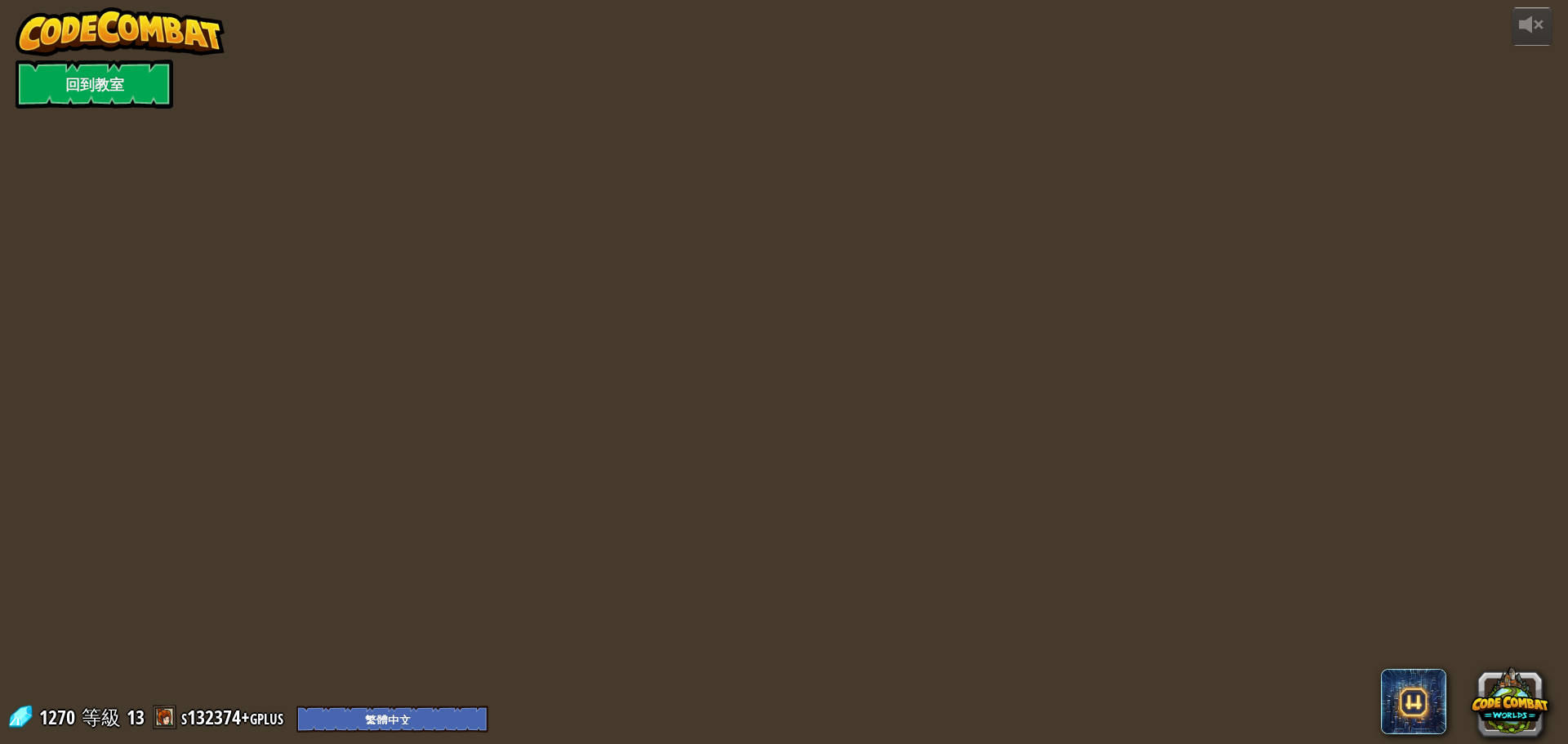
select select "zh-HANT"
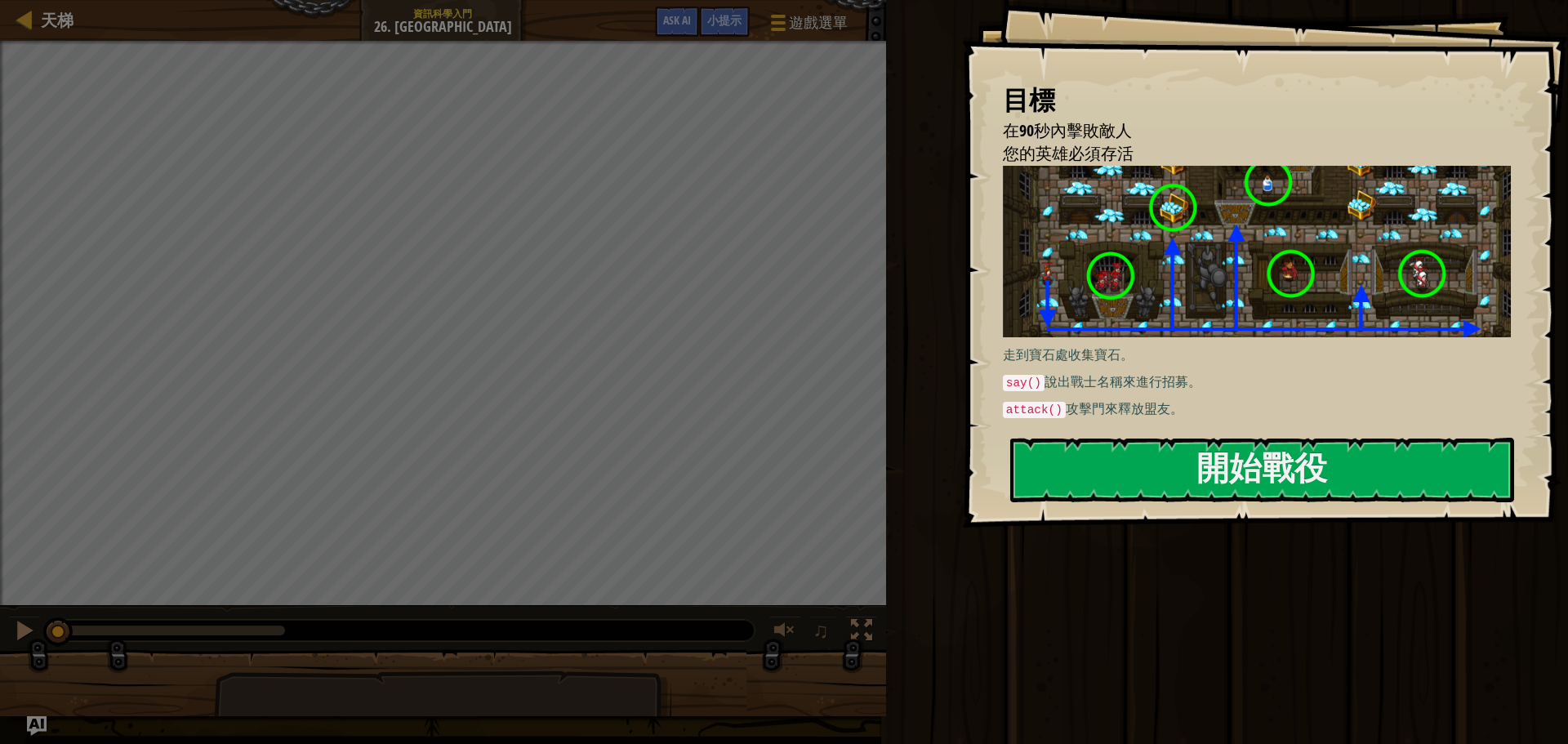
click at [1140, 433] on div "目標 在90秒內擊敗敵人 您的英雄必須存活 走到寶石處收集寶石。 say() 說出戰士名稱來進行招募。 attack() 攻擊門來釋放盟友。 開始戰役 從伺服…" at bounding box center [1265, 264] width 606 height 528
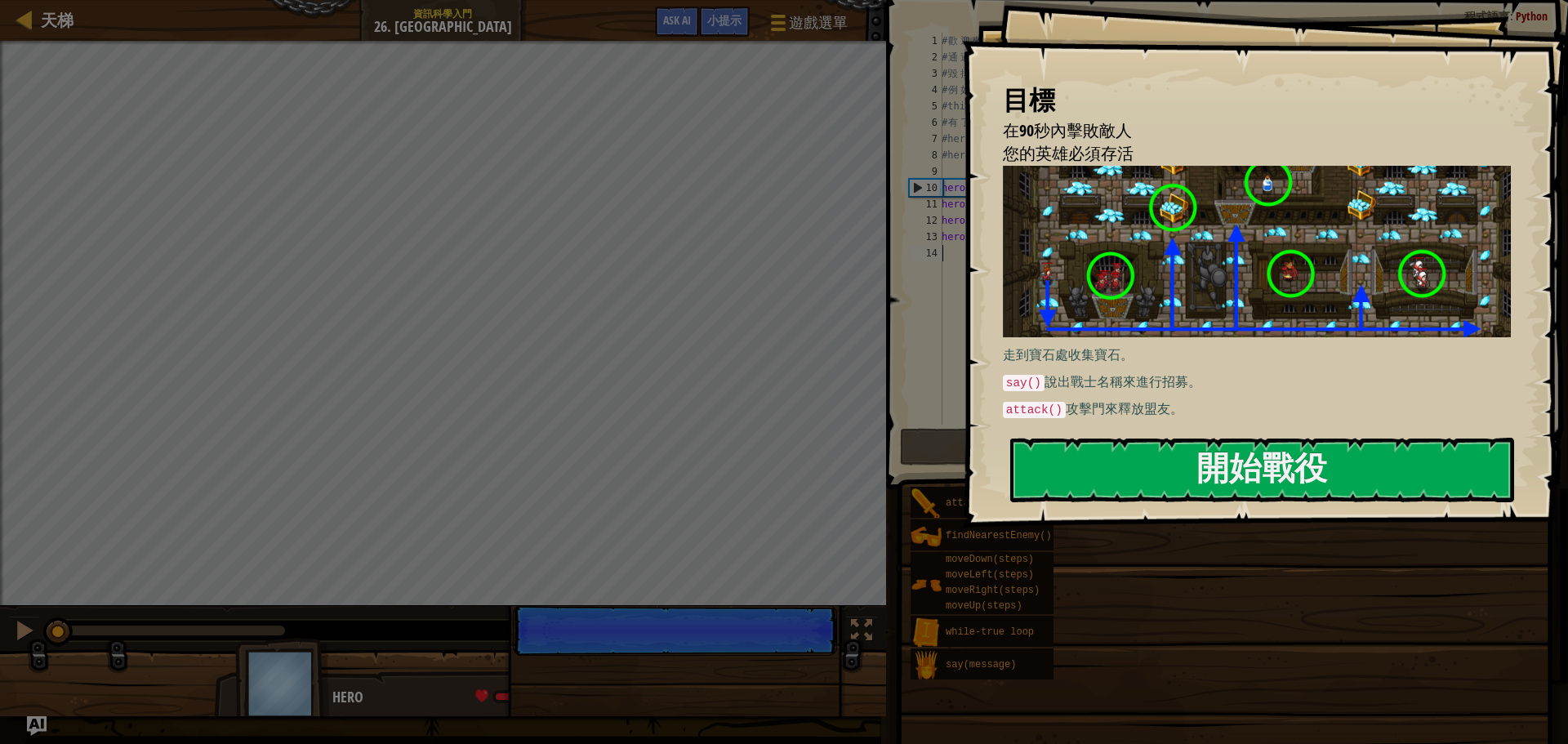
drag, startPoint x: 1127, startPoint y: 460, endPoint x: 1126, endPoint y: 434, distance: 26.0
click at [1126, 460] on button "開始戰役" at bounding box center [1262, 470] width 504 height 65
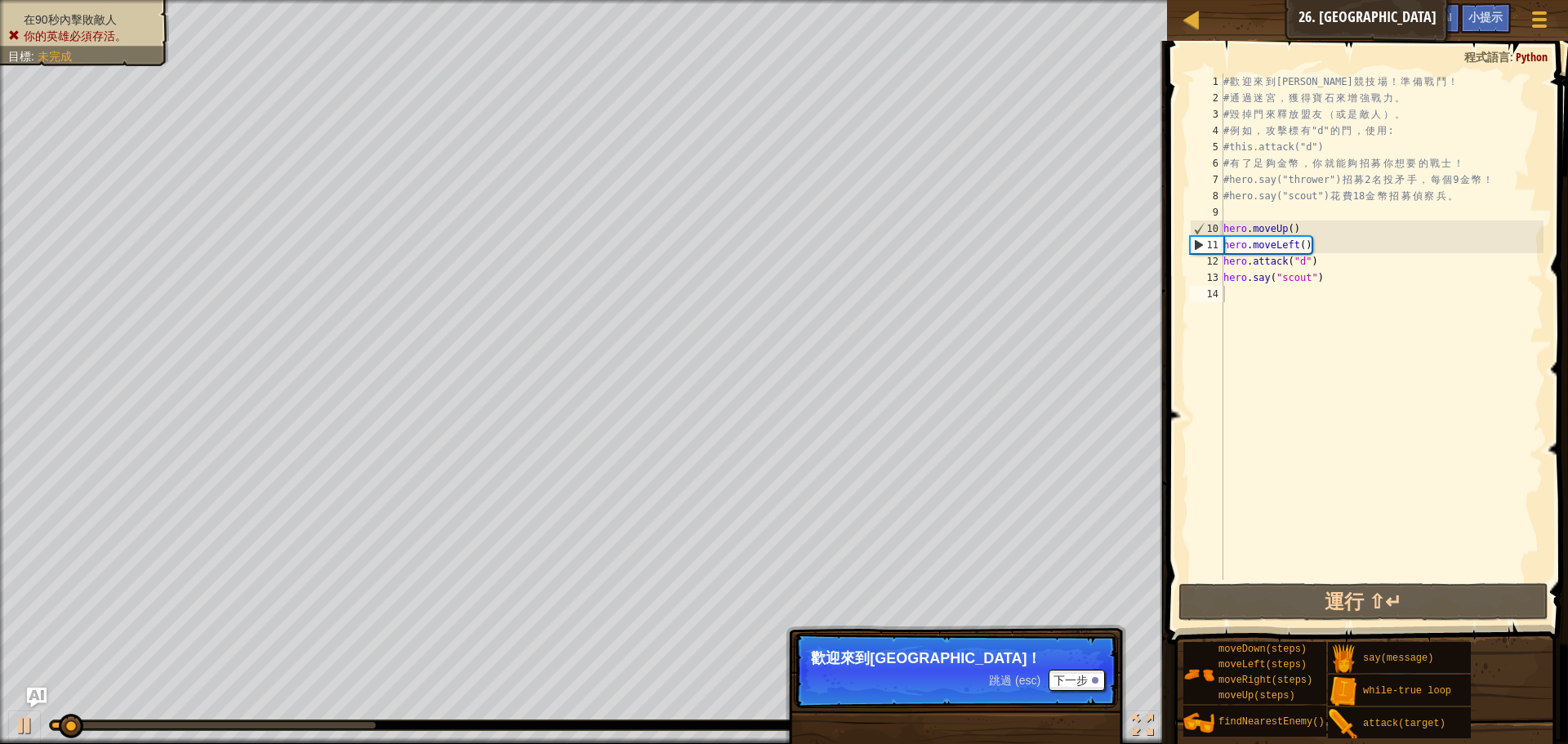
click at [56, 19] on div "在90秒內擊敗敵人 你的英雄必須存活。 目標 : 未完成" at bounding box center [75, 27] width 188 height 77
click at [1193, 13] on div at bounding box center [1192, 19] width 21 height 21
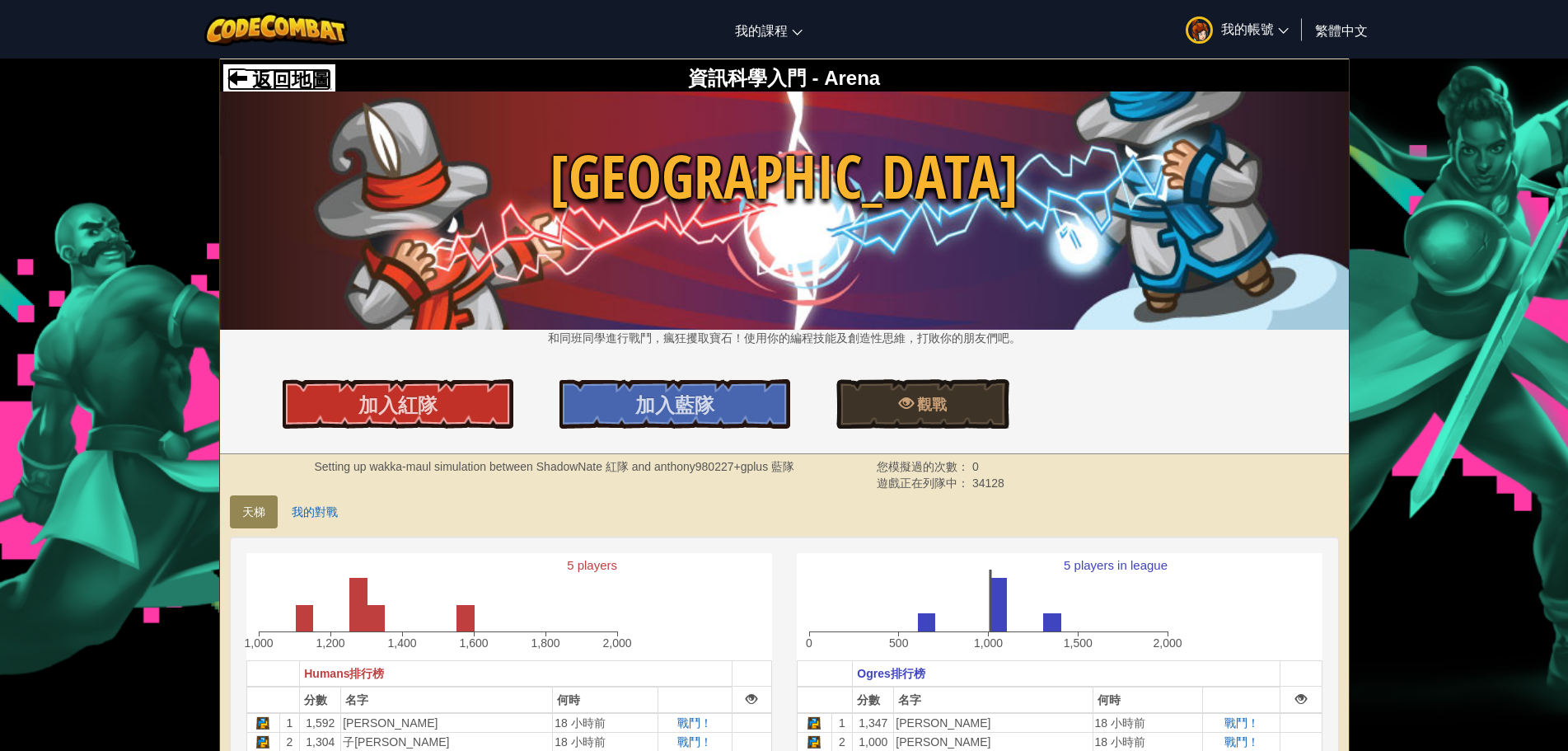
click at [267, 75] on span "返回地圖" at bounding box center [289, 80] width 85 height 23
select select "zh-HANT"
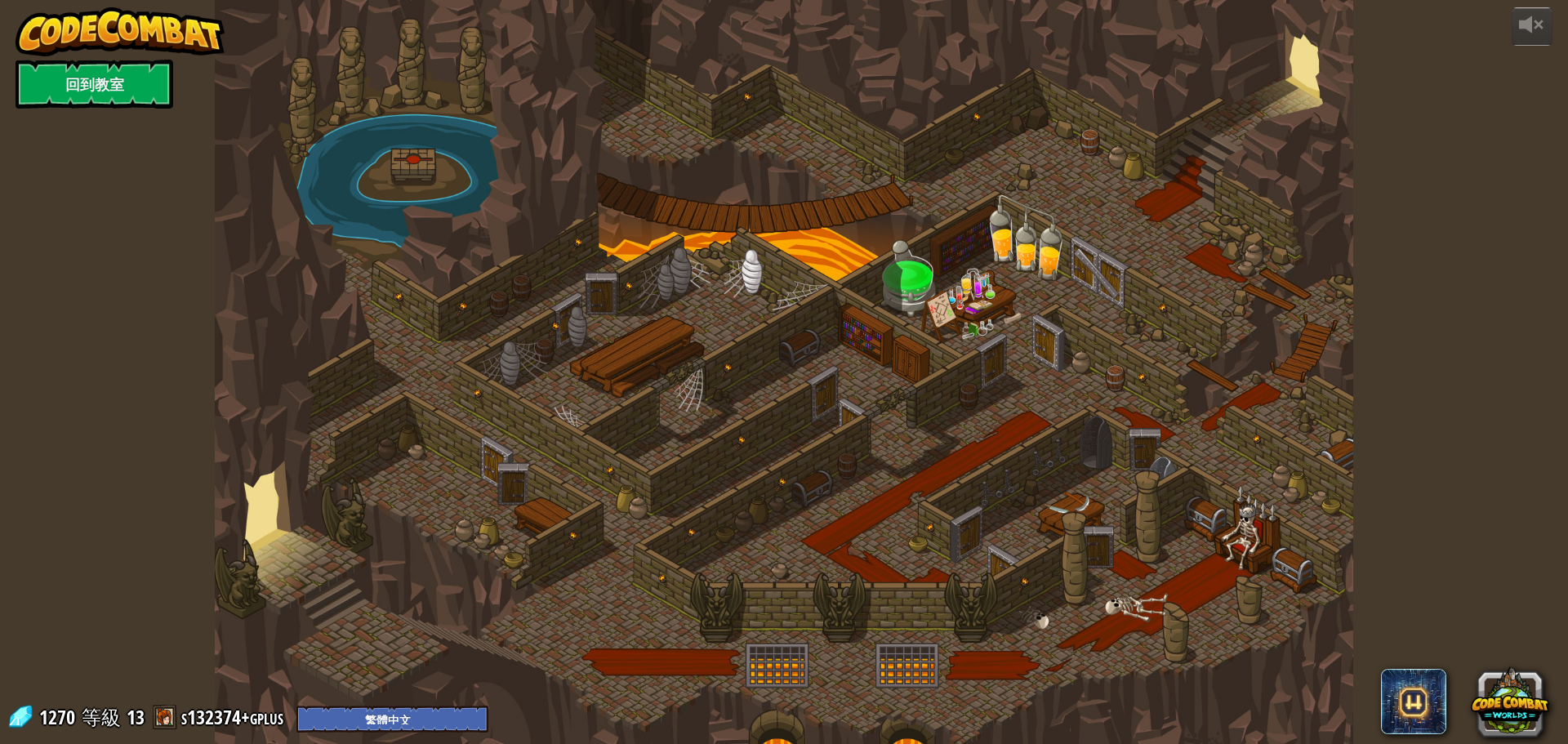
select select "zh-HANT"
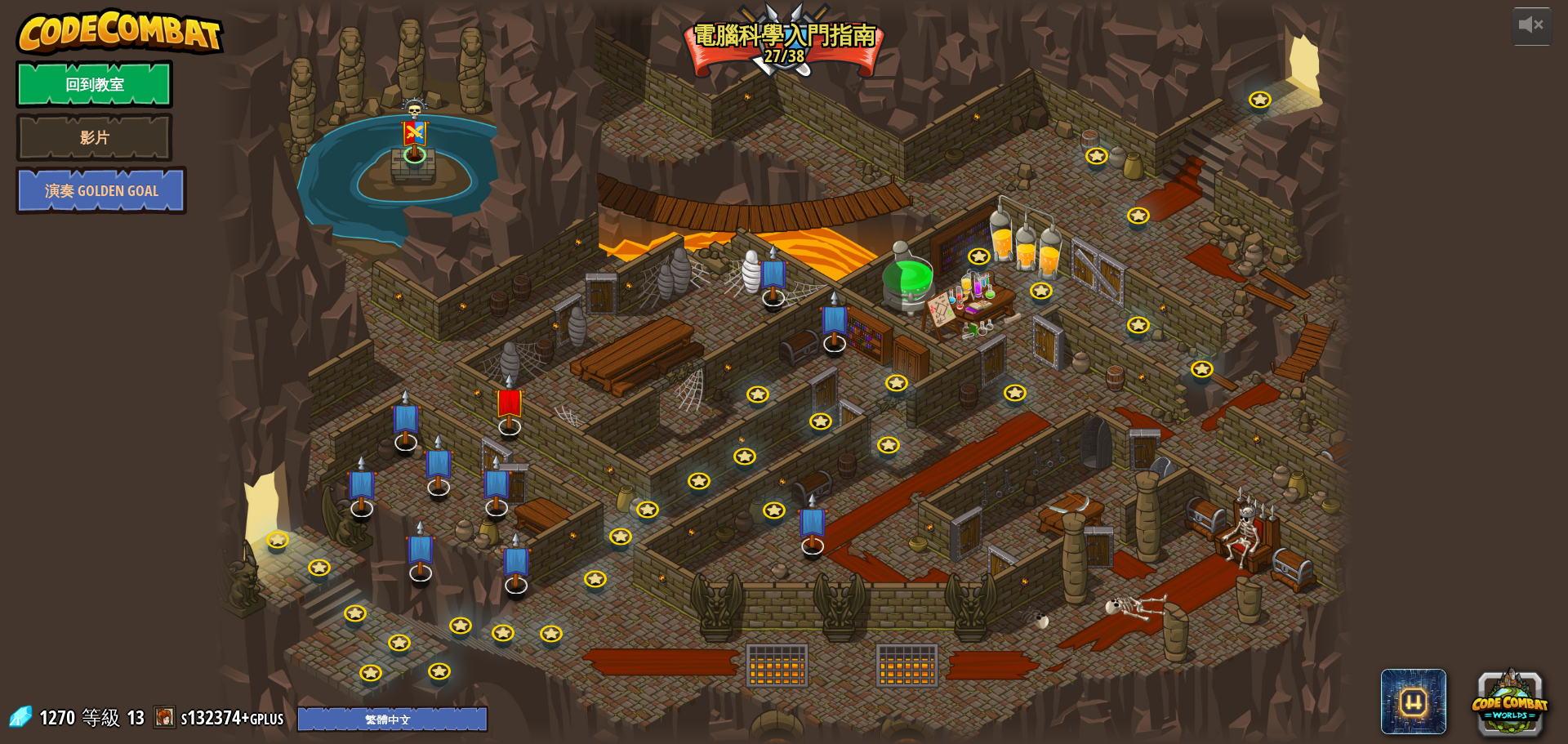
select select "zh-HANT"
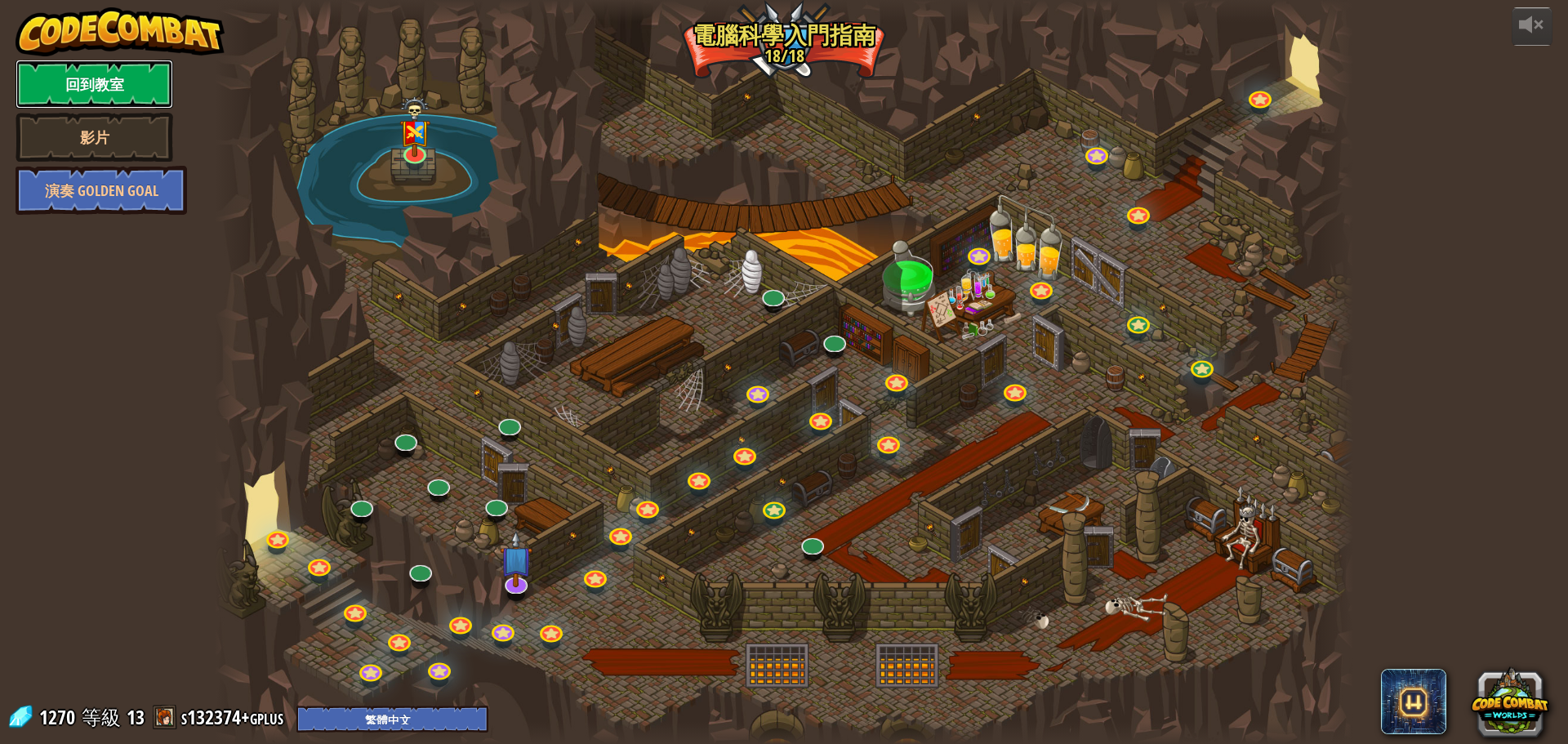
click at [105, 85] on link "回到教室" at bounding box center [95, 84] width 158 height 49
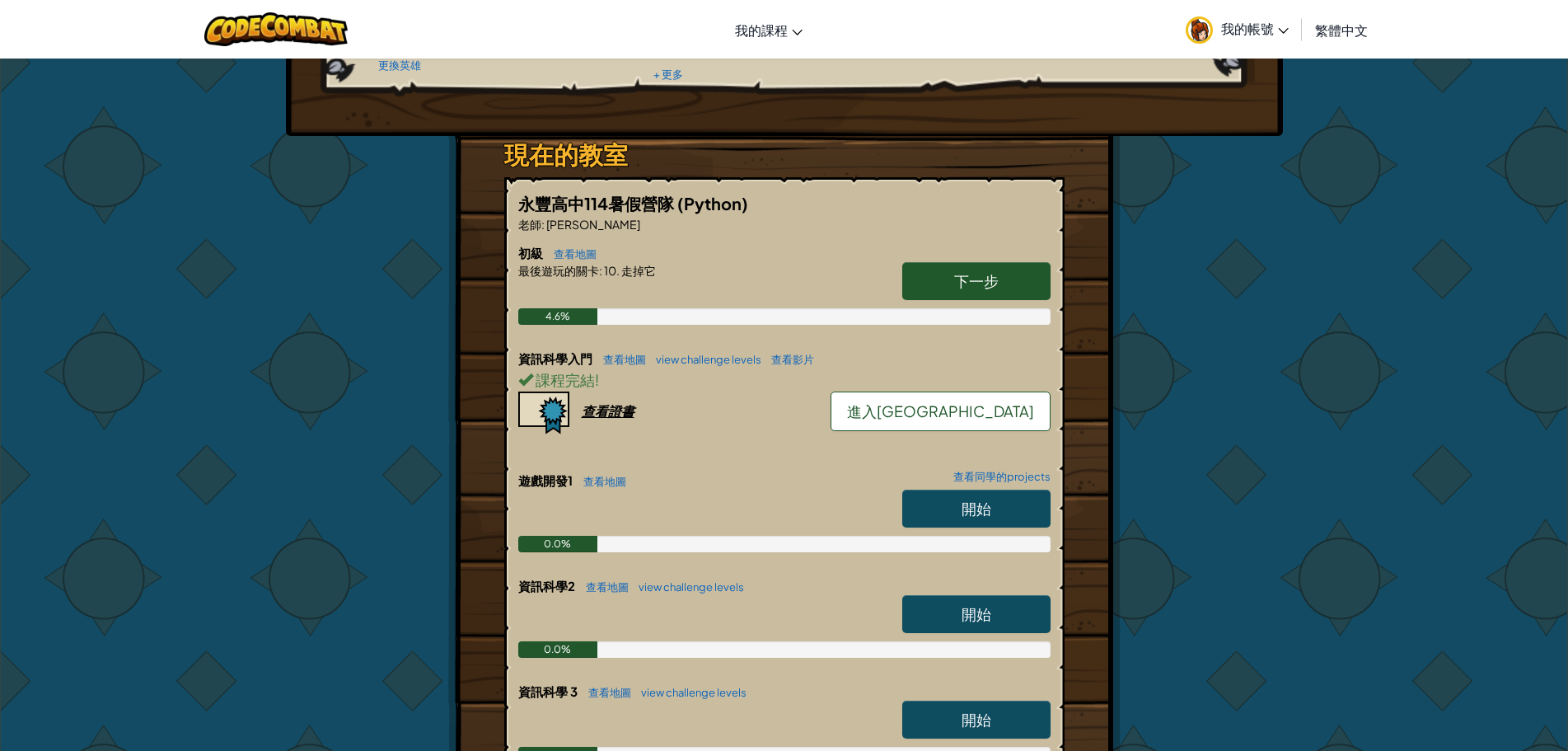
scroll to position [247, 0]
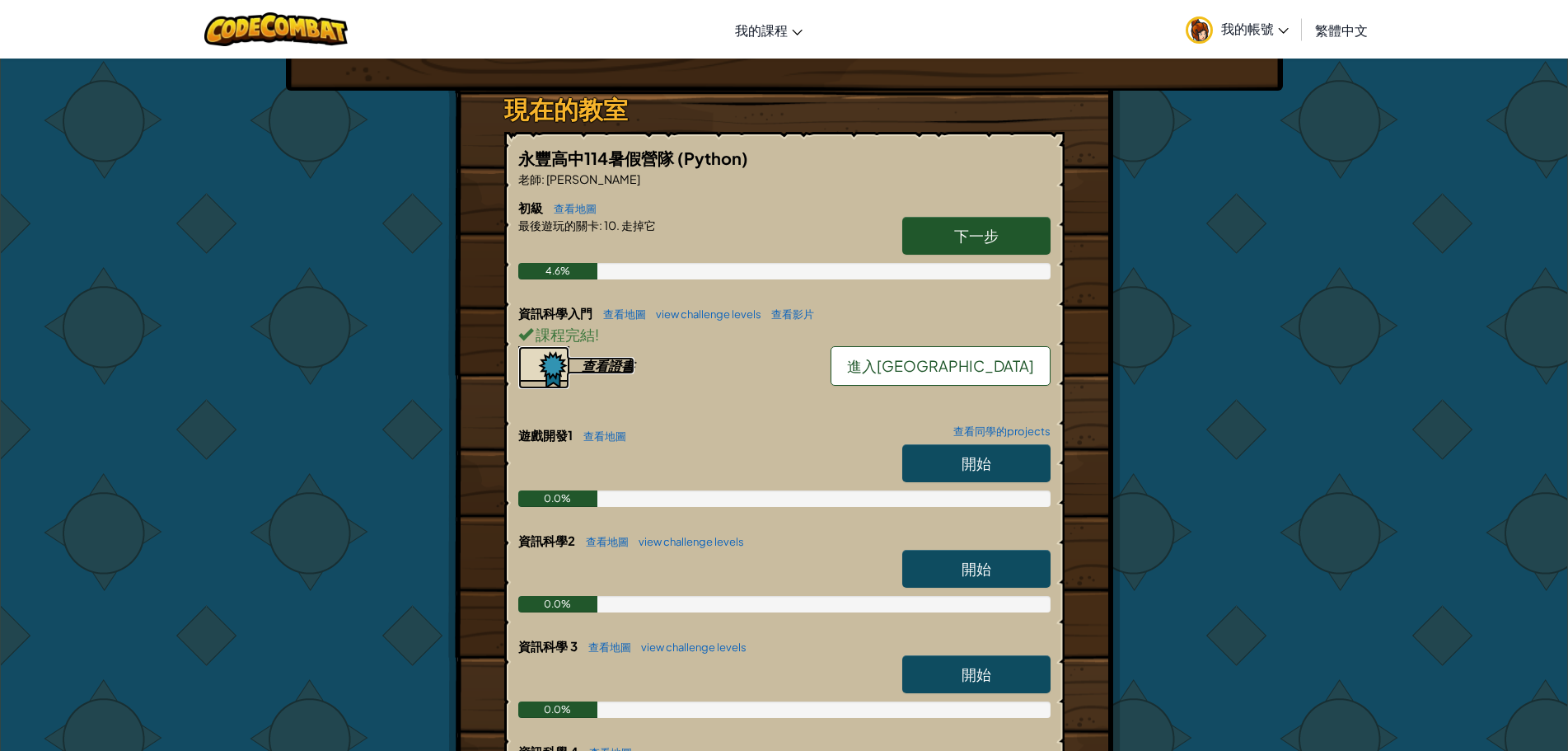
click at [607, 357] on div "查看證書" at bounding box center [607, 365] width 53 height 18
click at [976, 460] on span "開始" at bounding box center [976, 463] width 29 height 19
select select "zh-HANT"
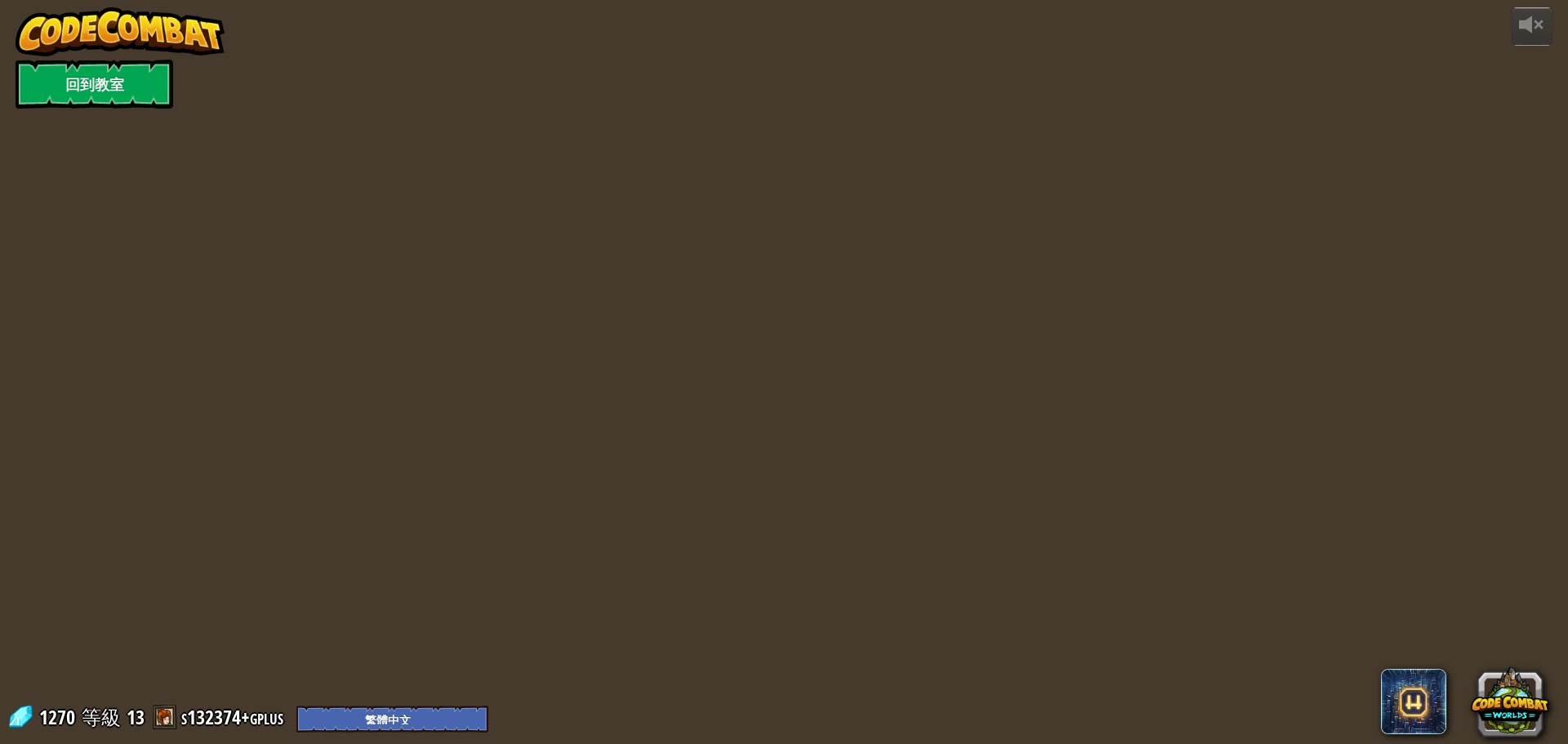
select select "zh-HANT"
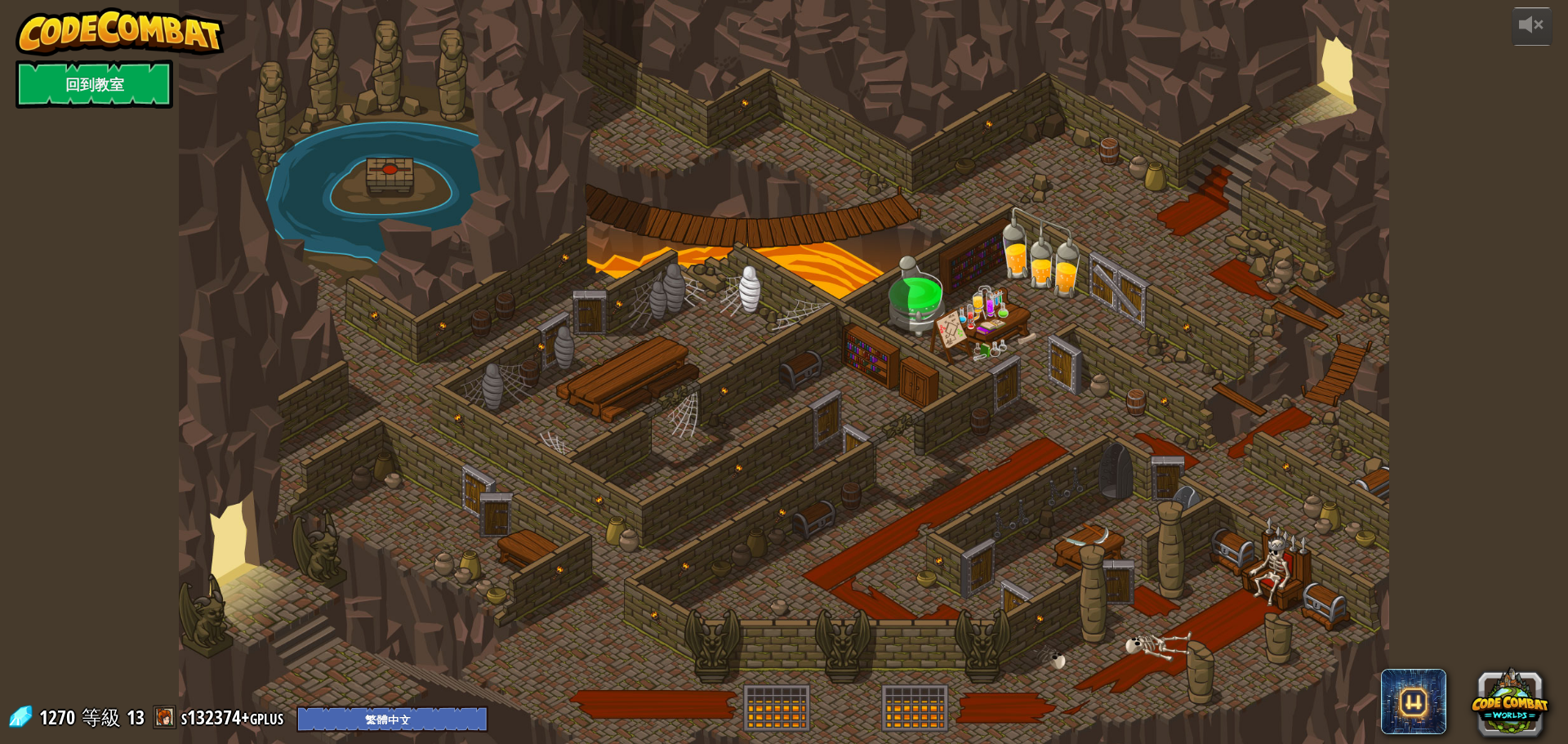
select select "zh-HANT"
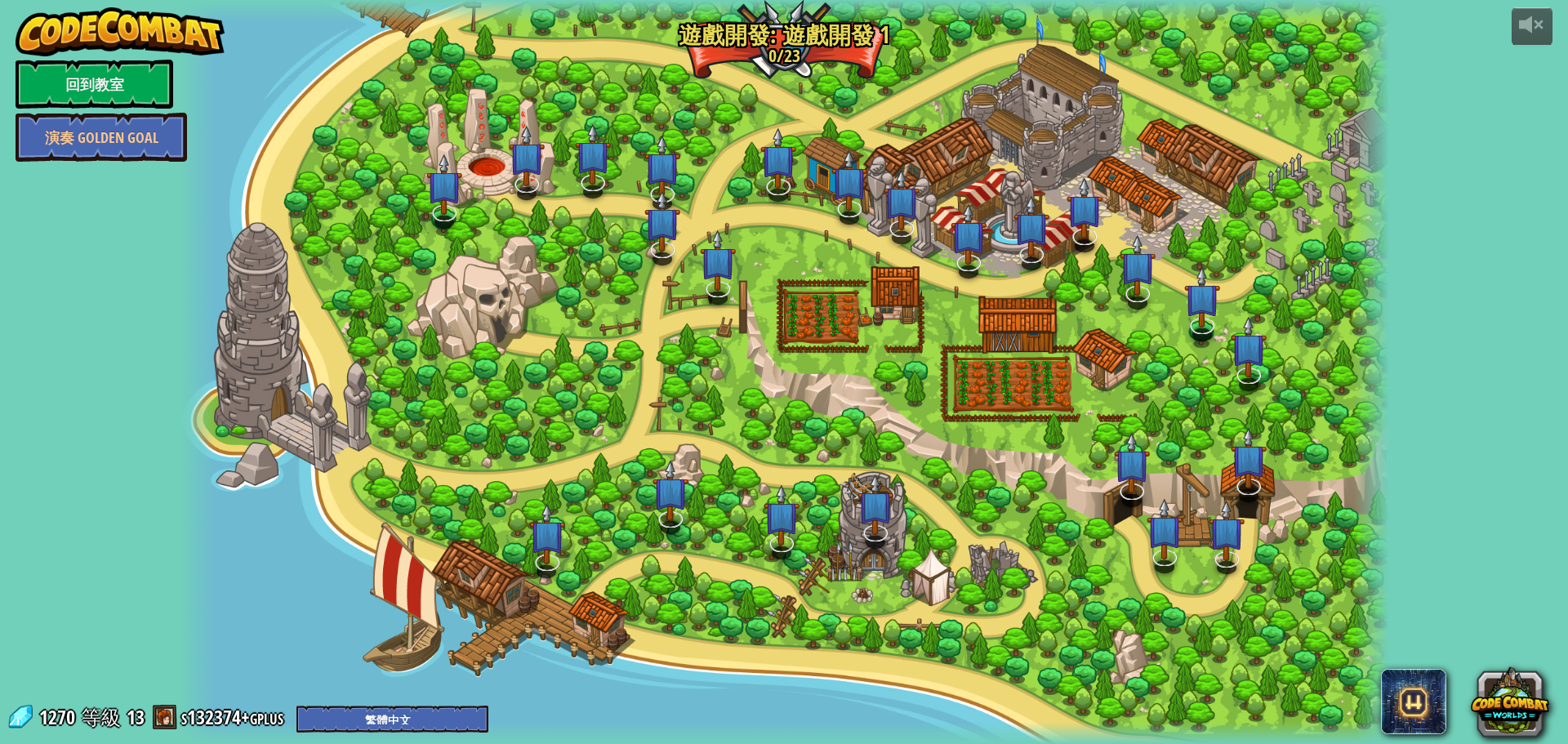
select select "zh-HANT"
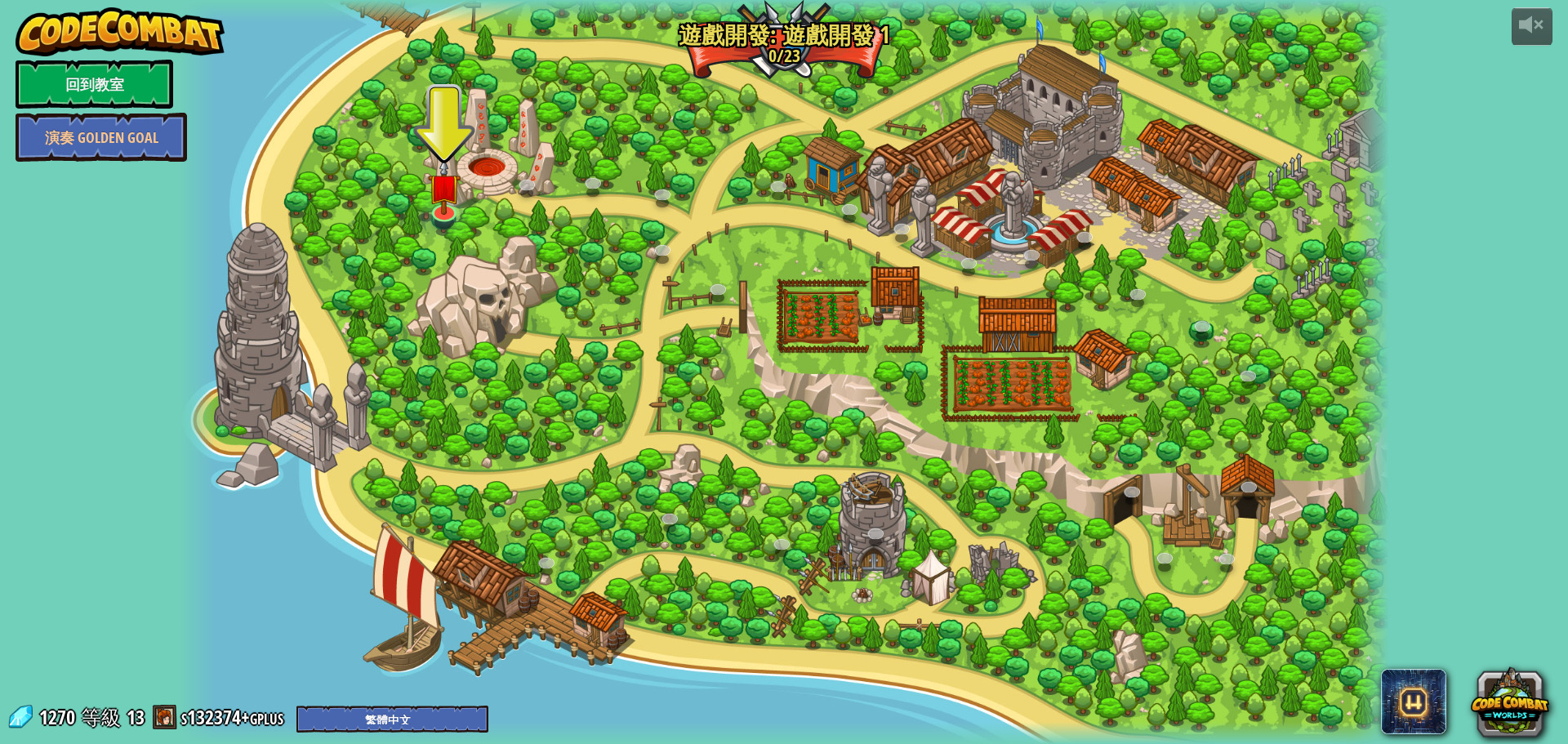
click at [425, 205] on div at bounding box center [784, 372] width 1211 height 744
click at [444, 199] on img at bounding box center [444, 173] width 32 height 75
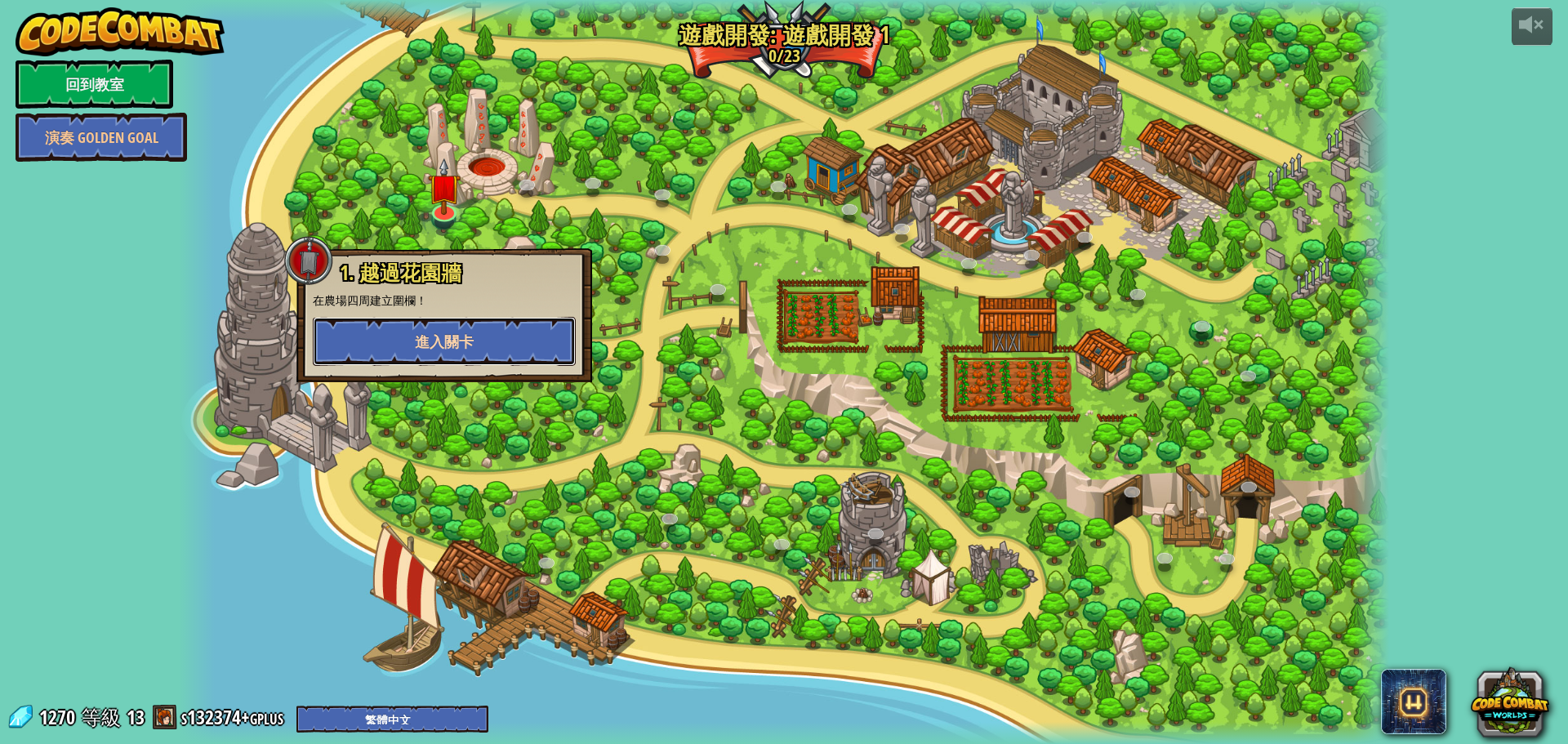
click at [465, 322] on button "進入關卡" at bounding box center [444, 341] width 263 height 49
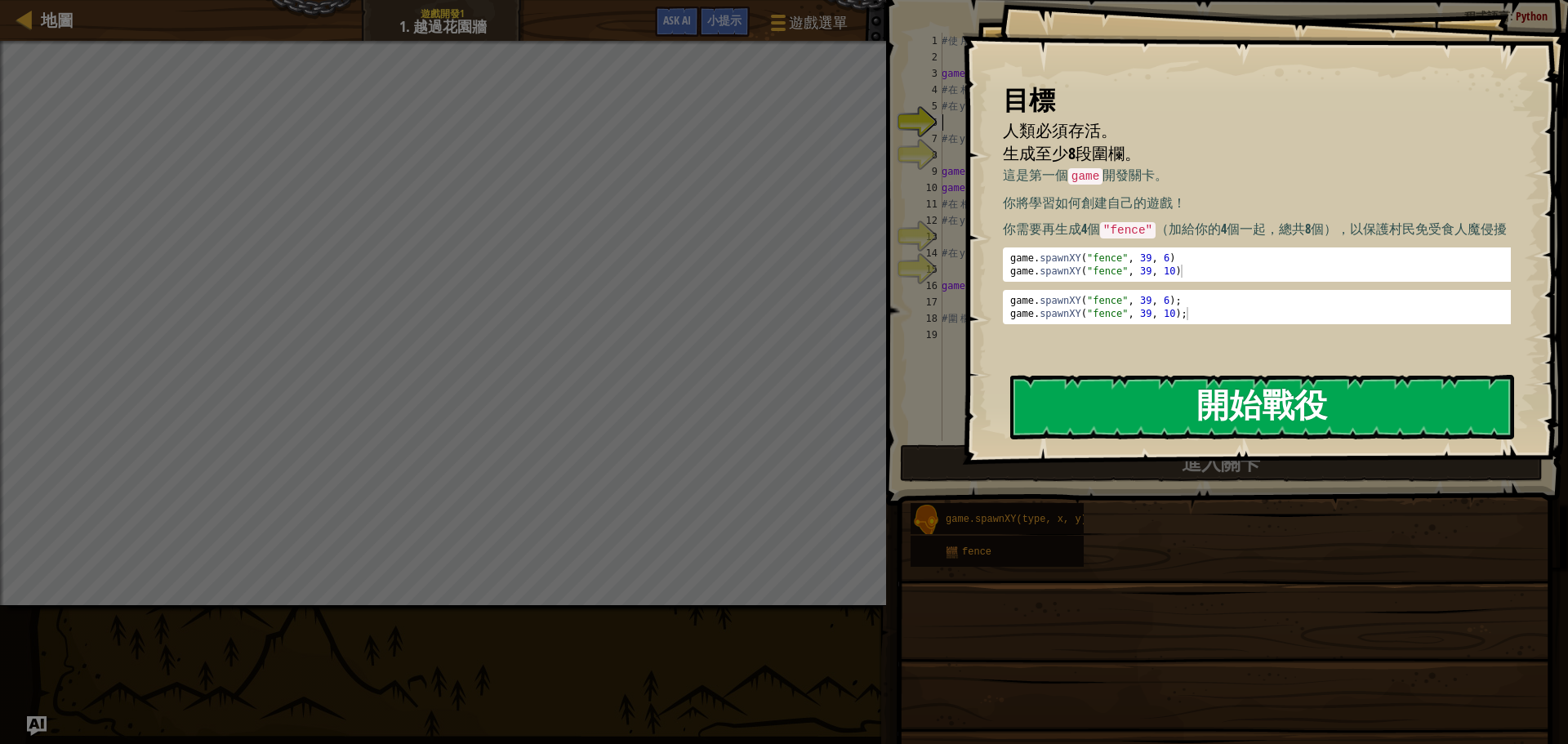
click at [1259, 409] on button "開始戰役" at bounding box center [1262, 407] width 504 height 65
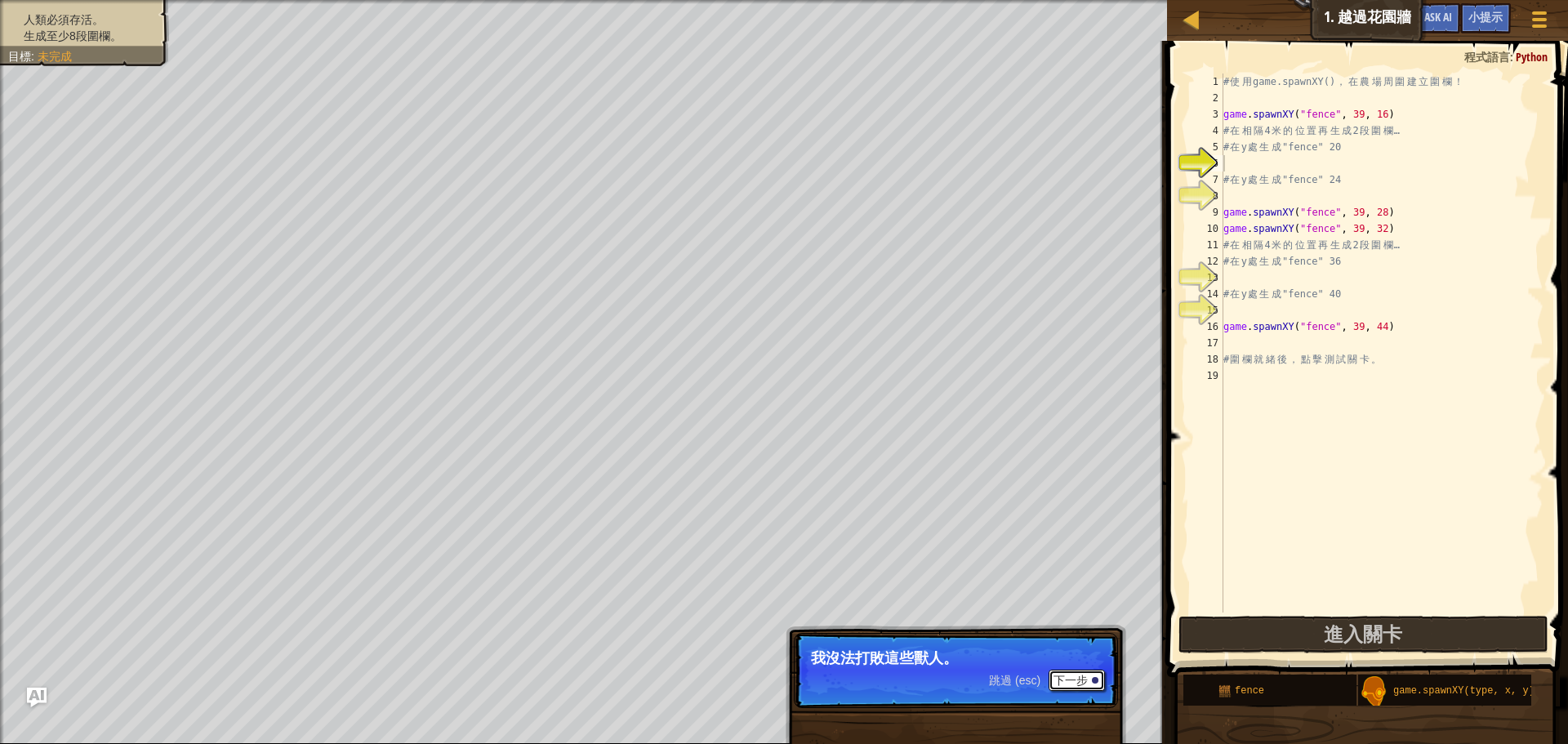
click at [1082, 681] on button "下一步" at bounding box center [1077, 681] width 56 height 22
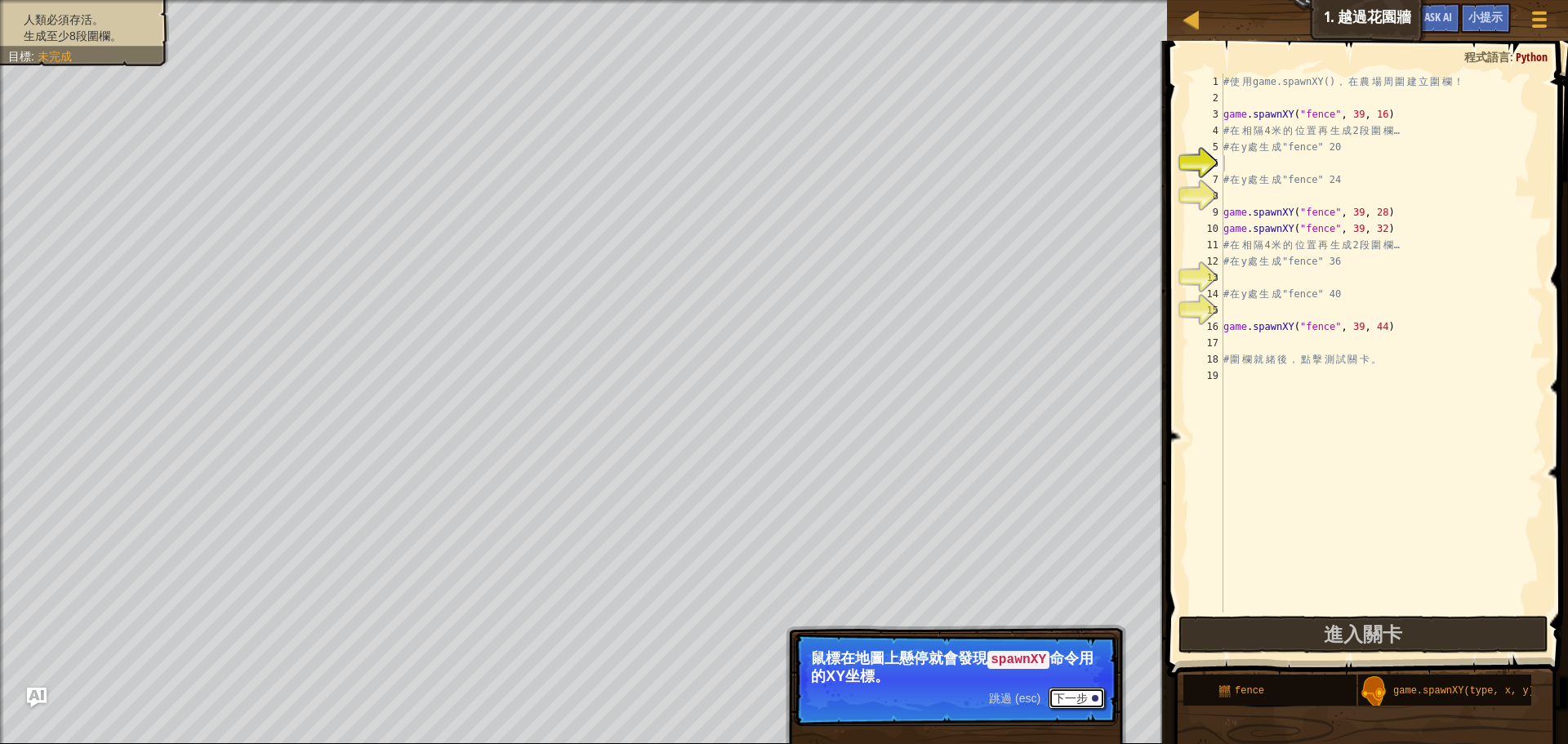
click at [1063, 697] on button "下一步" at bounding box center [1077, 698] width 56 height 22
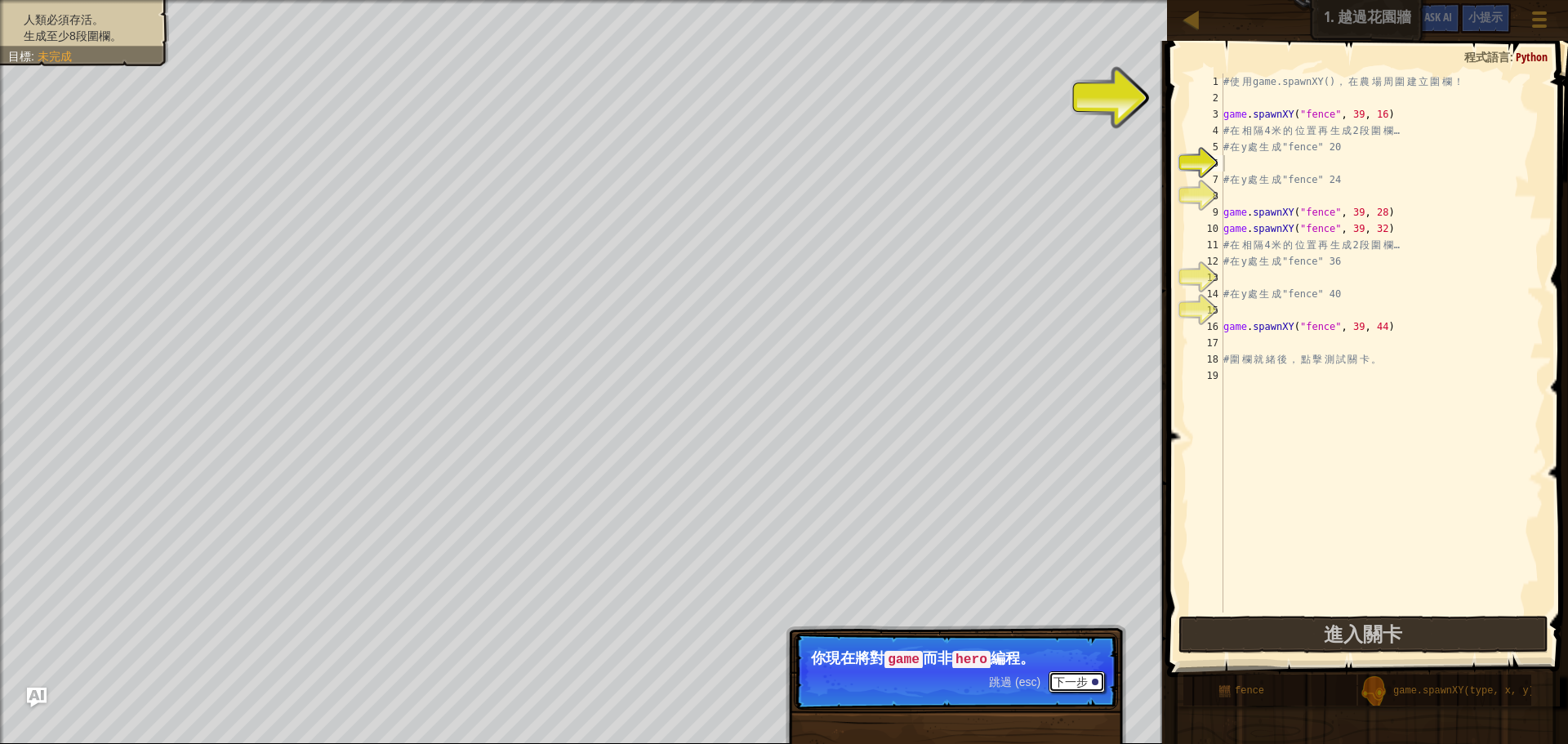
click at [1066, 674] on button "下一步" at bounding box center [1077, 683] width 56 height 22
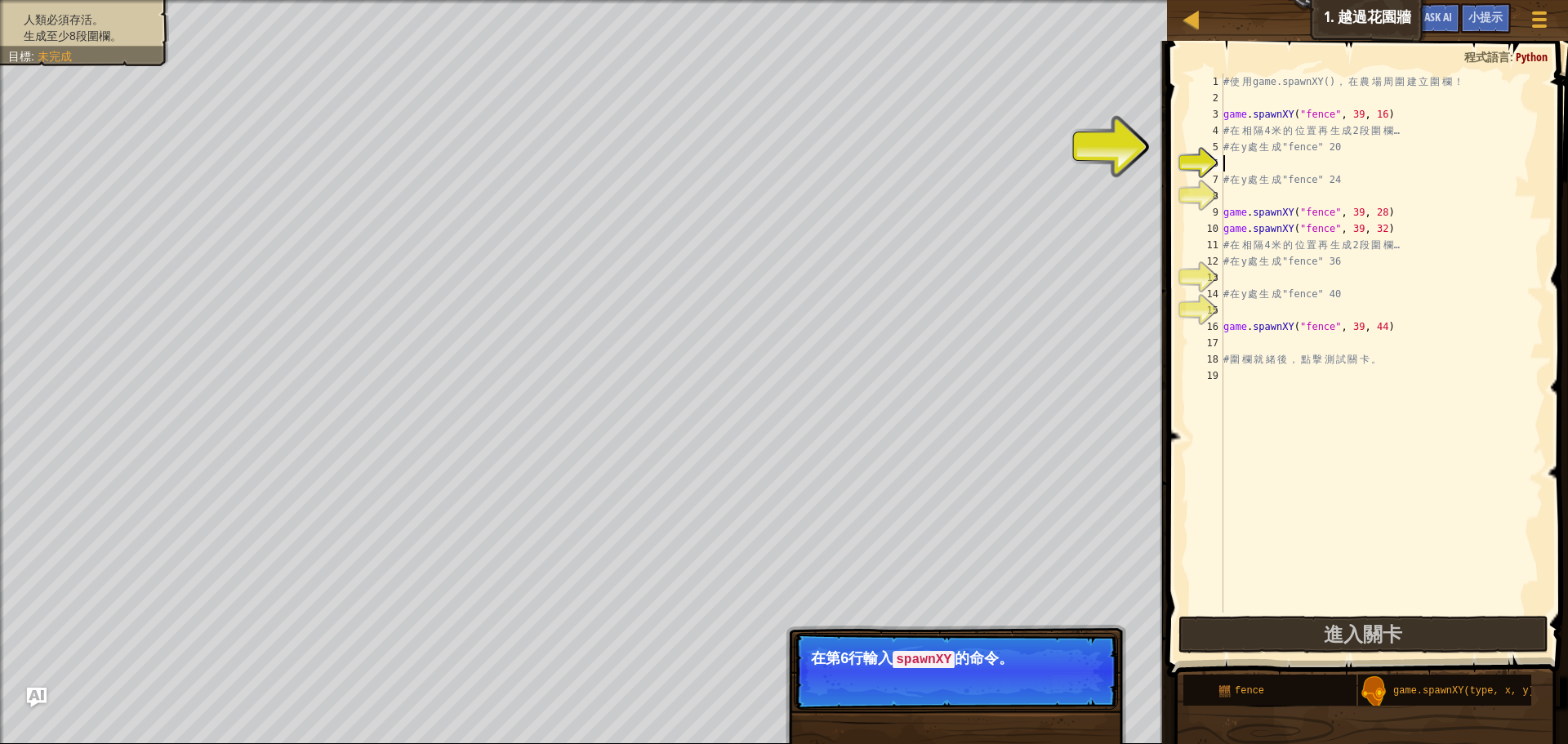
click at [1066, 674] on button "下一步" at bounding box center [1077, 683] width 56 height 22
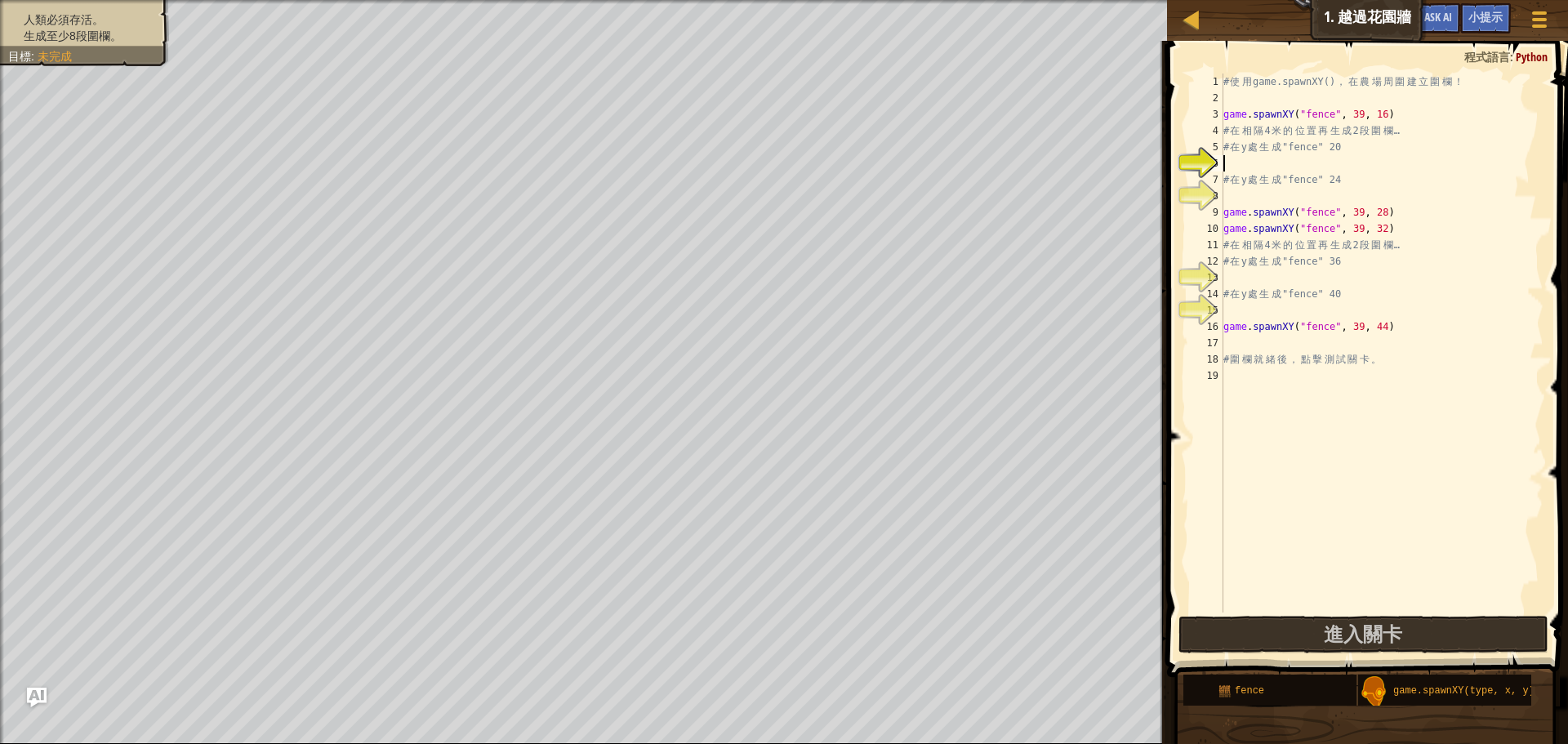
click at [1289, 165] on div "# 使 用 game.spawnXY() ， 在 農 場 周 圍 建 立 圍 欄 ！ game . spawnXY ( "fence" , 39 , 16 )…" at bounding box center [1381, 359] width 323 height 571
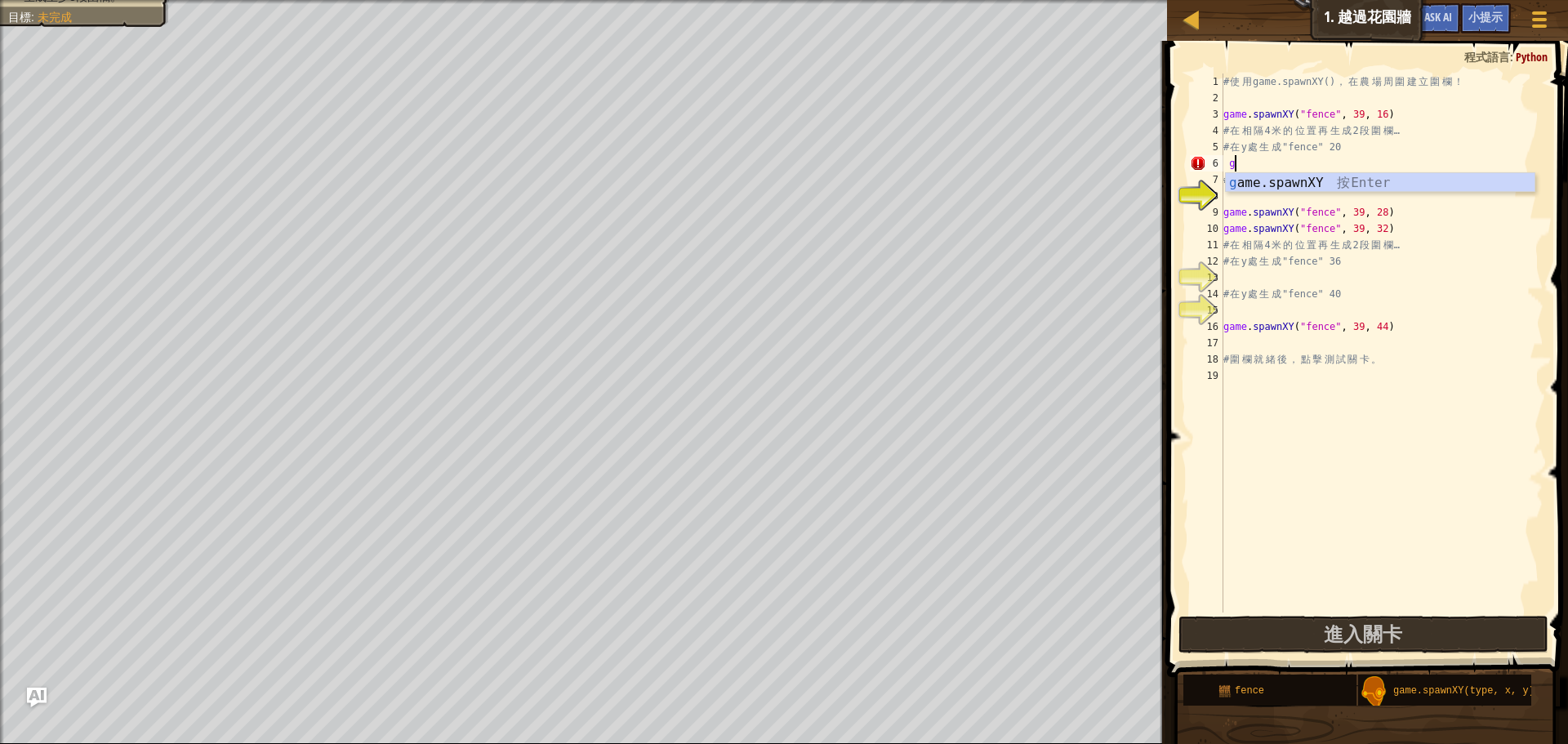
scroll to position [7, 1]
drag, startPoint x: 1385, startPoint y: 163, endPoint x: 1395, endPoint y: 163, distance: 10.0
click at [1395, 163] on div "# 使 用 game.spawnXY() ， 在 農 場 周 圍 建 立 圍 欄 ！ game . spawnXY ( "fence" , 39 , 16 )…" at bounding box center [1381, 359] width 323 height 571
click at [1231, 162] on div "# 使 用 game.spawnXY() ， 在 農 場 周 圍 建 立 圍 欄 ！ game . spawnXY ( "fence" , 39 , 16 )…" at bounding box center [1381, 359] width 323 height 571
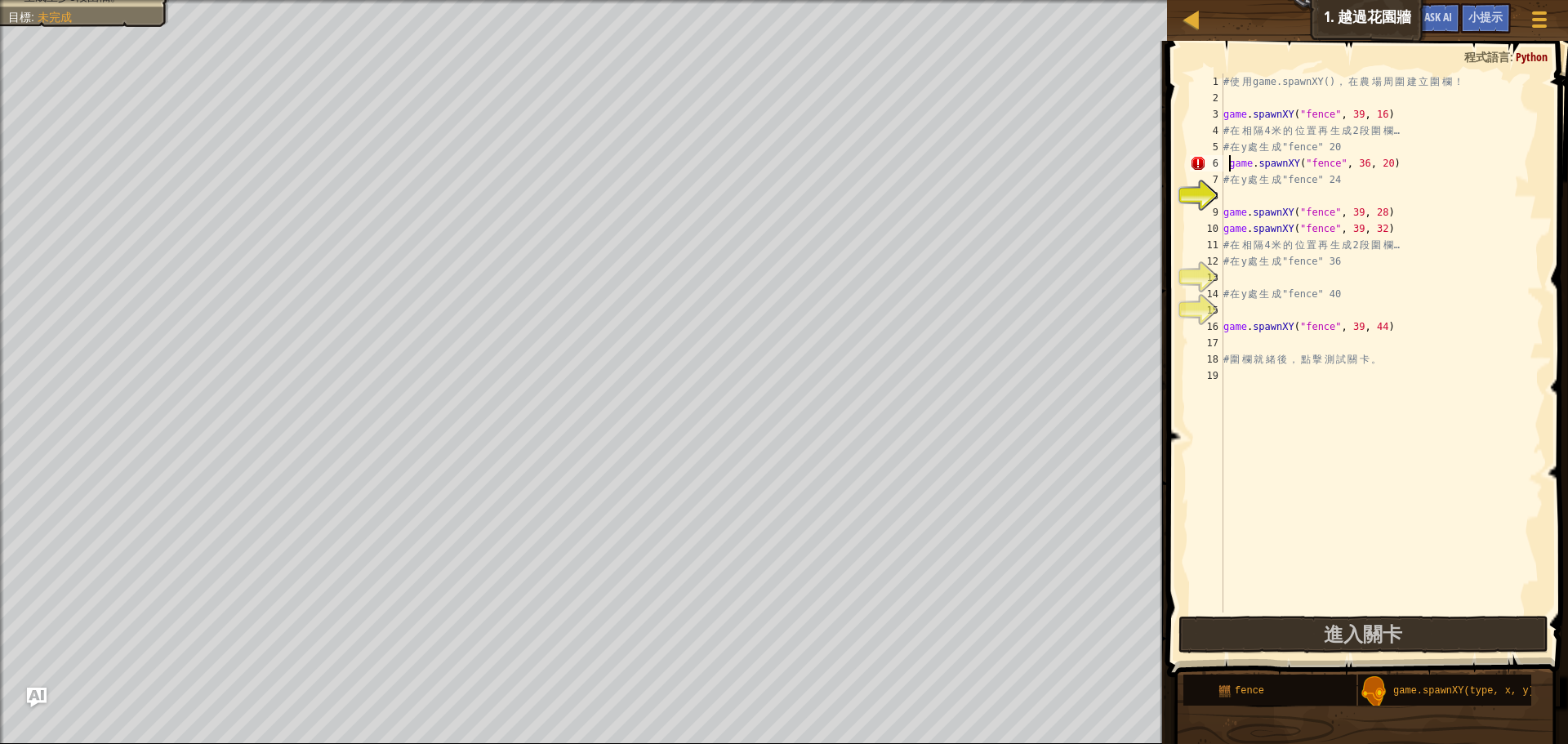
type textarea "game.spawnXY("fence", 36, 20)"
click at [1250, 194] on div "# 使 用 game.spawnXY() ， 在 農 場 周 圍 建 立 圍 欄 ！ game . spawnXY ( "fence" , 39 , 16 )…" at bounding box center [1381, 359] width 323 height 571
click at [1365, 163] on div "# 使 用 game.spawnXY() ， 在 農 場 周 圍 建 立 圍 欄 ！ game . spawnXY ( "fence" , 39 , 16 )…" at bounding box center [1381, 359] width 323 height 571
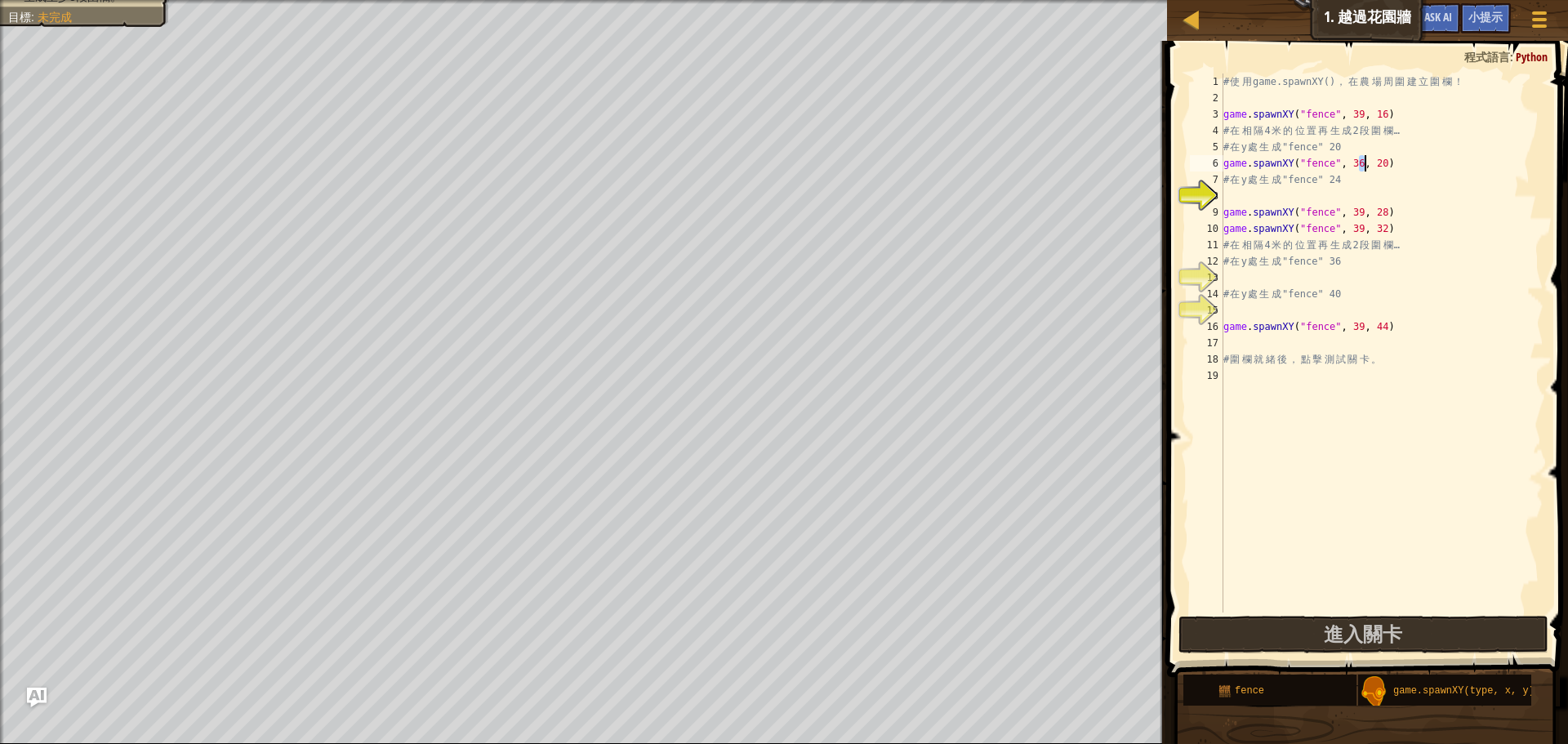
type textarea "game.spawnXY("fence", 39, 20)"
click at [1314, 196] on div "# 使 用 game.spawnXY() ， 在 農 場 周 圍 建 立 圍 欄 ！ game . spawnXY ( "fence" , 39 , 16 )…" at bounding box center [1381, 359] width 323 height 571
drag, startPoint x: 1396, startPoint y: 164, endPoint x: 1214, endPoint y: 171, distance: 182.1
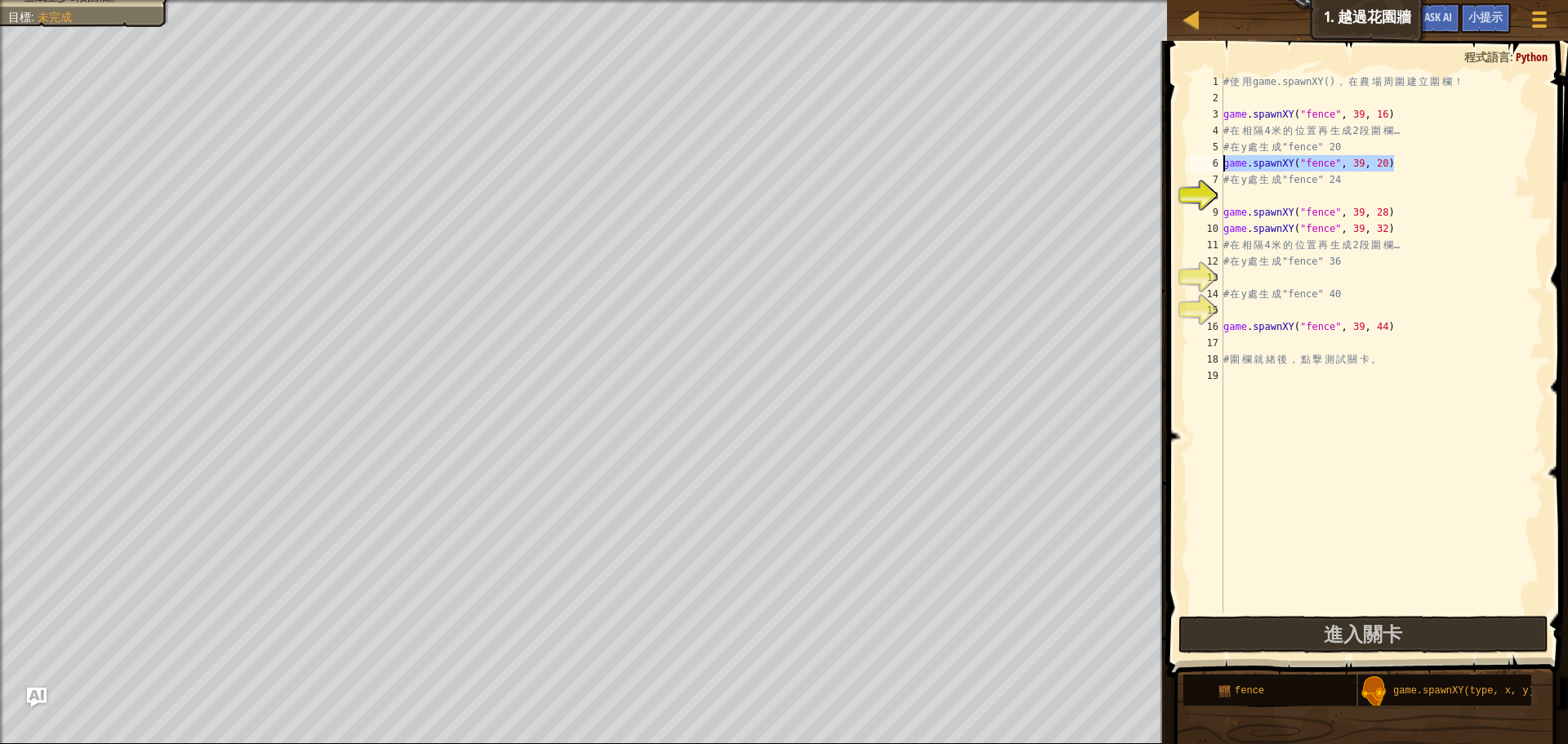
click at [1214, 171] on div "1 2 3 4 5 6 7 8 9 10 11 12 13 14 15 16 17 18 19 # 使 用 game.spawnXY() ， 在 農 場 周 …" at bounding box center [1365, 343] width 357 height 539
type textarea "game.spawnXY("fence", 39, 20)"
click at [1235, 197] on div "# 使 用 game.spawnXY() ， 在 農 場 周 圍 建 立 圍 欄 ！ game . spawnXY ( "fence" , 39 , 16 )…" at bounding box center [1381, 359] width 323 height 571
paste textarea "game.spawnXY("fence", 39, 20)"
click at [1384, 196] on div "# 使 用 game.spawnXY() ， 在 農 場 周 圍 建 立 圍 欄 ！ game . spawnXY ( "fence" , 39 , 16 )…" at bounding box center [1381, 359] width 323 height 571
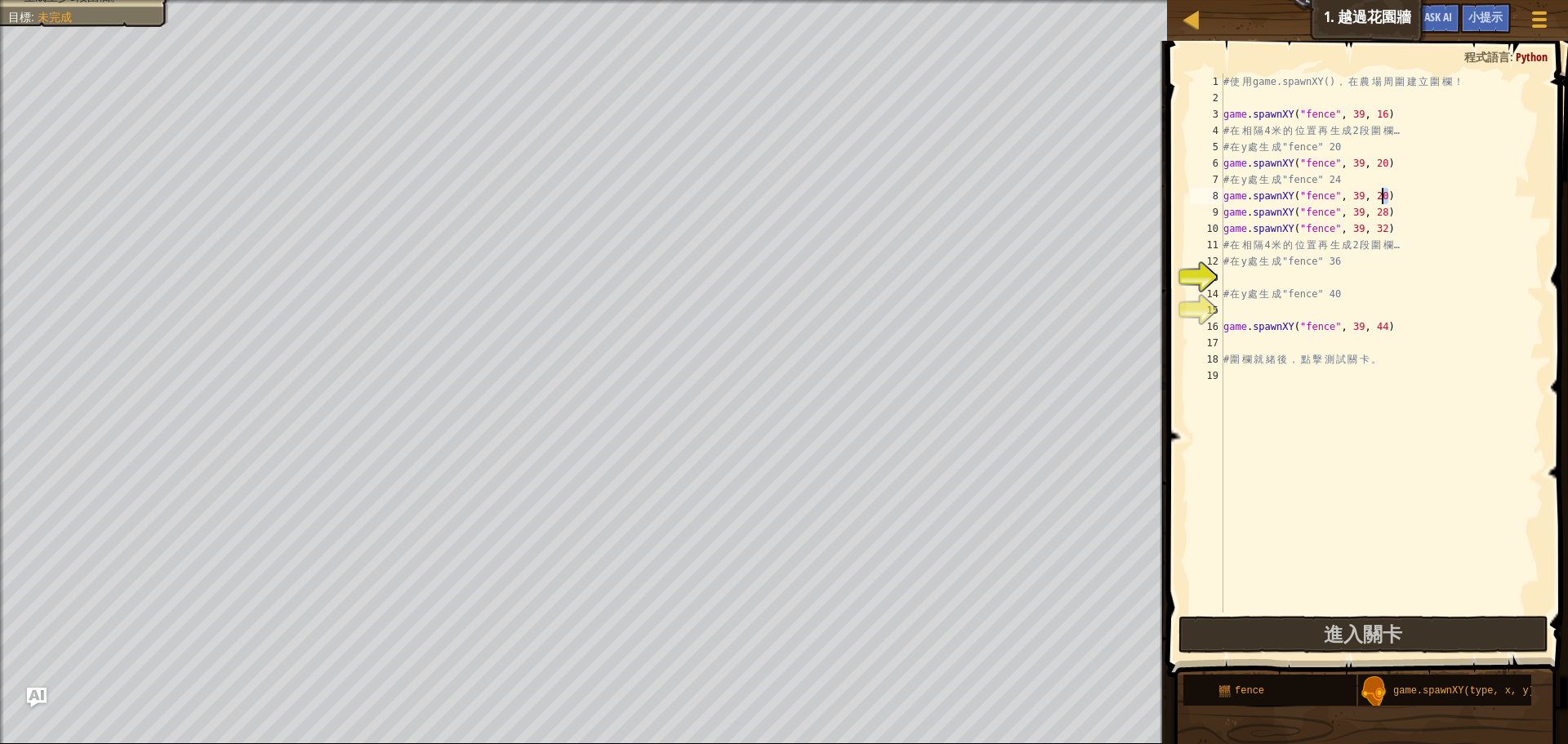
type textarea "game.spawnXY("fence", 39, 24)"
click at [1263, 282] on div "# 使 用 game.spawnXY() ， 在 農 場 周 圍 建 立 圍 欄 ！ game . spawnXY ( "fence" , 39 , 16 )…" at bounding box center [1381, 359] width 323 height 571
paste textarea "game.spawnXY("fence", 39, 20)"
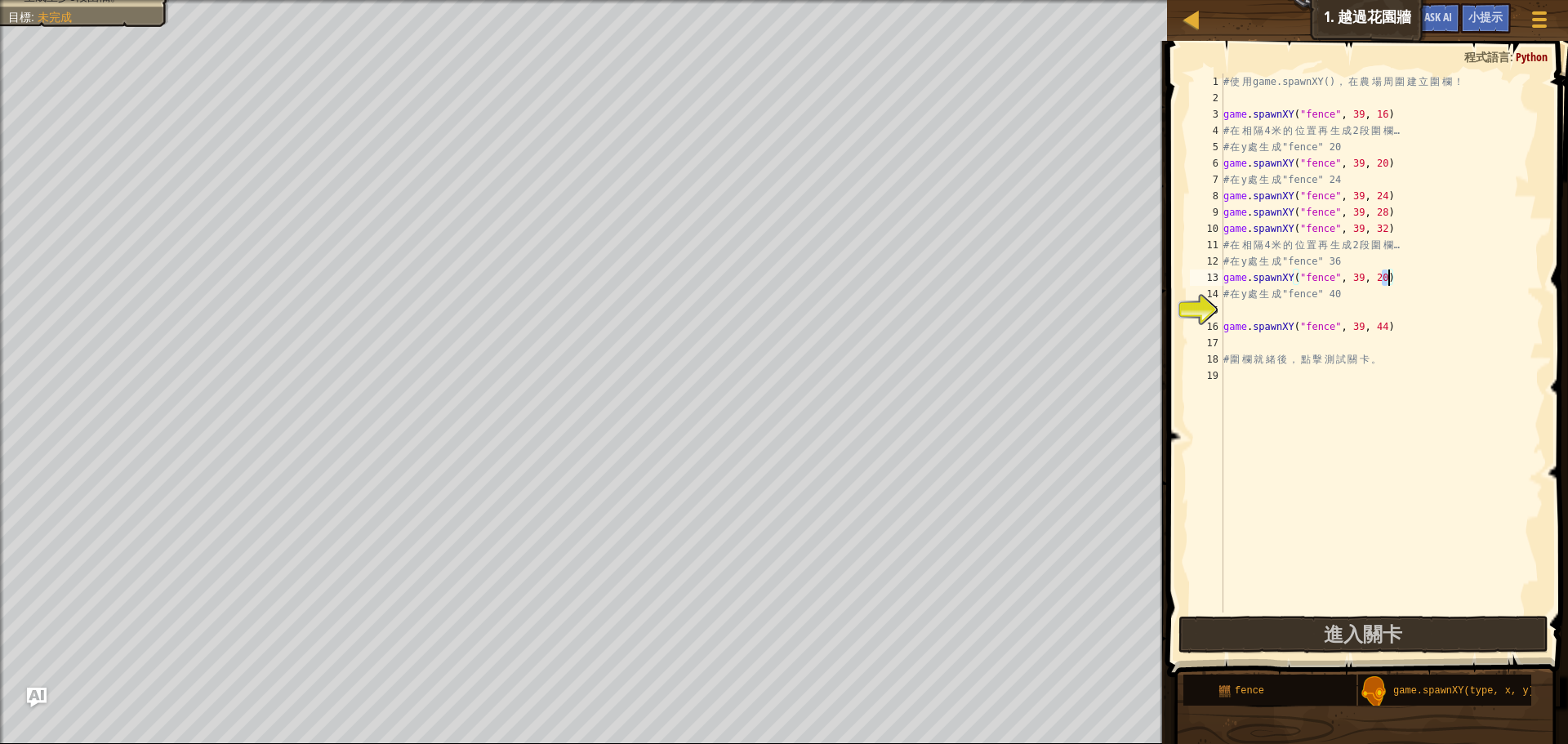
click at [1391, 273] on div "# 使 用 game.spawnXY() ， 在 農 場 周 圍 建 立 圍 欄 ！ game . spawnXY ( "fence" , 39 , 16 )…" at bounding box center [1381, 359] width 323 height 571
type textarea "game.spawnXY("fence", 39, 236)"
click at [1335, 307] on div "# 使 用 game.spawnXY() ， 在 農 場 周 圍 建 立 圍 欄 ！ game . spawnXY ( "fence" , 39 , 16 )…" at bounding box center [1381, 359] width 323 height 571
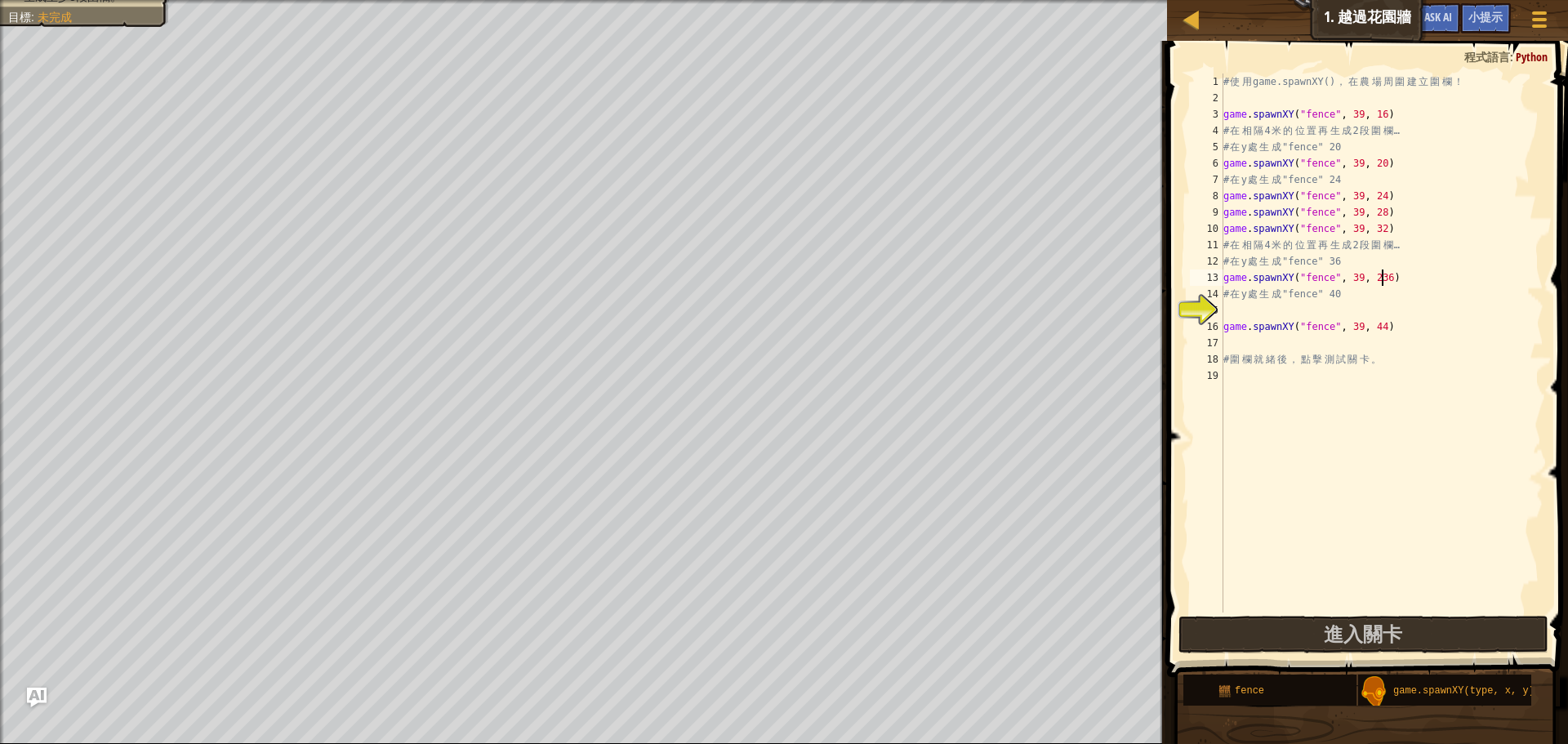
click at [1379, 275] on div "# 使 用 game.spawnXY() ， 在 農 場 周 圍 建 立 圍 欄 ！ game . spawnXY ( "fence" , 39 , 16 )…" at bounding box center [1381, 359] width 323 height 571
type textarea "game.spawnXY("fence", 39, 36)"
click at [1370, 305] on div "# 使 用 game.spawnXY() ， 在 農 場 周 圍 建 立 圍 欄 ！ game . spawnXY ( "fence" , 39 , 16 )…" at bounding box center [1381, 359] width 323 height 571
paste textarea "game.spawnXY("fence", 39, 20)"
click at [1388, 315] on div "# 使 用 game.spawnXY() ， 在 農 場 周 圍 建 立 圍 欄 ！ game . spawnXY ( "fence" , 39 , 16 )…" at bounding box center [1381, 359] width 323 height 571
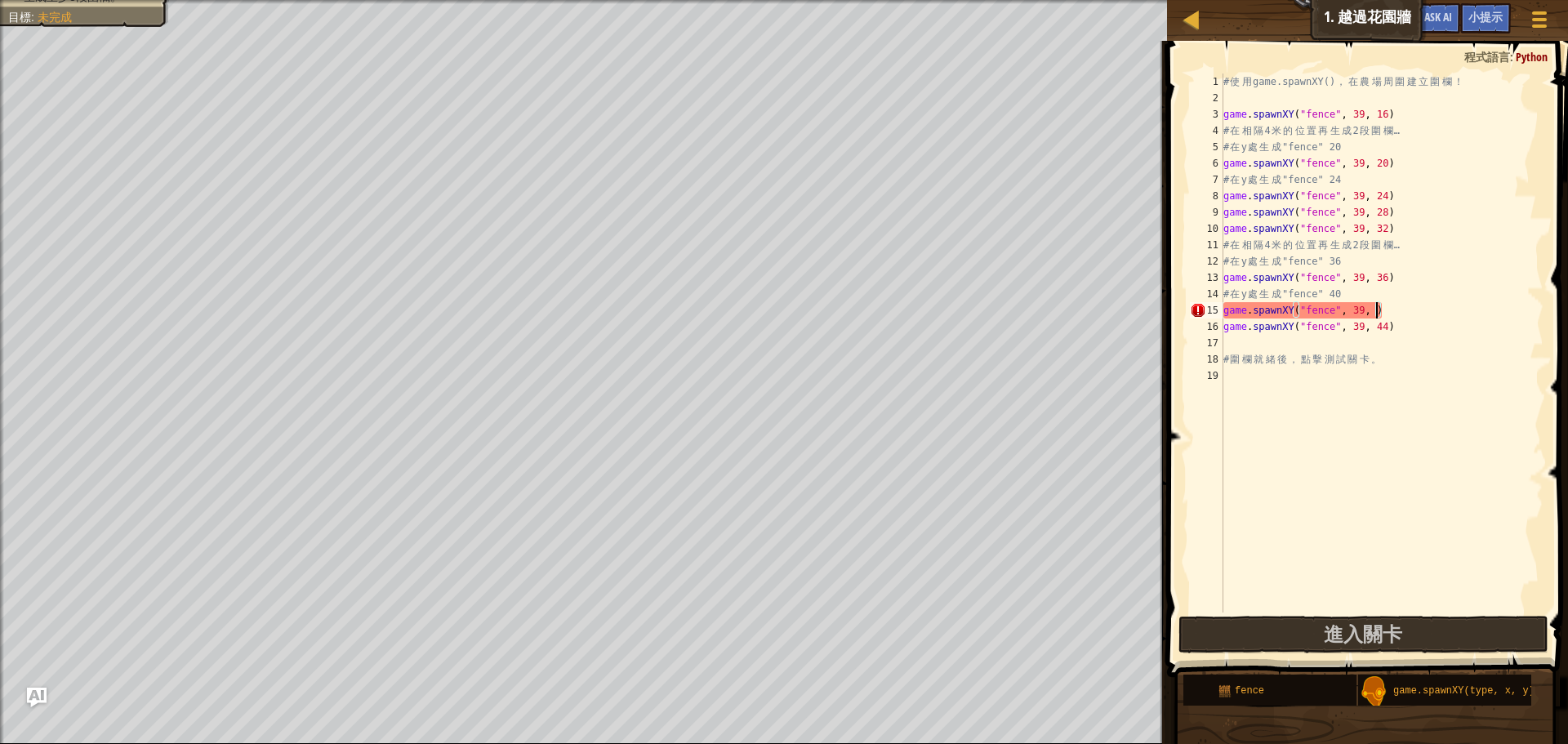
scroll to position [7, 13]
type textarea "game.spawnXY("fence", 39, 40)"
click at [1253, 631] on button "進入關卡" at bounding box center [1363, 635] width 370 height 37
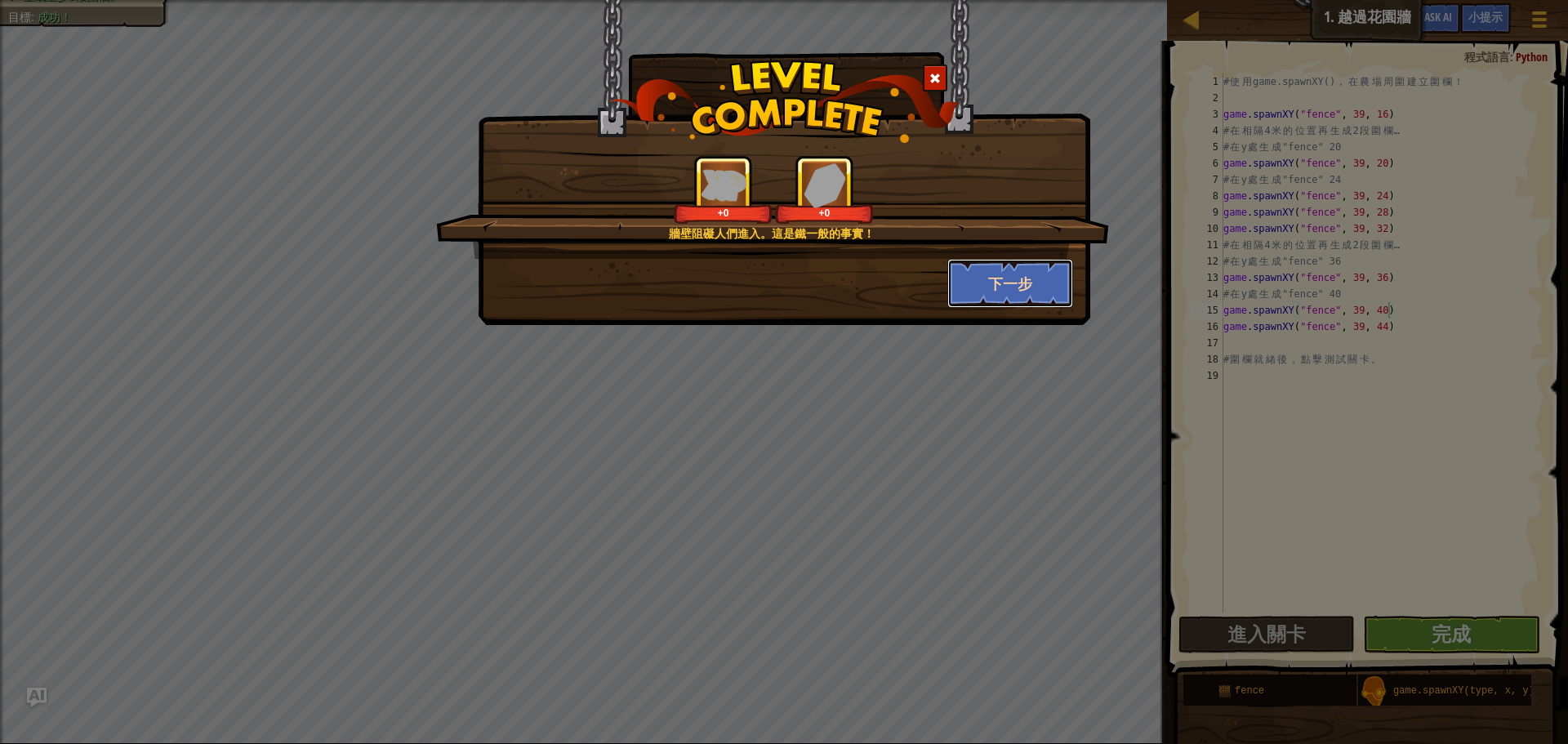
click at [984, 265] on button "下一步" at bounding box center [1011, 283] width 127 height 49
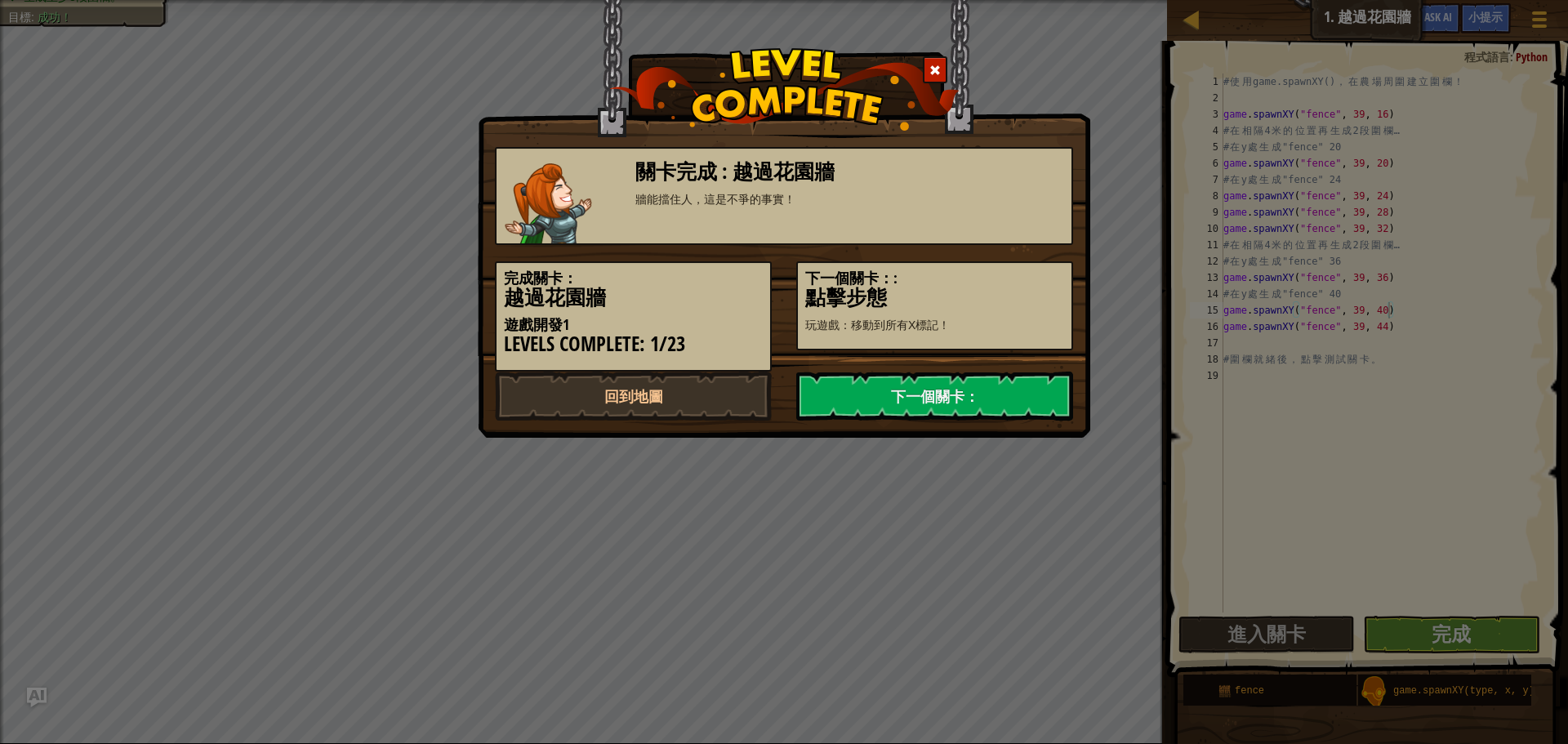
click at [640, 231] on div "關卡完成 : 越過花園牆 牆能擋住人，這是不爭的事實！" at bounding box center [784, 196] width 578 height 98
click at [564, 202] on img at bounding box center [548, 203] width 87 height 80
click at [918, 385] on link "下一個關卡：" at bounding box center [934, 396] width 277 height 49
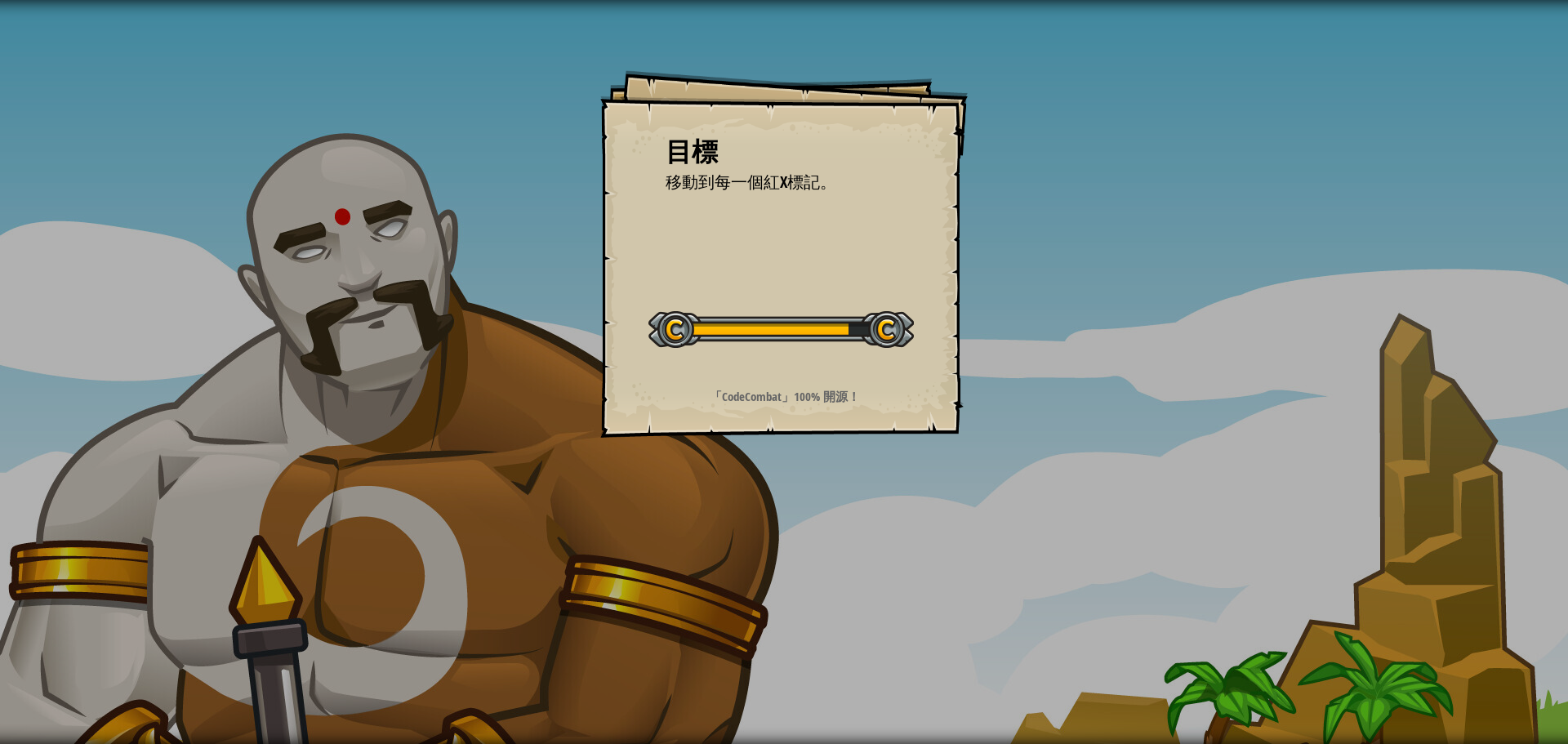
click at [925, 319] on div "目標 移動到每一個紅X標記。 開始戰役 從伺服器載入失敗 您將需要訂閱來開啟這關。 訂閱 您需要加入一個課程來遊玩此關卡。 回到我的課程 詢問您的老師來分派一…" at bounding box center [784, 254] width 367 height 367
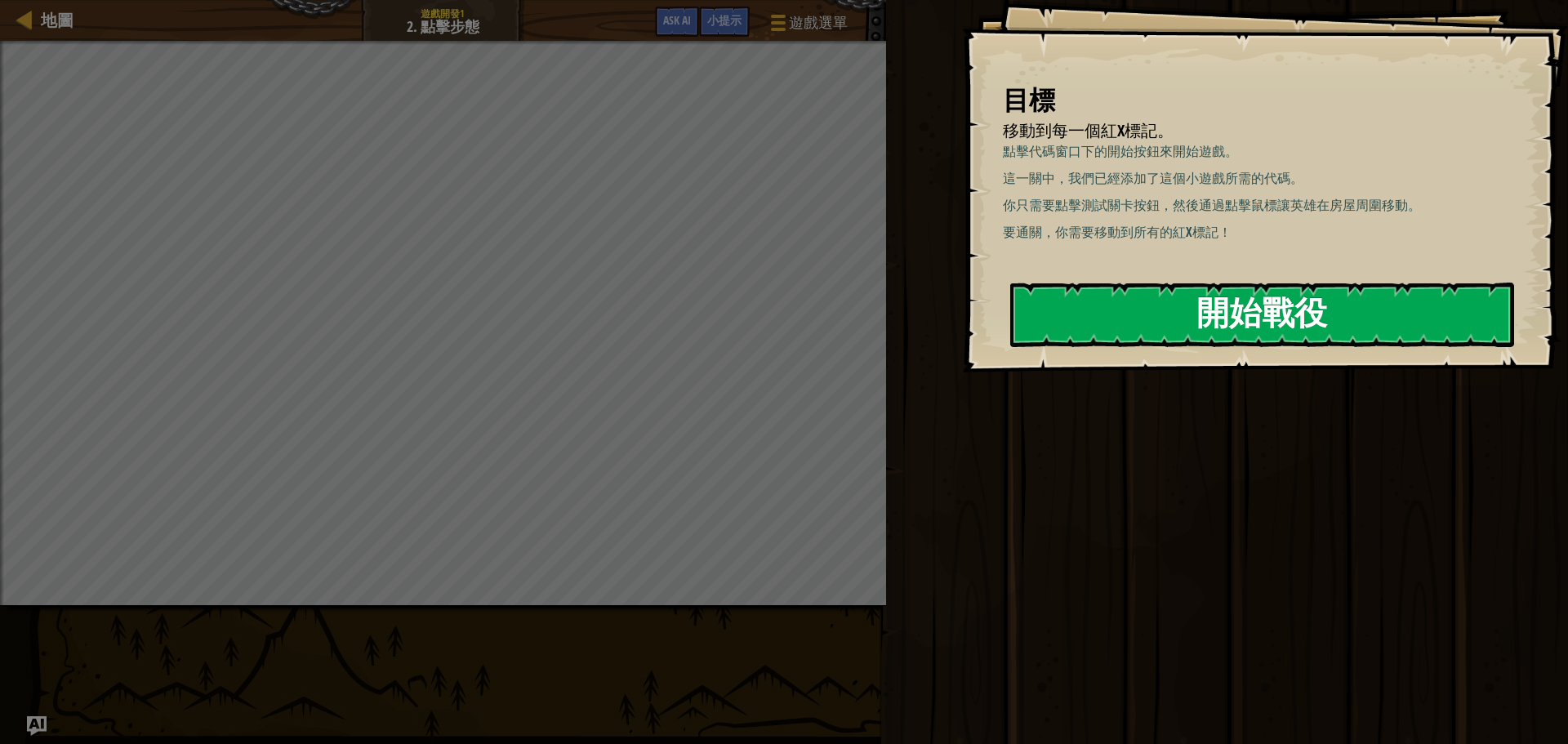
click at [1112, 315] on button "開始戰役" at bounding box center [1262, 315] width 504 height 65
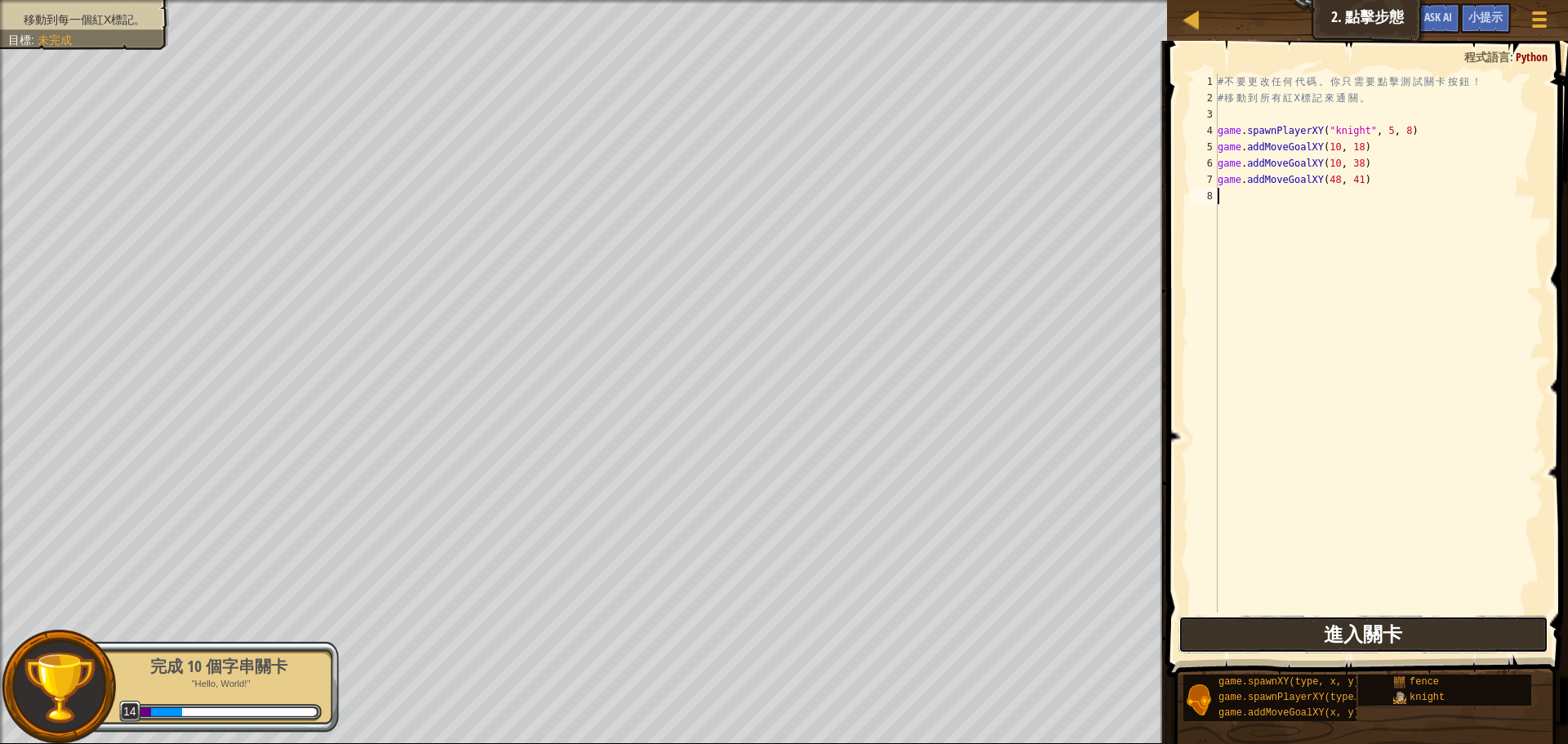
click at [1224, 631] on button "進入關卡" at bounding box center [1363, 635] width 370 height 37
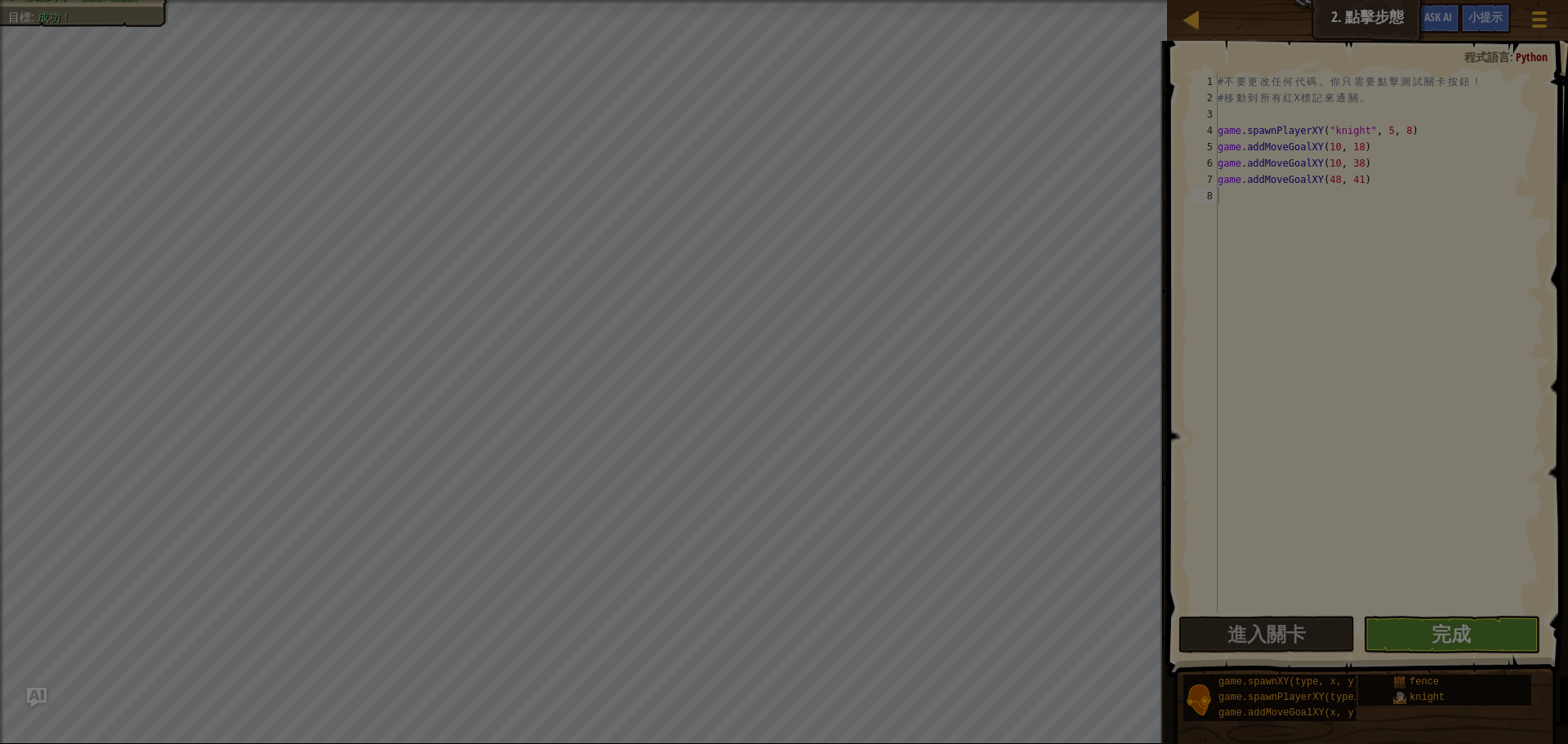
click at [0, 0] on div "載入中…" at bounding box center [0, 0] width 0 height 0
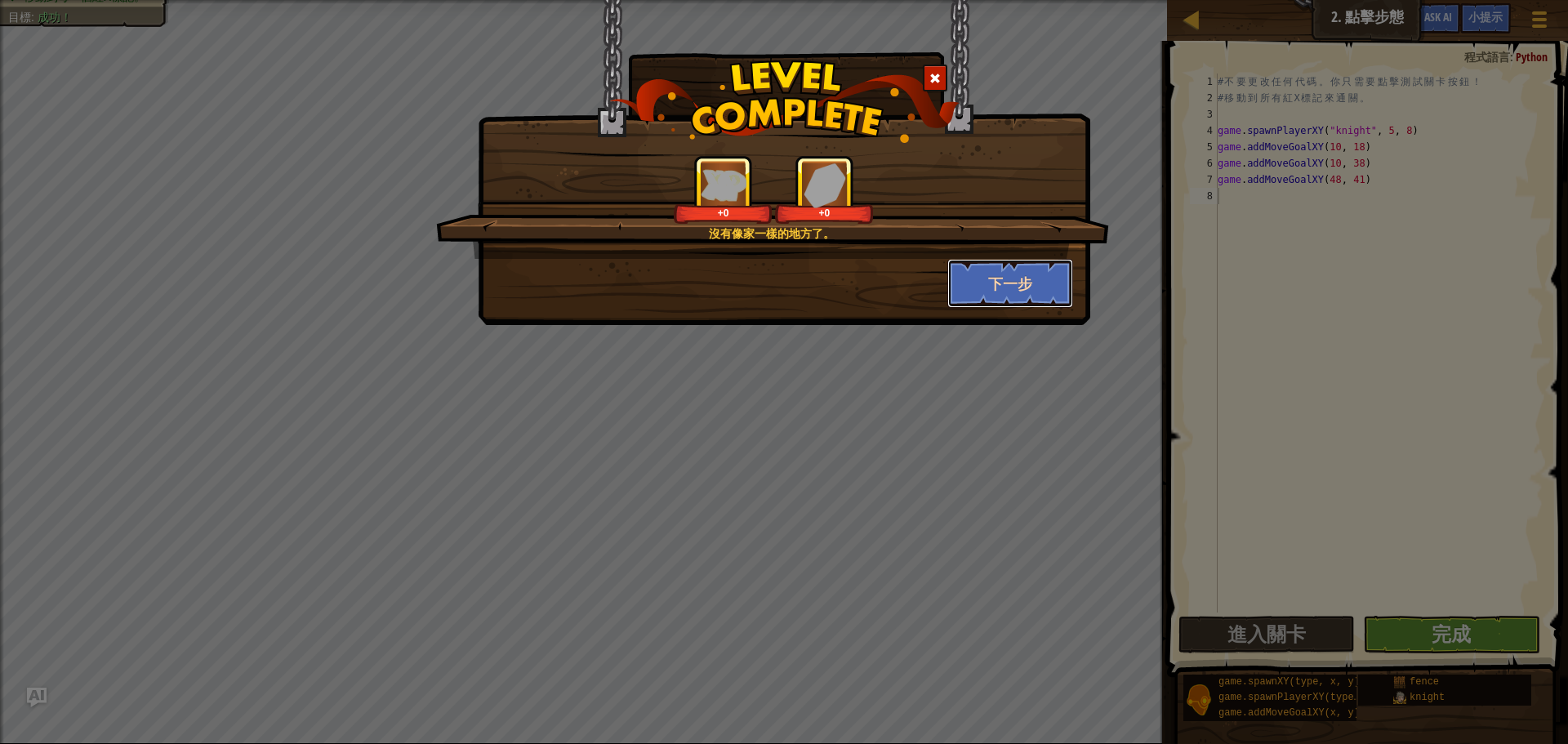
click at [976, 291] on button "下一步" at bounding box center [1011, 283] width 127 height 49
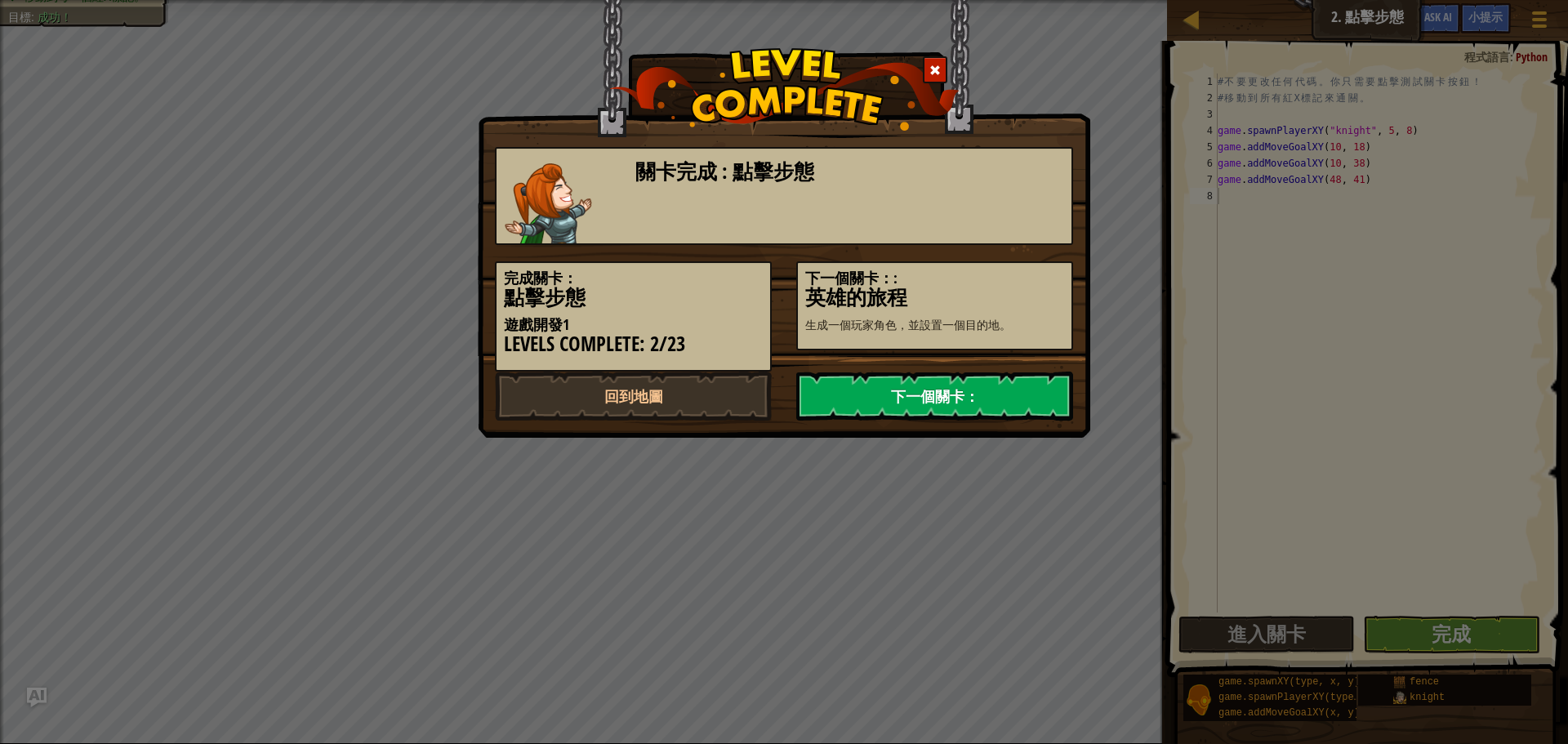
click at [961, 397] on link "下一個關卡：" at bounding box center [934, 396] width 277 height 49
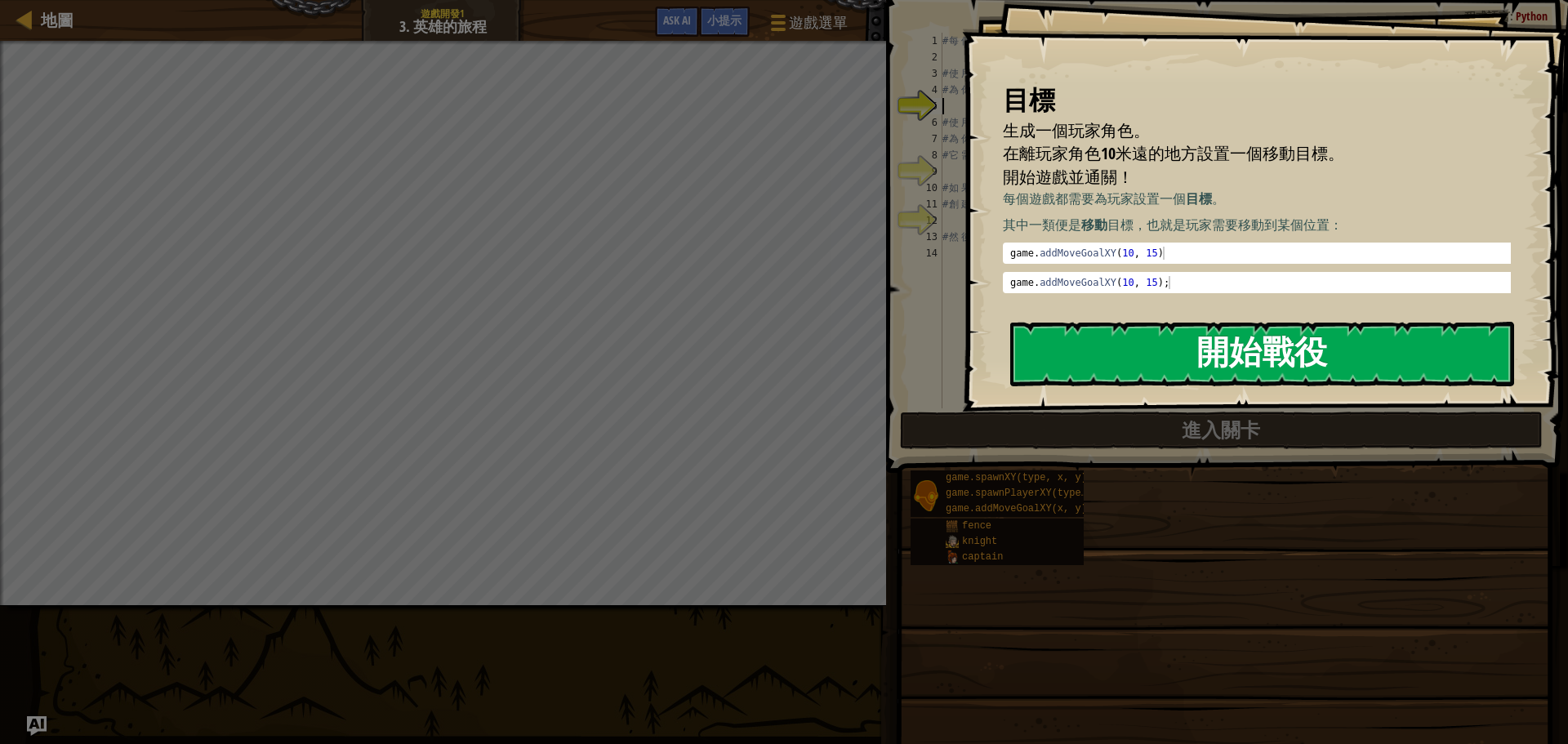
click at [1095, 355] on button "開始戰役" at bounding box center [1262, 354] width 504 height 65
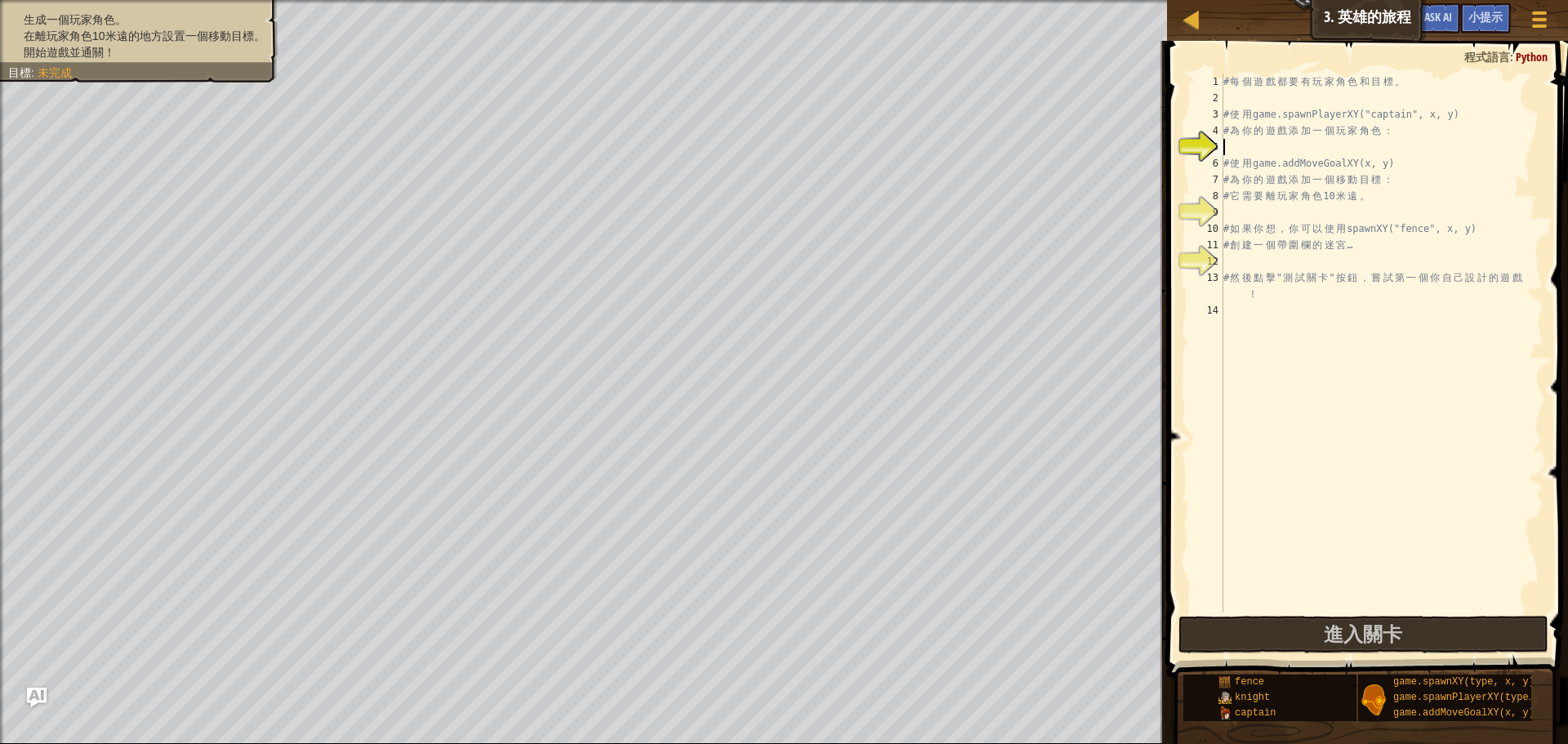
click at [1414, 145] on div "# 每 個 遊 戲 都 要 有 玩 家 角 色 和 目 標 。 # 使 用 game.spawnPlayerXY("captain", x, y) # 為 你…" at bounding box center [1381, 359] width 323 height 571
drag, startPoint x: 1258, startPoint y: 114, endPoint x: 1464, endPoint y: 111, distance: 206.0
click at [1464, 111] on div "# 每 個 遊 戲 都 要 有 玩 家 角 色 和 目 標 。 # 使 用 game.spawnPlayerXY("captain", x, y) # 為 你…" at bounding box center [1381, 359] width 323 height 571
type textarea "# 使用game.spawnPlayerXY("captain", x, y)"
click at [1282, 149] on div "# 每 個 遊 戲 都 要 有 玩 家 角 色 和 目 標 。 # 使 用 game.spawnPlayerXY("captain", x, y) # 為 你…" at bounding box center [1381, 359] width 323 height 571
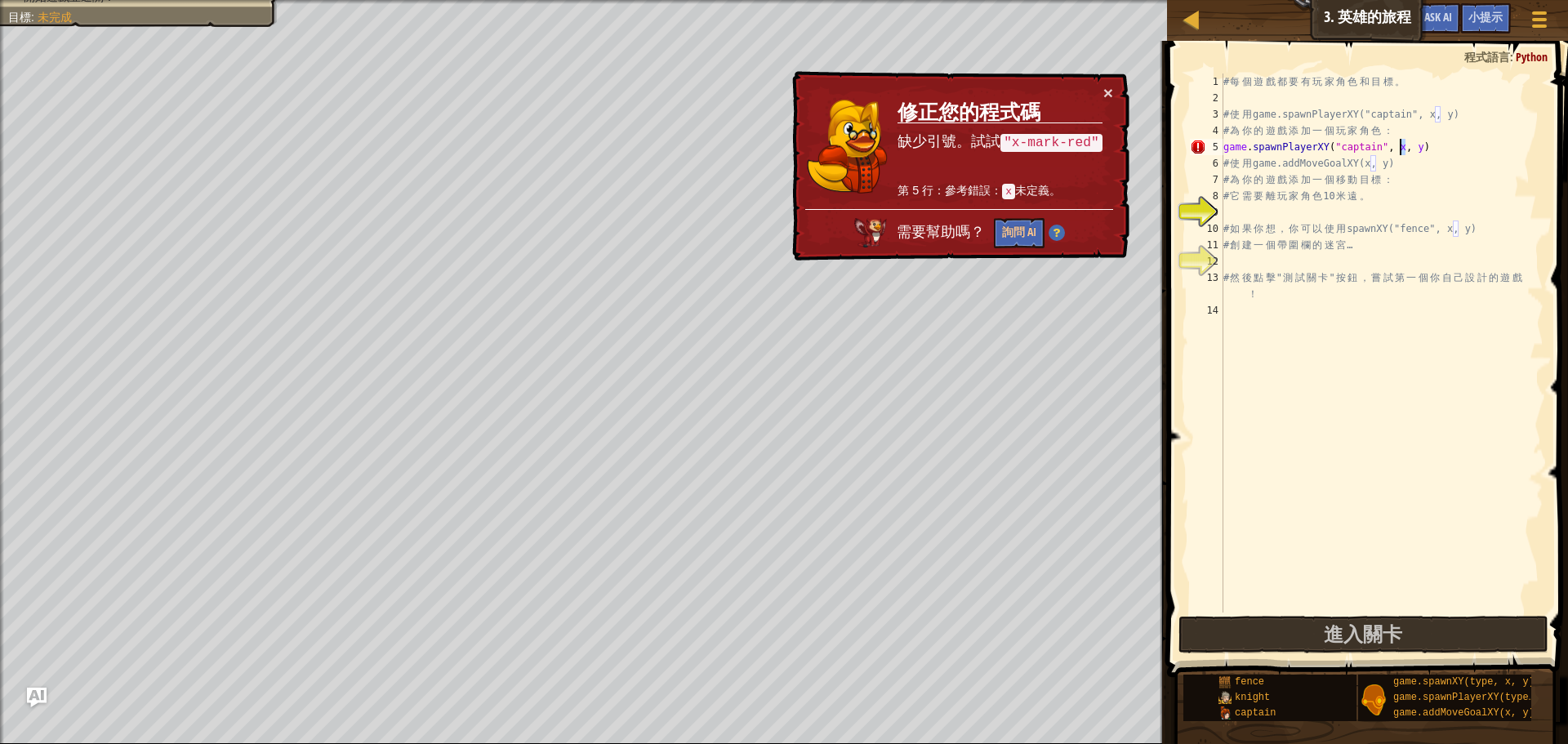
click at [1401, 147] on div "# 每 個 遊 戲 都 要 有 玩 家 角 色 和 目 標 。 # 使 用 game.spawnPlayerXY("captain", x, y) # 為 你…" at bounding box center [1381, 359] width 323 height 571
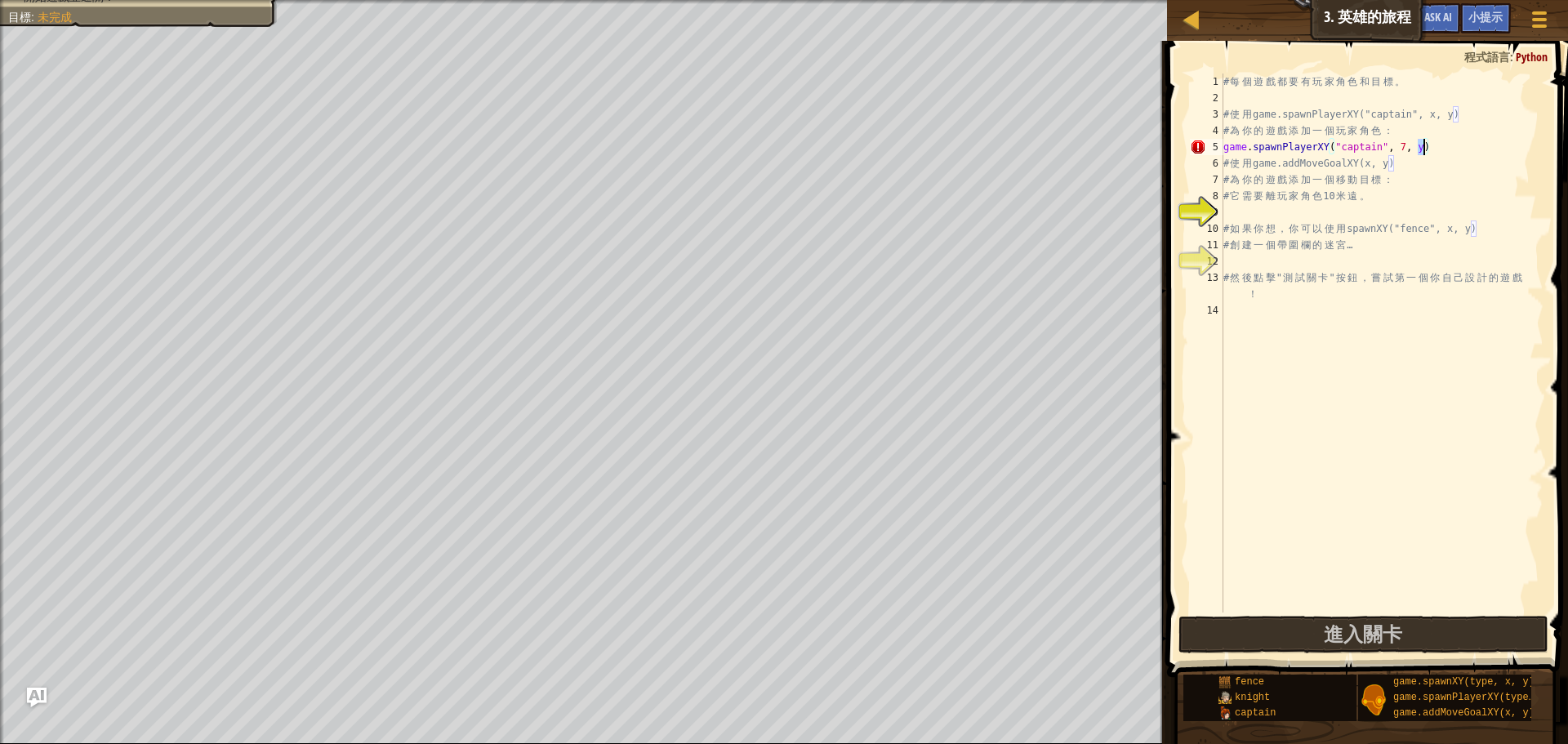
click at [1423, 145] on div "# 每 個 遊 戲 都 要 有 玩 家 角 色 和 目 標 。 # 使 用 game.spawnPlayerXY("captain", x, y) # 為 你…" at bounding box center [1381, 359] width 323 height 571
drag, startPoint x: 1430, startPoint y: 144, endPoint x: 1419, endPoint y: 144, distance: 11.0
click at [1419, 144] on div "# 每 個 遊 戲 都 要 有 玩 家 角 色 和 目 標 。 # 使 用 game.spawnPlayerXY("captain", x, y) # 為 你…" at bounding box center [1381, 359] width 323 height 571
type textarea "game.spawnPlayerXY("captain", 7, 40)"
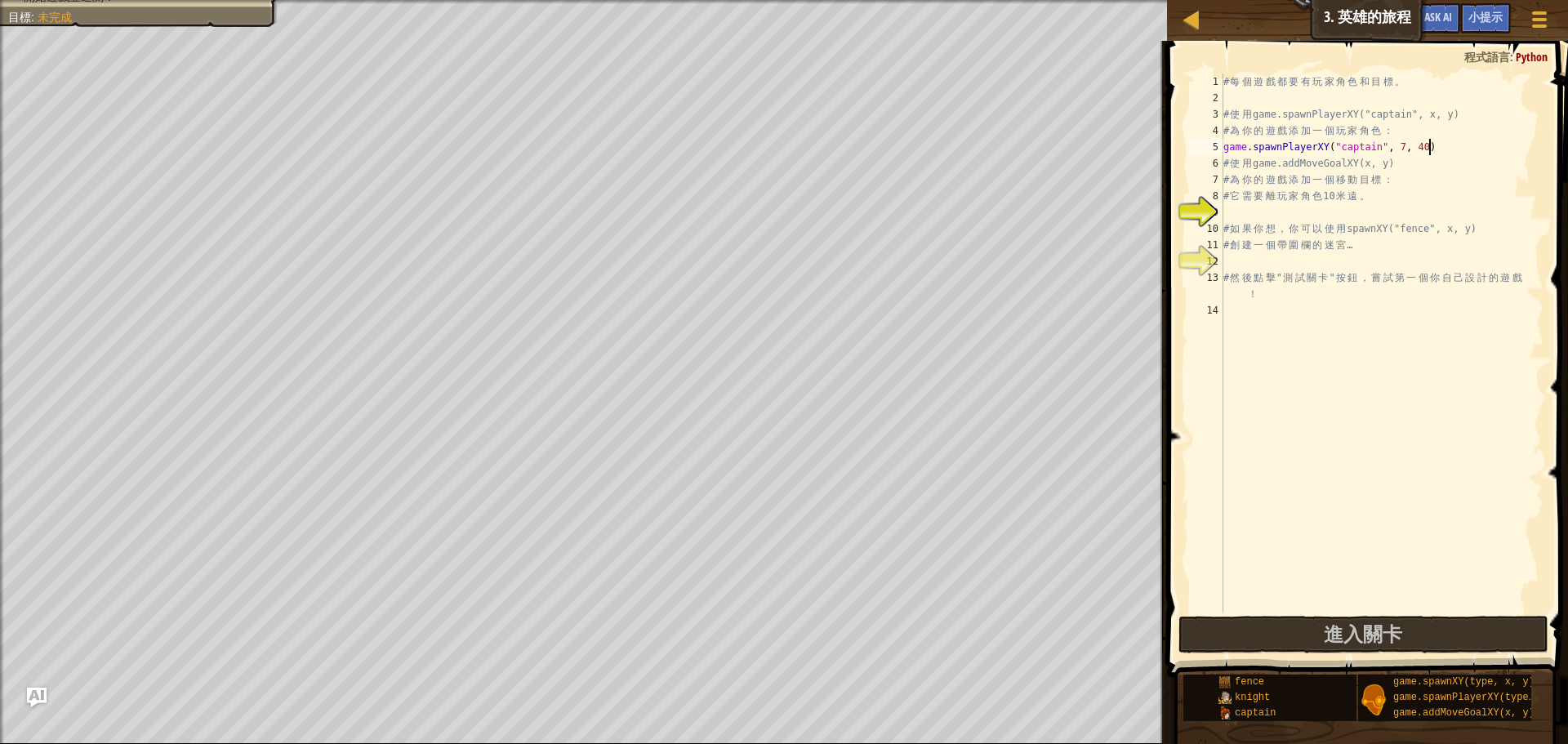
click at [1234, 206] on div "# 每 個 遊 戲 都 要 有 玩 家 角 色 和 目 標 。 # 使 用 game.spawnPlayerXY("captain", x, y) # 為 你…" at bounding box center [1381, 359] width 323 height 571
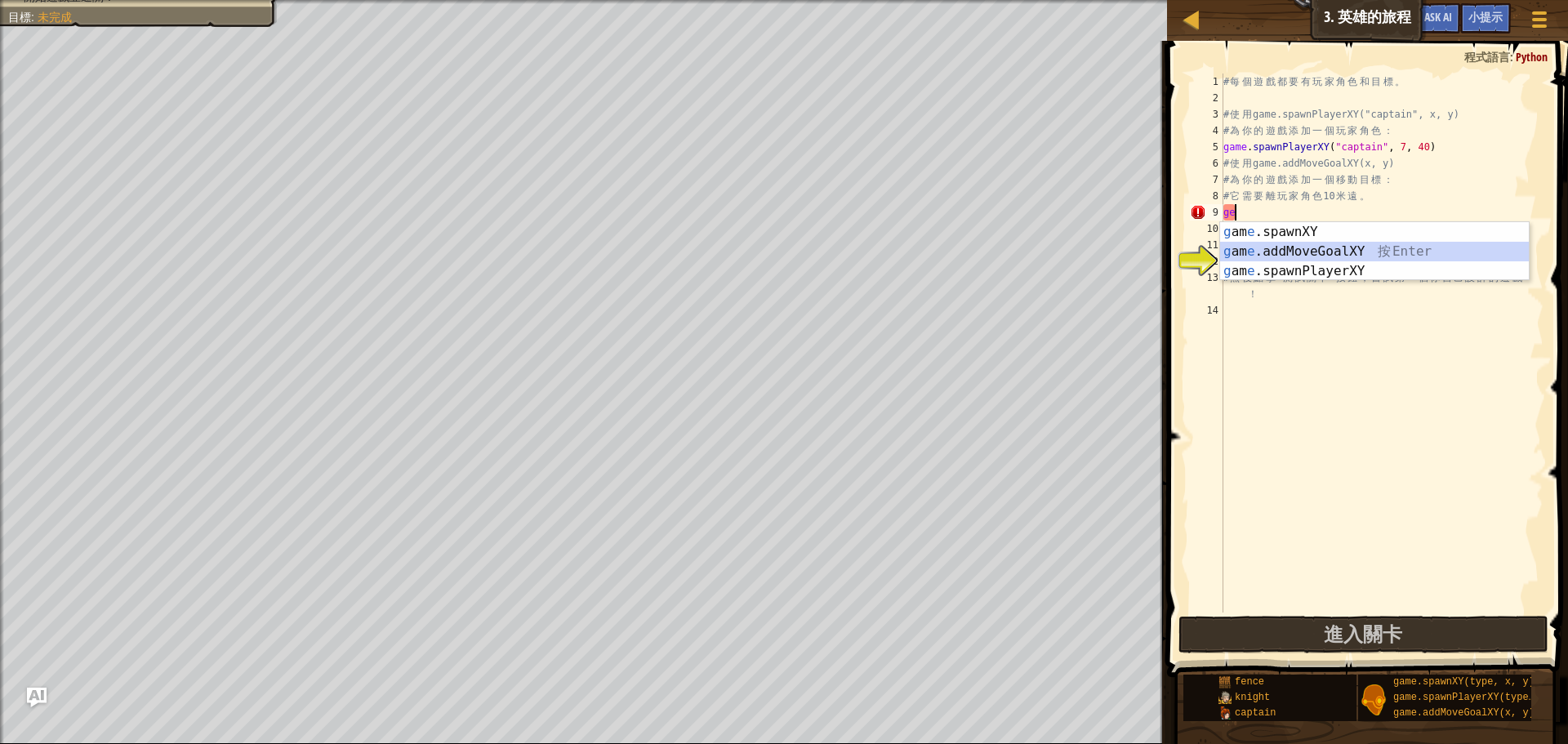
click at [1315, 253] on div "g am e .spawnXY 按 Enter g am e .addMoveGoalXY 按 Enter g am e .spawnPlayerXY 按 E…" at bounding box center [1374, 271] width 308 height 98
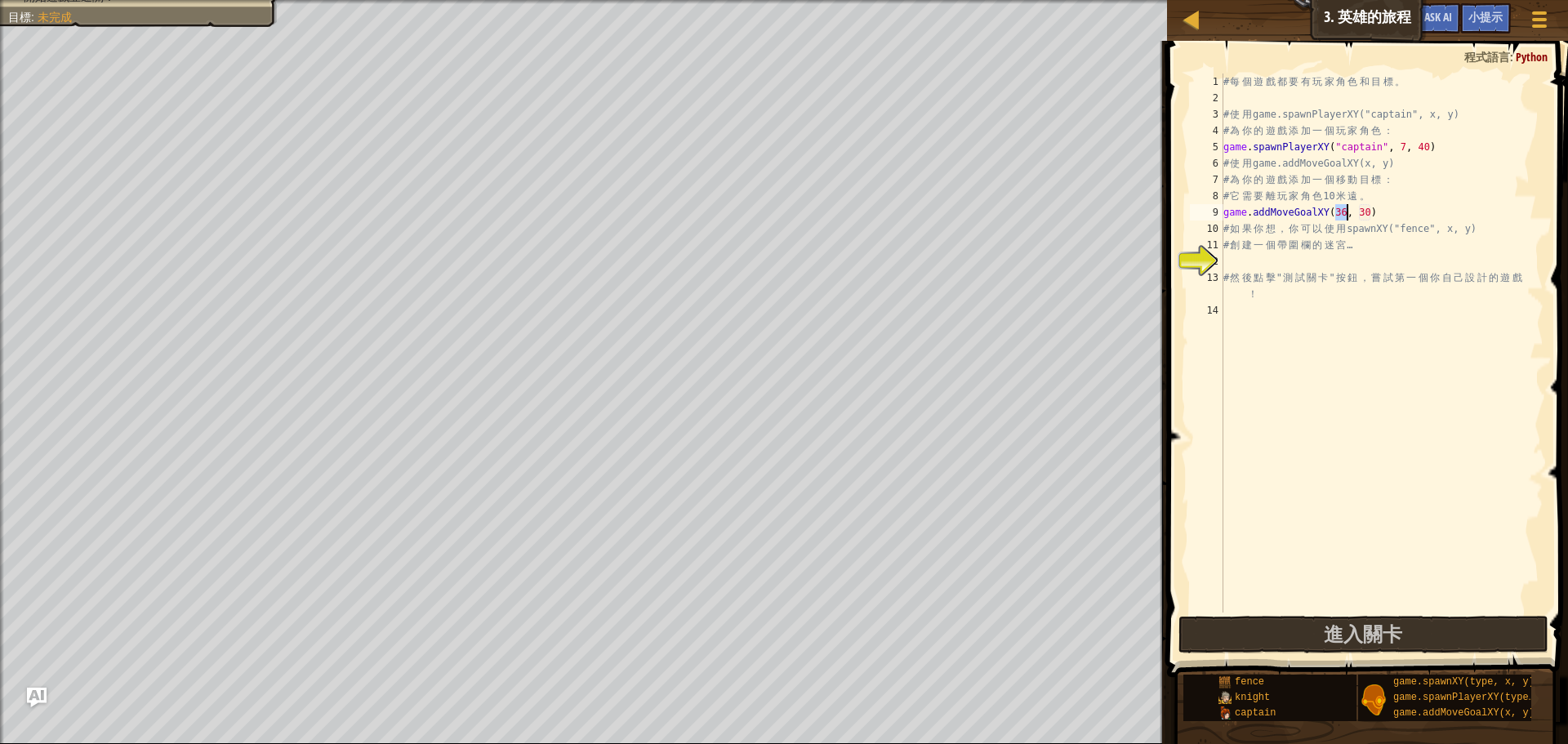
click at [1418, 209] on div "# 每 個 遊 戲 都 要 有 玩 家 角 色 和 目 標 。 # 使 用 game.spawnPlayerXY("captain", x, y) # 為 你…" at bounding box center [1381, 359] width 323 height 571
drag, startPoint x: 1360, startPoint y: 212, endPoint x: 1372, endPoint y: 212, distance: 12.0
click at [1372, 212] on div "# 每 個 遊 戲 都 要 有 玩 家 角 色 和 目 標 。 # 使 用 game.spawnPlayerXY("captain", x, y) # 為 你…" at bounding box center [1381, 359] width 323 height 571
click at [1226, 226] on div "# 每 個 遊 戲 都 要 有 玩 家 角 色 和 目 標 。 # 使 用 game.spawnPlayerXY("captain", x, y) # 為 你…" at bounding box center [1381, 359] width 323 height 571
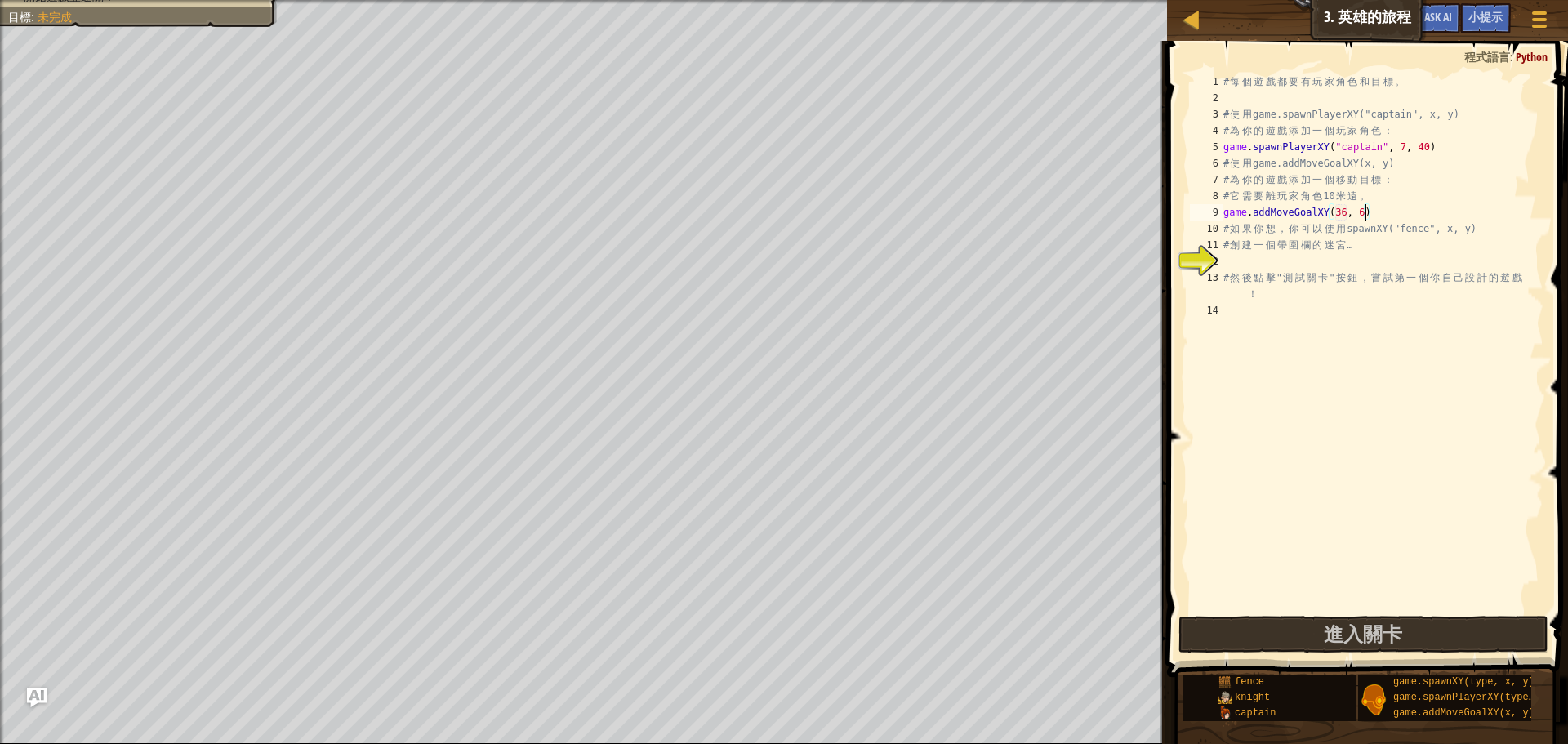
type textarea "# 如果你想，你可以使用spawnXY("fence", x, y)"
click at [1386, 351] on div "# 每 個 遊 戲 都 要 有 玩 家 角 色 和 目 標 。 # 使 用 game.spawnPlayerXY("captain", x, y) # 為 你…" at bounding box center [1381, 359] width 323 height 571
click at [1367, 260] on div "# 每 個 遊 戲 都 要 有 玩 家 角 色 和 目 標 。 # 使 用 game.spawnPlayerXY("captain", x, y) # 為 你…" at bounding box center [1381, 359] width 323 height 571
click at [1404, 142] on div "# 每 個 遊 戲 都 要 有 玩 家 角 色 和 目 標 。 # 使 用 game.spawnPlayerXY("captain", x, y) # 為 你…" at bounding box center [1381, 359] width 323 height 571
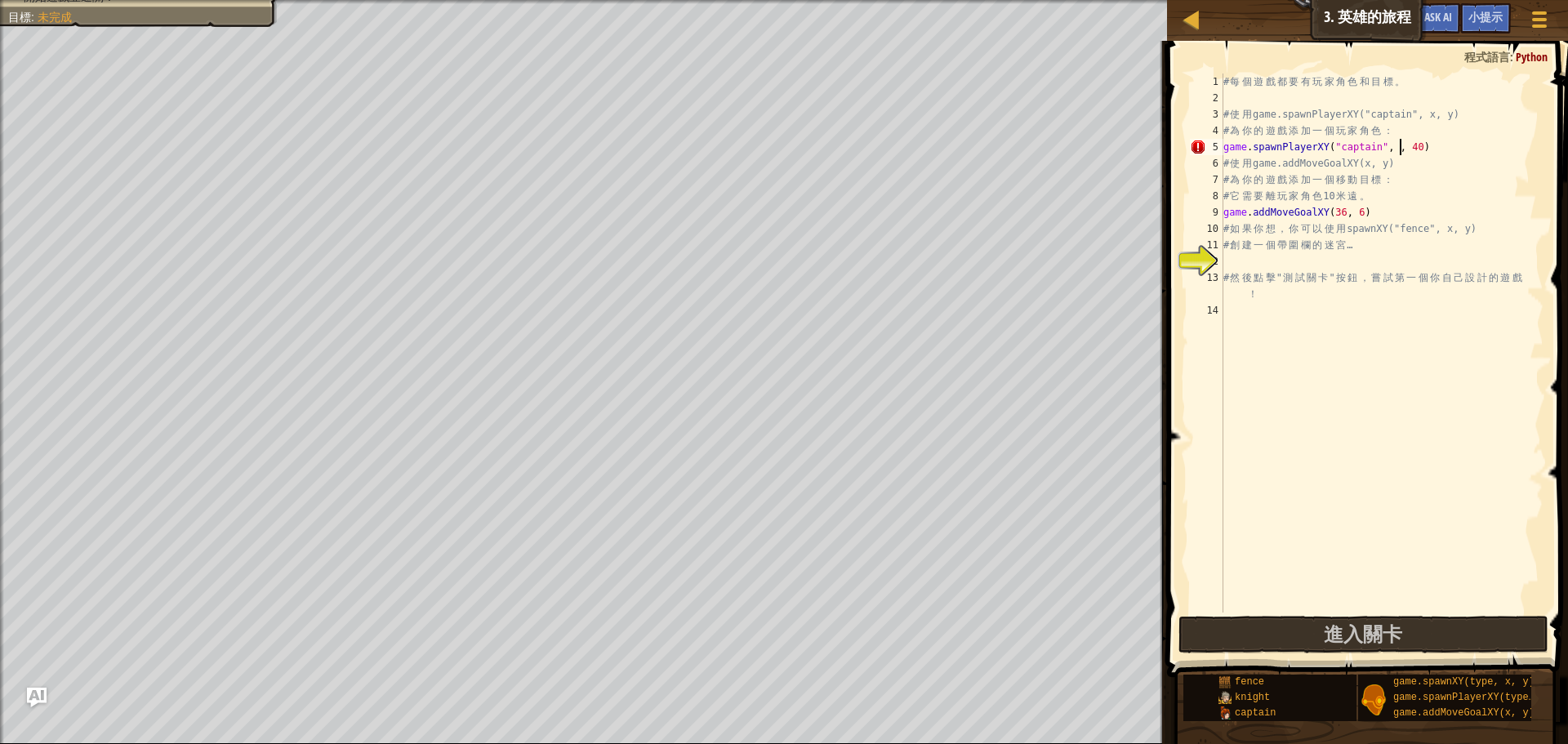
scroll to position [7, 16]
type textarea "game.spawnPlayerXY("captain", 5, 40)"
click at [1243, 268] on div "# 每 個 遊 戲 都 要 有 玩 家 角 色 和 目 標 。 # 使 用 game.spawnPlayerXY("captain", x, y) # 為 你…" at bounding box center [1381, 359] width 323 height 571
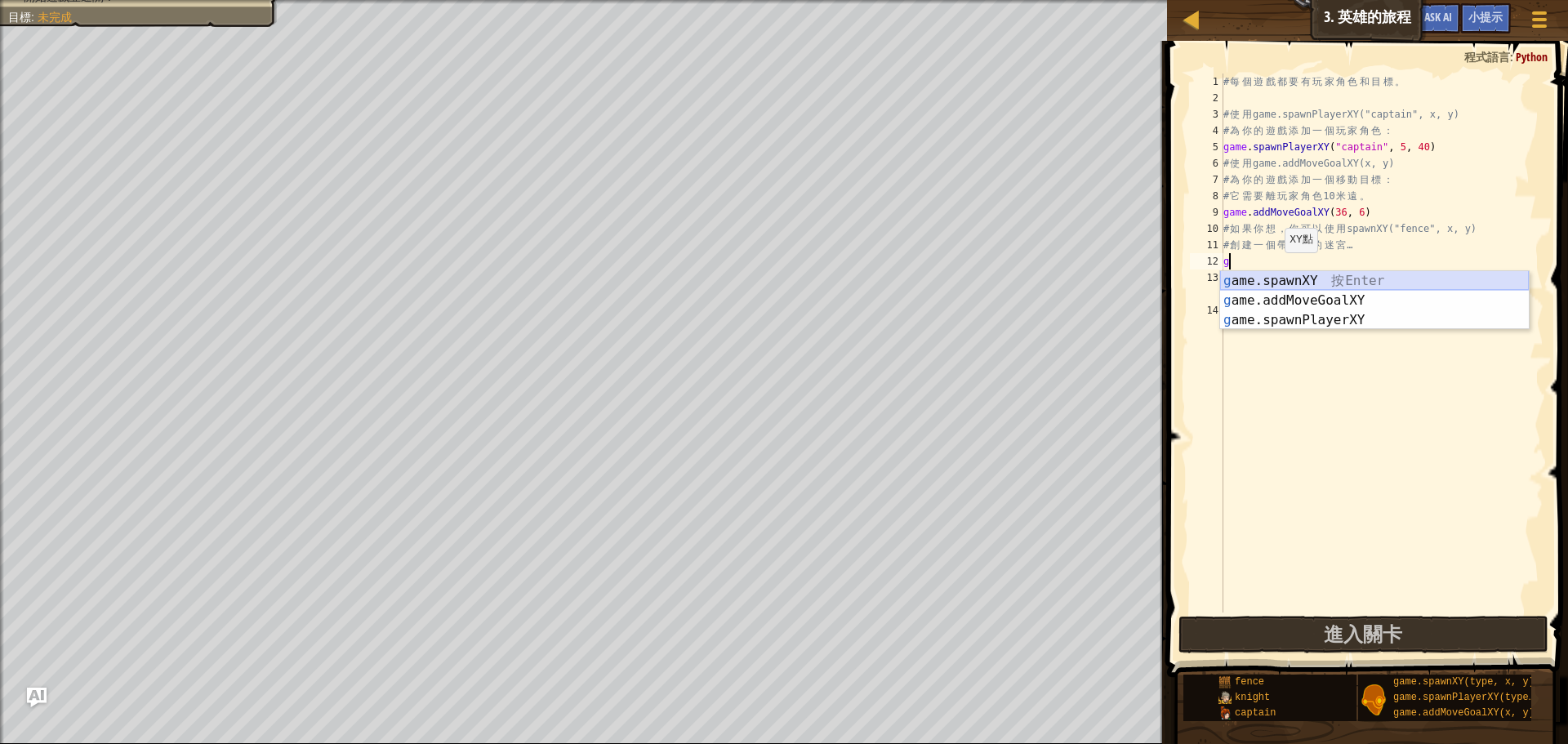
click at [1299, 282] on div "g ame.spawnXY 按 Enter g ame.addMoveGoalXY 按 Enter g ame.spawnPlayerXY 按 Enter" at bounding box center [1374, 320] width 308 height 98
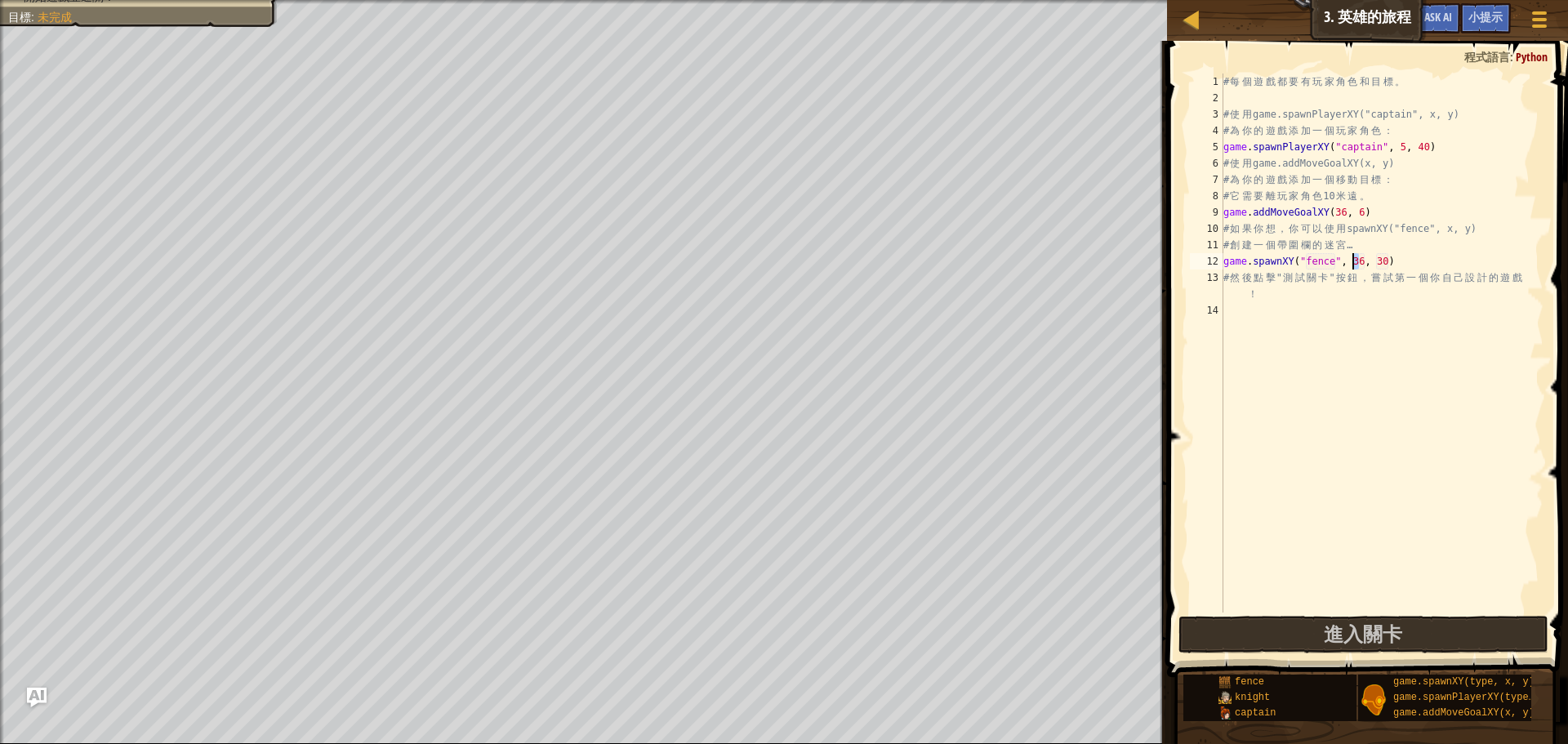
click at [1355, 260] on div "# 每 個 遊 戲 都 要 有 玩 家 角 色 和 目 標 。 # 使 用 game.spawnPlayerXY("captain", x, y) # 為 你…" at bounding box center [1381, 359] width 323 height 571
drag, startPoint x: 1363, startPoint y: 258, endPoint x: 1352, endPoint y: 258, distance: 11.0
click at [1352, 258] on div "# 每 個 遊 戲 都 要 有 玩 家 角 色 和 目 標 。 # 使 用 game.spawnPlayerXY("captain", x, y) # 為 你…" at bounding box center [1381, 359] width 323 height 571
click at [1387, 255] on div "# 每 個 遊 戲 都 要 有 玩 家 角 色 和 目 標 。 # 使 用 game.spawnPlayerXY("captain", x, y) # 為 你…" at bounding box center [1381, 359] width 323 height 571
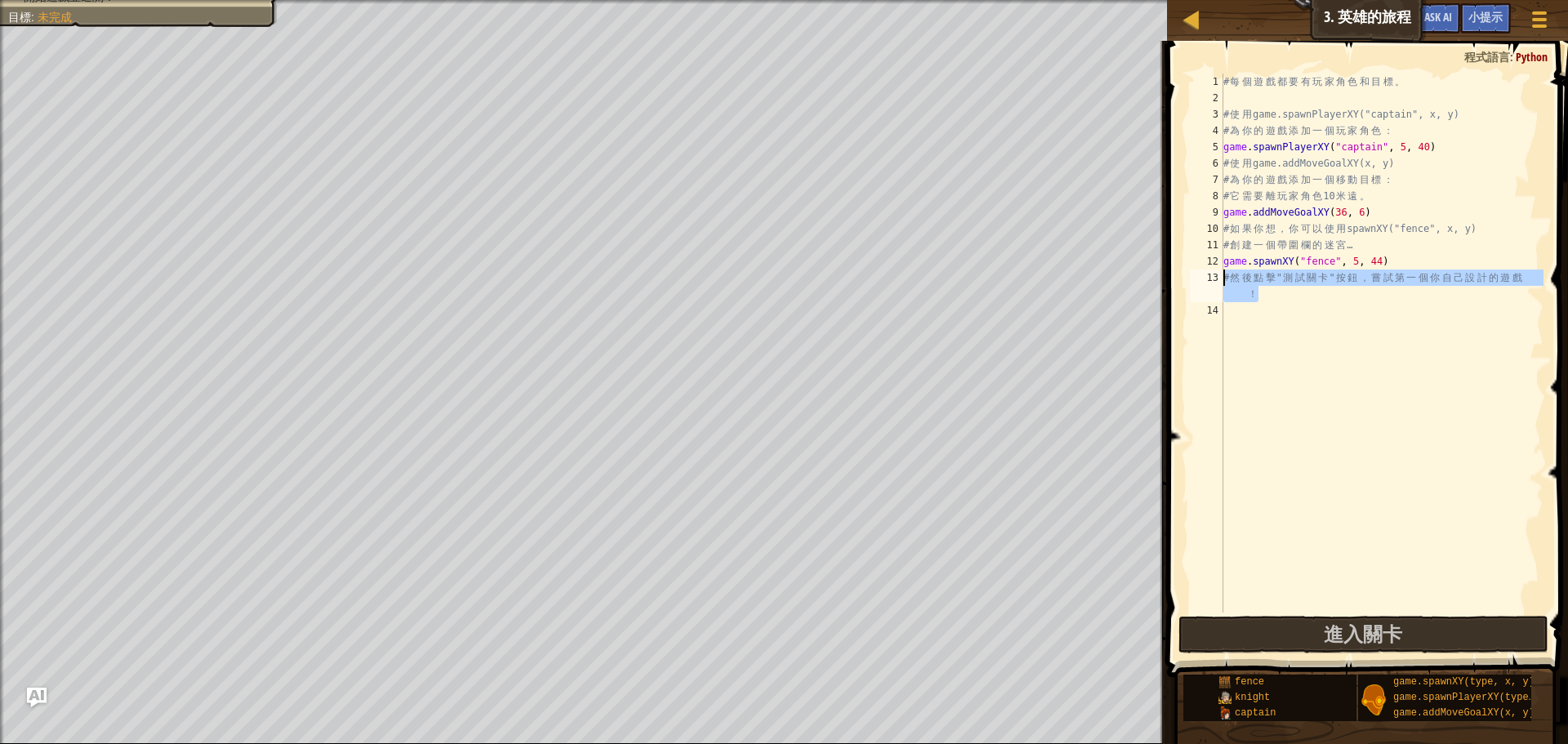
drag, startPoint x: 1489, startPoint y: 293, endPoint x: 1221, endPoint y: 276, distance: 268.5
click at [1221, 276] on div "game.spawnXY("fence", 5, 44) 1 2 3 4 5 6 7 8 9 10 11 12 13 14 # 每 個 遊 戲 都 要 有 玩…" at bounding box center [1365, 343] width 357 height 539
type textarea "# 然後點擊"測試關卡"按鈕，嘗試第一個你自己設計的遊戲！"
type textarea "game.spawnXY("fence", 9, 44)"
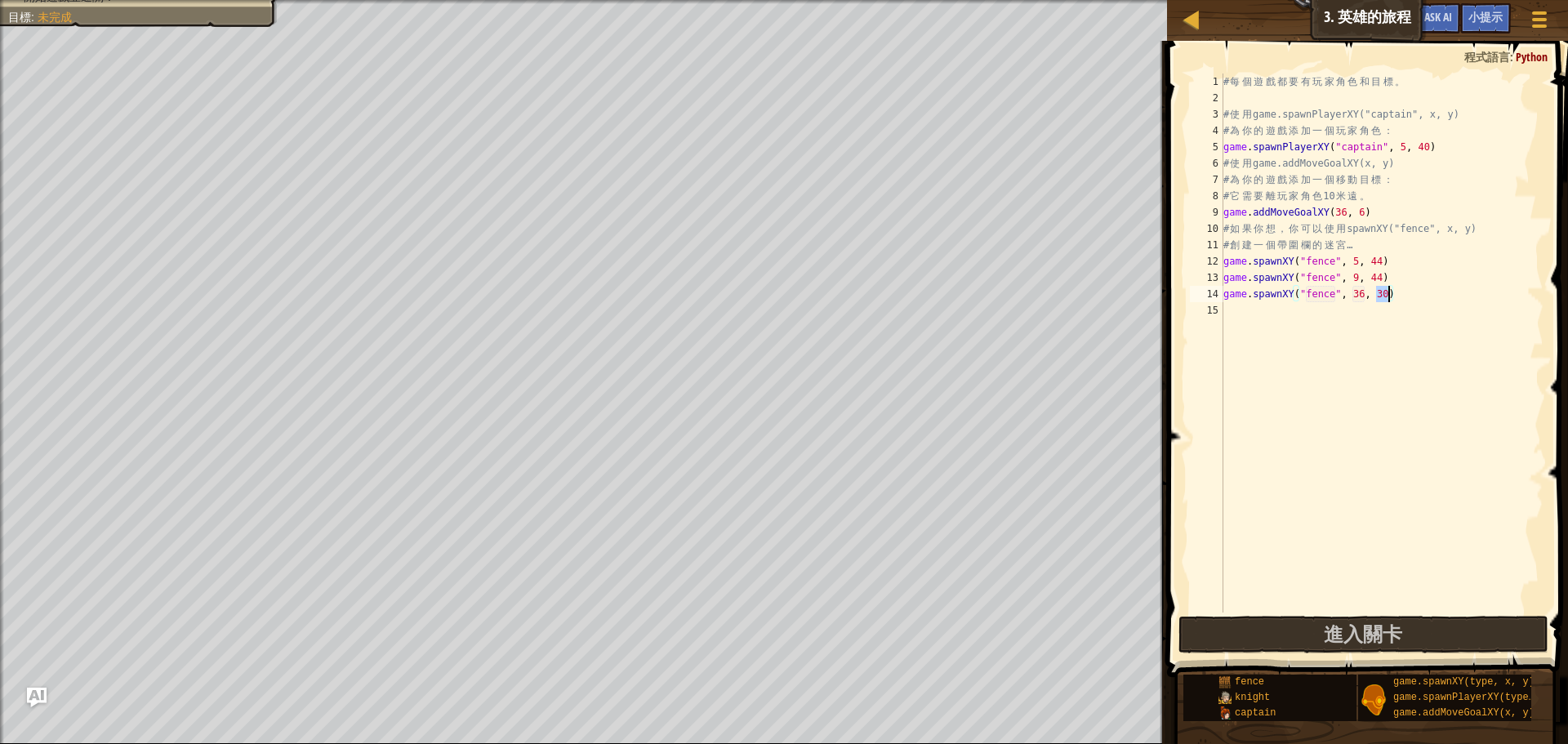
drag, startPoint x: 1377, startPoint y: 292, endPoint x: 1387, endPoint y: 292, distance: 10.0
click at [1387, 292] on div "# 每 個 遊 戲 都 要 有 玩 家 角 色 和 目 標 。 # 使 用 game.spawnPlayerXY("captain", x, y) # 為 你…" at bounding box center [1381, 359] width 323 height 571
drag, startPoint x: 1352, startPoint y: 299, endPoint x: 1365, endPoint y: 299, distance: 13.0
click at [1365, 299] on div "# 每 個 遊 戲 都 要 有 玩 家 角 色 和 目 標 。 # 使 用 game.spawnPlayerXY("captain", x, y) # 為 你…" at bounding box center [1381, 359] width 323 height 571
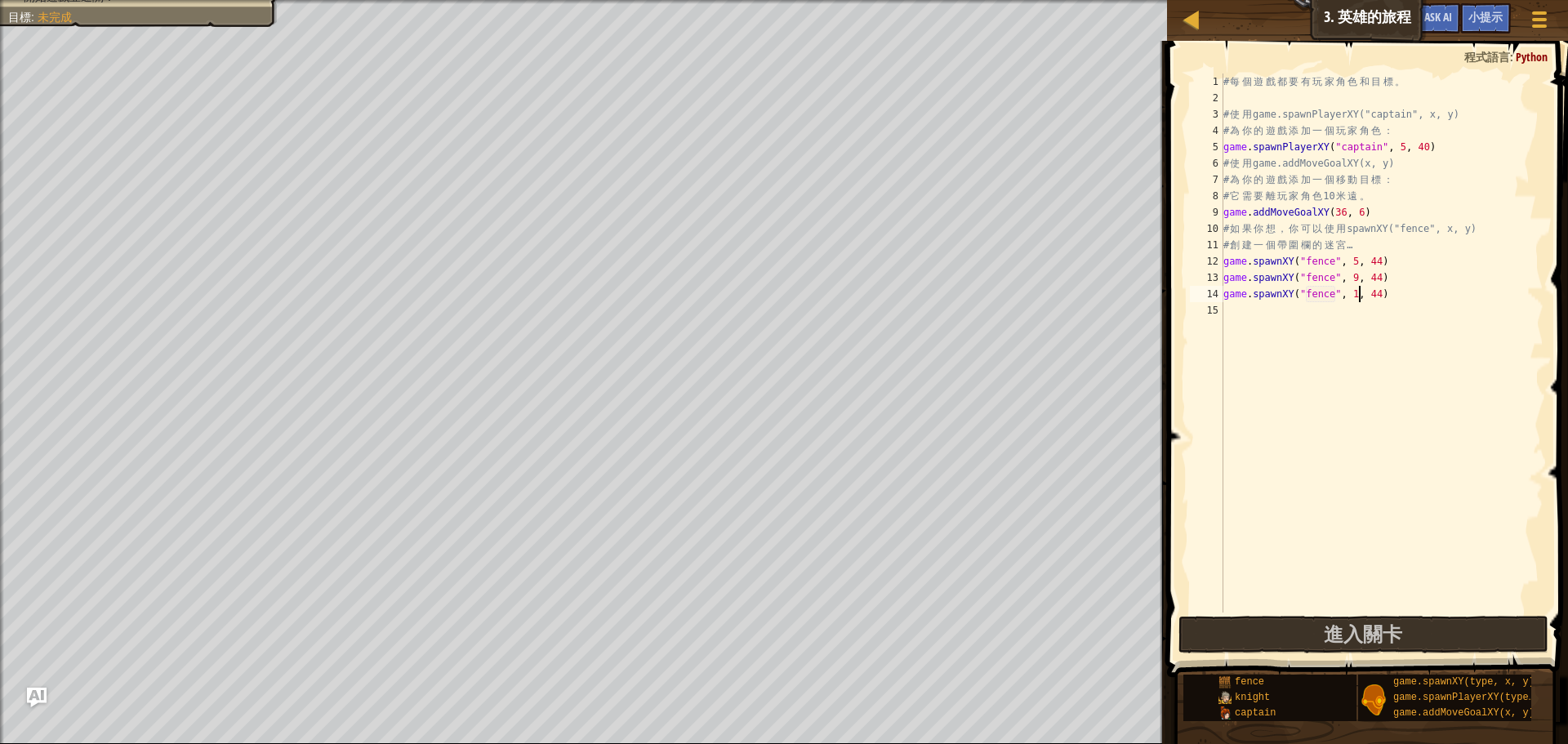
type textarea "game.spawnXY("fence", 13, 44)"
click at [1284, 319] on div "# 每 個 遊 戲 都 要 有 玩 家 角 色 和 目 標 。 # 使 用 game.spawnPlayerXY("captain", x, y) # 為 你…" at bounding box center [1381, 359] width 323 height 571
drag, startPoint x: 1398, startPoint y: 298, endPoint x: 1222, endPoint y: 298, distance: 176.0
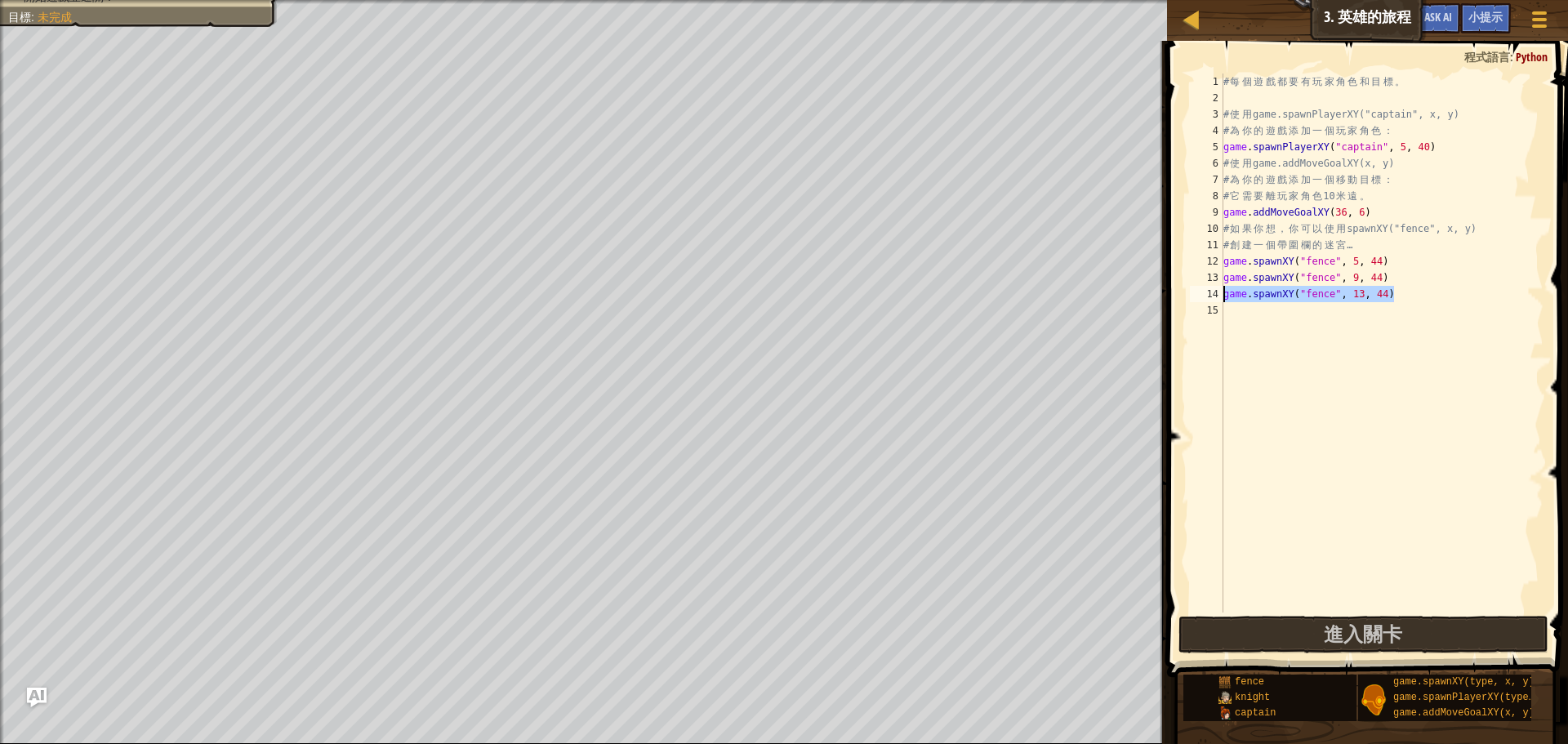
click at [1222, 298] on div "1 2 3 4 5 6 7 8 9 10 11 12 13 14 15 # 每 個 遊 戲 都 要 有 玩 家 角 色 和 目 標 。 # 使 用 game.…" at bounding box center [1365, 343] width 357 height 539
type textarea "game.spawnXY("fence", 13, 44)"
click at [1291, 310] on div "# 每 個 遊 戲 都 要 有 玩 家 角 色 和 目 標 。 # 使 用 game.spawnPlayerXY("captain", x, y) # 為 你…" at bounding box center [1381, 359] width 323 height 571
drag, startPoint x: 1376, startPoint y: 308, endPoint x: 1388, endPoint y: 309, distance: 12.0
click at [1388, 309] on div "# 每 個 遊 戲 都 要 有 玩 家 角 色 和 目 標 。 # 使 用 game.spawnPlayerXY("captain", x, y) # 為 你…" at bounding box center [1381, 359] width 323 height 571
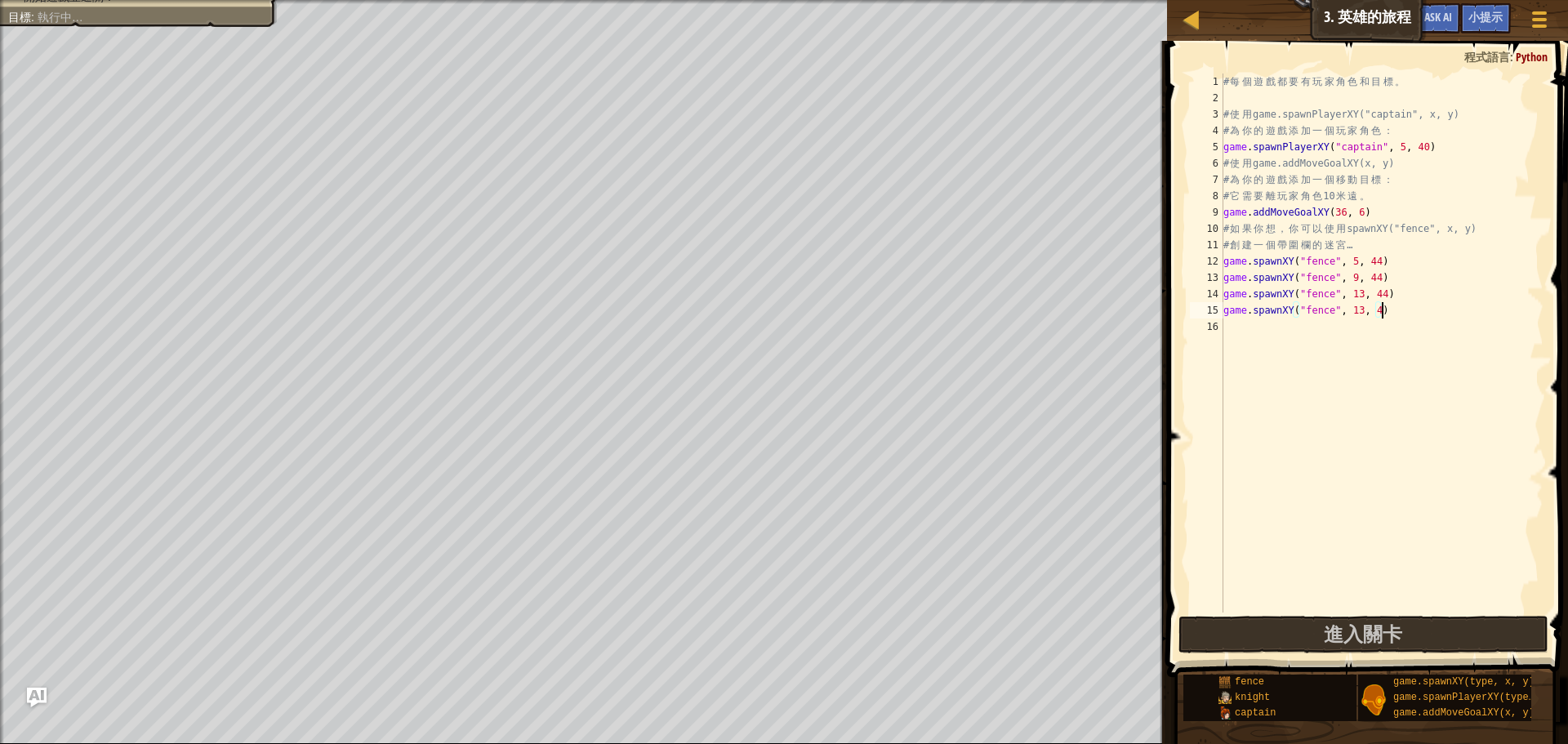
scroll to position [7, 13]
type textarea "game.spawnXY("fence", 13, 40)"
drag, startPoint x: 1398, startPoint y: 310, endPoint x: 1215, endPoint y: 314, distance: 183.0
click at [1215, 314] on div "game.spawnXY("fence", 13, 40) 1 2 3 4 5 6 7 8 9 10 11 12 13 14 15 16 # 每 個 遊 戲 …" at bounding box center [1365, 343] width 357 height 539
click at [1231, 333] on div "# 每 個 遊 戲 都 要 有 玩 家 角 色 和 目 標 。 # 使 用 game.spawnPlayerXY("captain", x, y) # 為 你…" at bounding box center [1381, 359] width 323 height 571
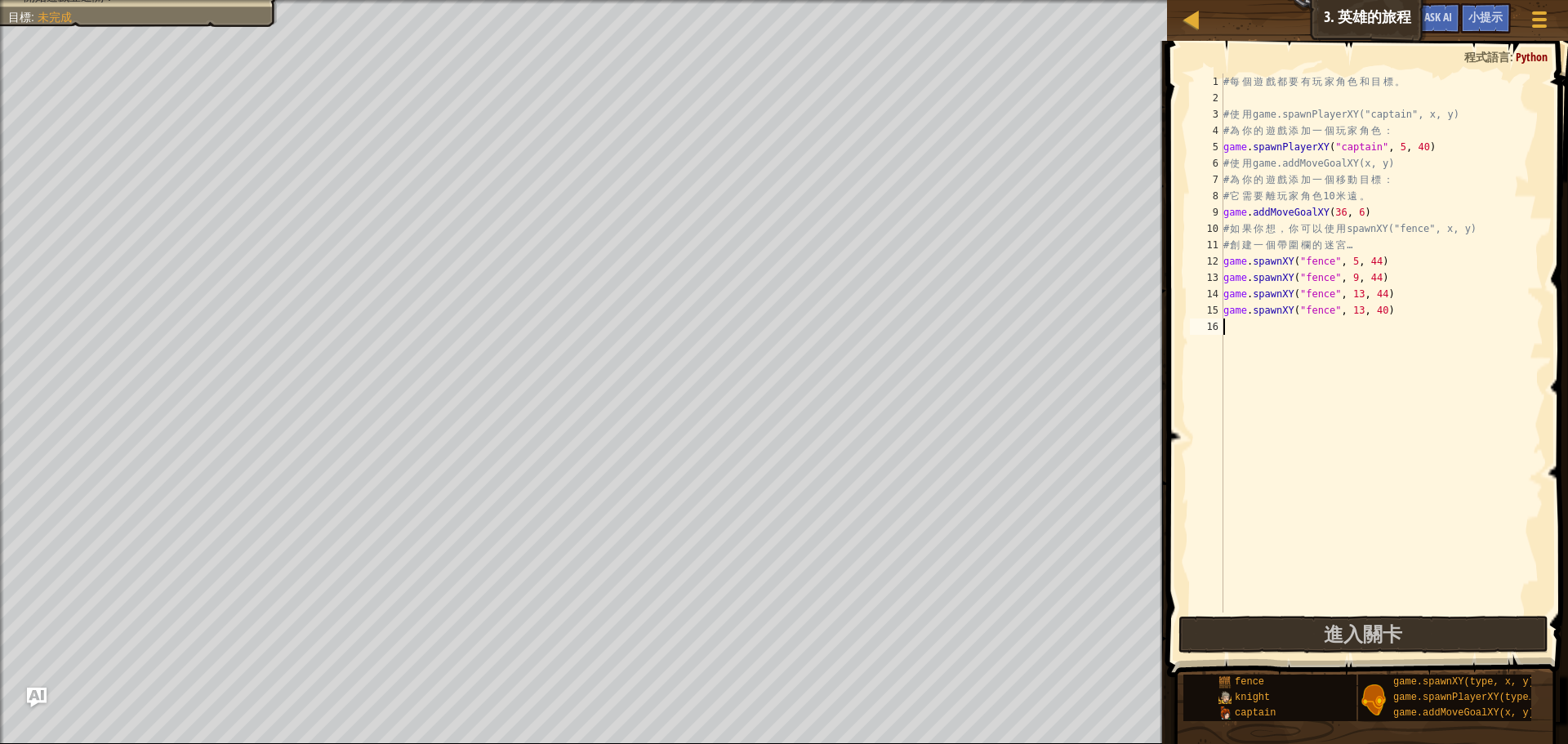
scroll to position [7, 0]
click at [1360, 329] on div "# 每 個 遊 戲 都 要 有 玩 家 角 色 和 目 標 。 # 使 用 game.spawnPlayerXY("captain", x, y) # 為 你…" at bounding box center [1381, 359] width 323 height 571
type textarea "game.spawnXY("fence", 17, 40)"
drag, startPoint x: 1403, startPoint y: 328, endPoint x: 1216, endPoint y: 321, distance: 187.1
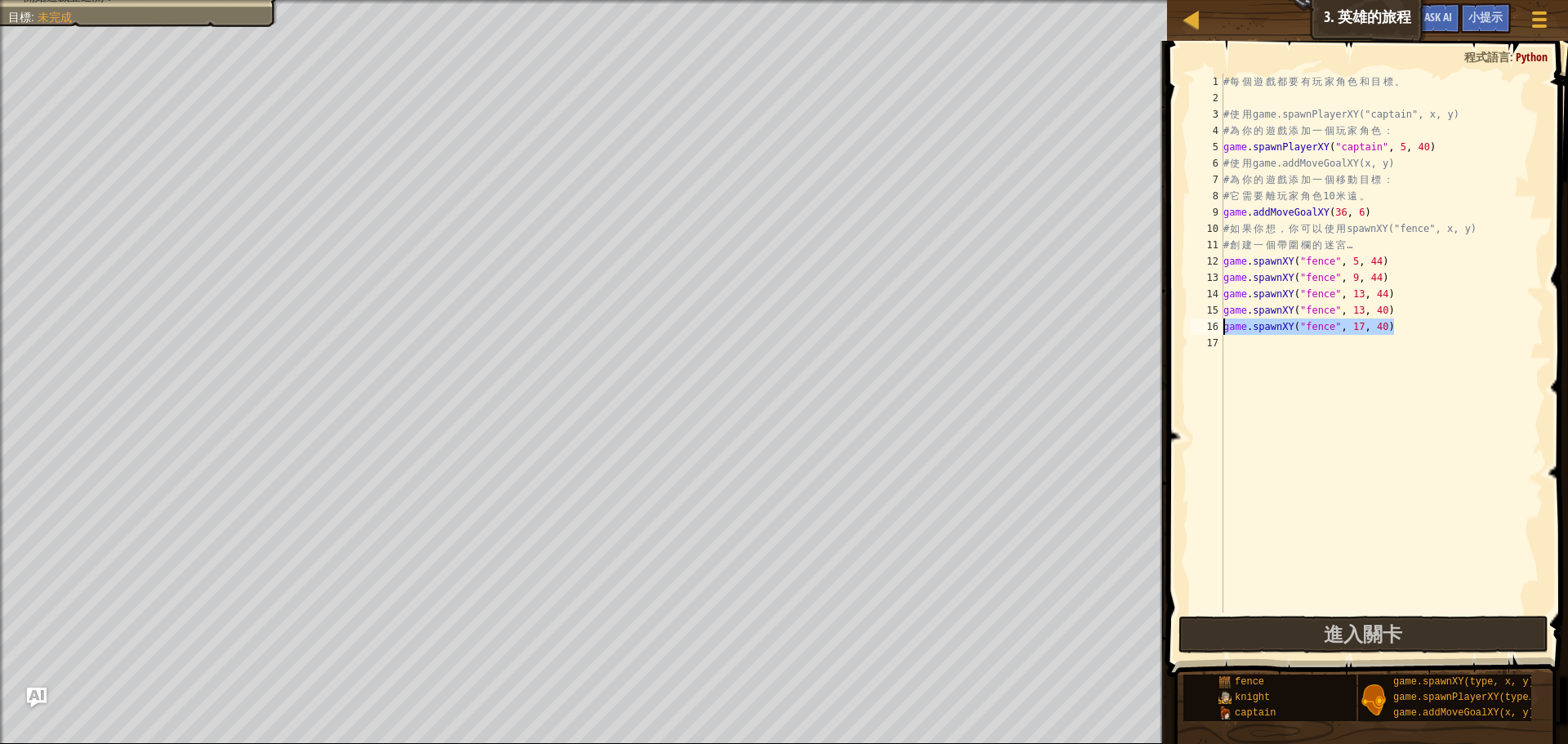
click at [1216, 321] on div "game.spawnXY("fence", 17, 40) 1 2 3 4 5 6 7 8 9 10 11 12 13 14 15 16 17 # 每 個 遊…" at bounding box center [1365, 343] width 357 height 539
click at [1274, 347] on div "# 每 個 遊 戲 都 要 有 玩 家 角 色 和 目 標 。 # 使 用 game.spawnPlayerXY("captain", x, y) # 為 你…" at bounding box center [1381, 359] width 323 height 571
drag, startPoint x: 1362, startPoint y: 340, endPoint x: 1352, endPoint y: 341, distance: 10.0
click at [1352, 341] on div "# 每 個 遊 戲 都 要 有 玩 家 角 色 和 目 標 。 # 使 用 game.spawnPlayerXY("captain", x, y) # 為 你…" at bounding box center [1381, 359] width 323 height 571
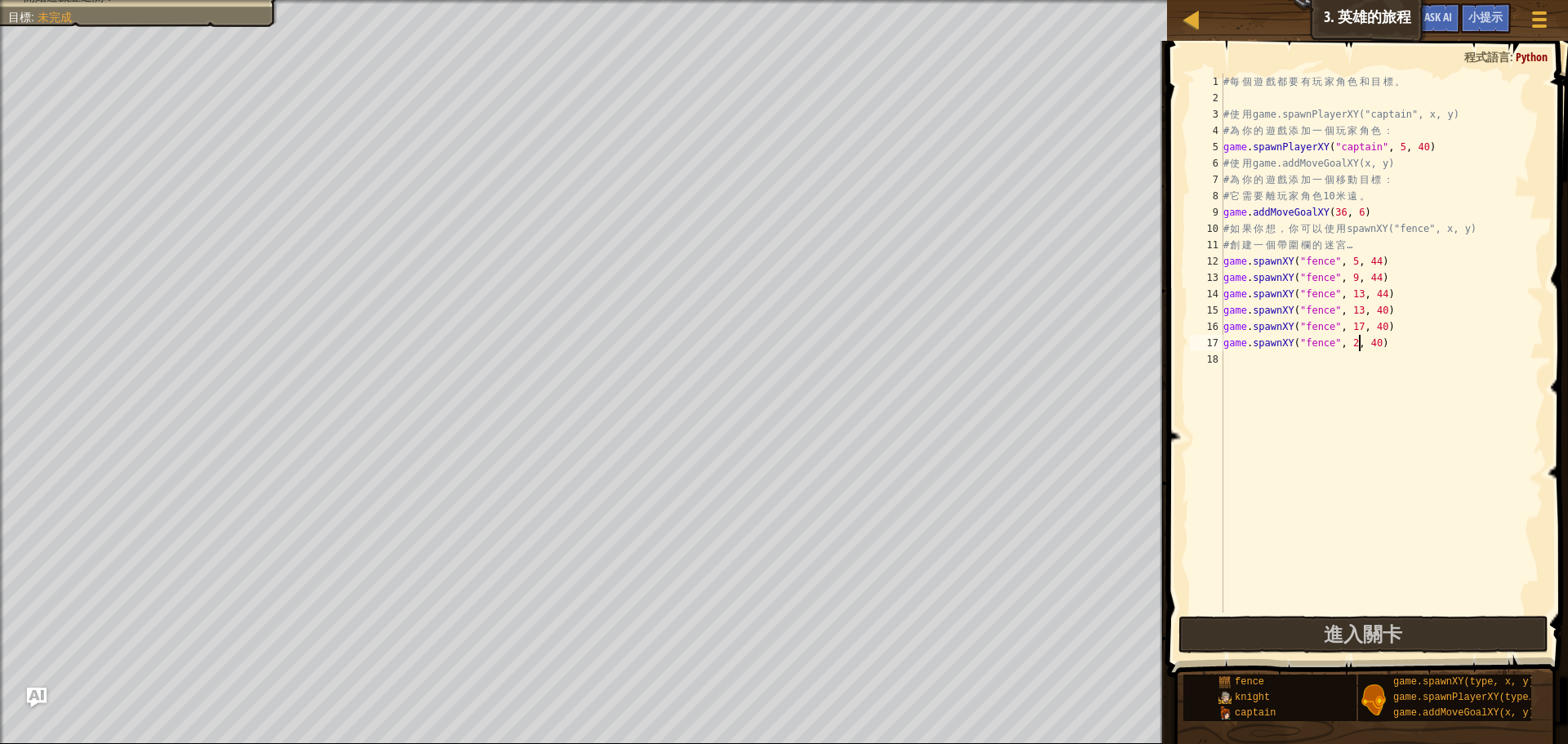
scroll to position [7, 12]
click at [1364, 346] on div "# 每 個 遊 戲 都 要 有 玩 家 角 色 和 目 標 。 # 使 用 game.spawnPlayerXY("captain", x, y) # 為 你…" at bounding box center [1381, 359] width 323 height 571
type textarea "game.spawnXY("fence", 21, 40)"
click at [1281, 361] on div "# 每 個 遊 戲 都 要 有 玩 家 角 色 和 目 標 。 # 使 用 game.spawnPlayerXY("captain", x, y) # 為 你…" at bounding box center [1381, 359] width 323 height 571
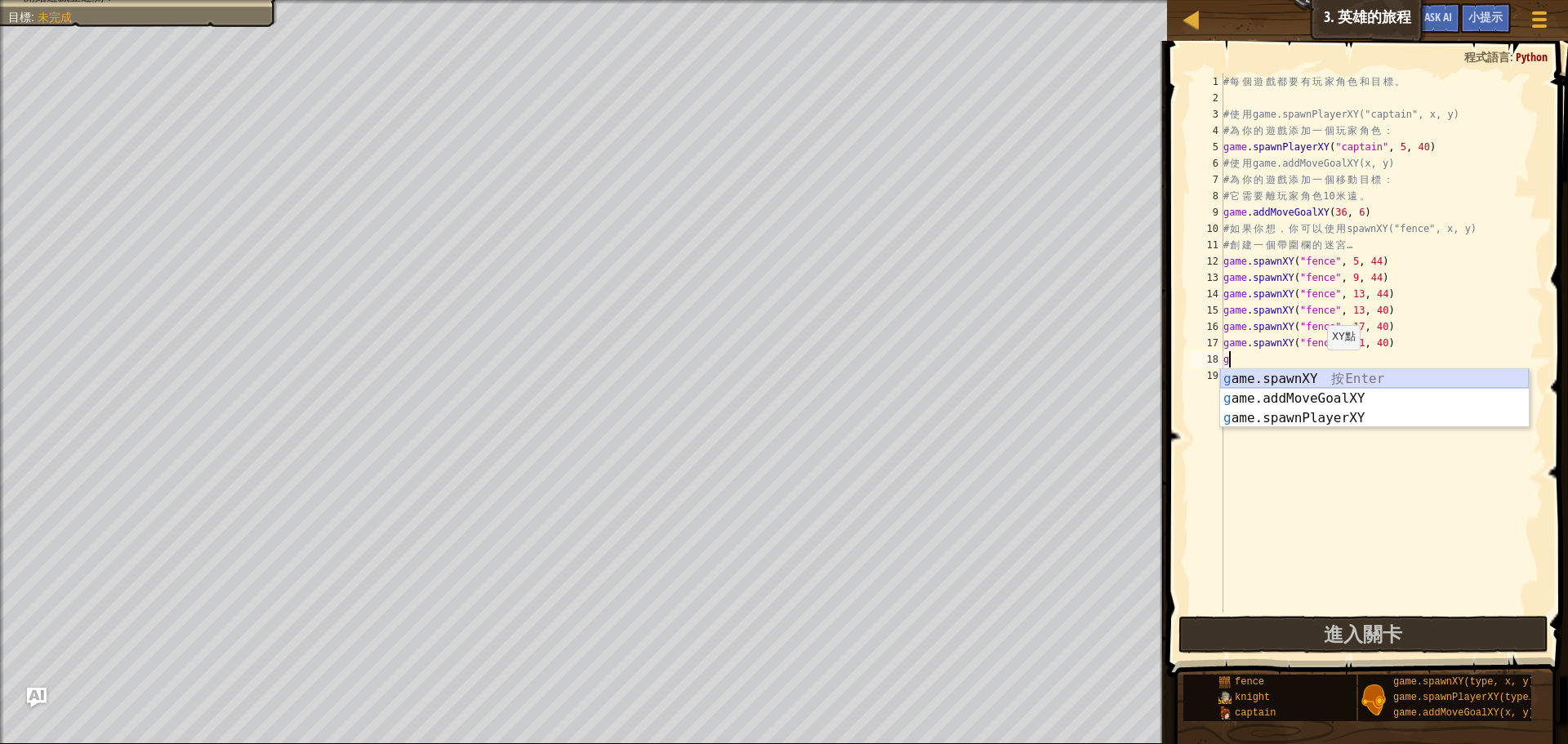
click at [1323, 376] on div "g ame.spawnXY 按 Enter g ame.addMoveGoalXY 按 Enter g ame.spawnPlayerXY 按 Enter" at bounding box center [1374, 418] width 308 height 98
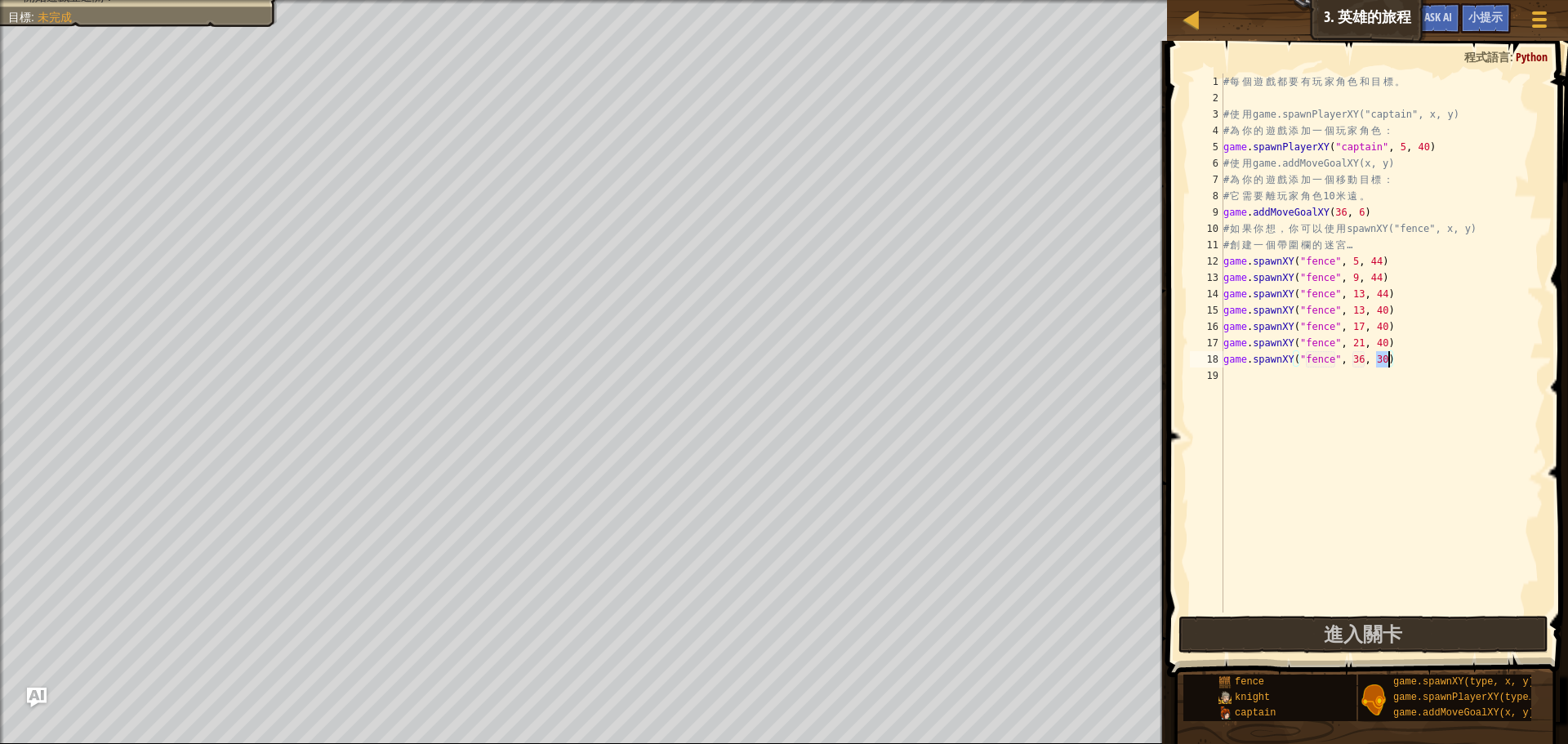
drag, startPoint x: 1376, startPoint y: 359, endPoint x: 1386, endPoint y: 361, distance: 10.2
click at [1386, 361] on div "# 每 個 遊 戲 都 要 有 玩 家 角 色 和 目 標 。 # 使 用 game.spawnPlayerXY("captain", x, y) # 為 你…" at bounding box center [1381, 359] width 323 height 571
drag, startPoint x: 1352, startPoint y: 362, endPoint x: 1364, endPoint y: 362, distance: 12.0
click at [1364, 362] on div "# 每 個 遊 戲 都 要 有 玩 家 角 色 和 目 標 。 # 使 用 game.spawnPlayerXY("captain", x, y) # 為 你…" at bounding box center [1381, 359] width 323 height 571
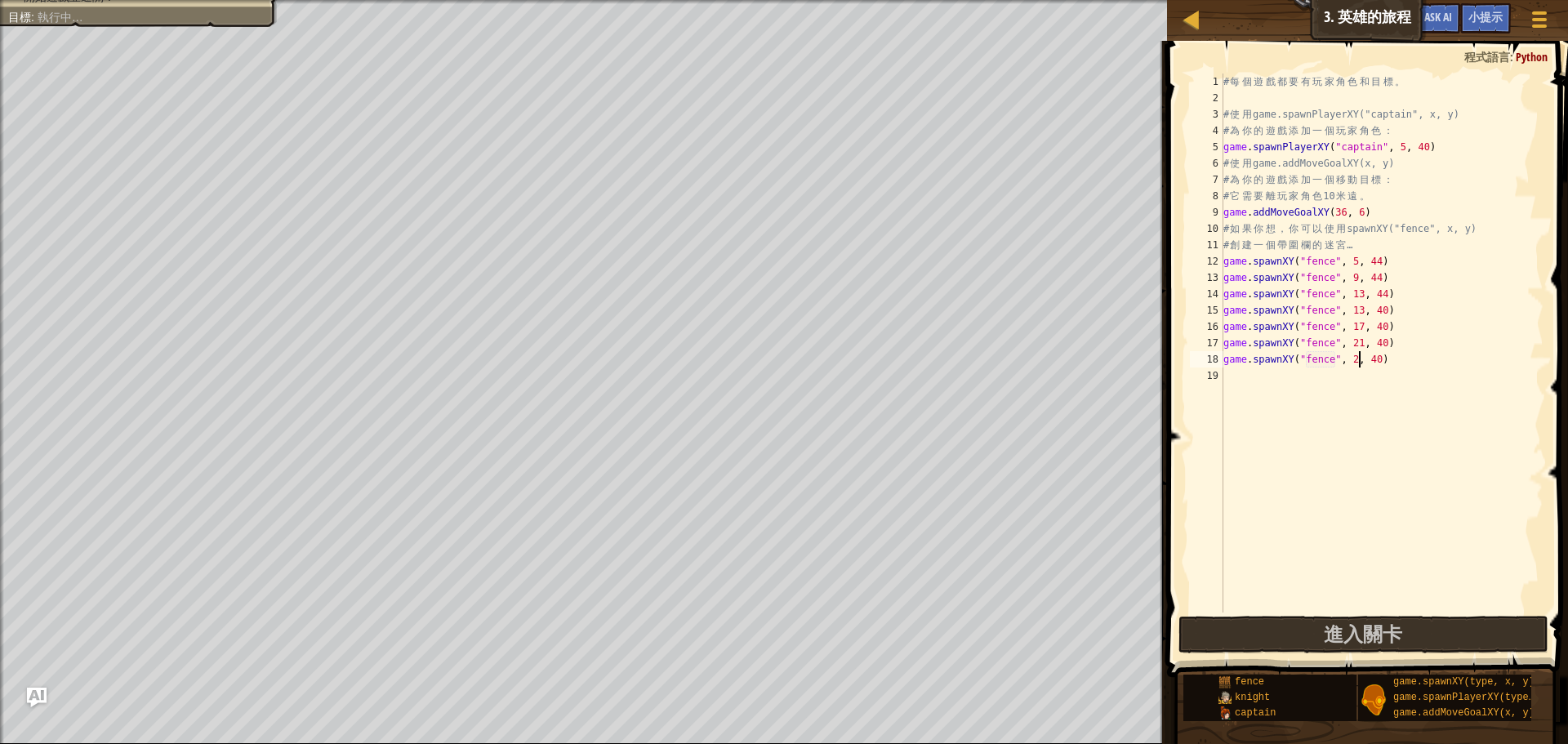
type textarea "game.spawnXY("fence", 24, 40)"
click at [1379, 518] on div "# 每 個 遊 戲 都 要 有 玩 家 角 色 和 目 標 。 # 使 用 game.spawnPlayerXY("captain", x, y) # 為 你…" at bounding box center [1381, 359] width 323 height 571
click at [1245, 625] on button "進入關卡" at bounding box center [1363, 635] width 370 height 37
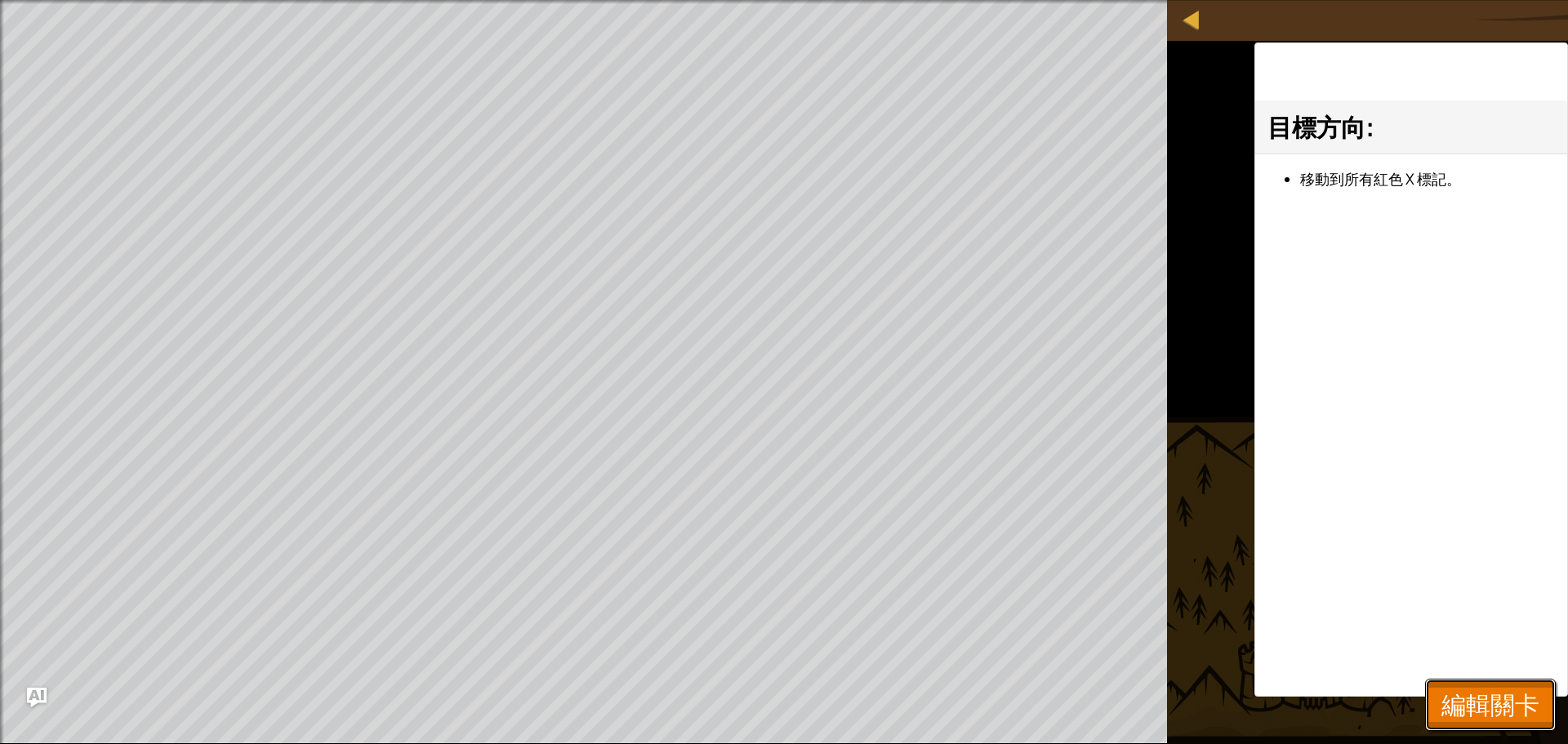
click at [1444, 701] on span "編輯關卡" at bounding box center [1490, 704] width 98 height 33
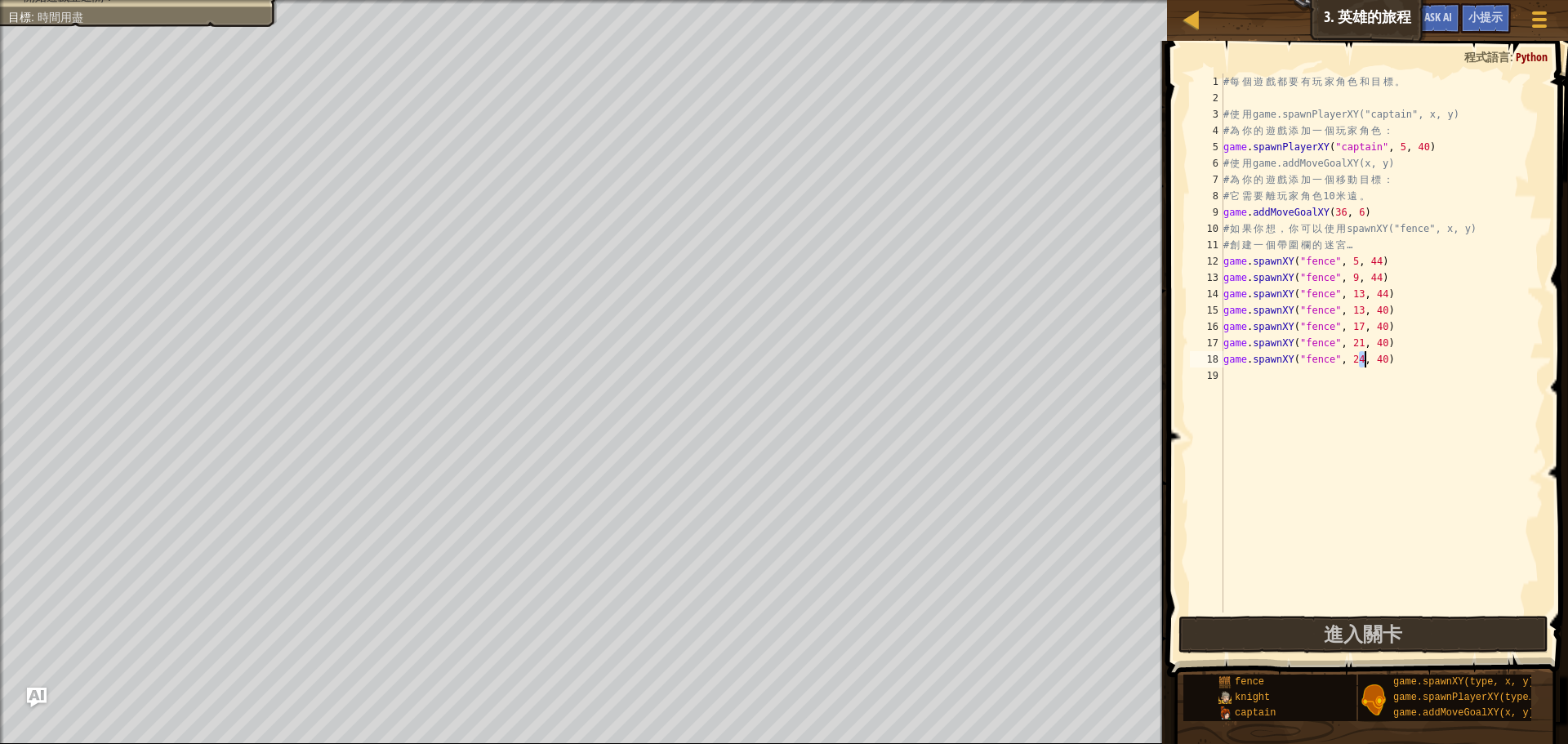
click at [1364, 358] on div "# 每 個 遊 戲 都 要 有 玩 家 角 色 和 目 標 。 # 使 用 game.spawnPlayerXY("captain", x, y) # 為 你…" at bounding box center [1381, 359] width 323 height 571
type textarea "game.spawnXY("fence", 25, 40)"
click at [1405, 353] on div "# 每 個 遊 戲 都 要 有 玩 家 角 色 和 目 標 。 # 使 用 game.spawnPlayerXY("captain", x, y) # 為 你…" at bounding box center [1381, 359] width 323 height 571
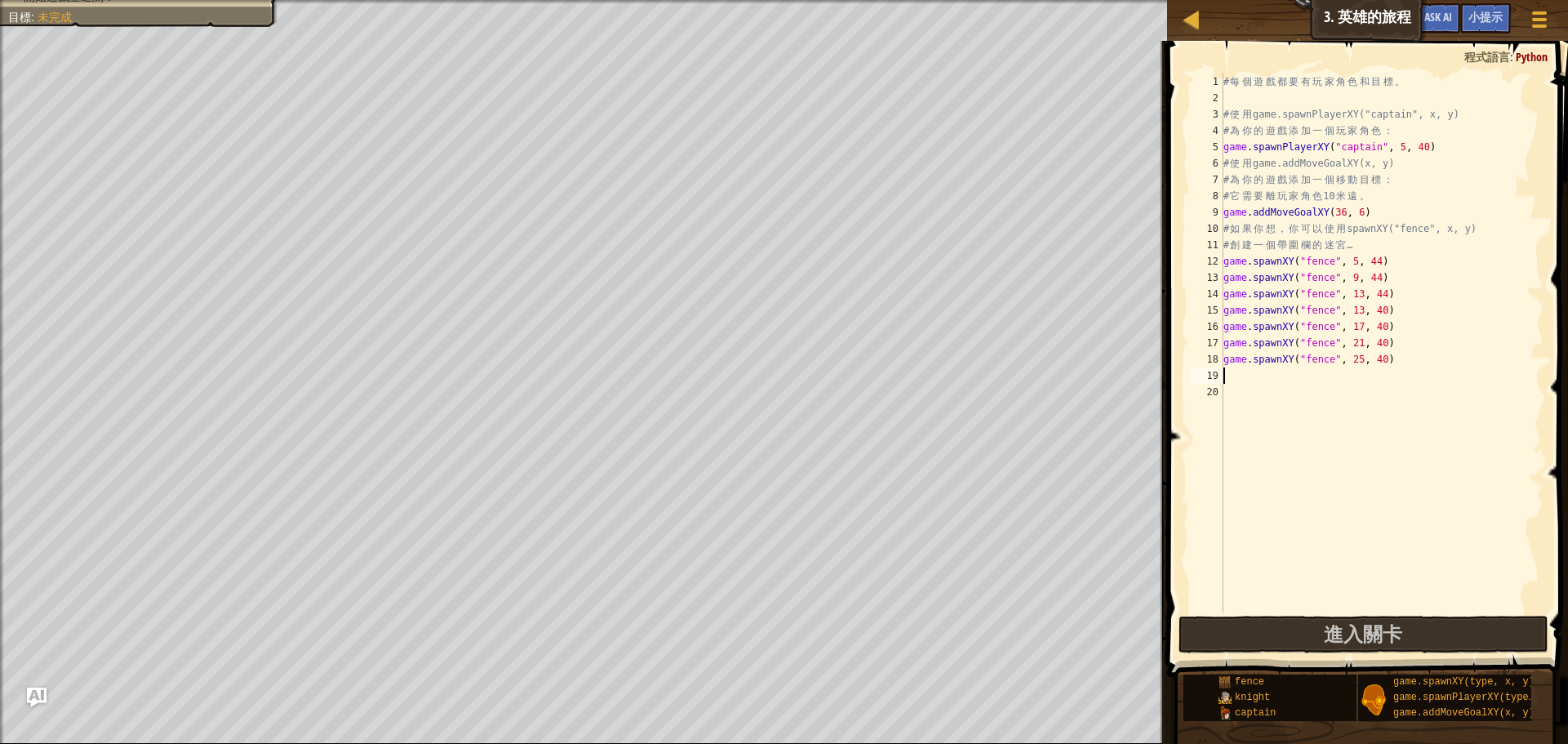
click at [1259, 298] on div "# 每 個 遊 戲 都 要 有 玩 家 角 色 和 目 標 。 # 使 用 game.spawnPlayerXY("captain", x, y) # 為 你…" at bounding box center [1381, 359] width 323 height 571
click at [1255, 312] on div "# 每 個 遊 戲 都 要 有 玩 家 角 色 和 目 標 。 # 使 用 game.spawnPlayerXY("captain", x, y) # 為 你…" at bounding box center [1381, 359] width 323 height 571
type textarea "game.spawnXY("fence", 13, 40)"
drag, startPoint x: 1223, startPoint y: 310, endPoint x: 1391, endPoint y: 310, distance: 168.0
click at [1391, 310] on div "# 每 個 遊 戲 都 要 有 玩 家 角 色 和 目 標 。 # 使 用 game.spawnPlayerXY("captain", x, y) # 為 你…" at bounding box center [1381, 359] width 323 height 571
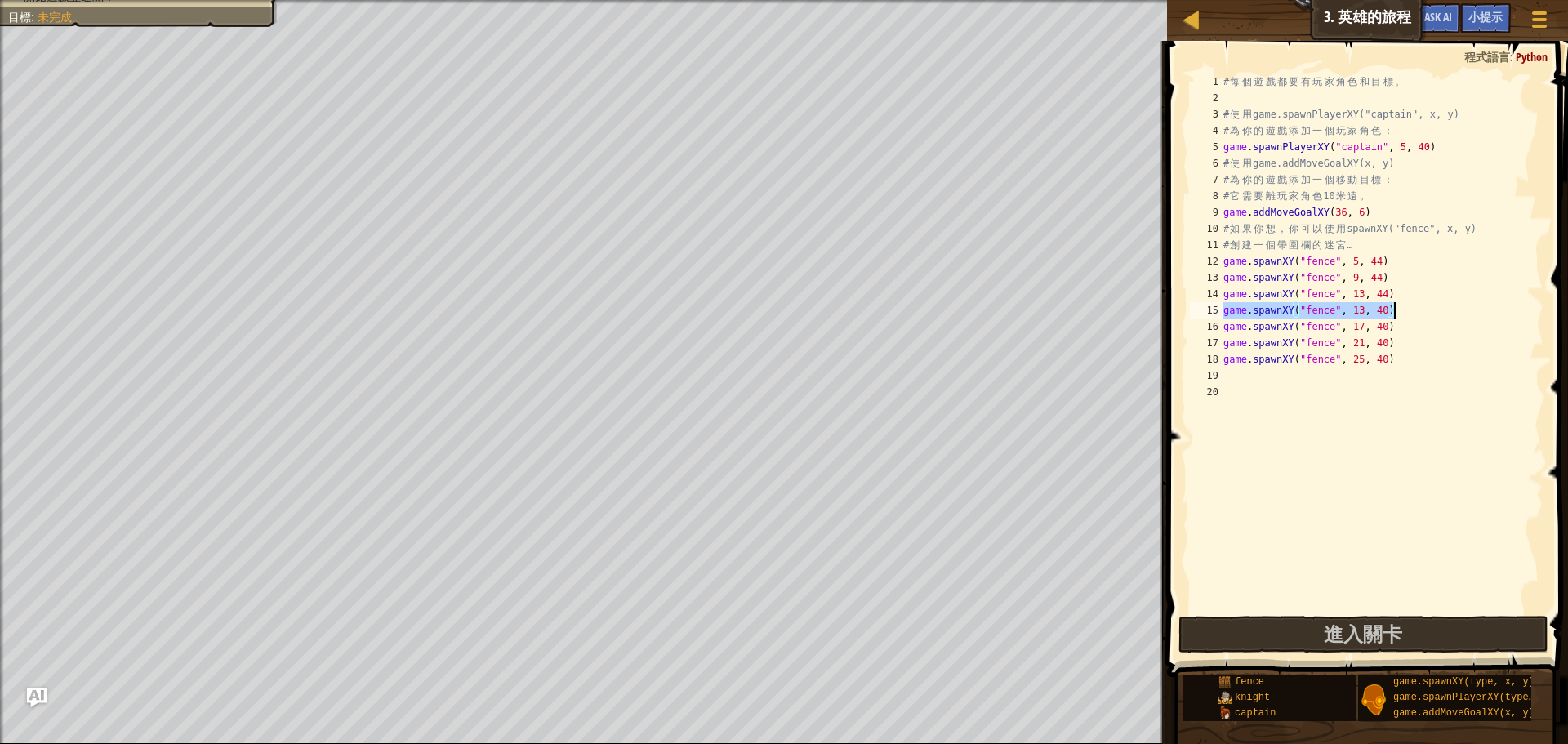
click at [1308, 382] on div "# 每 個 遊 戲 都 要 有 玩 家 角 色 和 目 標 。 # 使 用 game.spawnPlayerXY("captain", x, y) # 為 你…" at bounding box center [1381, 359] width 323 height 571
paste textarea "game.spawnXY("fence", 13, 40)"
drag, startPoint x: 1376, startPoint y: 377, endPoint x: 1388, endPoint y: 375, distance: 12.2
click at [1388, 375] on div "# 每 個 遊 戲 都 要 有 玩 家 角 色 和 目 標 。 # 使 用 game.spawnPlayerXY("captain", x, y) # 為 你…" at bounding box center [1381, 359] width 323 height 571
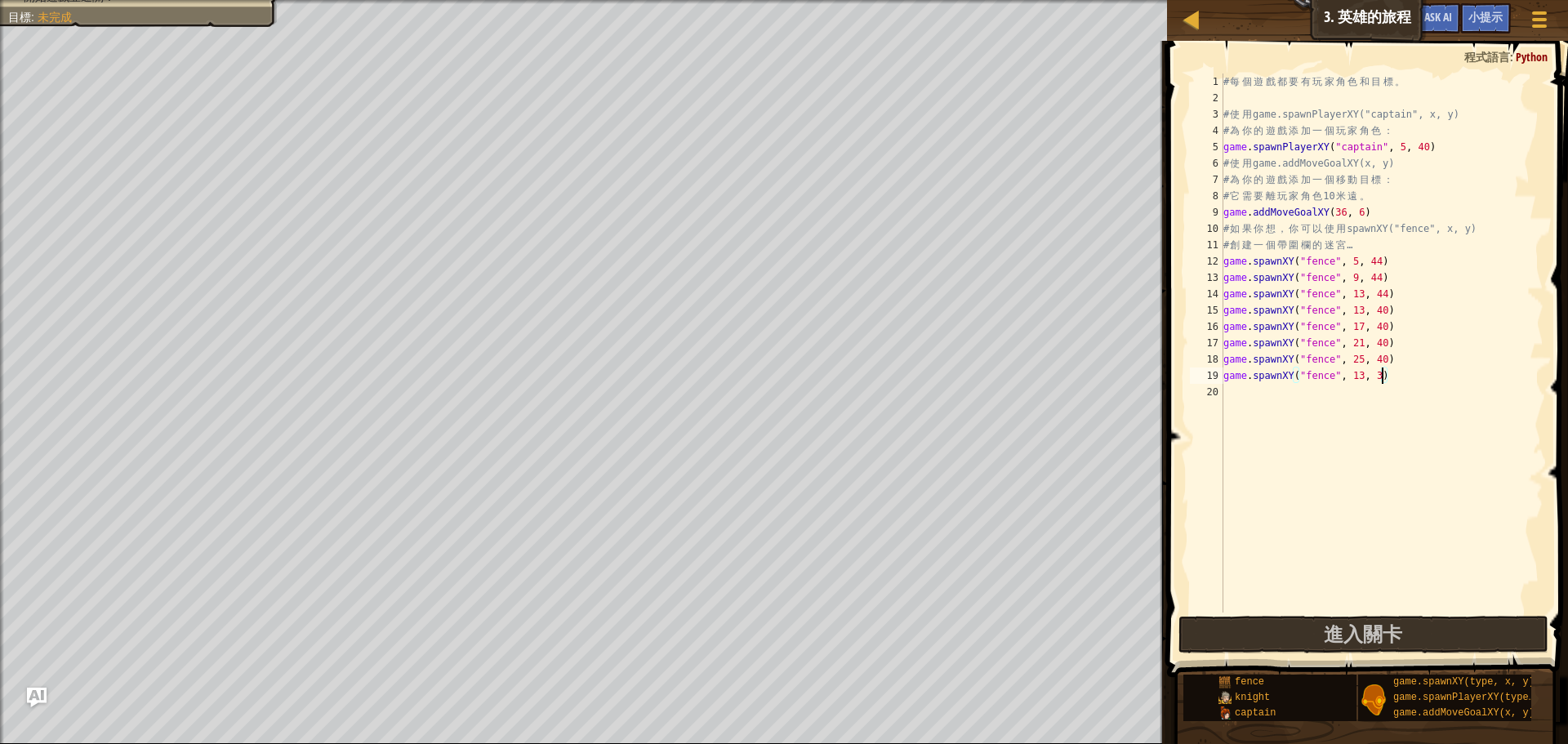
type textarea "game.spawnXY("fence", 13, 36)"
click at [1323, 391] on div "# 每 個 遊 戲 都 要 有 玩 家 角 色 和 目 標 。 # 使 用 game.spawnPlayerXY("captain", x, y) # 為 你…" at bounding box center [1381, 359] width 323 height 571
paste textarea "game.spawnXY("fence", 13, 40)"
drag, startPoint x: 1387, startPoint y: 392, endPoint x: 1379, endPoint y: 392, distance: 8.0
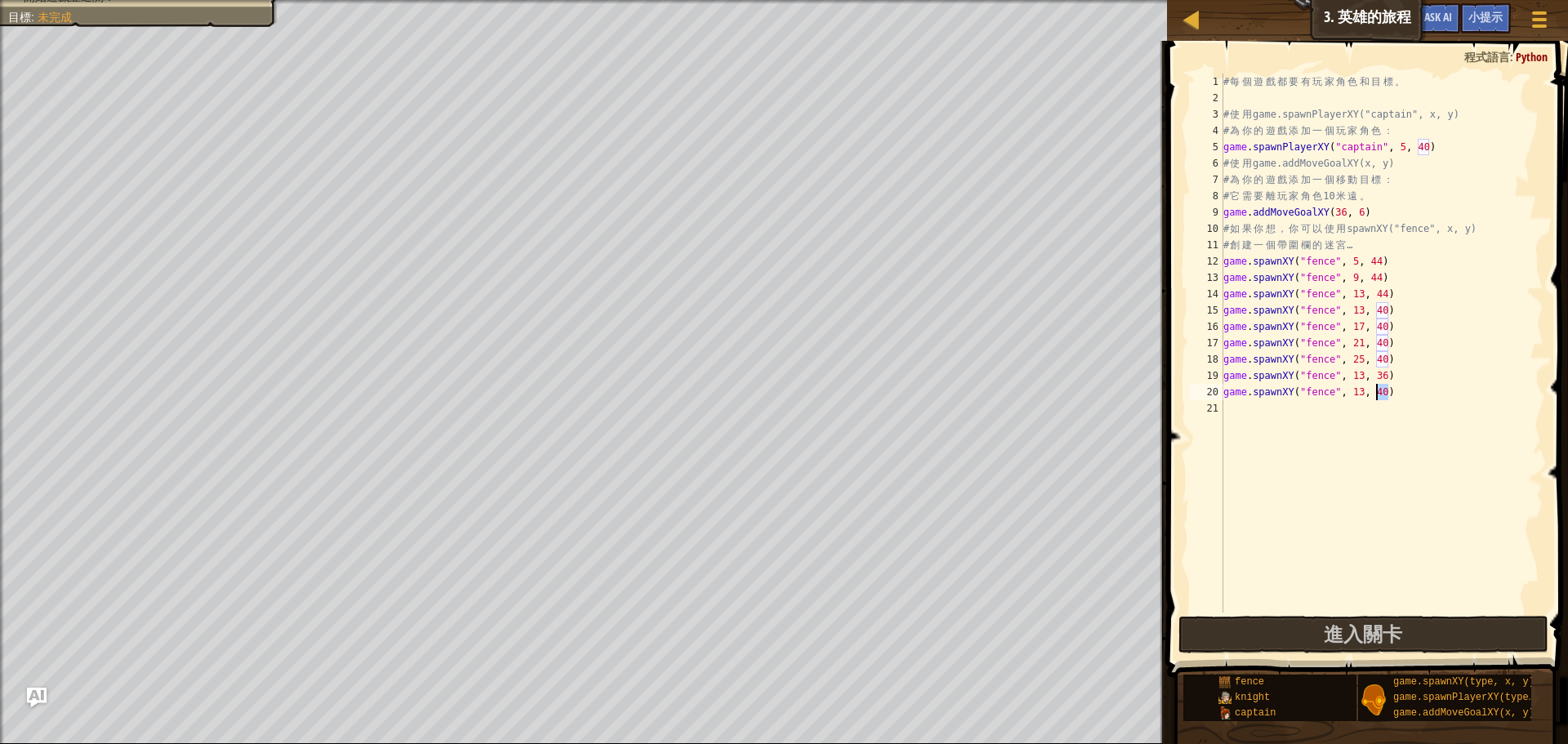
click at [1379, 392] on div "# 每 個 遊 戲 都 要 有 玩 家 角 色 和 目 標 。 # 使 用 game.spawnPlayerXY("captain", x, y) # 為 你…" at bounding box center [1381, 359] width 323 height 571
drag, startPoint x: 1393, startPoint y: 265, endPoint x: 1222, endPoint y: 264, distance: 171.0
click at [1222, 264] on div "game.spawnXY("fence", 13, 39) 1 2 3 4 5 6 7 8 9 10 11 12 13 14 15 16 17 18 19 2…" at bounding box center [1365, 343] width 357 height 539
type textarea "game.spawnXY("fence", 5, 44)"
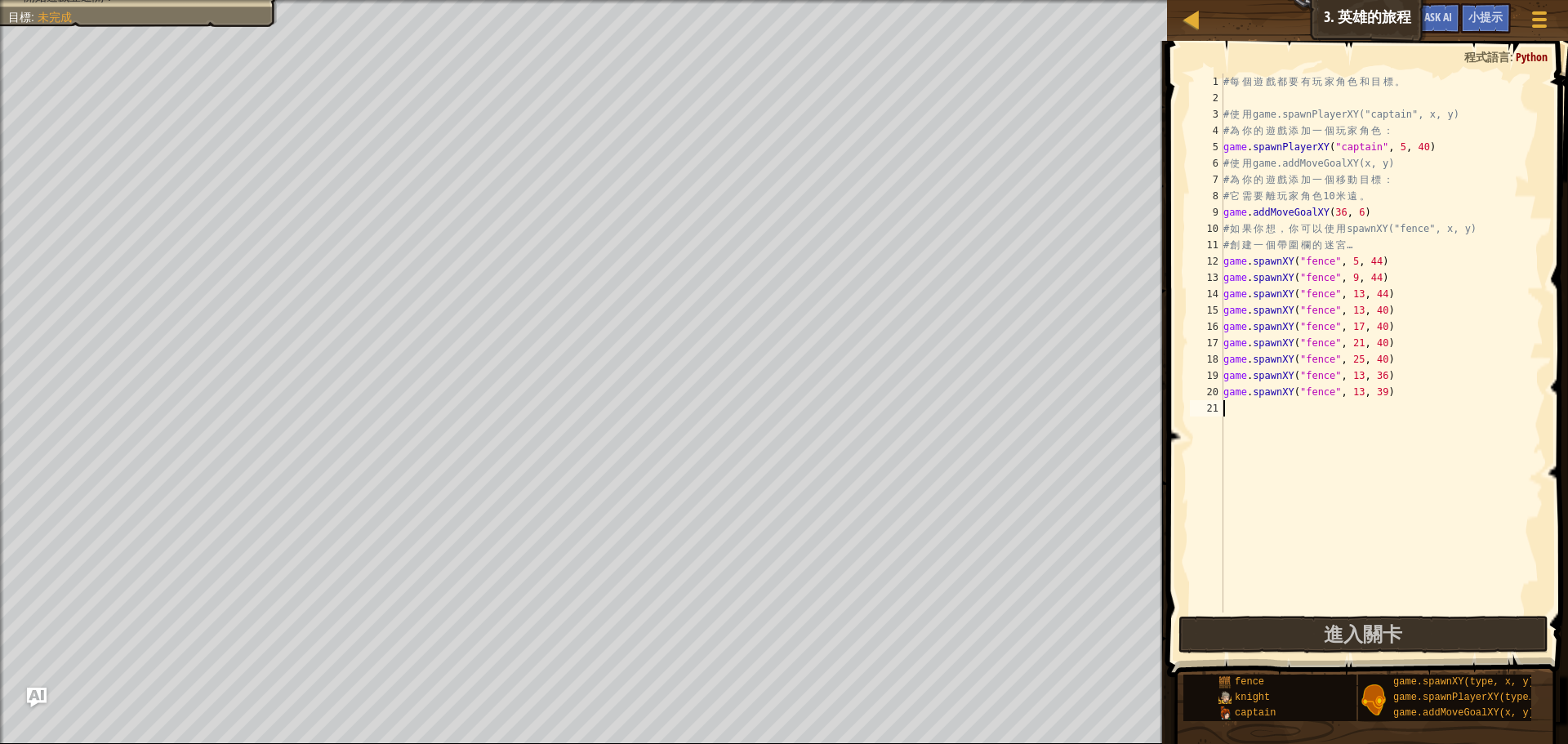
click at [1241, 412] on div "# 每 個 遊 戲 都 要 有 玩 家 角 色 和 目 標 。 # 使 用 game.spawnPlayerXY("captain", x, y) # 為 你…" at bounding box center [1381, 359] width 323 height 571
paste textarea "game.spawnXY("fence", 5, 44)"
drag, startPoint x: 1381, startPoint y: 406, endPoint x: 1371, endPoint y: 408, distance: 10.2
click at [1371, 408] on div "# 每 個 遊 戲 都 要 有 玩 家 角 色 和 目 標 。 # 使 用 game.spawnPlayerXY("captain", x, y) # 為 你…" at bounding box center [1381, 359] width 323 height 571
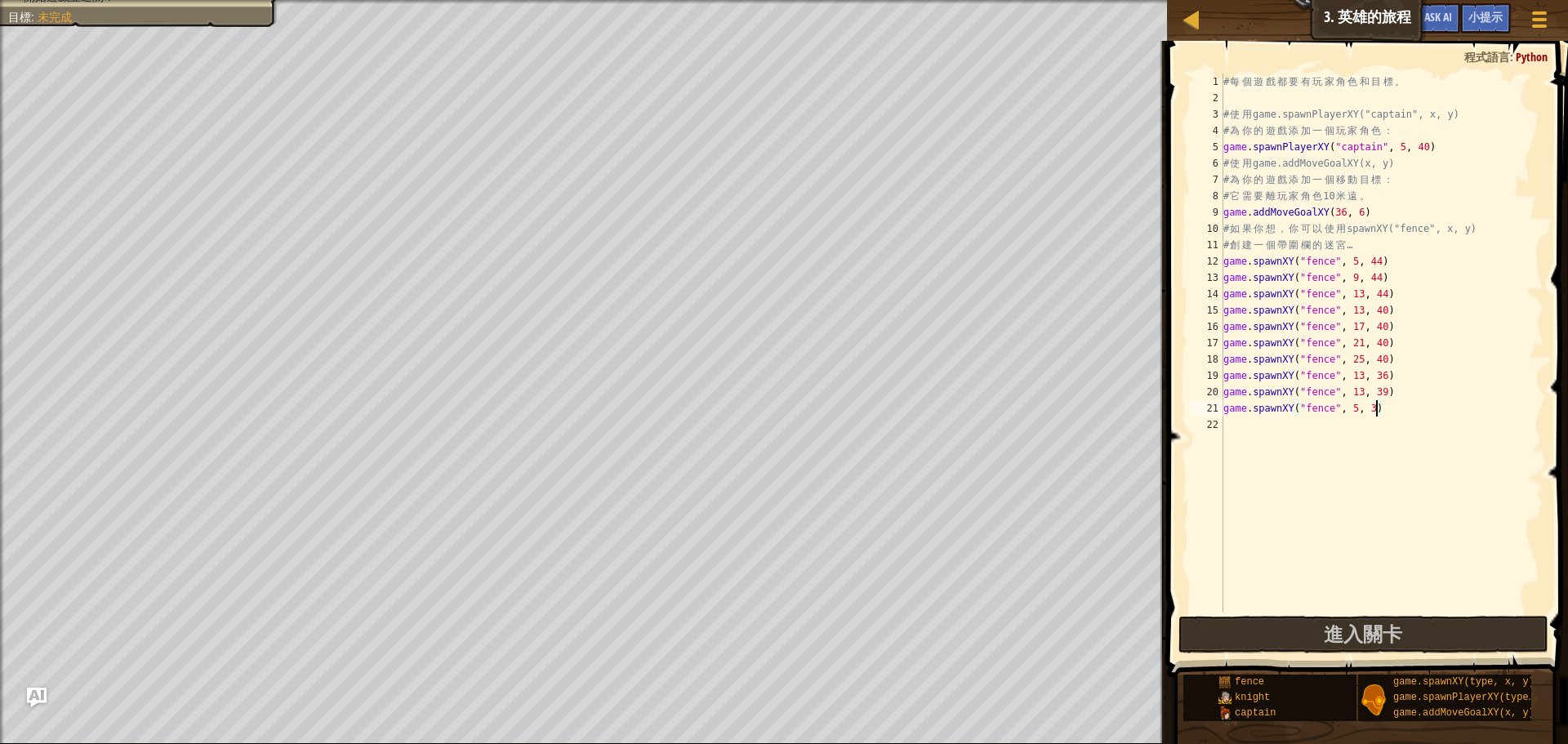
scroll to position [7, 13]
type textarea "game.spawnXY("fence", 5, 34)"
